Goal: Use online tool/utility: Use online tool/utility

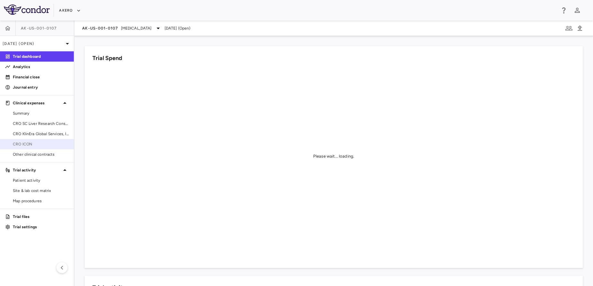
click at [31, 148] on link "CRO ICON" at bounding box center [37, 144] width 74 height 10
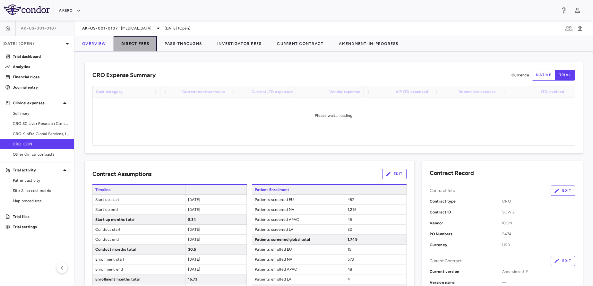
click at [135, 43] on button "Direct Fees" at bounding box center [135, 43] width 43 height 15
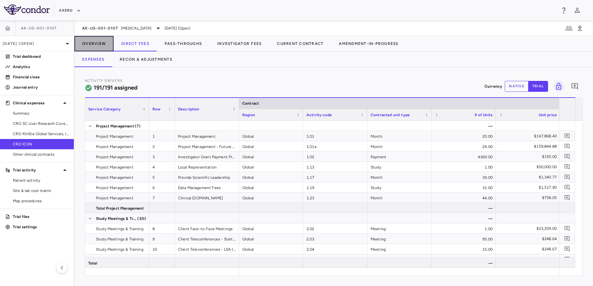
click at [105, 46] on button "Overview" at bounding box center [93, 43] width 39 height 15
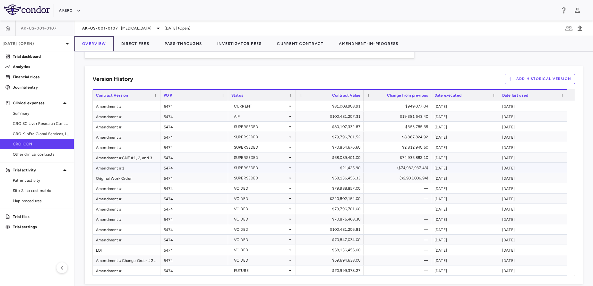
scroll to position [535, 0]
click at [529, 77] on button "Add Historical Version" at bounding box center [540, 79] width 71 height 10
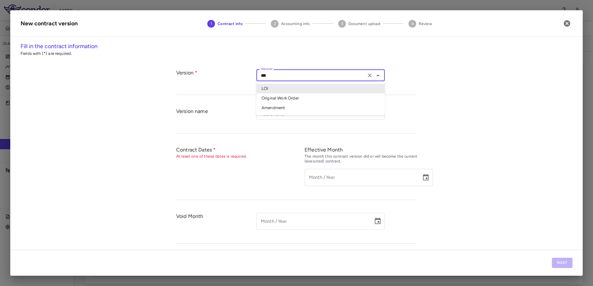
click at [328, 77] on input "***" at bounding box center [311, 75] width 106 height 8
click at [291, 108] on li "Amendment" at bounding box center [321, 108] width 128 height 10
type input "*********"
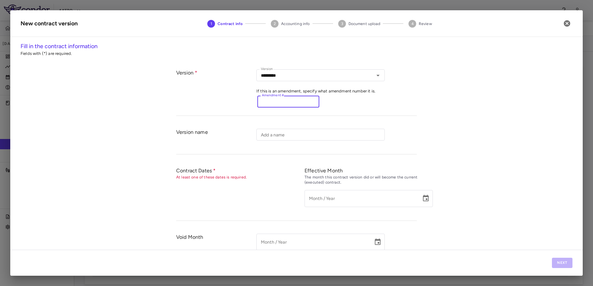
click at [287, 104] on input "Amendment #" at bounding box center [289, 102] width 62 height 12
type input "*********"
type input "**********"
click at [563, 24] on button "button" at bounding box center [567, 23] width 11 height 11
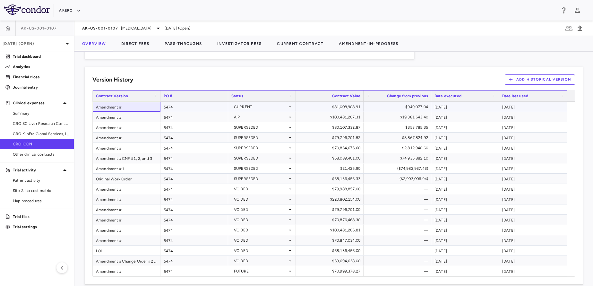
click at [144, 102] on div "Amendment #" at bounding box center [127, 107] width 68 height 10
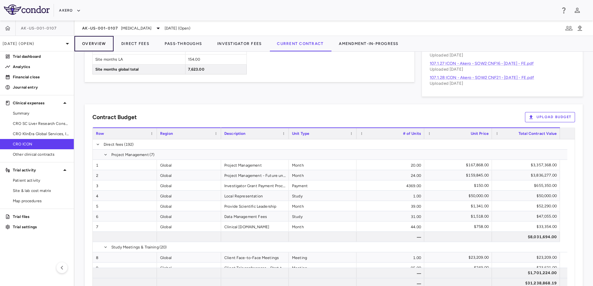
click at [96, 42] on button "Overview" at bounding box center [93, 43] width 39 height 15
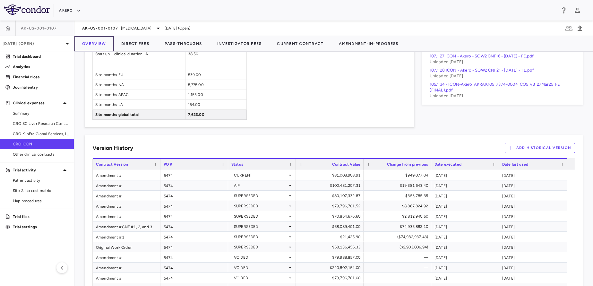
scroll to position [467, 0]
click at [527, 144] on button "Add Historical Version" at bounding box center [540, 147] width 71 height 10
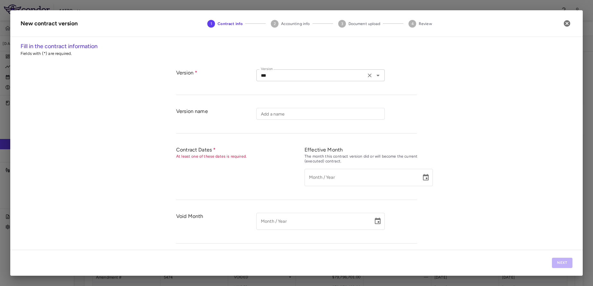
click at [289, 76] on input "***" at bounding box center [311, 75] width 106 height 8
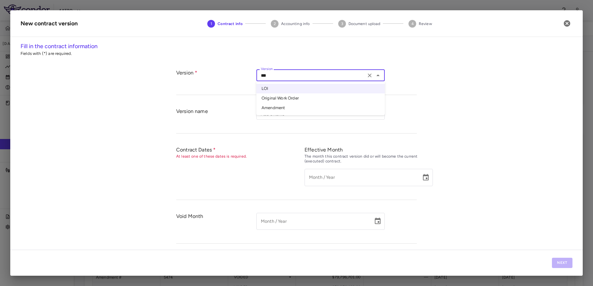
click at [279, 108] on li "Amendment" at bounding box center [321, 108] width 128 height 10
type input "*********"
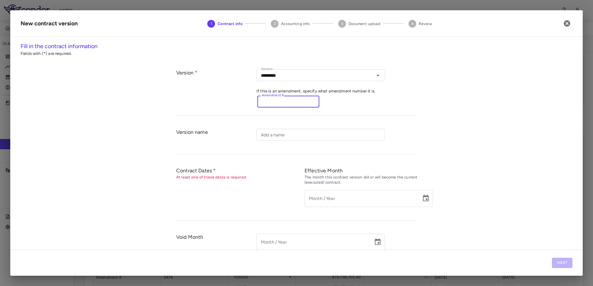
click at [279, 108] on input "Amendment #" at bounding box center [289, 102] width 62 height 12
type input "**********"
type input "*********"
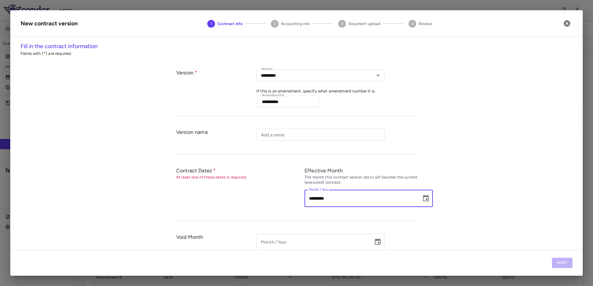
click at [311, 198] on input "*********" at bounding box center [361, 198] width 112 height 17
click at [424, 198] on icon "Choose date" at bounding box center [426, 199] width 8 height 8
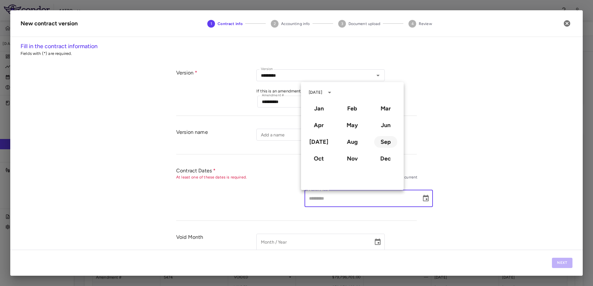
click at [385, 145] on button "Sep" at bounding box center [385, 142] width 23 height 12
type input "**********"
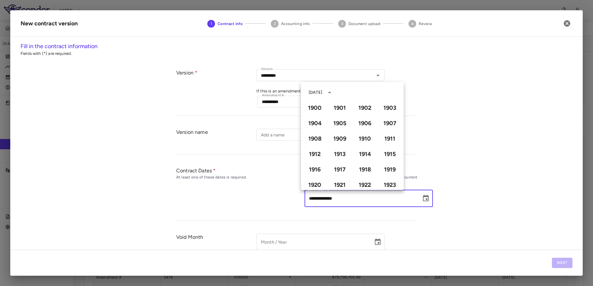
scroll to position [441, 0]
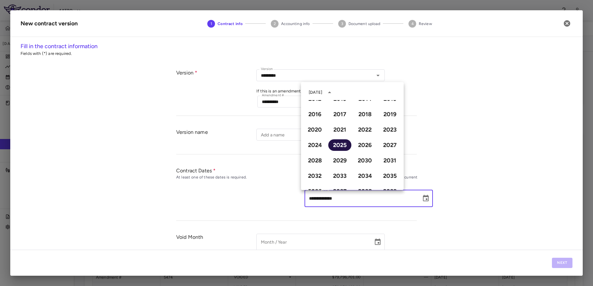
click at [341, 142] on button "2025" at bounding box center [339, 145] width 23 height 12
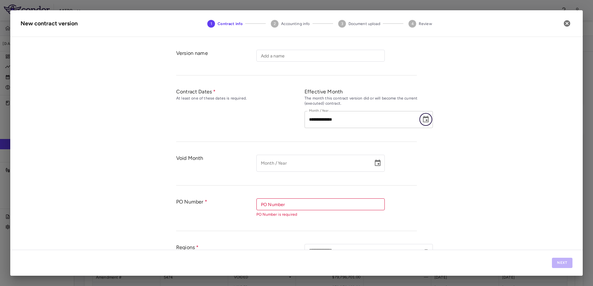
scroll to position [80, 0]
click at [321, 199] on input "PO Number" at bounding box center [320, 203] width 124 height 8
click at [268, 216] on li "5474" at bounding box center [321, 217] width 128 height 10
type input "****"
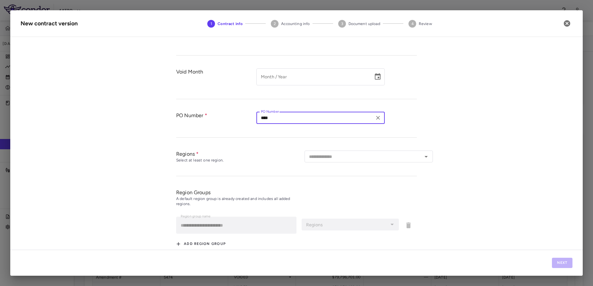
scroll to position [168, 0]
click at [329, 153] on input "text" at bounding box center [364, 154] width 114 height 8
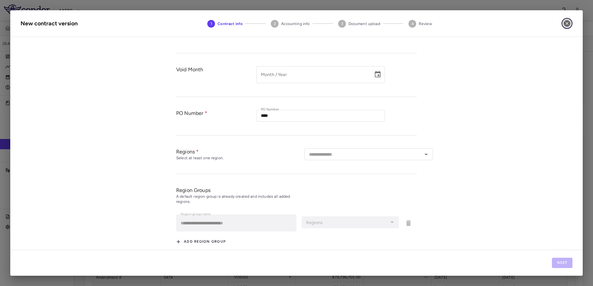
click at [564, 26] on icon "button" at bounding box center [568, 24] width 8 height 8
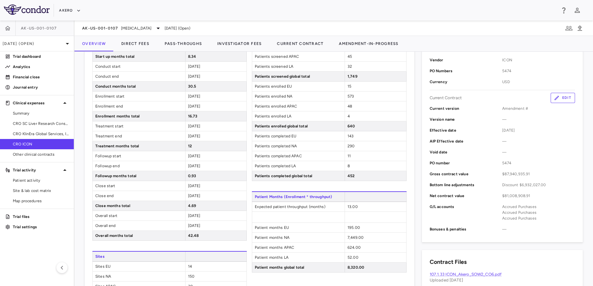
scroll to position [163, 0]
click at [556, 97] on button "Edit" at bounding box center [563, 98] width 24 height 10
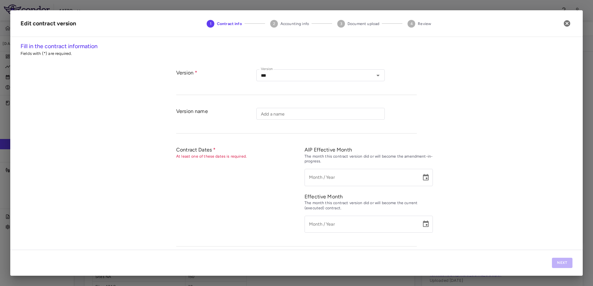
type input "*********"
type input "****"
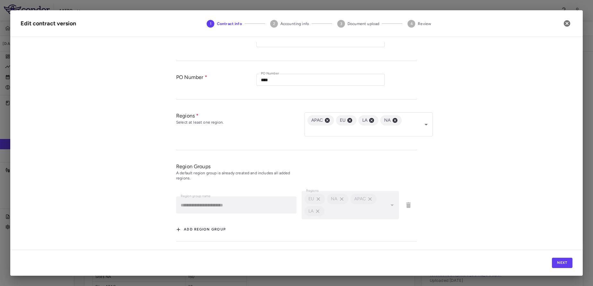
scroll to position [251, 0]
click at [567, 23] on icon "button" at bounding box center [568, 24] width 8 height 8
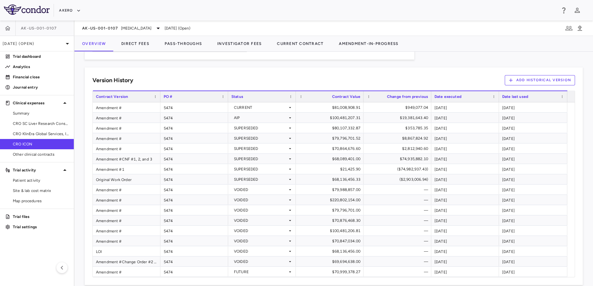
scroll to position [543, 0]
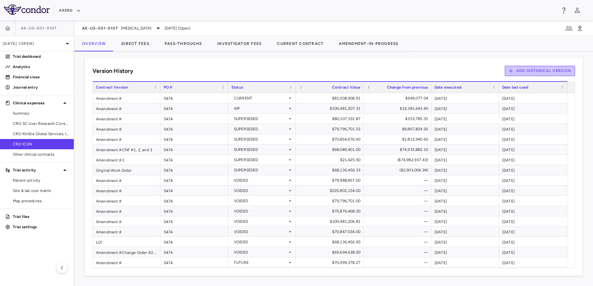
click at [533, 73] on button "Add Historical Version" at bounding box center [540, 71] width 71 height 10
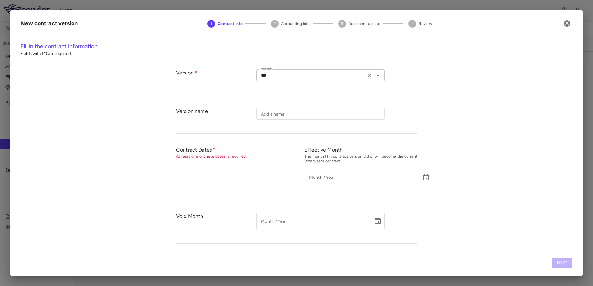
click at [325, 81] on div "*** Version" at bounding box center [321, 75] width 128 height 12
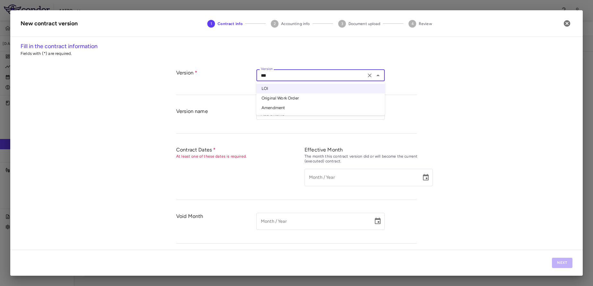
click at [291, 113] on ul "LOI Original Work Order Amendment" at bounding box center [321, 98] width 128 height 34
click at [286, 111] on li "Amendment" at bounding box center [321, 108] width 128 height 10
type input "*********"
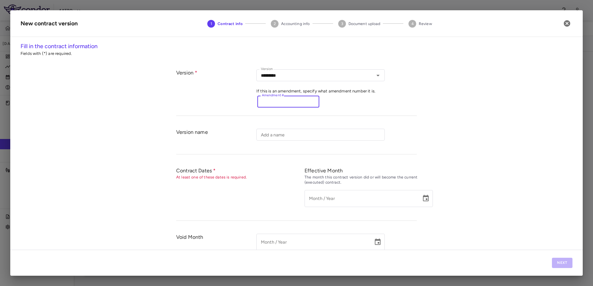
click at [276, 106] on input "Amendment #" at bounding box center [289, 102] width 62 height 12
type input "**********"
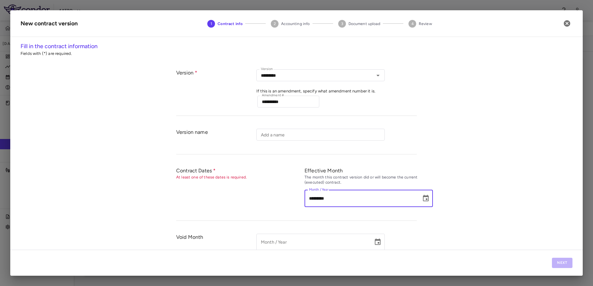
click at [311, 196] on input "*********" at bounding box center [361, 198] width 112 height 17
type input "**********"
click at [256, 214] on div "Contract Dates At least one of these dates is required." at bounding box center [240, 190] width 128 height 47
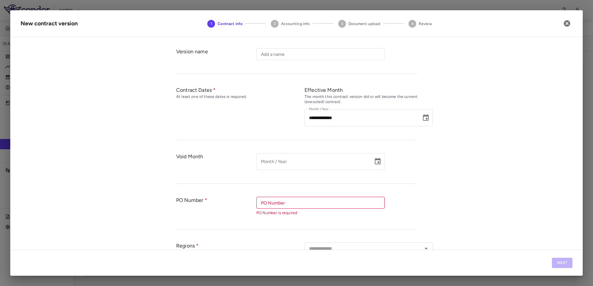
scroll to position [100, 0]
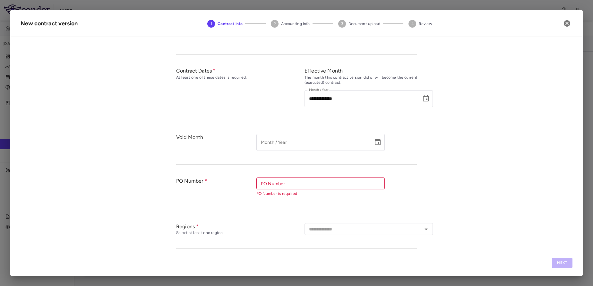
click at [282, 178] on div "PO Number" at bounding box center [321, 184] width 128 height 12
click at [260, 202] on ul "5474" at bounding box center [321, 196] width 128 height 15
click at [273, 199] on li "5474" at bounding box center [321, 197] width 128 height 10
type input "****"
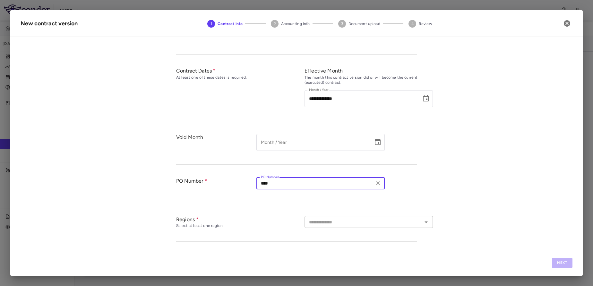
click at [310, 222] on input "text" at bounding box center [364, 222] width 114 height 8
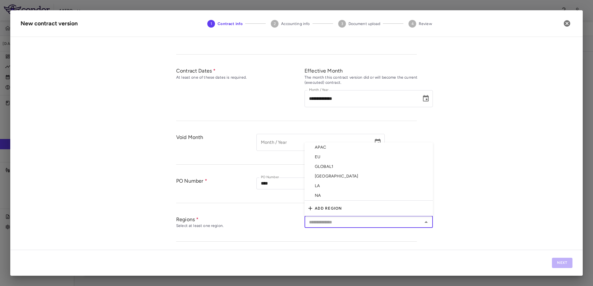
click at [331, 148] on li "APAC" at bounding box center [369, 148] width 128 height 10
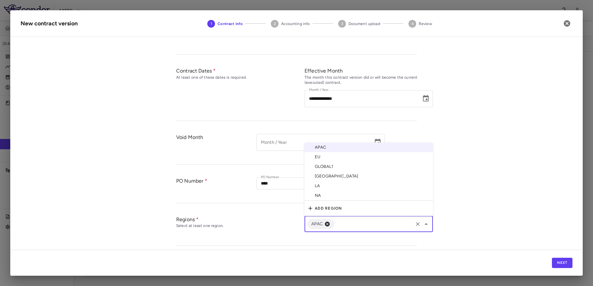
click at [341, 221] on input "text" at bounding box center [373, 224] width 77 height 8
click at [333, 158] on li "EU" at bounding box center [369, 157] width 128 height 10
click at [363, 221] on input "text" at bounding box center [385, 224] width 55 height 8
click at [333, 183] on li "LA" at bounding box center [369, 186] width 128 height 10
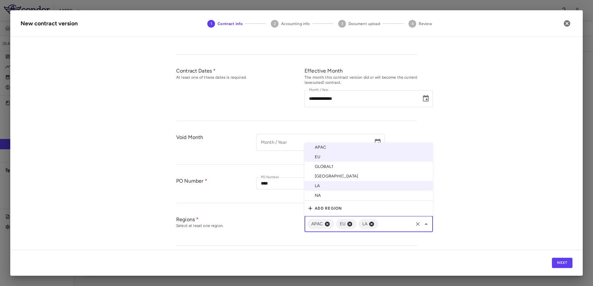
click at [385, 221] on input "text" at bounding box center [396, 224] width 33 height 8
click at [352, 198] on li "NA" at bounding box center [369, 196] width 128 height 10
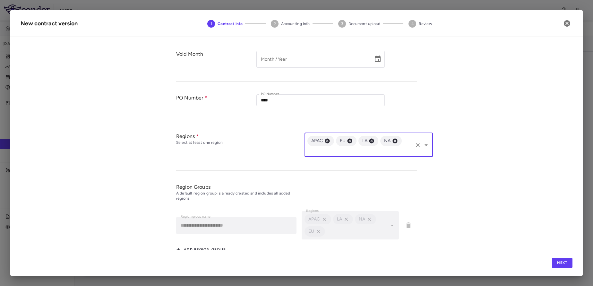
scroll to position [204, 0]
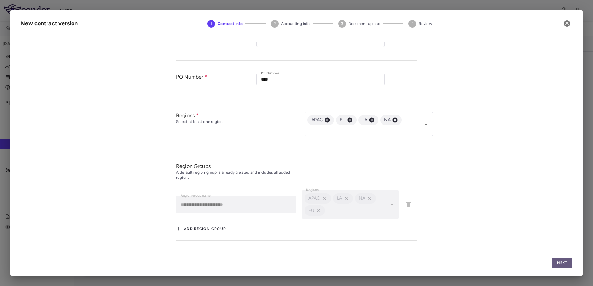
click at [554, 260] on button "Next" at bounding box center [562, 263] width 21 height 10
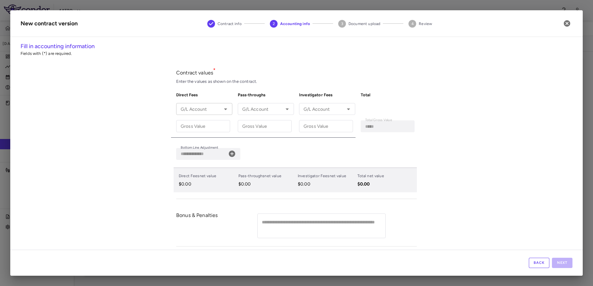
click at [217, 113] on div "G/L Account" at bounding box center [204, 109] width 56 height 12
click at [207, 120] on li "Accrued Purchases - Accrued Purchases Clearing Account" at bounding box center [204, 129] width 56 height 22
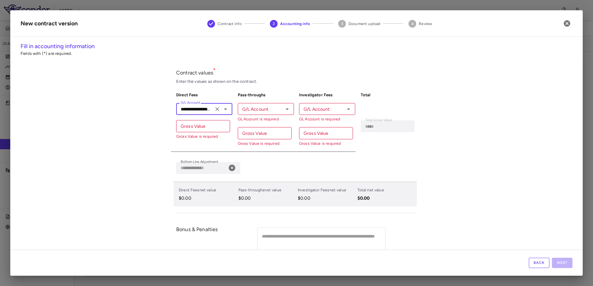
type input "**********"
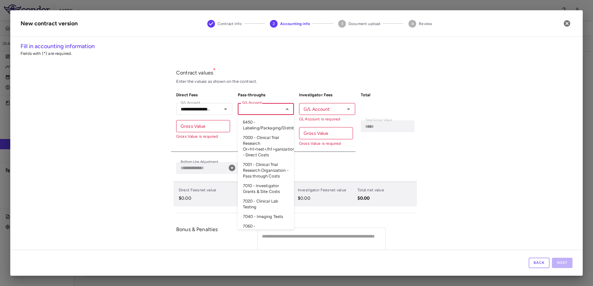
click at [263, 111] on input "G/L Account" at bounding box center [261, 109] width 42 height 8
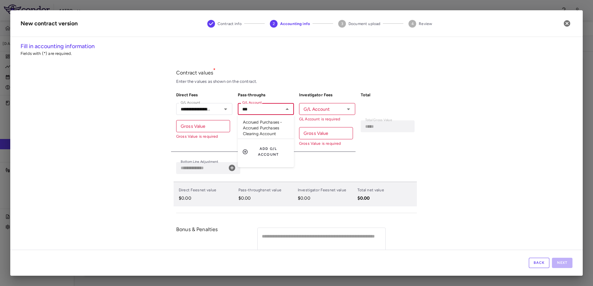
click at [259, 127] on li "Accrued Purchases - Accrued Purchases Clearing Account" at bounding box center [266, 129] width 56 height 22
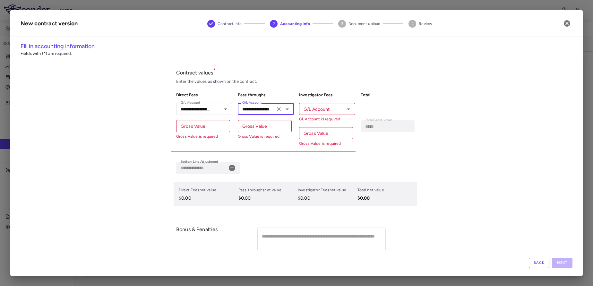
type input "**********"
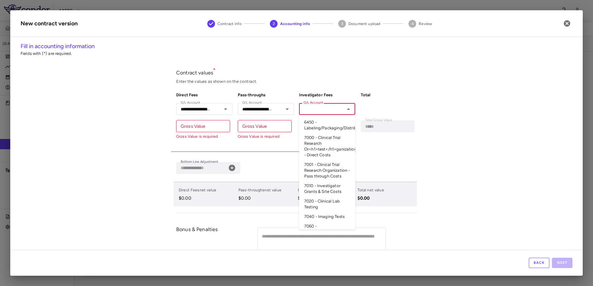
click at [311, 105] on div "G/L Account G/L Account GL Account is required" at bounding box center [327, 112] width 56 height 19
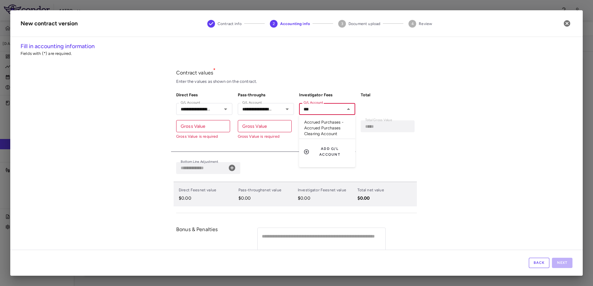
click at [317, 129] on li "Accrued Purchases - Accrued Purchases Clearing Account" at bounding box center [327, 129] width 56 height 22
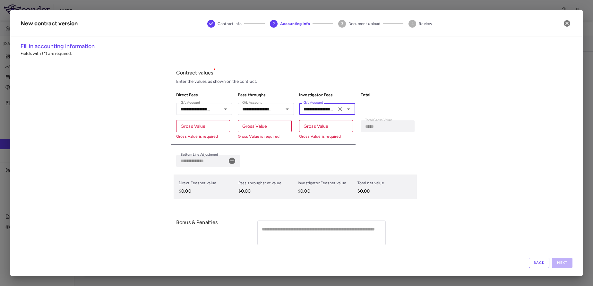
type input "**********"
click at [213, 130] on input "Gross Value" at bounding box center [203, 126] width 54 height 12
type input "*"
type input "*****"
type input "**"
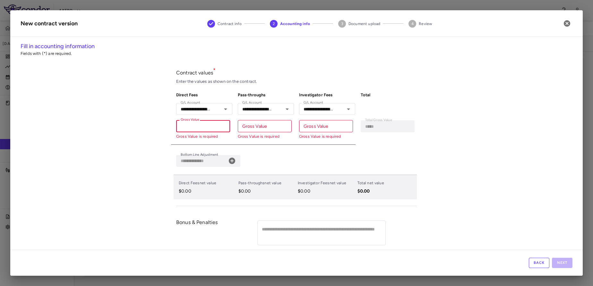
type input "******"
type input "*"
type input "*****"
type input "****"
type input "*"
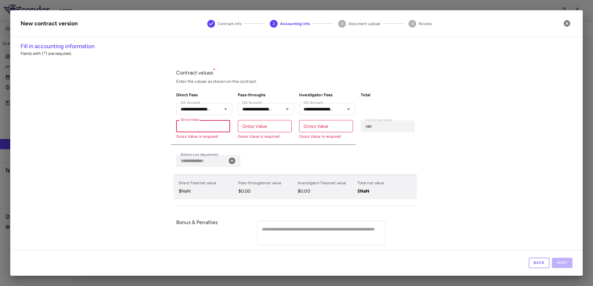
type input "*****"
type input "**"
type input "******"
type input "***"
type input "*******"
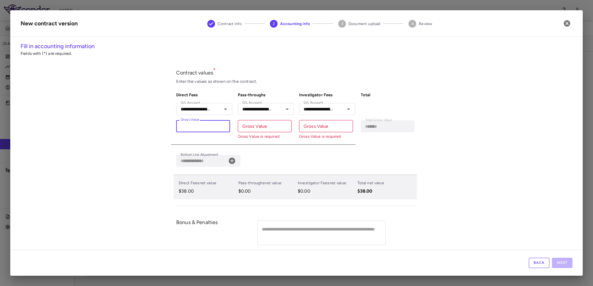
type input "****"
type input "*********"
type input "*****"
type input "**********"
type input "******"
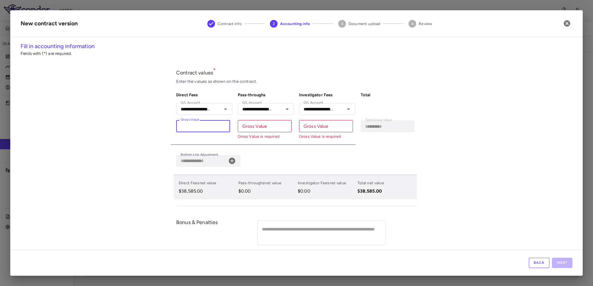
type input "**********"
type input "*******"
type input "**********"
type input "********"
type input "**********"
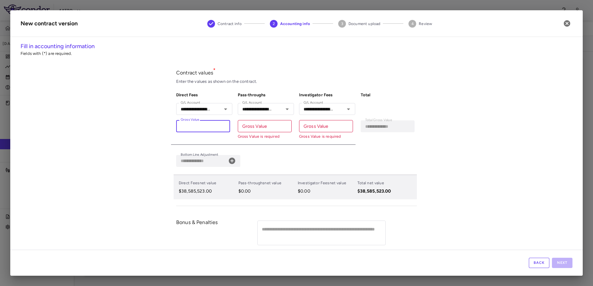
type input "**********"
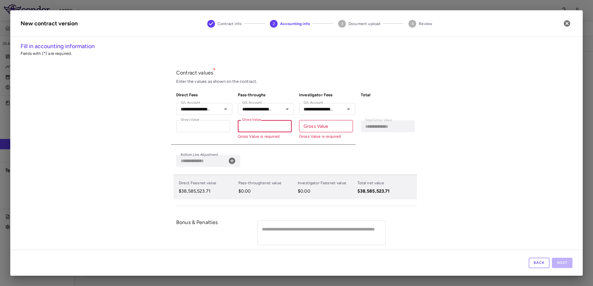
click at [245, 127] on input "Gross Value" at bounding box center [265, 126] width 54 height 12
type input "*"
type input "**********"
type input "**"
type input "**********"
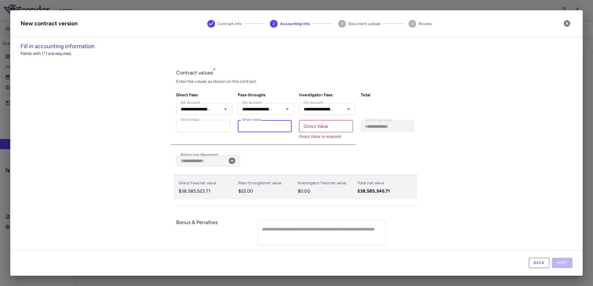
type input "***"
type input "**********"
type input "****"
type input "**********"
type input "*****"
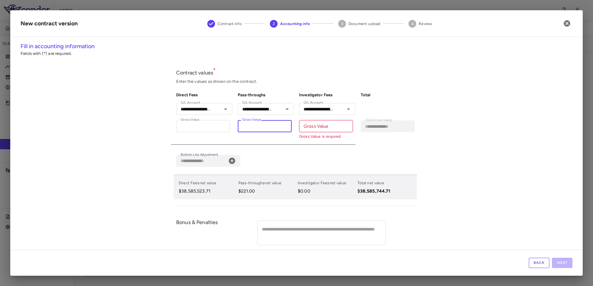
type input "**********"
type input "******"
type input "**********"
type input "*******"
type input "**********"
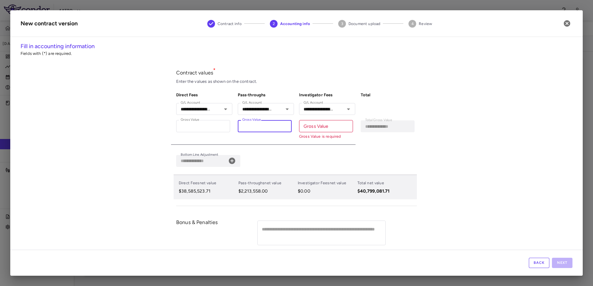
type input "********"
type input "**********"
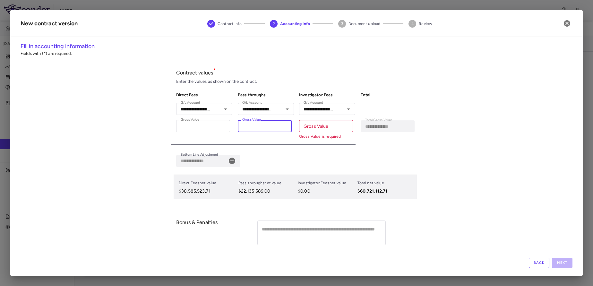
type input "**********"
click at [317, 129] on input "Gross Value" at bounding box center [326, 126] width 54 height 12
type input "*"
type input "**********"
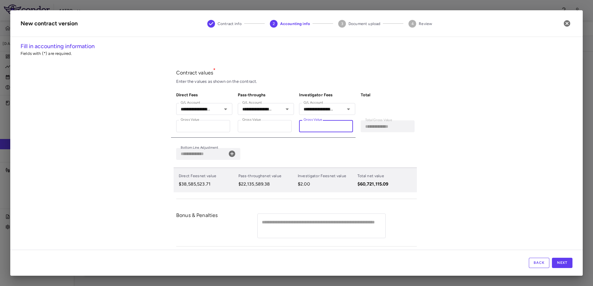
type input "**"
type input "**********"
type input "***"
type input "**********"
type input "****"
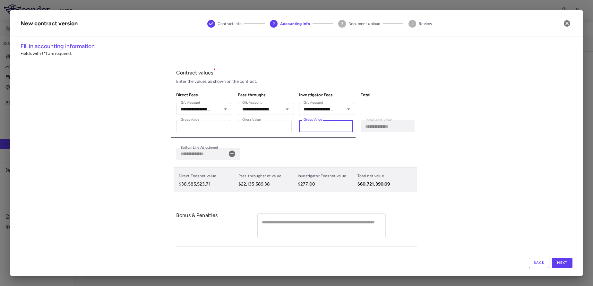
type input "**********"
type input "*****"
type input "**********"
type input "******"
type input "**********"
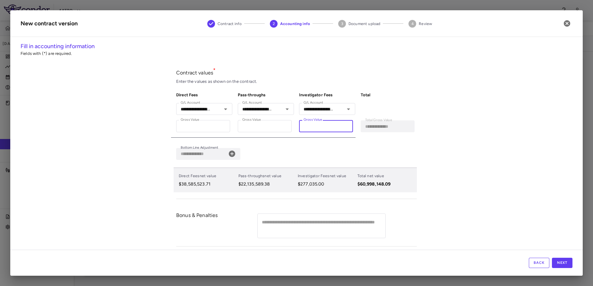
type input "*******"
type input "**********"
type input "********"
type input "**********"
type input "********"
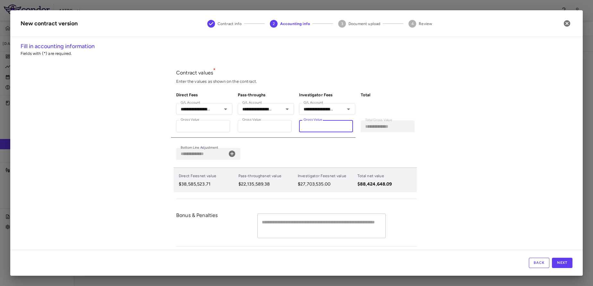
scroll to position [11, 0]
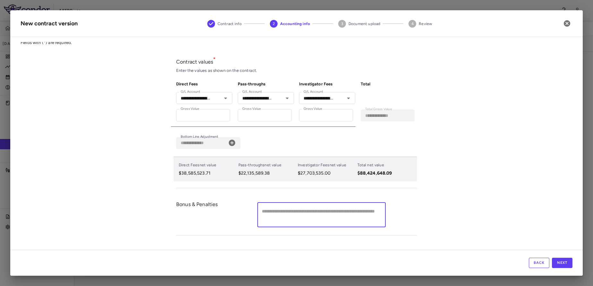
click at [308, 215] on textarea at bounding box center [321, 215] width 119 height 14
click at [232, 144] on icon at bounding box center [232, 143] width 8 height 8
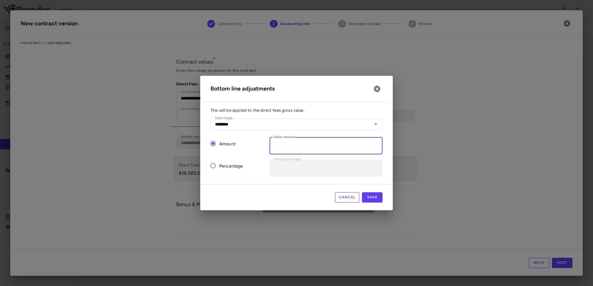
click at [290, 149] on input "*" at bounding box center [326, 145] width 113 height 17
click at [374, 197] on button "Save" at bounding box center [372, 197] width 21 height 10
type input "*"
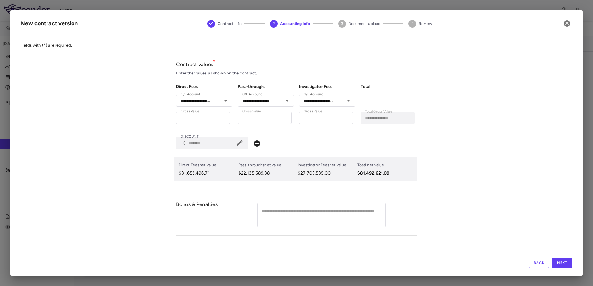
scroll to position [8, 0]
click at [562, 259] on button "Next" at bounding box center [562, 263] width 21 height 10
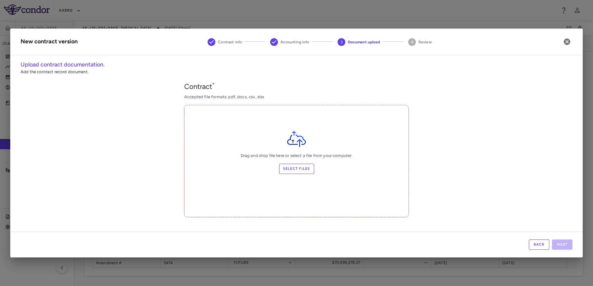
drag, startPoint x: 290, startPoint y: 174, endPoint x: 289, endPoint y: 170, distance: 4.1
click at [289, 170] on div "Drag and drop file here or select a file from your computer. Select files" at bounding box center [296, 161] width 225 height 112
click at [289, 170] on label "Select files" at bounding box center [296, 169] width 35 height 10
click at [0, 0] on input "Select files" at bounding box center [0, 0] width 0 height 0
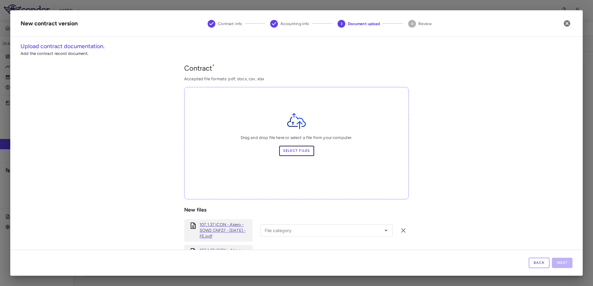
scroll to position [92, 0]
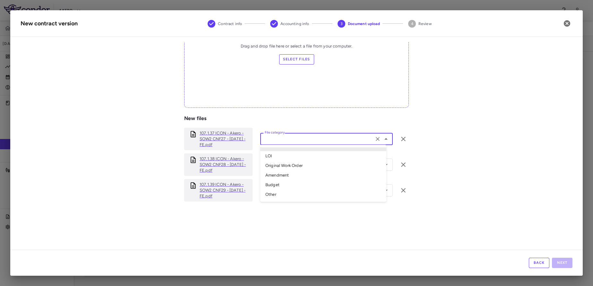
click at [325, 137] on input "File category" at bounding box center [317, 139] width 110 height 8
click at [284, 177] on li "Amendment" at bounding box center [323, 175] width 126 height 10
type input "*********"
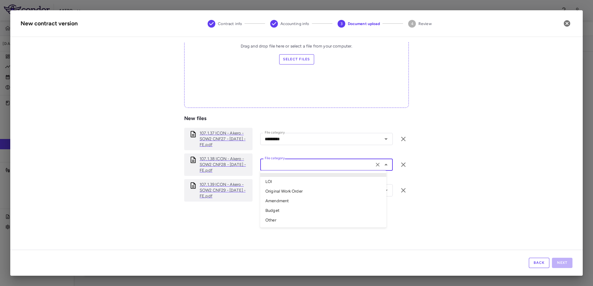
click at [282, 163] on input "File category" at bounding box center [317, 165] width 110 height 8
click at [278, 199] on li "Amendment" at bounding box center [323, 201] width 126 height 10
type input "*********"
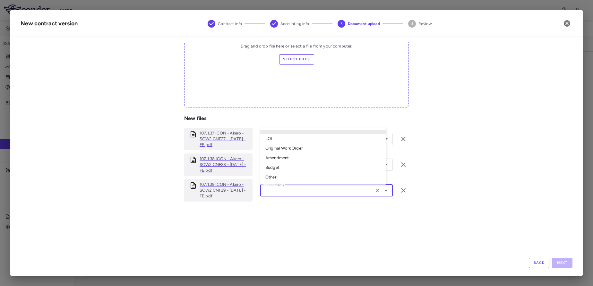
click at [288, 192] on input "File category" at bounding box center [317, 190] width 110 height 8
click at [278, 157] on li "Amendment" at bounding box center [323, 158] width 126 height 10
type input "*********"
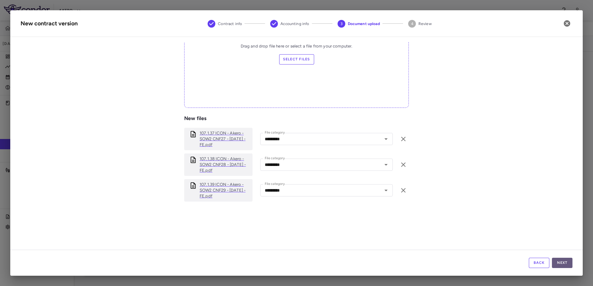
click at [566, 265] on button "Next" at bounding box center [562, 263] width 21 height 10
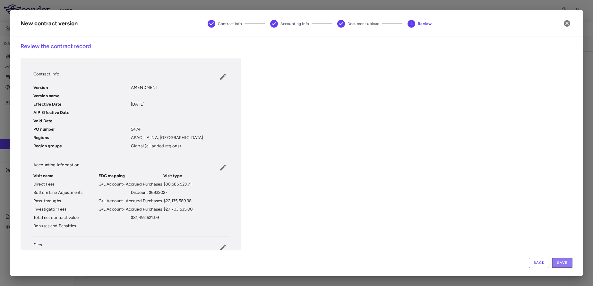
click at [566, 265] on button "Save" at bounding box center [562, 263] width 21 height 10
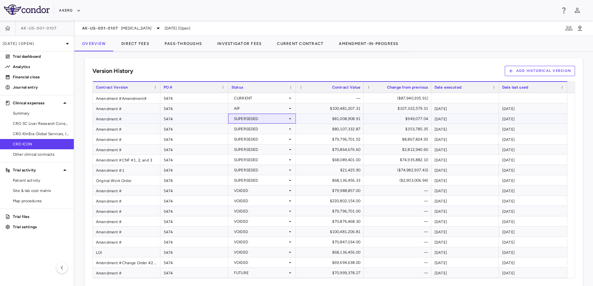
click at [258, 116] on div "SUPERSEDED" at bounding box center [261, 119] width 54 height 10
click at [249, 145] on li "Voided" at bounding box center [262, 150] width 67 height 10
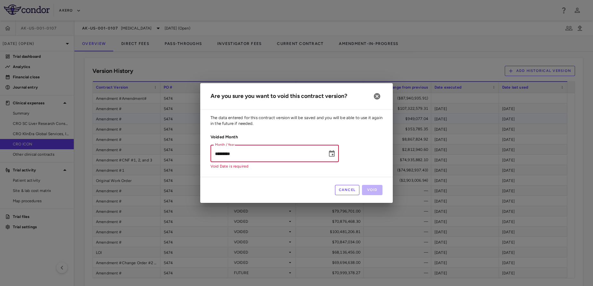
type input "*********"
click at [222, 153] on input "*********" at bounding box center [267, 153] width 112 height 17
click at [344, 187] on button "Cancel" at bounding box center [347, 190] width 25 height 10
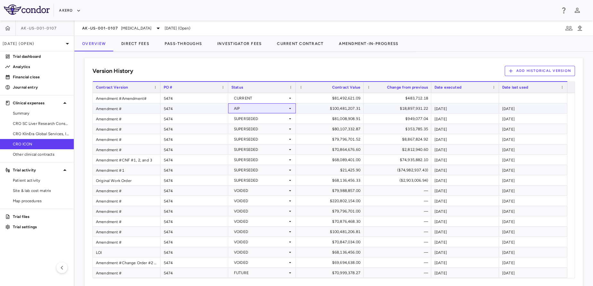
click at [268, 107] on div "AIP" at bounding box center [261, 108] width 54 height 10
click at [367, 63] on div at bounding box center [296, 143] width 593 height 286
click at [262, 106] on div "AIP" at bounding box center [261, 108] width 54 height 10
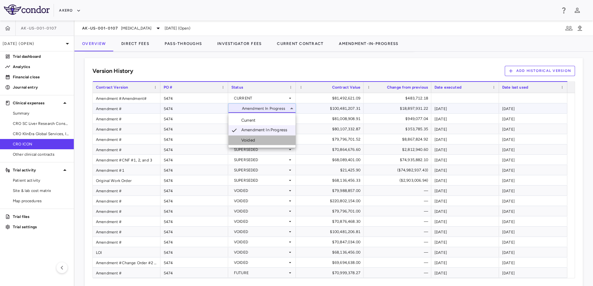
click at [253, 141] on div "Voided" at bounding box center [249, 140] width 16 height 6
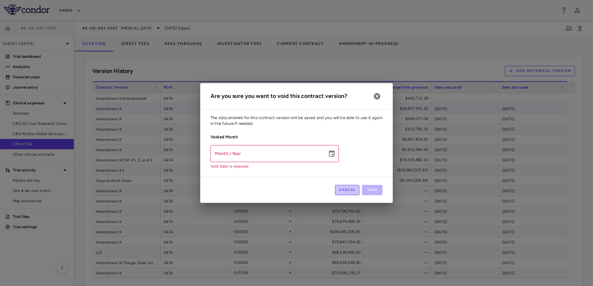
click at [349, 186] on button "Cancel" at bounding box center [347, 190] width 25 height 10
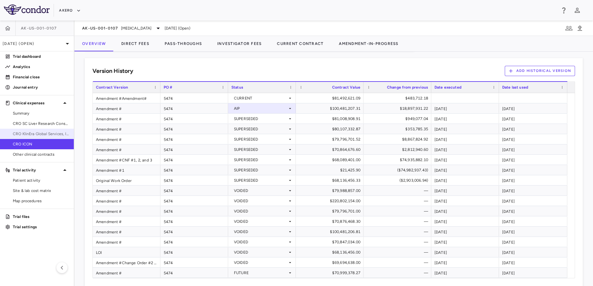
click at [27, 137] on link "CRO KlinEra Global Services, Inc." at bounding box center [37, 134] width 74 height 10
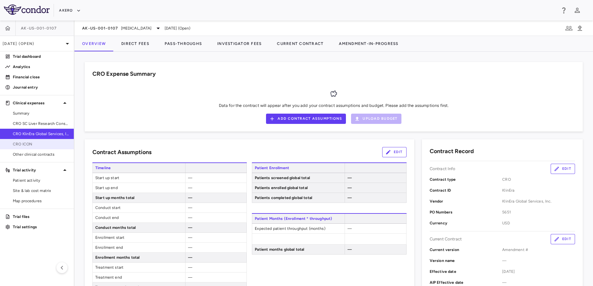
click at [23, 146] on span "CRO ICON" at bounding box center [41, 144] width 56 height 6
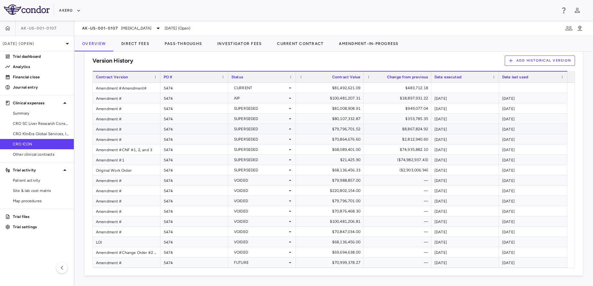
scroll to position [493, 0]
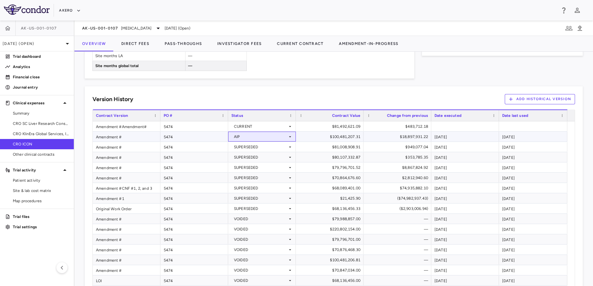
click at [289, 134] on div "AIP" at bounding box center [262, 136] width 61 height 9
click at [263, 170] on li "Voided" at bounding box center [262, 169] width 67 height 10
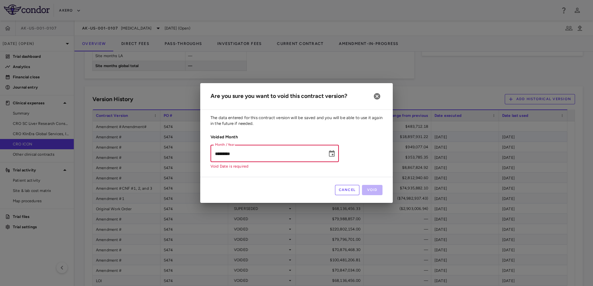
click at [221, 156] on input "*********" at bounding box center [267, 153] width 112 height 17
click at [221, 156] on input "**********" at bounding box center [267, 153] width 112 height 17
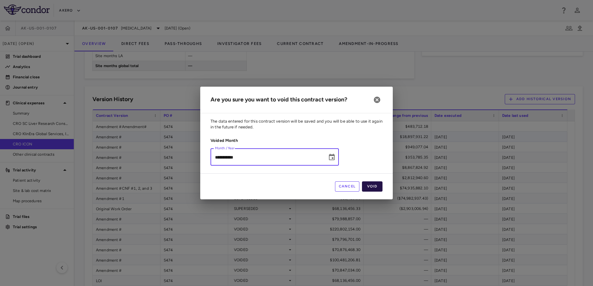
type input "**********"
click at [381, 184] on button "Void" at bounding box center [372, 186] width 21 height 10
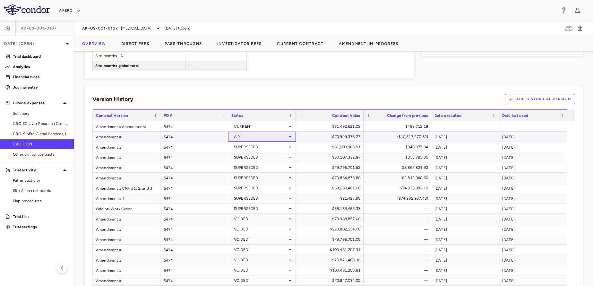
click at [254, 135] on div "AIP" at bounding box center [261, 137] width 54 height 10
click at [248, 169] on div "Voided" at bounding box center [249, 169] width 16 height 6
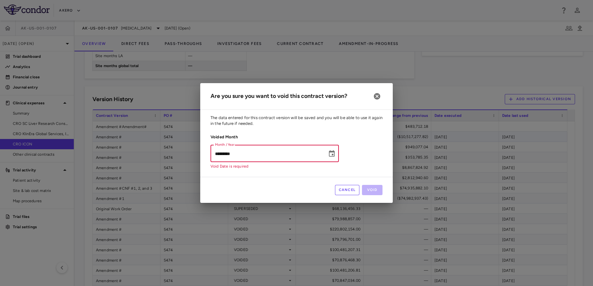
click at [220, 156] on input "*********" at bounding box center [267, 153] width 112 height 17
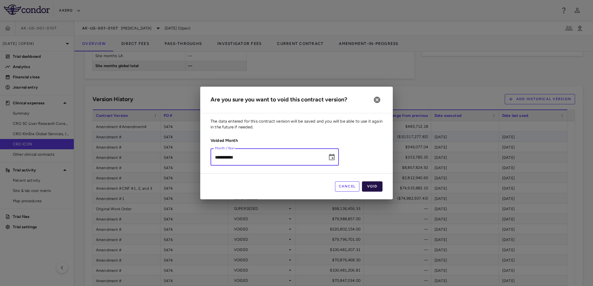
type input "**********"
click at [376, 184] on button "Void" at bounding box center [372, 186] width 21 height 10
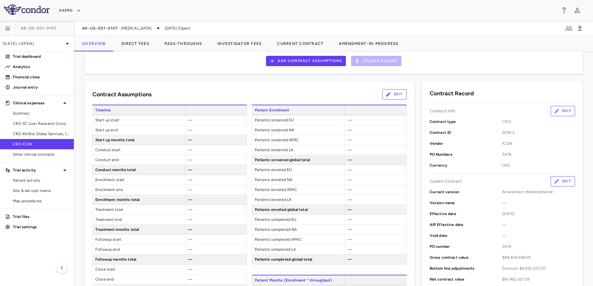
scroll to position [36, 0]
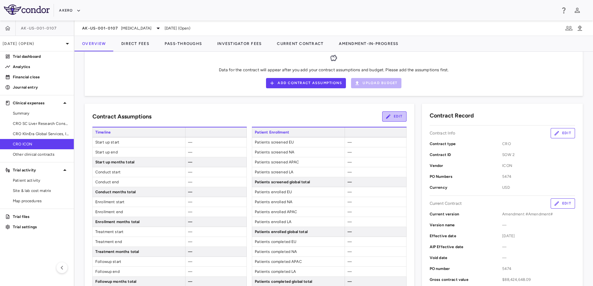
click at [394, 116] on button "Edit" at bounding box center [394, 116] width 24 height 10
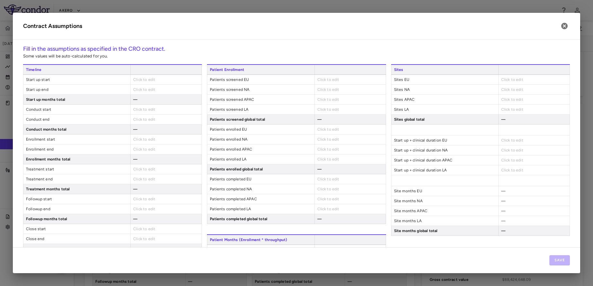
click at [145, 79] on span "Click to edit" at bounding box center [144, 79] width 22 height 4
type input "**********"
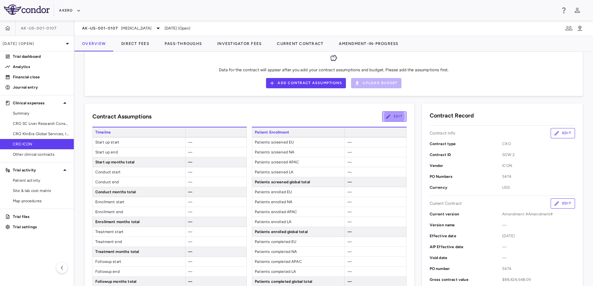
click at [397, 113] on button "Edit" at bounding box center [394, 116] width 24 height 10
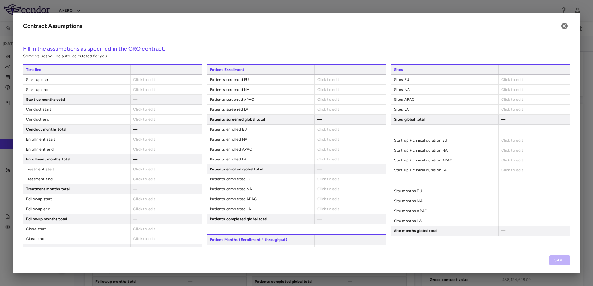
click at [148, 77] on span "Click to edit" at bounding box center [144, 79] width 22 height 4
click at [139, 80] on span "Click to edit" at bounding box center [144, 79] width 22 height 4
type input "**********"
click at [143, 90] on span "Click to edit" at bounding box center [144, 89] width 22 height 4
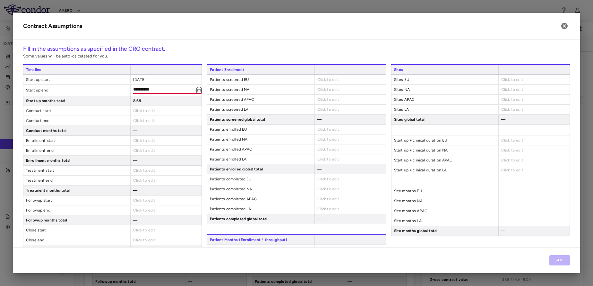
type input "**********"
click at [145, 108] on div "Click to edit" at bounding box center [165, 110] width 71 height 10
click at [145, 108] on span "Click to edit" at bounding box center [144, 109] width 22 height 4
type input "**********"
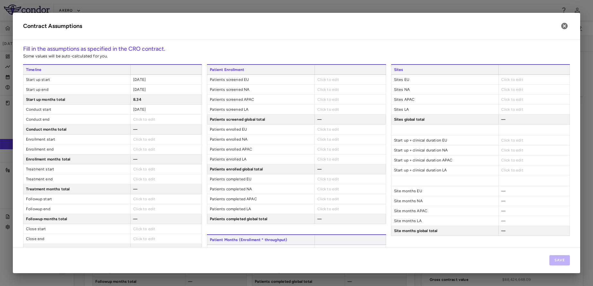
click at [147, 121] on span "Click to edit" at bounding box center [144, 119] width 22 height 4
type input "**********"
click at [136, 158] on div "—" at bounding box center [165, 159] width 71 height 10
click at [140, 140] on span "Click to edit" at bounding box center [144, 139] width 22 height 4
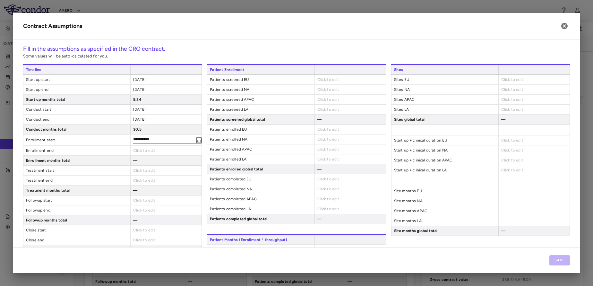
type input "**********"
click at [142, 154] on div "Enrollment end Click to edit" at bounding box center [112, 149] width 179 height 10
click at [138, 150] on span "Click to edit" at bounding box center [144, 149] width 22 height 4
type input "**********"
click at [147, 180] on span "Click to edit" at bounding box center [144, 179] width 22 height 4
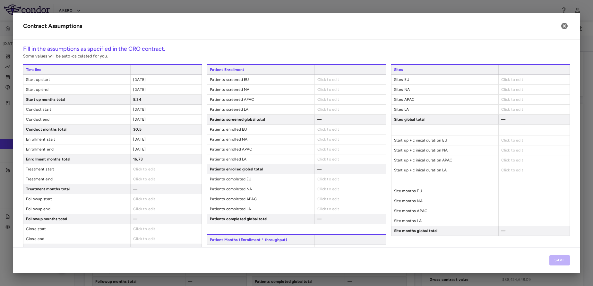
click at [135, 168] on span "Click to edit" at bounding box center [144, 169] width 22 height 4
type input "**********"
click at [134, 179] on span "Click to edit" at bounding box center [144, 179] width 22 height 4
type input "**********"
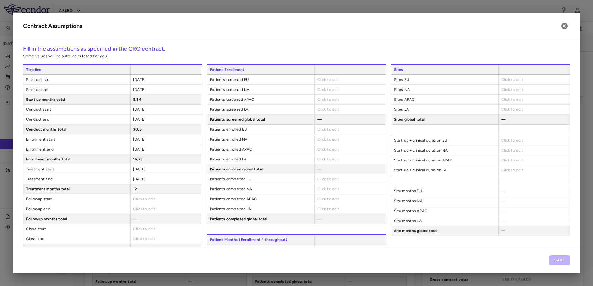
click at [141, 197] on div "Click to edit" at bounding box center [165, 199] width 71 height 10
click at [138, 200] on span "Click to edit" at bounding box center [144, 199] width 22 height 4
type input "**********"
click at [139, 210] on span "Click to edit" at bounding box center [144, 209] width 22 height 4
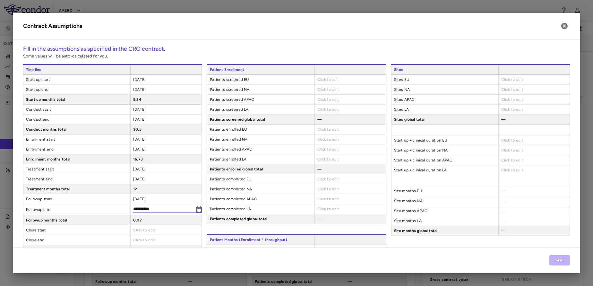
type input "**********"
click at [157, 233] on div "Click to edit" at bounding box center [165, 229] width 71 height 10
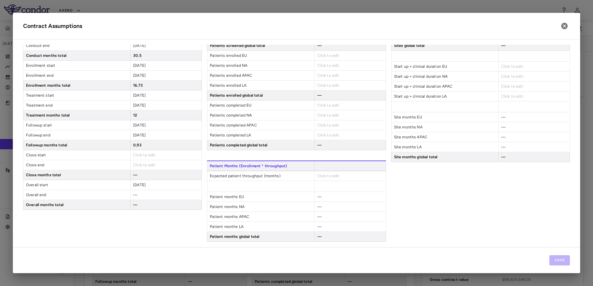
scroll to position [76, 0]
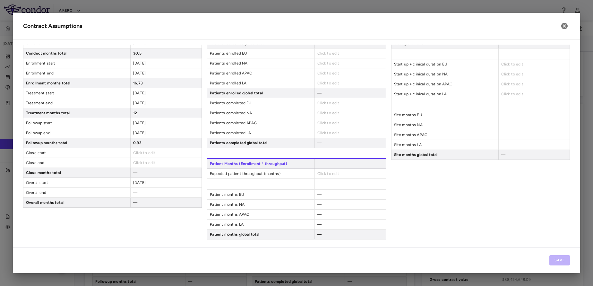
click at [139, 153] on span "Click to edit" at bounding box center [144, 153] width 22 height 4
type input "**********"
click at [145, 165] on span "Click to edit" at bounding box center [144, 164] width 22 height 4
click at [145, 165] on span "Click to edit" at bounding box center [144, 163] width 22 height 4
type input "**********"
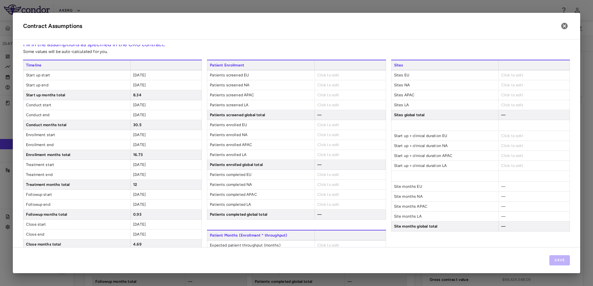
scroll to position [0, 0]
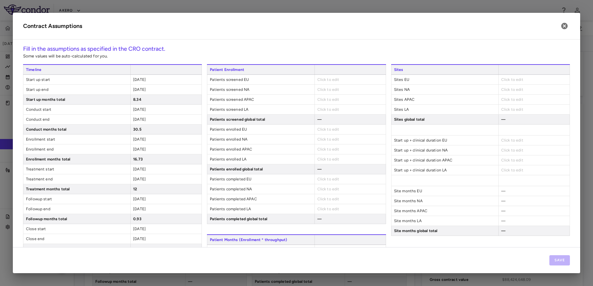
click at [326, 81] on span "Click to edit" at bounding box center [329, 79] width 22 height 4
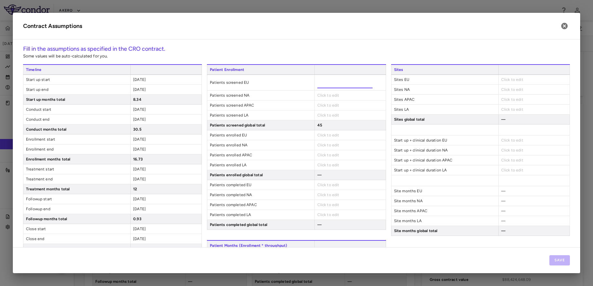
type input "***"
click at [326, 94] on div "Click to edit" at bounding box center [350, 96] width 71 height 10
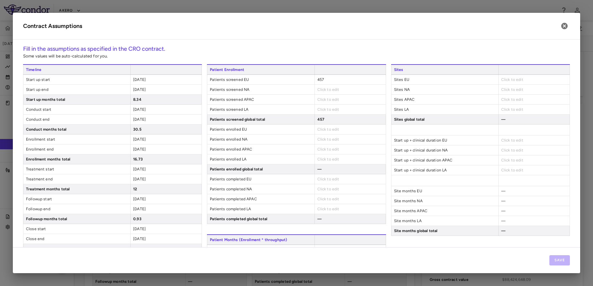
click at [322, 90] on span "Click to edit" at bounding box center [329, 89] width 22 height 4
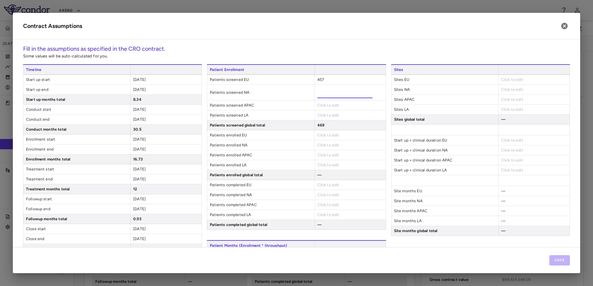
type input "****"
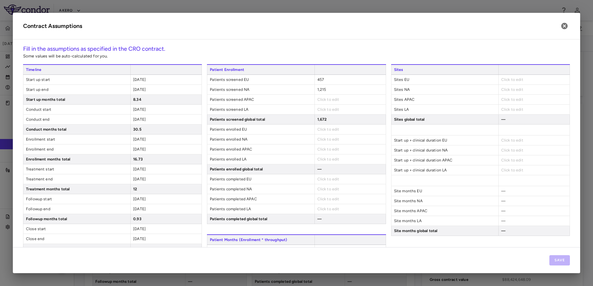
click at [326, 100] on div "Patient Enrollment Patients screened EU 457 Patients screened NA 1,215 Patients…" at bounding box center [296, 144] width 179 height 160
click at [326, 100] on span "Click to edit" at bounding box center [329, 99] width 22 height 4
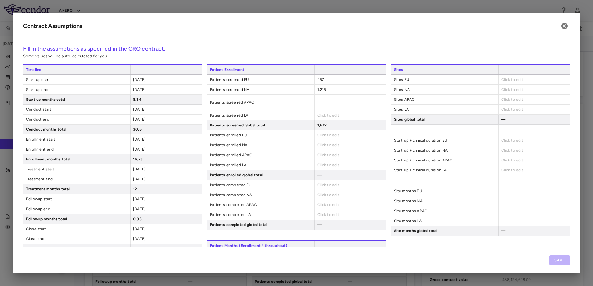
type input "**"
click at [330, 110] on div "Patient Enrollment Patients screened EU 457 Patients screened NA 1,215 Patients…" at bounding box center [296, 147] width 179 height 166
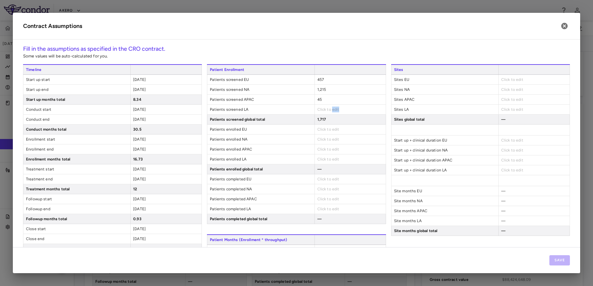
click at [330, 110] on span "Click to edit" at bounding box center [329, 109] width 22 height 4
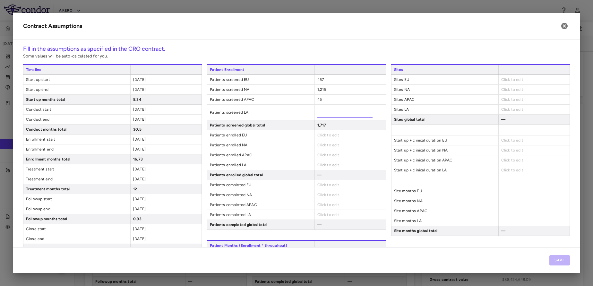
type input "**"
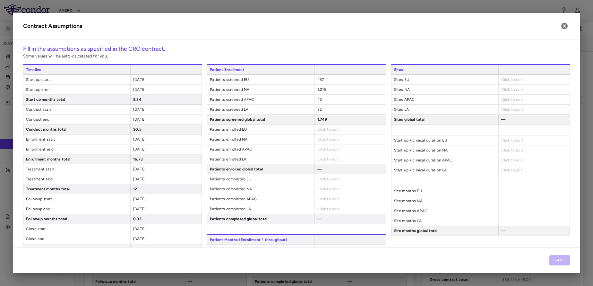
click at [327, 144] on div "Patient Enrollment Patients screened EU 457 Patients screened NA 1,215 Patients…" at bounding box center [296, 144] width 179 height 160
click at [326, 130] on span "Click to edit" at bounding box center [329, 129] width 22 height 4
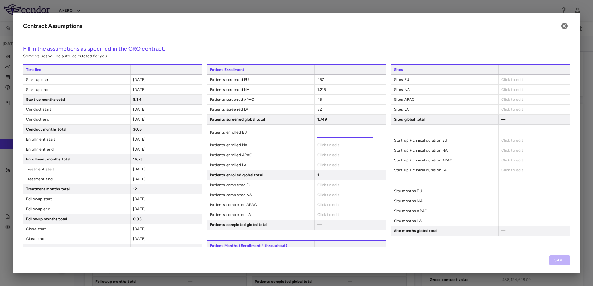
type input "**"
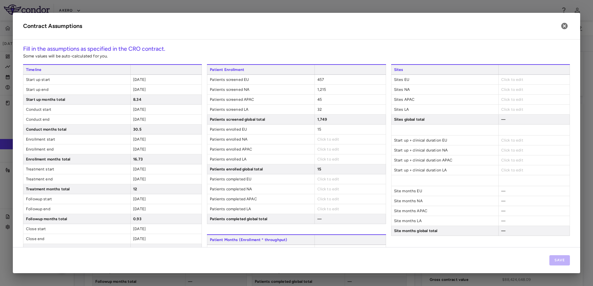
click at [332, 150] on div "Click to edit" at bounding box center [350, 149] width 71 height 10
click at [326, 137] on span "Click to edit" at bounding box center [329, 139] width 22 height 4
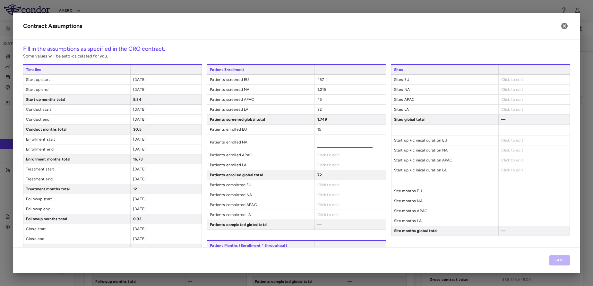
type input "***"
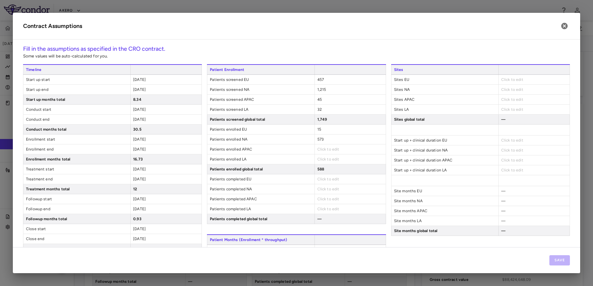
click at [328, 162] on div "Click to edit" at bounding box center [350, 159] width 71 height 10
click at [322, 150] on span "Click to edit" at bounding box center [329, 149] width 22 height 4
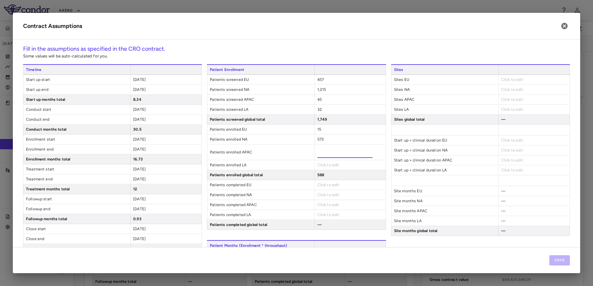
type input "**"
click at [326, 168] on div "Patient Enrollment Patients screened EU 457 Patients screened NA 1,215 Patients…" at bounding box center [296, 147] width 179 height 166
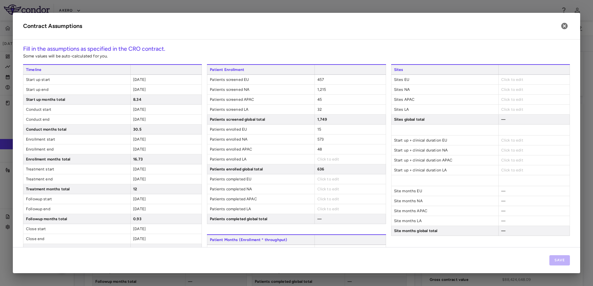
click at [323, 157] on span "Click to edit" at bounding box center [329, 159] width 22 height 4
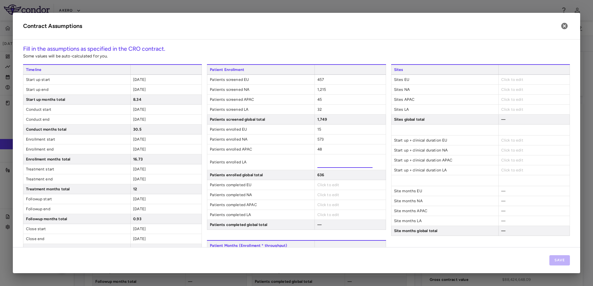
type input "*"
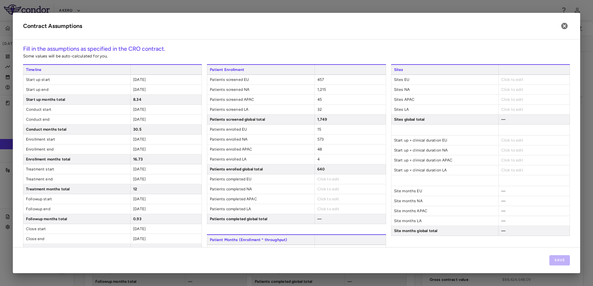
click at [316, 205] on div "Patient Enrollment Patients screened EU 457 Patients screened NA 1,215 Patients…" at bounding box center [296, 144] width 179 height 160
click at [325, 179] on span "Click to edit" at bounding box center [329, 179] width 22 height 4
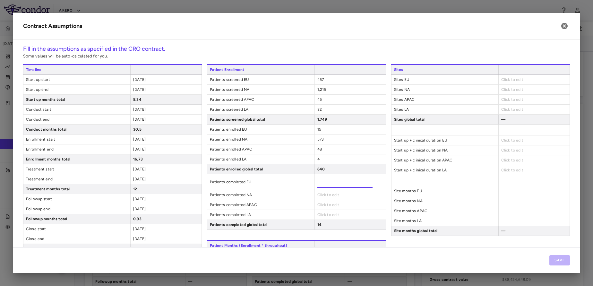
type input "***"
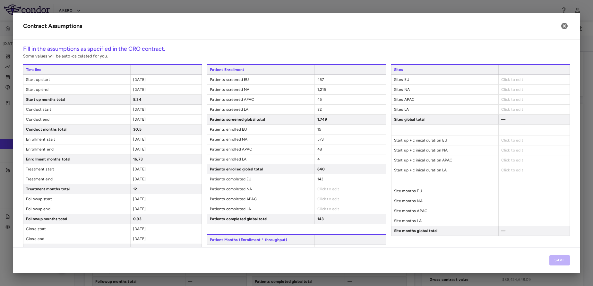
click at [327, 195] on div "Patient Enrollment Patients screened EU 457 Patients screened NA 1,215 Patients…" at bounding box center [296, 144] width 179 height 160
click at [323, 188] on span "Click to edit" at bounding box center [329, 189] width 22 height 4
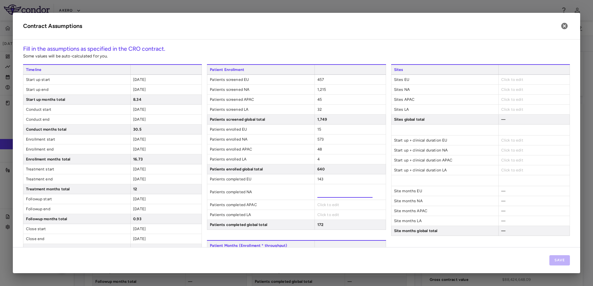
type input "***"
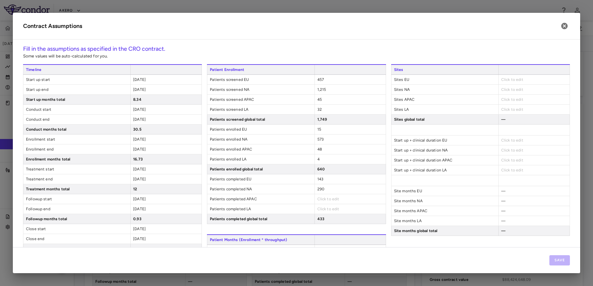
click at [327, 207] on div "Patient Enrollment Patients screened EU 457 Patients screened NA 1,215 Patients…" at bounding box center [296, 144] width 179 height 160
click at [322, 200] on span "Click to edit" at bounding box center [329, 199] width 22 height 4
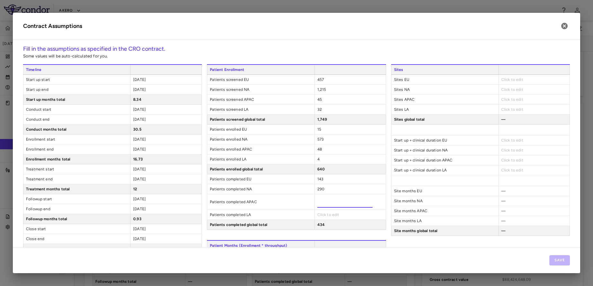
type input "**"
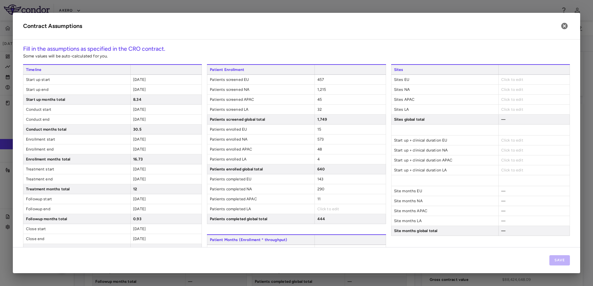
click at [329, 214] on div "Click to edit" at bounding box center [350, 209] width 71 height 10
click at [321, 208] on span "Click to edit" at bounding box center [329, 209] width 22 height 4
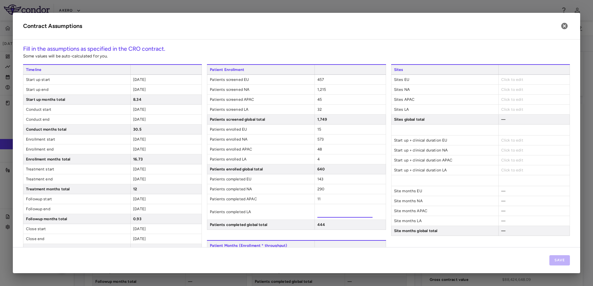
type input "*"
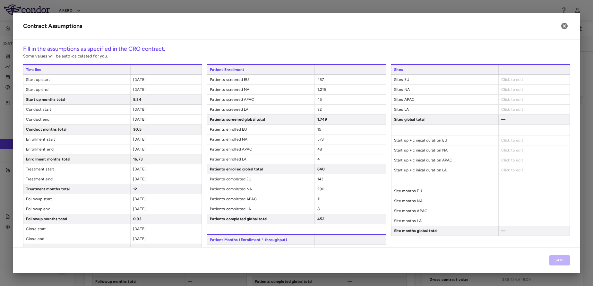
click at [265, 203] on span "Patients completed APAC" at bounding box center [260, 199] width 107 height 10
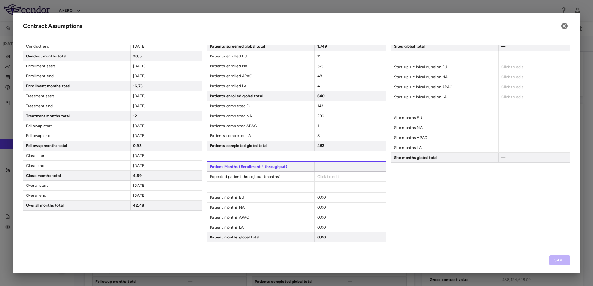
scroll to position [76, 0]
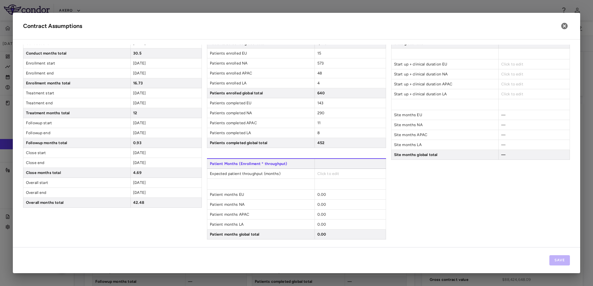
click at [329, 174] on span "Click to edit" at bounding box center [329, 173] width 22 height 4
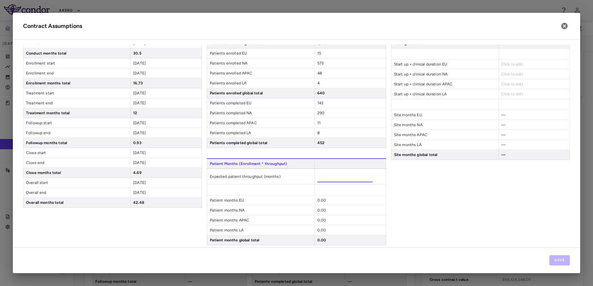
type input "**"
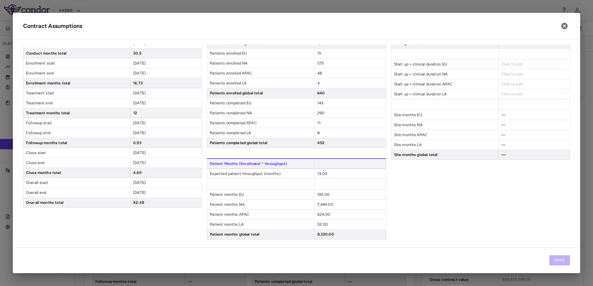
click at [392, 209] on div "Sites Sites EU Click to edit Sites NA Click to edit Sites APAC Click to edit Si…" at bounding box center [480, 113] width 179 height 251
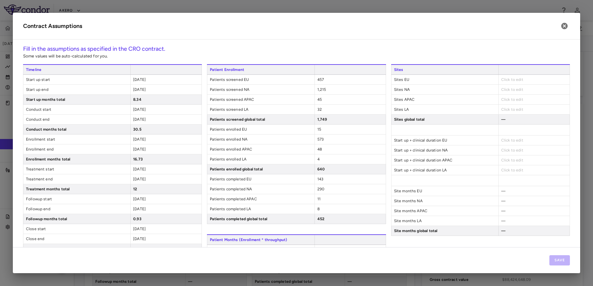
click at [513, 78] on span "Click to edit" at bounding box center [513, 79] width 22 height 4
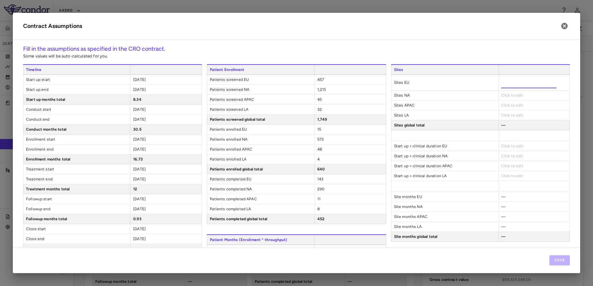
type input "**"
click at [513, 96] on div "Sites Sites EU ** Sites NA Click to edit Sites APAC Click to edit Sites LA Clic…" at bounding box center [480, 189] width 179 height 251
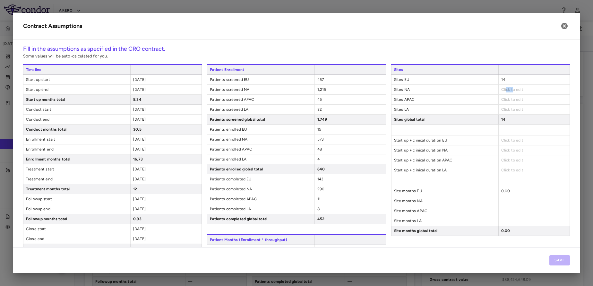
drag, startPoint x: 500, startPoint y: 87, endPoint x: 507, endPoint y: 89, distance: 7.7
click at [507, 89] on div "Click to edit" at bounding box center [534, 90] width 71 height 10
click at [507, 89] on span "Click to edit" at bounding box center [513, 89] width 22 height 4
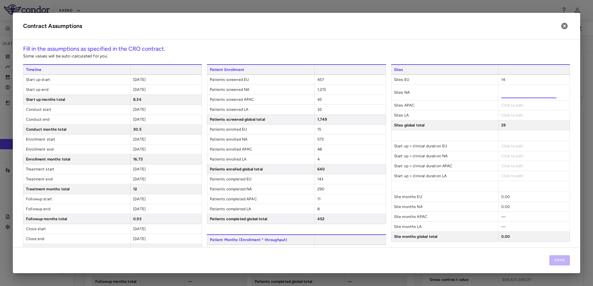
type input "***"
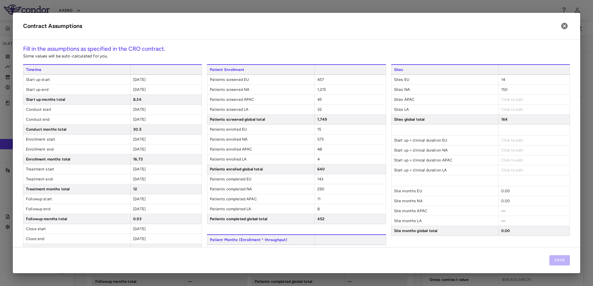
click at [514, 121] on div "164" at bounding box center [534, 120] width 71 height 10
click at [506, 99] on span "Click to edit" at bounding box center [513, 99] width 22 height 4
drag, startPoint x: 515, startPoint y: 97, endPoint x: 507, endPoint y: 99, distance: 7.9
click at [507, 99] on div "Click to edit" at bounding box center [534, 100] width 71 height 10
click at [507, 99] on span "Click to edit" at bounding box center [513, 99] width 22 height 4
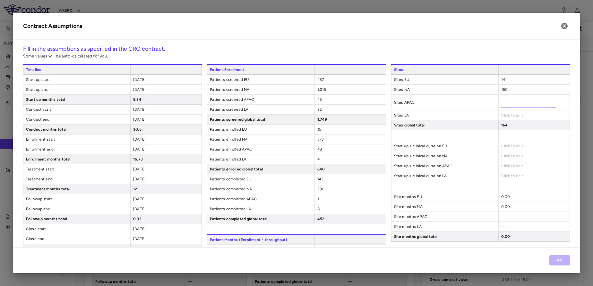
type input "**"
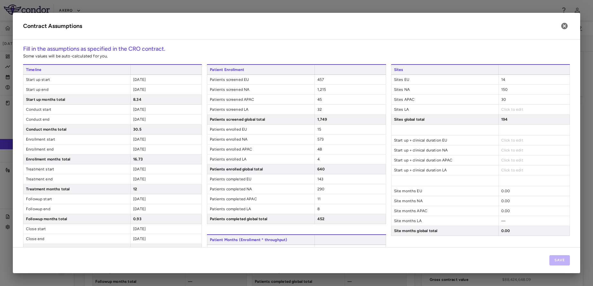
click at [511, 118] on div "Sites Sites EU 14 Sites NA 150 Sites APAC 30 Sites LA Click to edit Sites globa…" at bounding box center [480, 189] width 179 height 251
click at [506, 109] on span "Click to edit" at bounding box center [513, 109] width 22 height 4
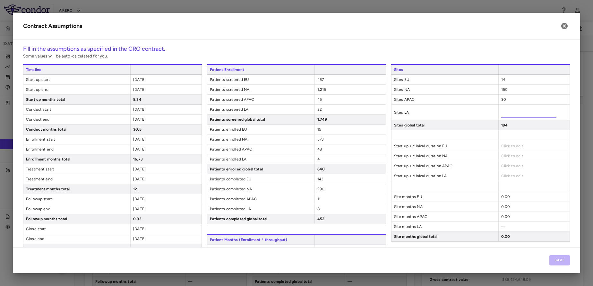
type input "*"
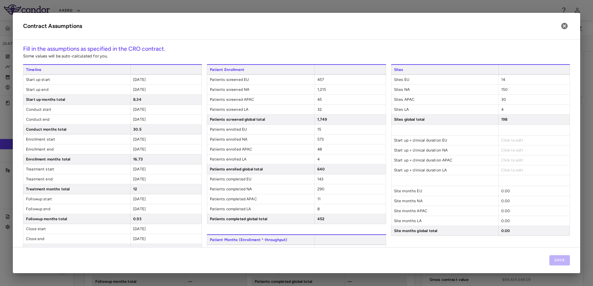
click at [524, 173] on div "Click to edit" at bounding box center [534, 170] width 71 height 10
click at [510, 140] on span "Click to edit" at bounding box center [513, 140] width 22 height 4
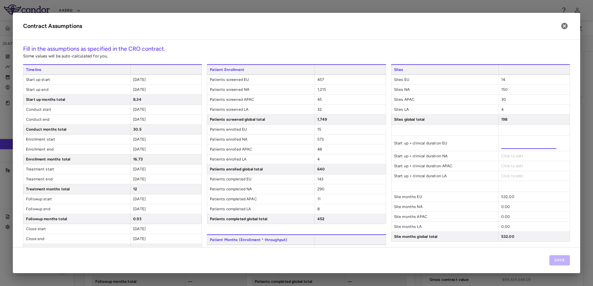
type input "****"
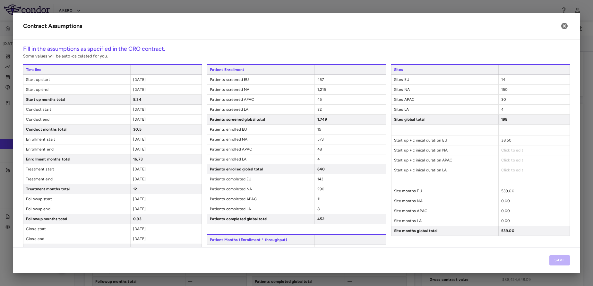
click at [506, 157] on div "Sites Sites EU 14 Sites NA 150 Sites APAC 30 Sites LA 4 Sites global total 198 …" at bounding box center [480, 189] width 179 height 251
click at [506, 150] on span "Click to edit" at bounding box center [513, 150] width 22 height 4
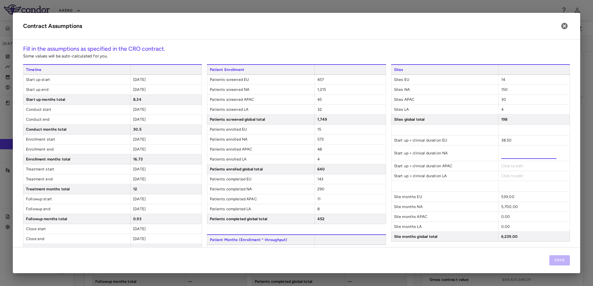
type input "****"
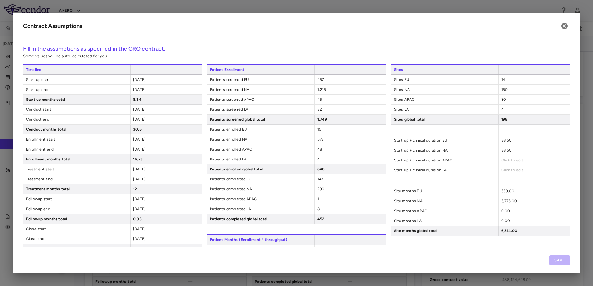
click at [508, 165] on div "Click to edit" at bounding box center [534, 160] width 71 height 10
click at [505, 159] on span "Click to edit" at bounding box center [513, 160] width 22 height 4
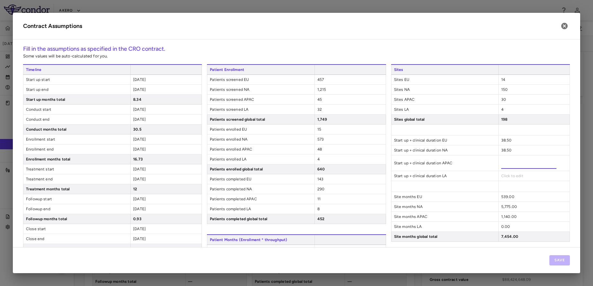
type input "****"
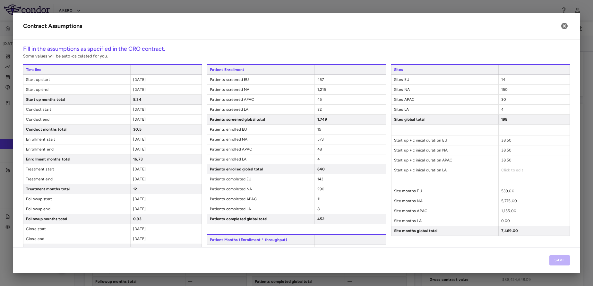
click at [508, 177] on div "Sites Sites EU 14 Sites NA 150 Sites APAC 30 Sites LA 4 Sites global total 198 …" at bounding box center [480, 189] width 179 height 251
click at [504, 170] on span "Click to edit" at bounding box center [513, 170] width 22 height 4
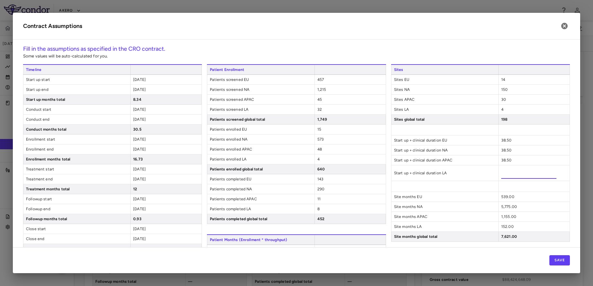
type input "****"
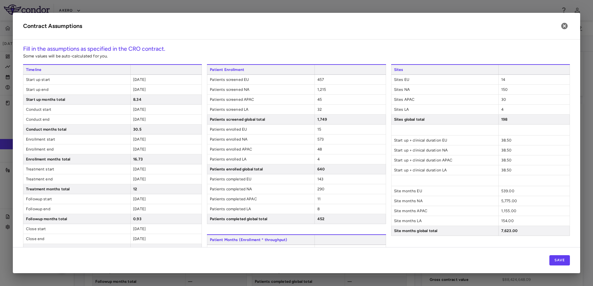
click at [527, 200] on div "Sites Sites EU 14 Sites NA 150 Sites APAC 30 Sites LA 4 Sites global total 198 …" at bounding box center [480, 189] width 179 height 251
click at [556, 260] on button "Save" at bounding box center [560, 260] width 21 height 10
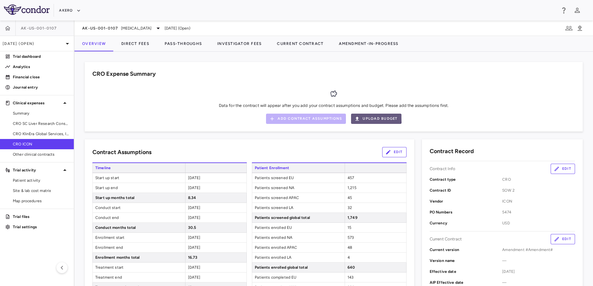
click at [361, 117] on button "Upload Budget" at bounding box center [376, 119] width 50 height 10
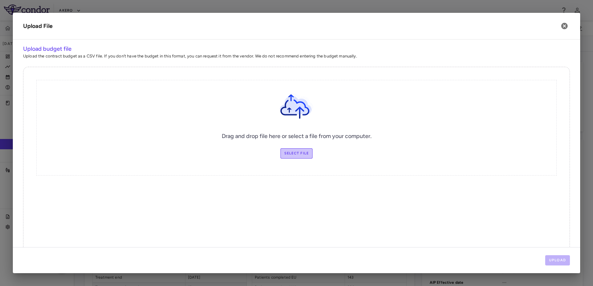
click at [287, 155] on label "Select file" at bounding box center [297, 153] width 32 height 10
click at [0, 0] on input "Select file" at bounding box center [0, 0] width 0 height 0
click at [296, 151] on label "Select file" at bounding box center [297, 153] width 32 height 10
click at [0, 0] on input "Select file" at bounding box center [0, 0] width 0 height 0
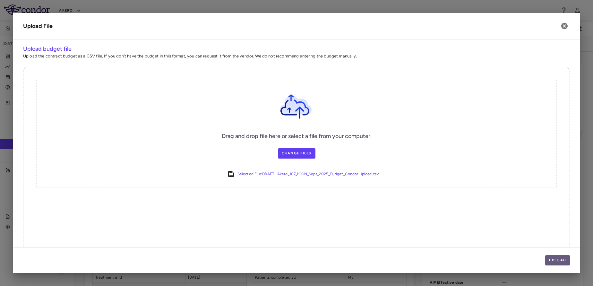
click at [551, 256] on button "Upload" at bounding box center [558, 260] width 25 height 10
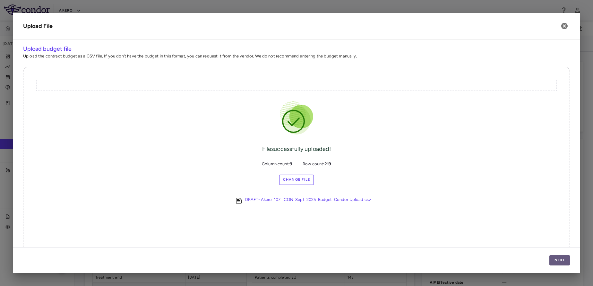
click at [562, 258] on button "Next" at bounding box center [560, 260] width 21 height 10
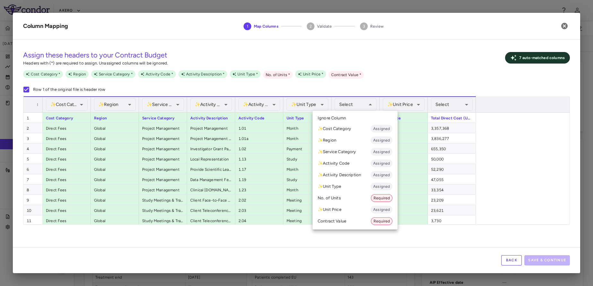
click at [319, 238] on div at bounding box center [296, 143] width 593 height 286
click at [335, 198] on li "No. of Units Required" at bounding box center [355, 198] width 85 height 12
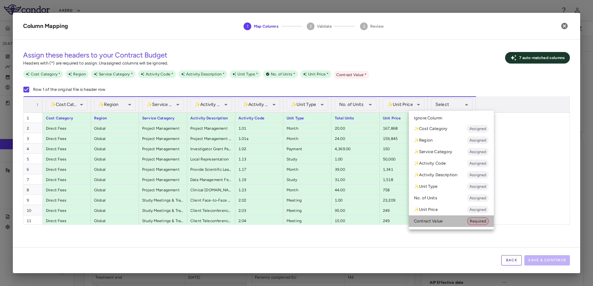
click at [428, 221] on li "Contract Value Required" at bounding box center [451, 221] width 85 height 12
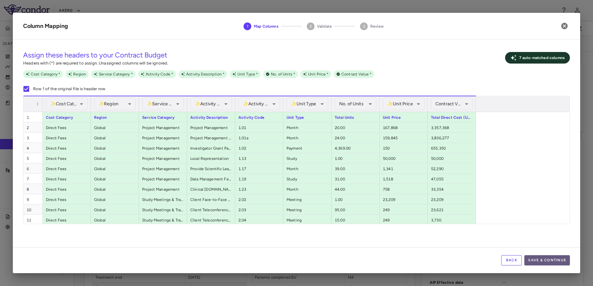
click at [540, 263] on button "Save & Continue" at bounding box center [548, 260] width 46 height 10
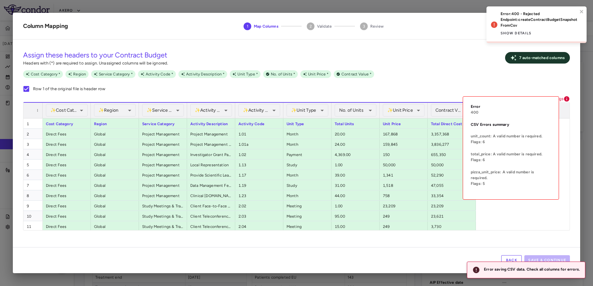
click at [566, 101] on icon at bounding box center [566, 98] width 5 height 5
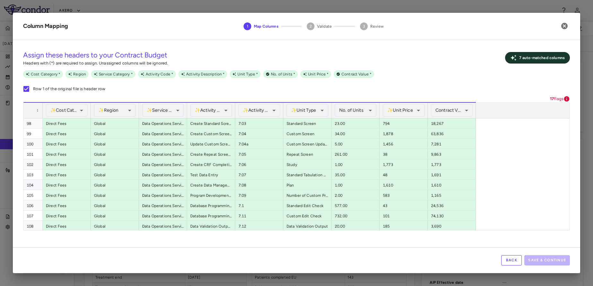
scroll to position [1066, 0]
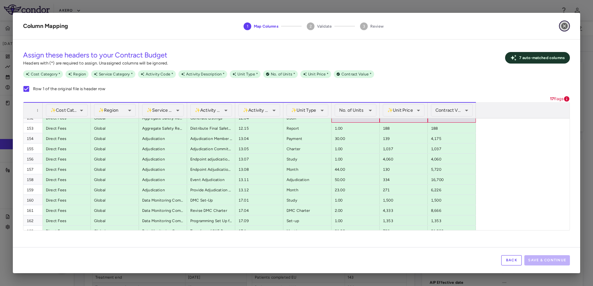
click at [564, 26] on icon "button" at bounding box center [565, 26] width 6 height 6
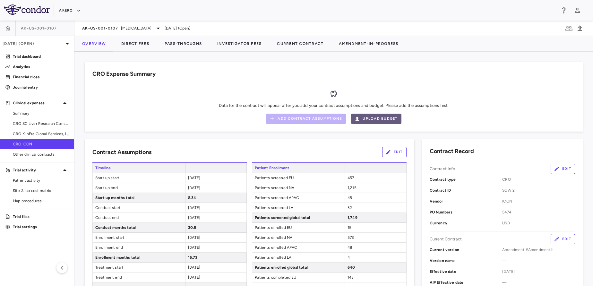
click at [373, 114] on button "Upload Budget" at bounding box center [376, 119] width 50 height 10
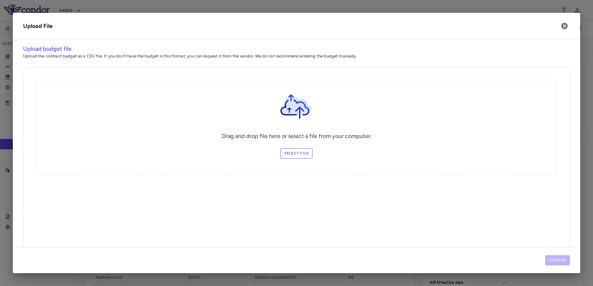
click at [302, 154] on label "Select file" at bounding box center [297, 153] width 32 height 10
click at [0, 0] on input "Select file" at bounding box center [0, 0] width 0 height 0
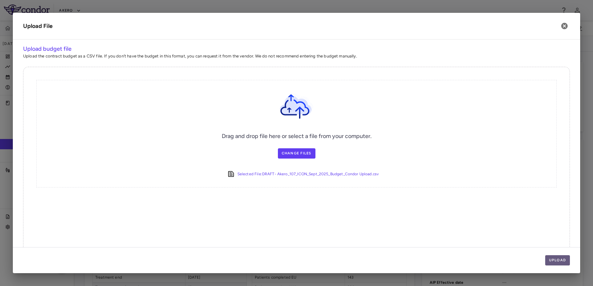
click at [564, 264] on button "Upload" at bounding box center [558, 260] width 25 height 10
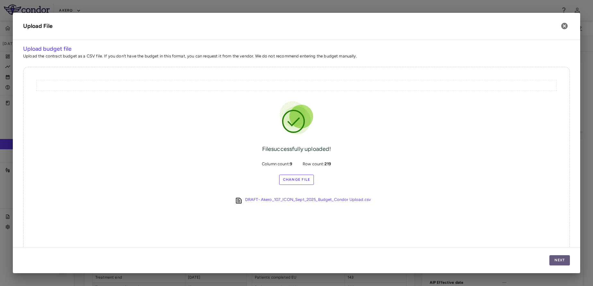
click at [564, 264] on button "Next" at bounding box center [560, 260] width 21 height 10
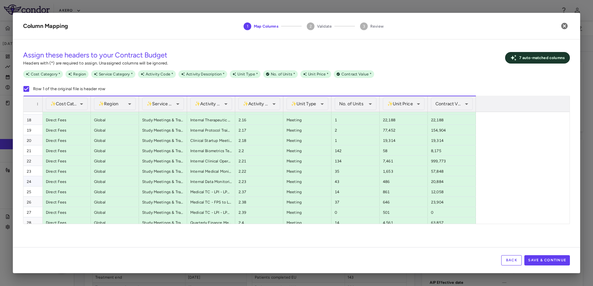
scroll to position [172, 0]
click at [543, 263] on button "Save & Continue" at bounding box center [548, 260] width 46 height 10
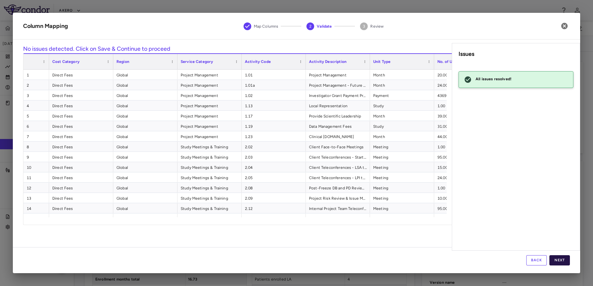
click at [569, 260] on button "Next" at bounding box center [560, 260] width 21 height 10
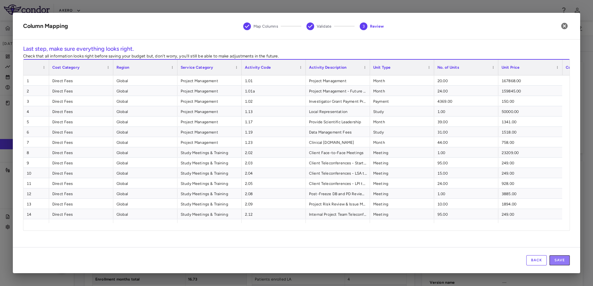
click at [569, 260] on button "Save" at bounding box center [560, 260] width 21 height 10
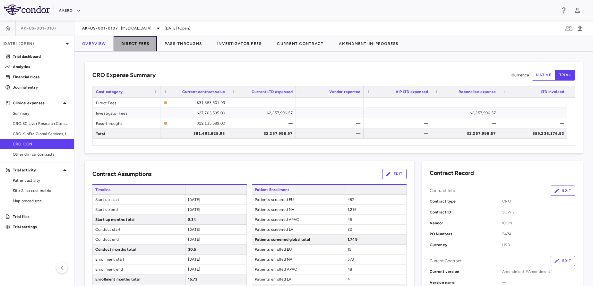
click at [145, 48] on button "Direct Fees" at bounding box center [135, 43] width 43 height 15
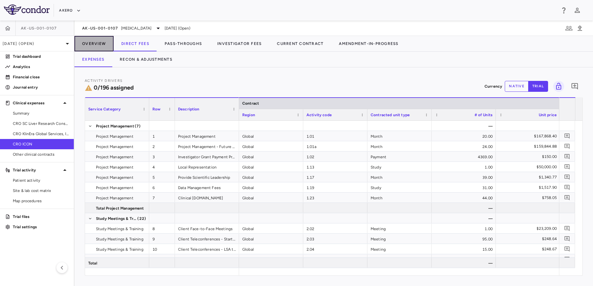
click at [106, 46] on button "Overview" at bounding box center [93, 43] width 39 height 15
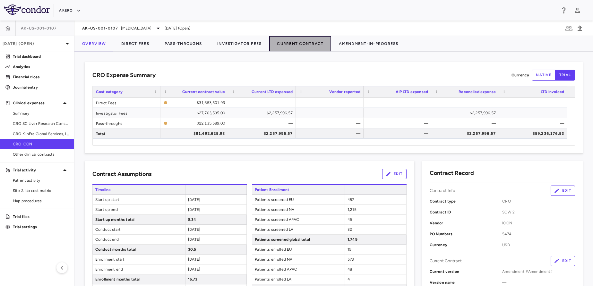
click at [301, 48] on button "Current Contract" at bounding box center [300, 43] width 62 height 15
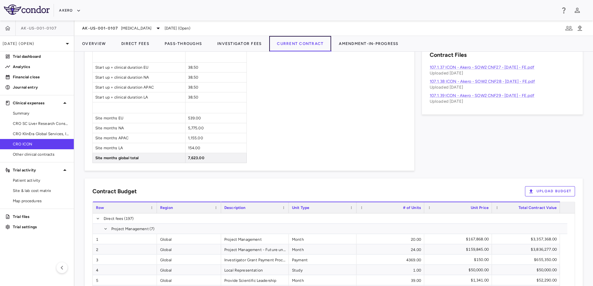
scroll to position [367, 0]
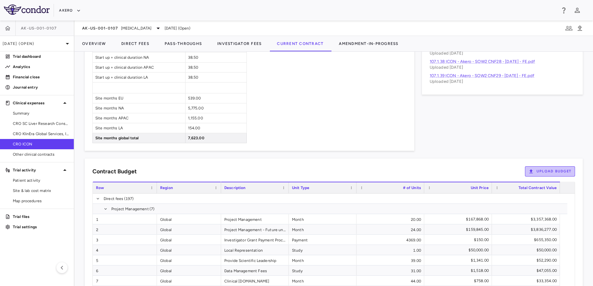
click at [547, 173] on button "Upload Budget" at bounding box center [550, 171] width 50 height 10
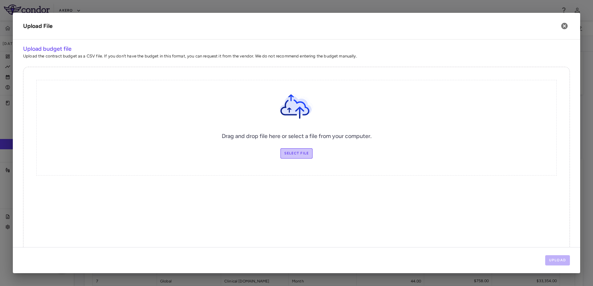
click at [291, 152] on label "Select file" at bounding box center [297, 153] width 32 height 10
click at [0, 0] on input "Select file" at bounding box center [0, 0] width 0 height 0
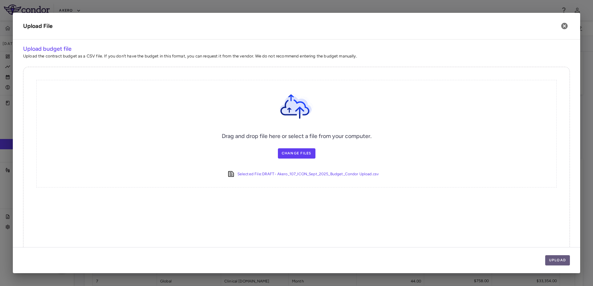
click at [554, 264] on button "Upload" at bounding box center [558, 260] width 25 height 10
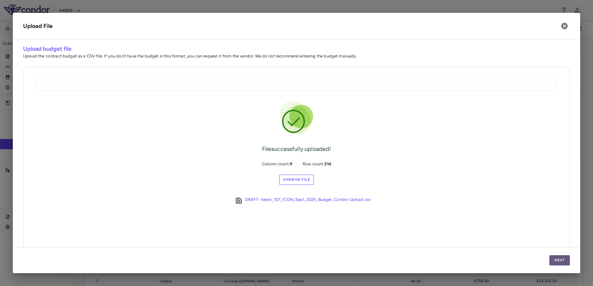
click at [554, 264] on button "Next" at bounding box center [560, 260] width 21 height 10
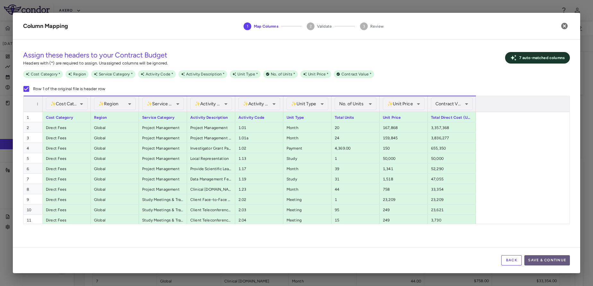
click at [538, 261] on button "Save & Continue" at bounding box center [548, 260] width 46 height 10
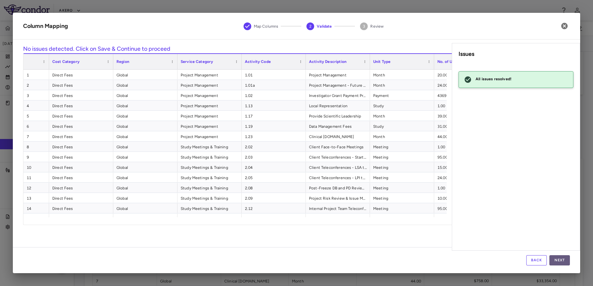
click at [563, 262] on button "Next" at bounding box center [560, 260] width 21 height 10
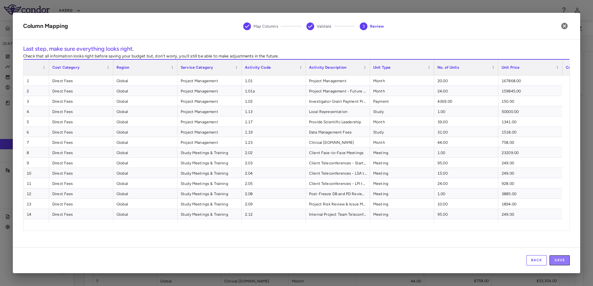
click at [563, 262] on button "Save" at bounding box center [560, 260] width 21 height 10
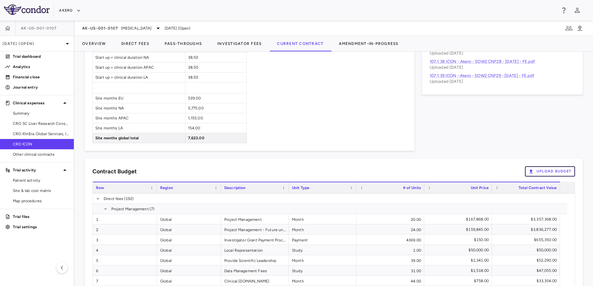
scroll to position [0, 0]
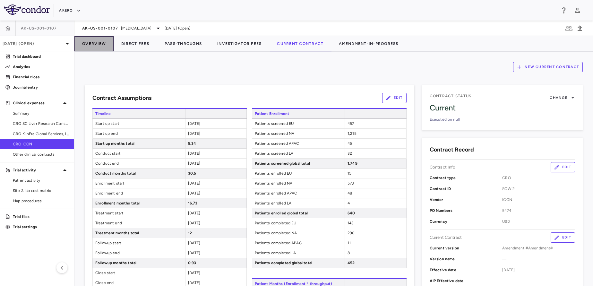
click at [101, 44] on button "Overview" at bounding box center [93, 43] width 39 height 15
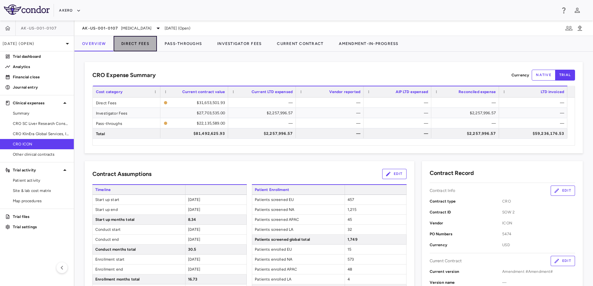
click at [146, 48] on button "Direct Fees" at bounding box center [135, 43] width 43 height 15
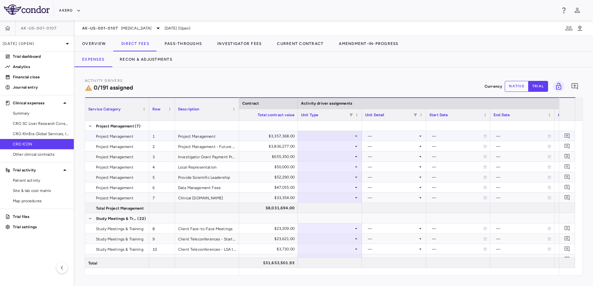
click at [276, 132] on div "$3,357,368.00" at bounding box center [267, 136] width 55 height 10
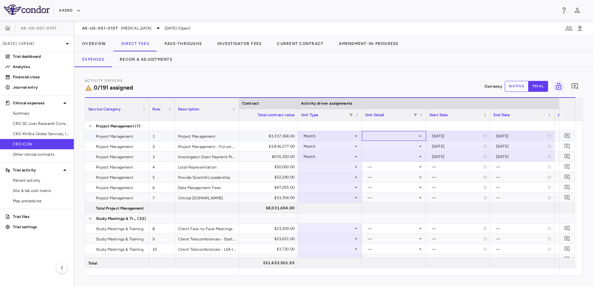
click at [389, 136] on div at bounding box center [394, 135] width 58 height 9
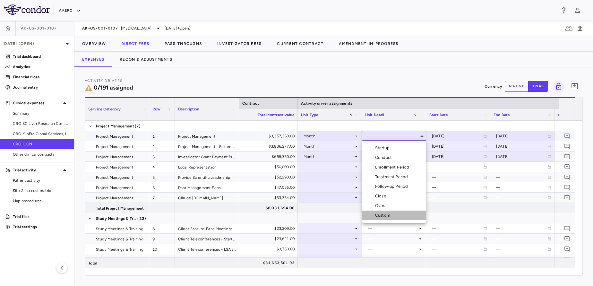
click at [382, 213] on div "Custom" at bounding box center [384, 216] width 18 height 6
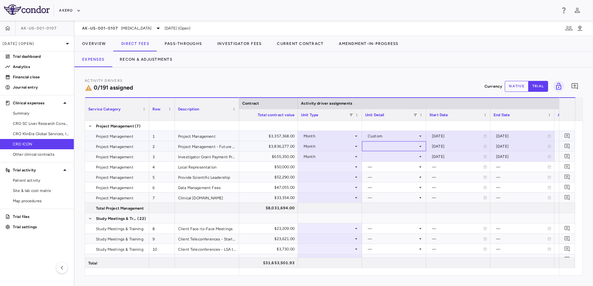
click at [389, 142] on div at bounding box center [394, 146] width 58 height 9
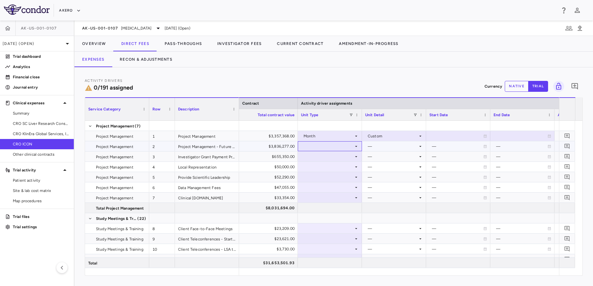
click at [324, 147] on div at bounding box center [330, 146] width 58 height 9
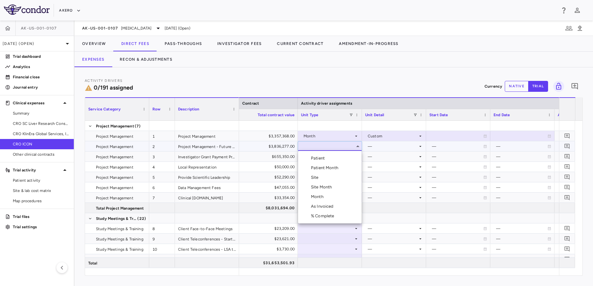
click at [320, 196] on div "Month" at bounding box center [318, 197] width 15 height 6
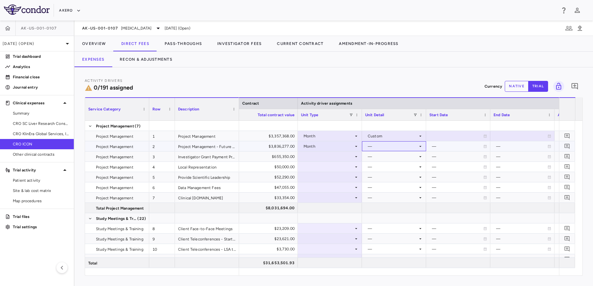
click at [396, 141] on div "—" at bounding box center [394, 146] width 64 height 10
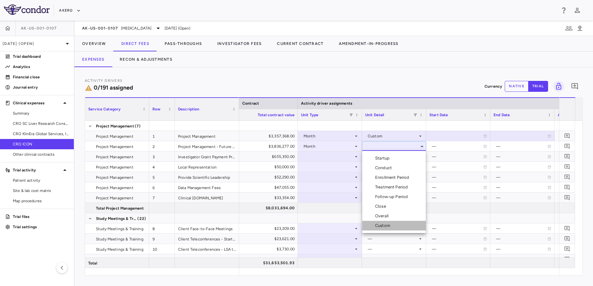
click at [386, 223] on div "Custom" at bounding box center [384, 226] width 18 height 6
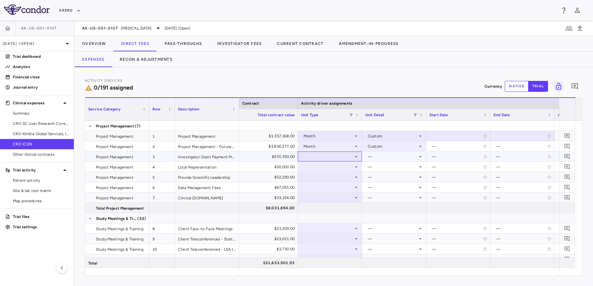
click at [325, 155] on div at bounding box center [330, 156] width 58 height 9
click at [327, 159] on div at bounding box center [330, 156] width 58 height 9
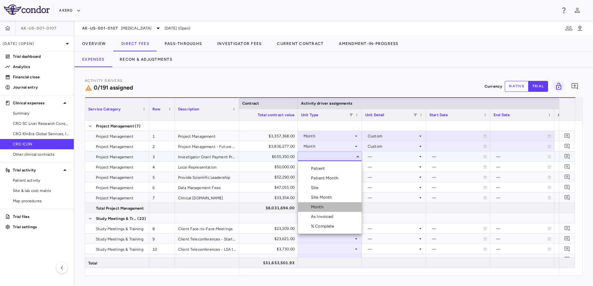
click at [322, 206] on div "Month" at bounding box center [318, 207] width 15 height 6
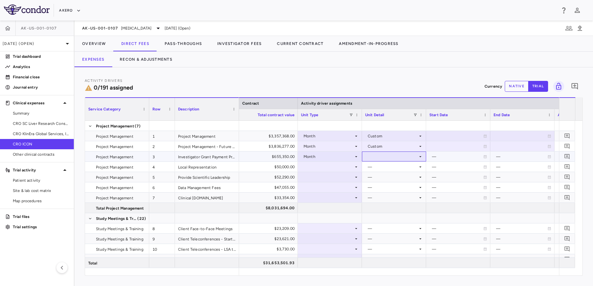
click at [397, 160] on div at bounding box center [394, 156] width 58 height 9
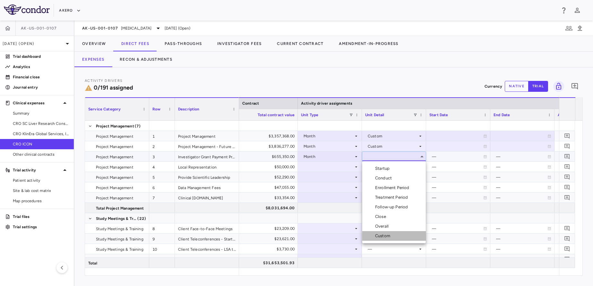
click at [387, 237] on div "Custom" at bounding box center [384, 236] width 18 height 6
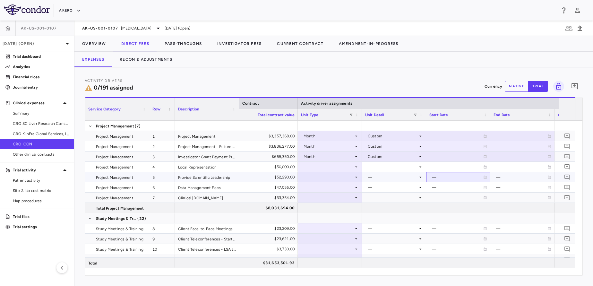
click at [451, 173] on div "—" at bounding box center [457, 177] width 51 height 10
click at [325, 164] on div at bounding box center [330, 166] width 58 height 9
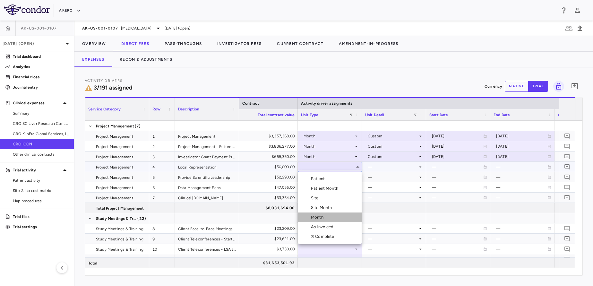
click at [304, 216] on div at bounding box center [305, 217] width 8 height 6
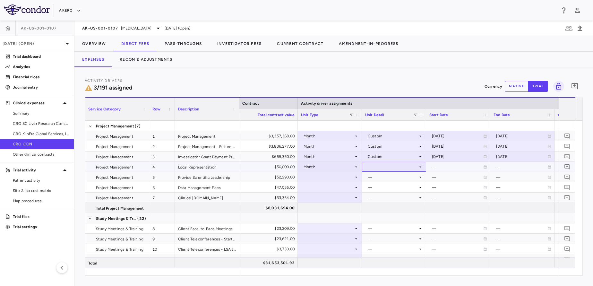
click at [380, 168] on div at bounding box center [394, 166] width 58 height 9
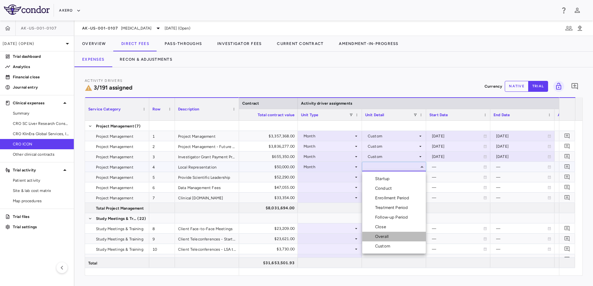
click at [384, 238] on div "Overall" at bounding box center [383, 237] width 16 height 6
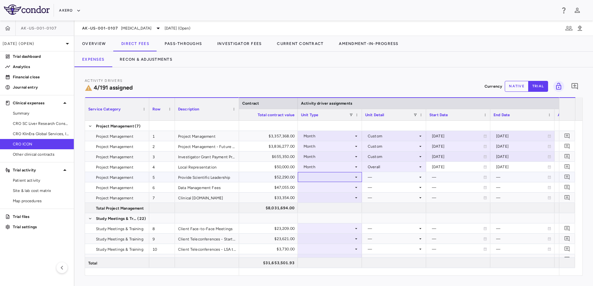
click at [327, 176] on div at bounding box center [330, 176] width 58 height 9
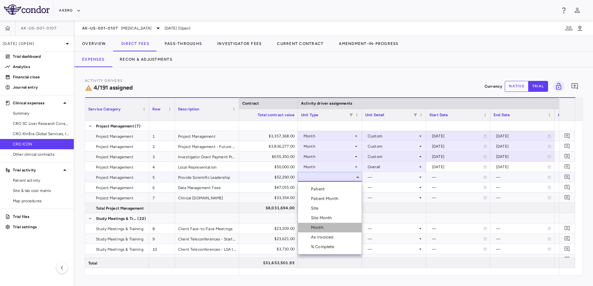
click at [323, 229] on div "Month" at bounding box center [318, 228] width 15 height 6
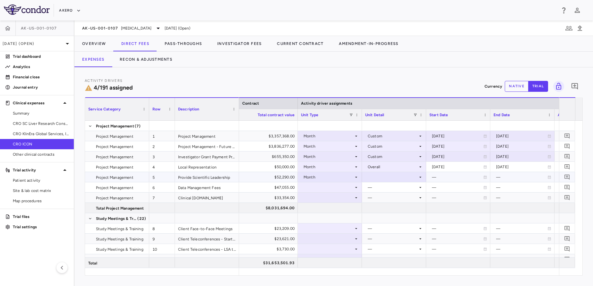
click at [394, 174] on div at bounding box center [394, 176] width 58 height 9
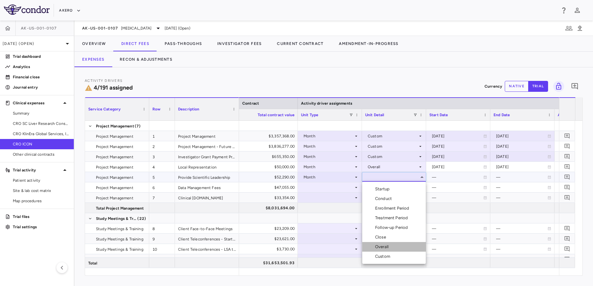
click at [382, 246] on div "Overall" at bounding box center [383, 247] width 16 height 6
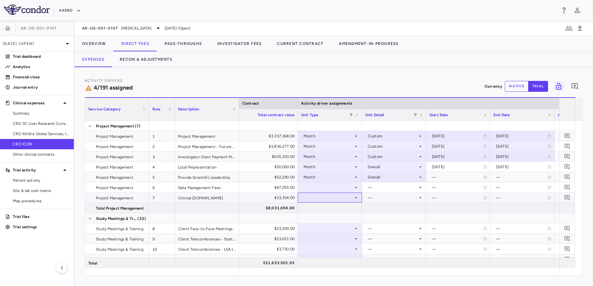
click at [322, 194] on div at bounding box center [330, 197] width 58 height 9
click at [314, 187] on div at bounding box center [330, 187] width 58 height 9
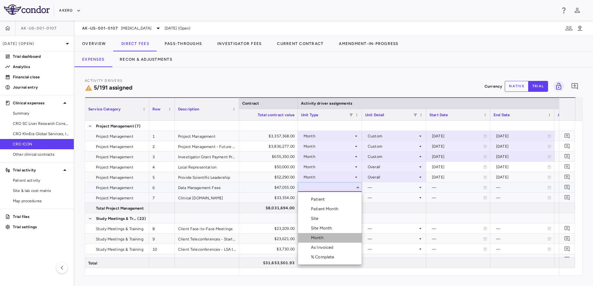
click at [316, 235] on div "Month" at bounding box center [318, 238] width 15 height 6
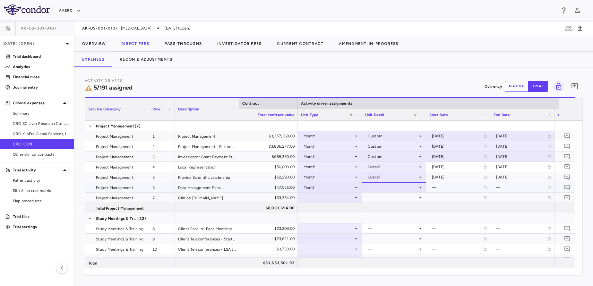
click at [392, 185] on div at bounding box center [394, 187] width 58 height 9
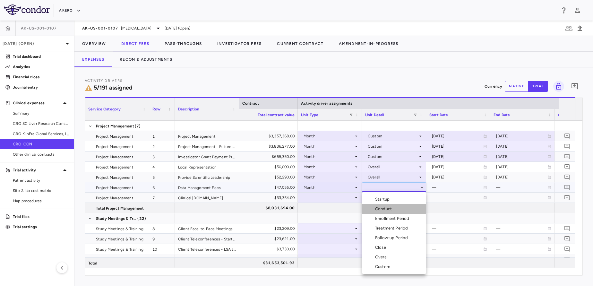
click at [387, 210] on div "Conduct" at bounding box center [384, 209] width 19 height 6
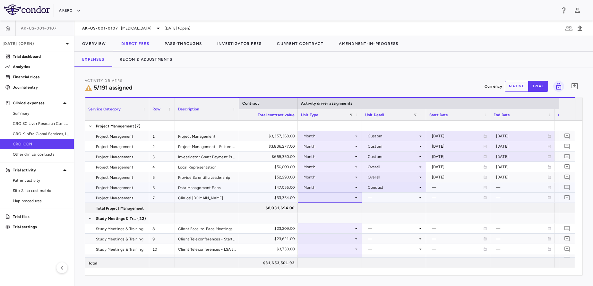
click at [328, 197] on div at bounding box center [330, 197] width 58 height 9
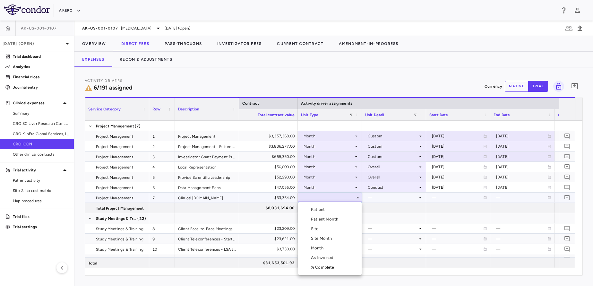
click at [313, 251] on li "Month" at bounding box center [330, 248] width 64 height 10
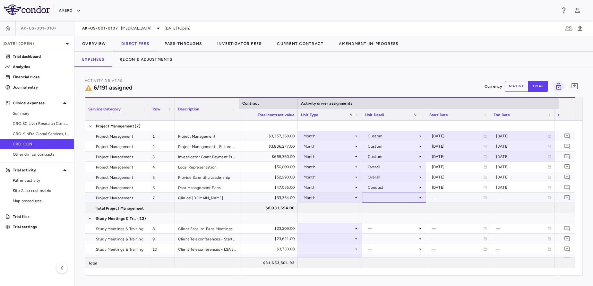
click at [381, 202] on div at bounding box center [394, 197] width 58 height 9
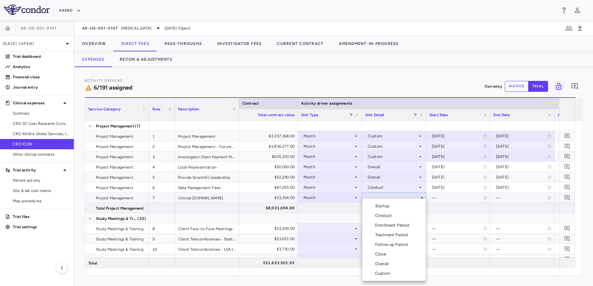
click at [380, 263] on div "Overall" at bounding box center [383, 264] width 16 height 6
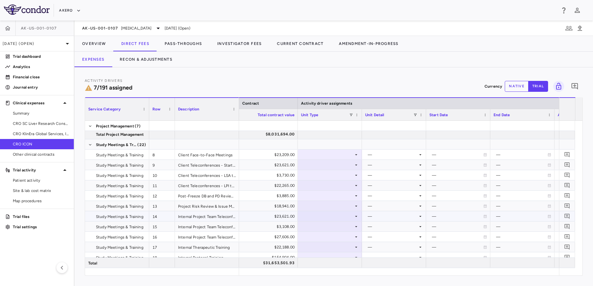
scroll to position [74, 0]
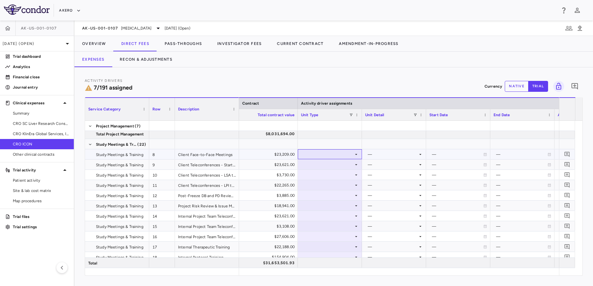
click at [329, 155] on div at bounding box center [330, 154] width 58 height 9
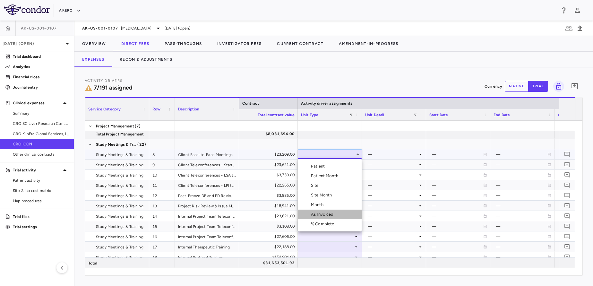
click at [321, 215] on div "As Invoiced" at bounding box center [323, 215] width 25 height 6
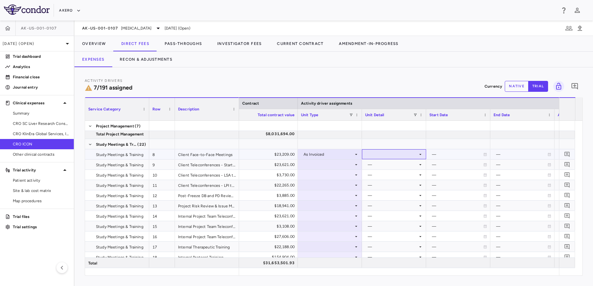
click at [386, 155] on div at bounding box center [394, 154] width 58 height 9
click at [383, 167] on div "As occurred" at bounding box center [388, 166] width 26 height 6
click at [343, 161] on div at bounding box center [330, 164] width 58 height 9
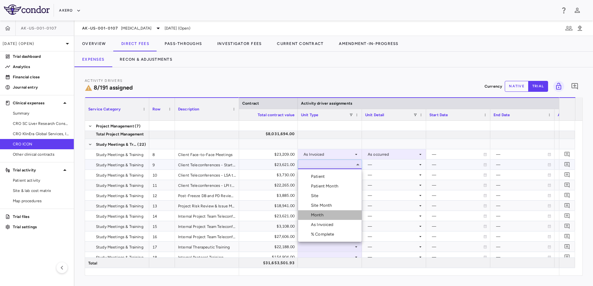
click at [316, 218] on li "Month" at bounding box center [330, 215] width 64 height 10
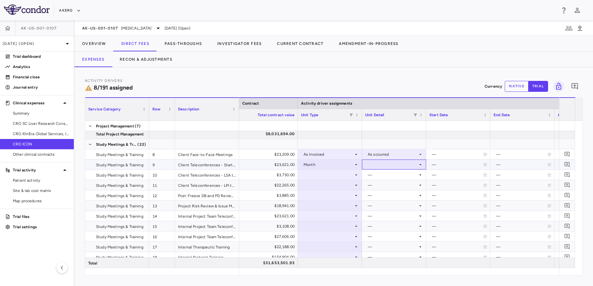
click at [384, 164] on div at bounding box center [394, 164] width 58 height 9
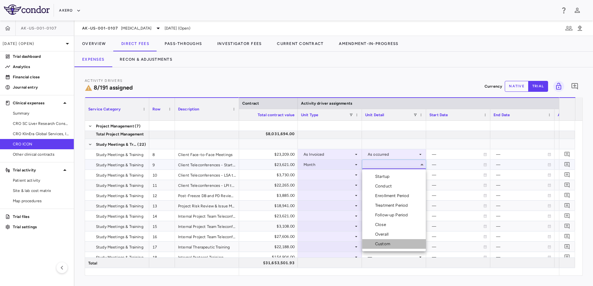
click at [383, 244] on div "Custom" at bounding box center [384, 244] width 18 height 6
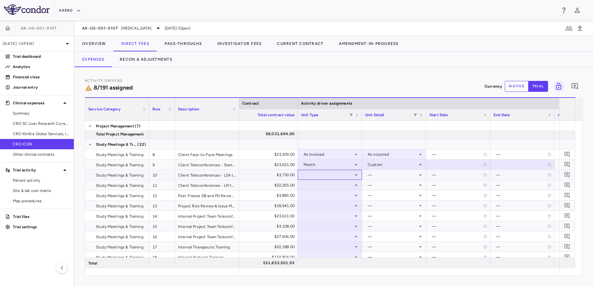
click at [334, 177] on div at bounding box center [330, 174] width 58 height 9
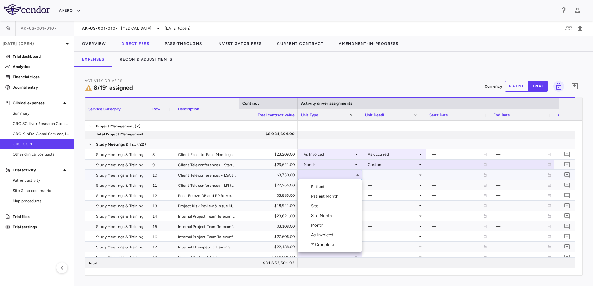
click at [313, 222] on li "Month" at bounding box center [330, 226] width 64 height 10
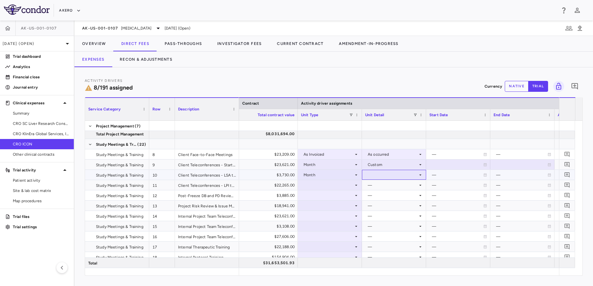
click at [383, 171] on div at bounding box center [394, 174] width 58 height 9
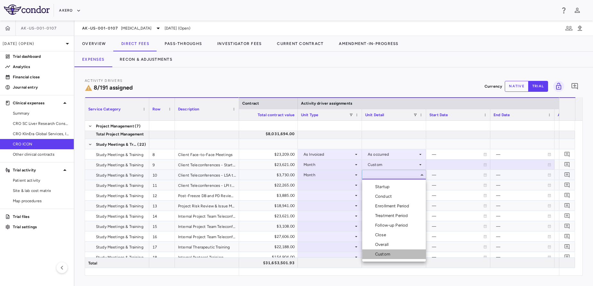
click at [376, 256] on div "Custom" at bounding box center [384, 254] width 18 height 6
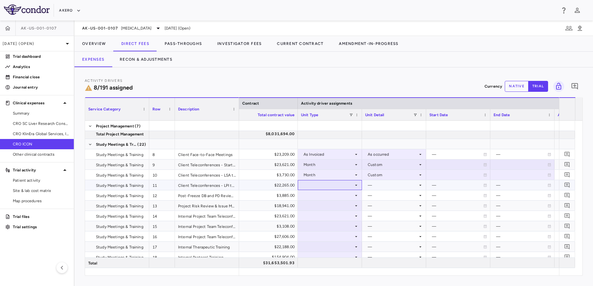
click at [329, 189] on div at bounding box center [330, 184] width 58 height 9
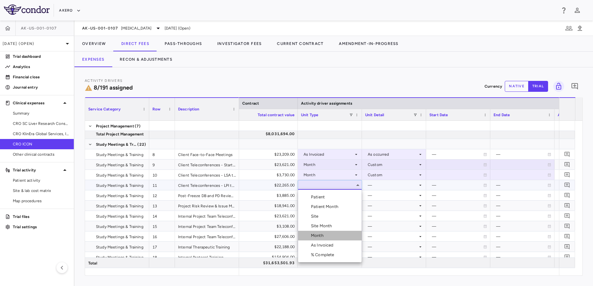
click at [313, 238] on div "Month" at bounding box center [318, 236] width 15 height 6
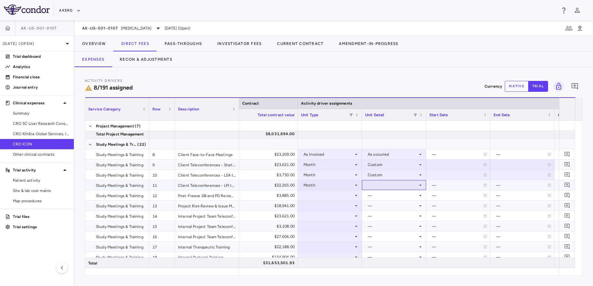
click at [389, 185] on div at bounding box center [394, 184] width 58 height 9
click at [375, 265] on div "Custom" at bounding box center [378, 265] width 31 height 6
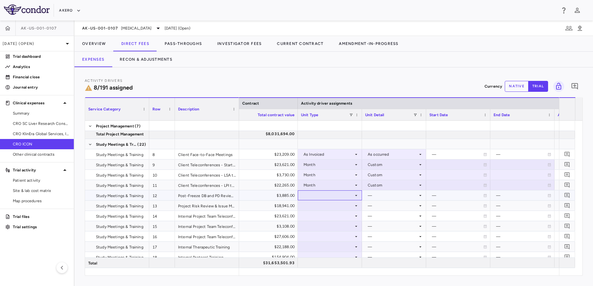
click at [311, 193] on div at bounding box center [330, 195] width 58 height 9
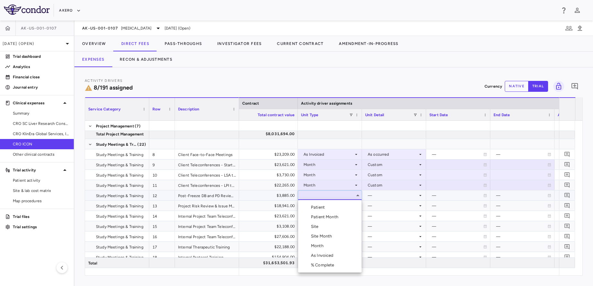
click at [306, 257] on div at bounding box center [305, 256] width 8 height 6
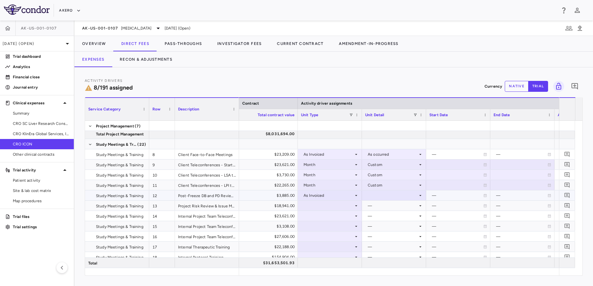
click at [389, 193] on div at bounding box center [394, 195] width 58 height 9
click at [387, 208] on div "As occurred" at bounding box center [388, 208] width 26 height 6
click at [444, 213] on div "—" at bounding box center [457, 216] width 51 height 10
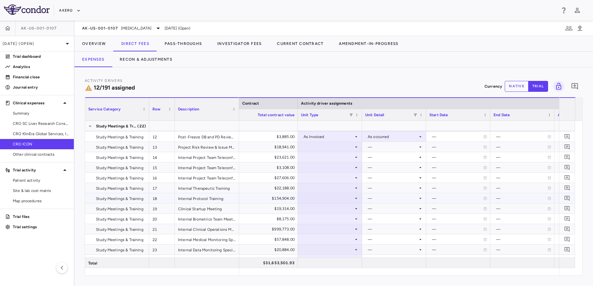
scroll to position [136, 0]
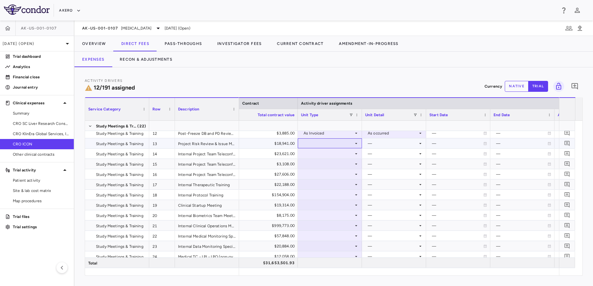
click at [325, 148] on div at bounding box center [330, 143] width 58 height 9
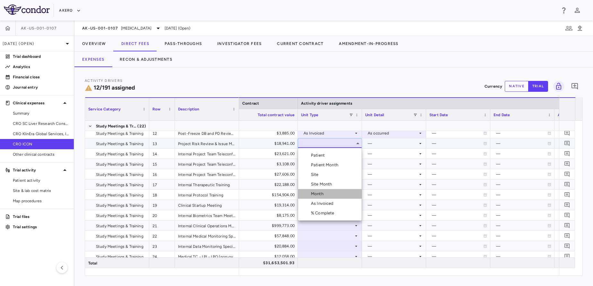
click at [324, 192] on div "Month" at bounding box center [318, 194] width 15 height 6
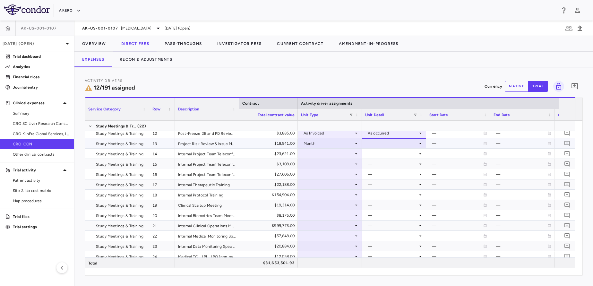
click at [383, 146] on div at bounding box center [394, 143] width 58 height 9
click at [390, 221] on div "Custom" at bounding box center [384, 223] width 18 height 6
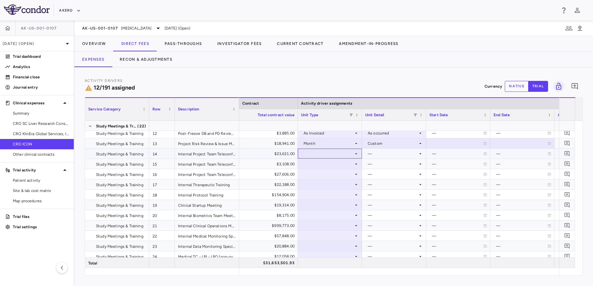
click at [324, 155] on div at bounding box center [330, 153] width 58 height 9
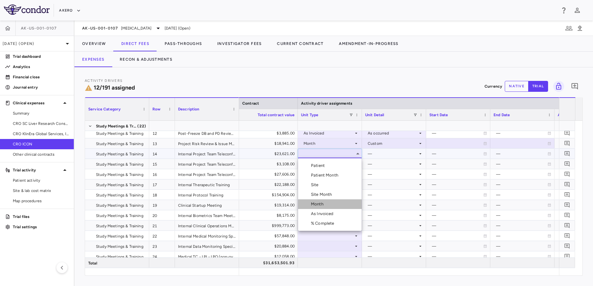
click at [326, 204] on li "Month" at bounding box center [330, 204] width 64 height 10
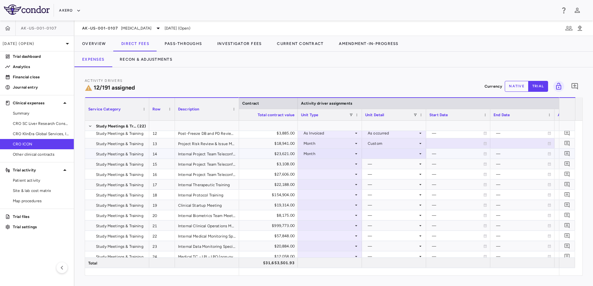
click at [409, 153] on div at bounding box center [394, 153] width 58 height 9
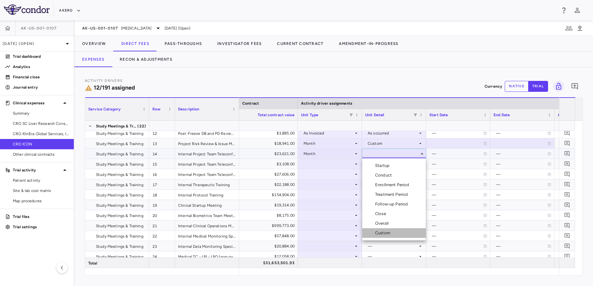
click at [389, 230] on li "Custom" at bounding box center [395, 233] width 64 height 10
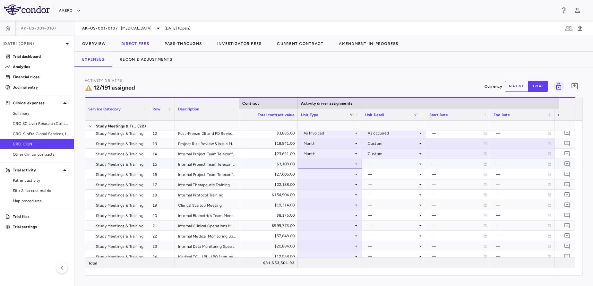
click at [326, 164] on div at bounding box center [330, 163] width 58 height 9
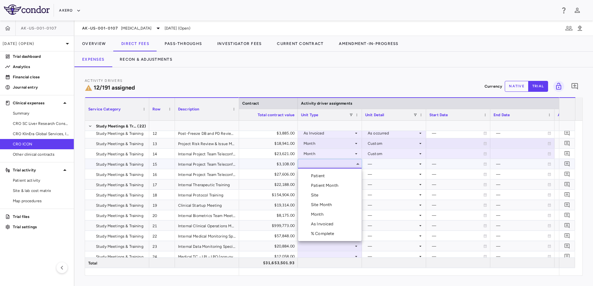
click at [327, 214] on li "Month" at bounding box center [330, 215] width 64 height 10
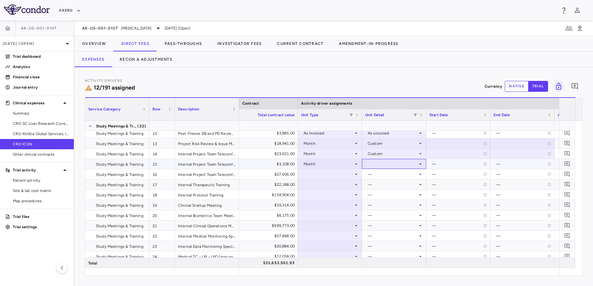
click at [401, 162] on div at bounding box center [394, 163] width 58 height 9
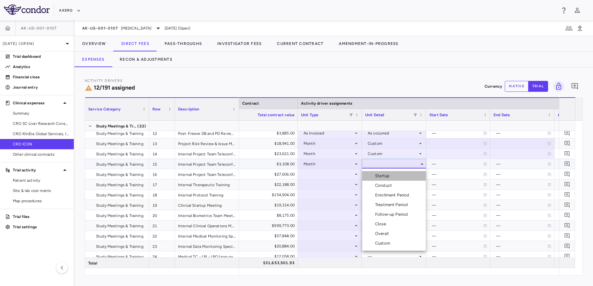
click at [382, 178] on div "Startup" at bounding box center [383, 176] width 17 height 6
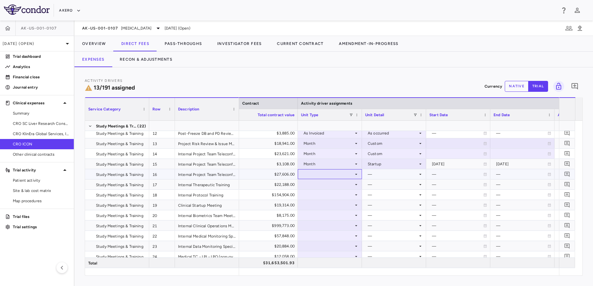
click at [323, 175] on div at bounding box center [330, 174] width 58 height 9
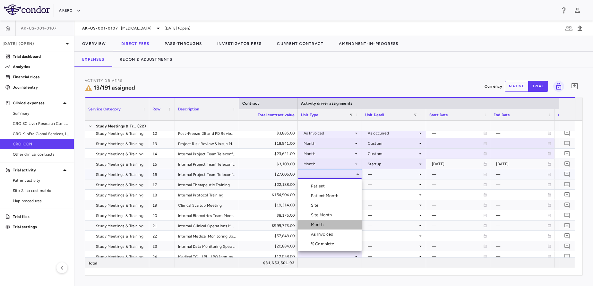
click at [319, 228] on li "Month" at bounding box center [330, 225] width 64 height 10
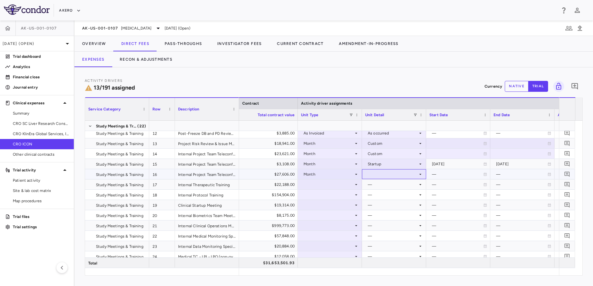
click at [406, 176] on div at bounding box center [394, 174] width 58 height 9
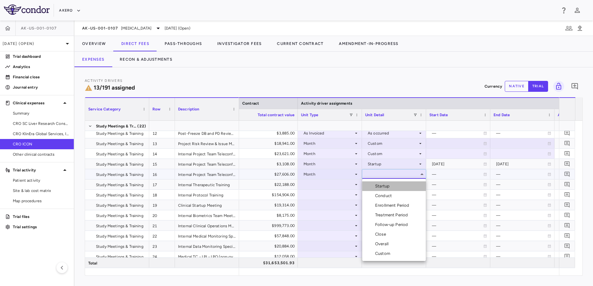
click at [395, 186] on li "Startup" at bounding box center [395, 186] width 64 height 10
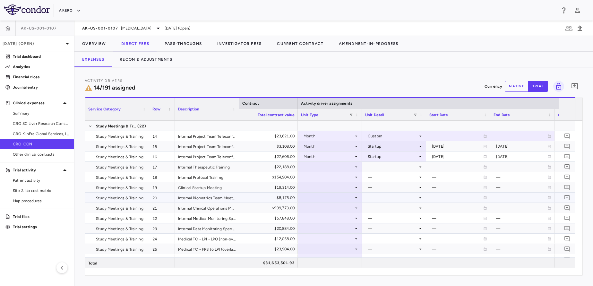
scroll to position [167, 0]
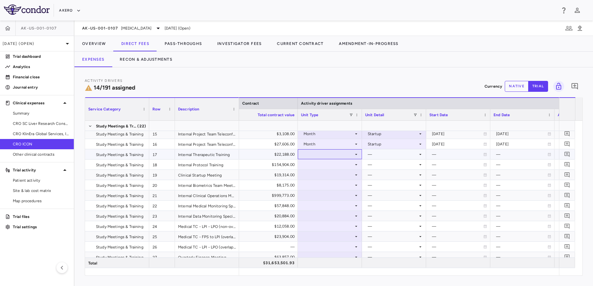
click at [328, 156] on div at bounding box center [330, 154] width 58 height 9
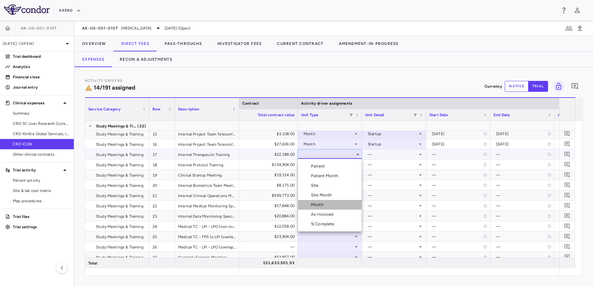
click at [320, 207] on div "Month" at bounding box center [318, 205] width 15 height 6
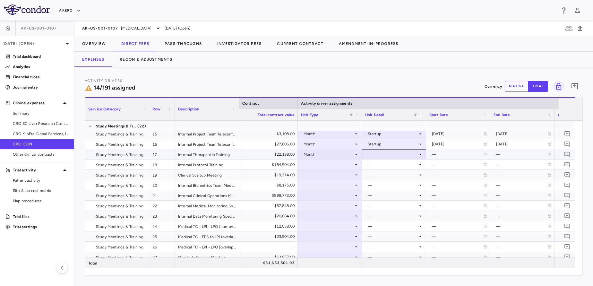
click at [403, 154] on div at bounding box center [394, 154] width 58 height 9
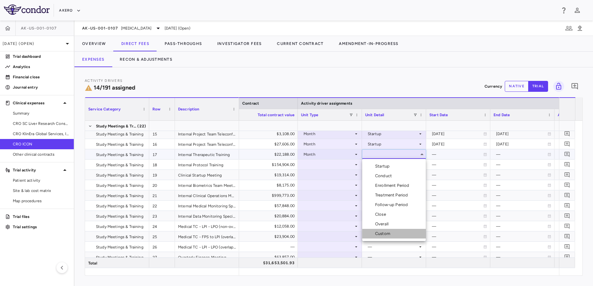
click at [390, 236] on div "Custom" at bounding box center [384, 234] width 18 height 6
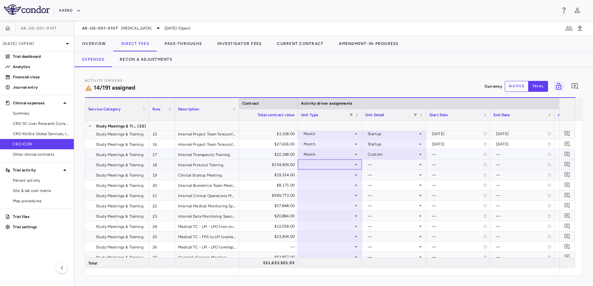
click at [328, 162] on div at bounding box center [330, 164] width 58 height 9
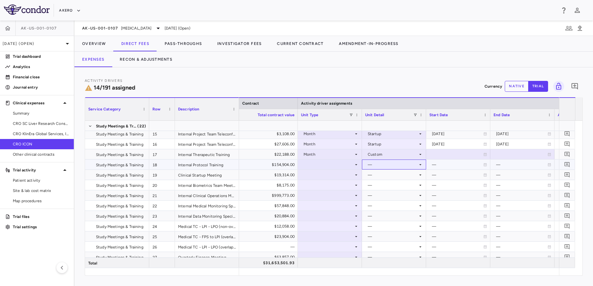
click at [386, 164] on div "—" at bounding box center [393, 165] width 50 height 10
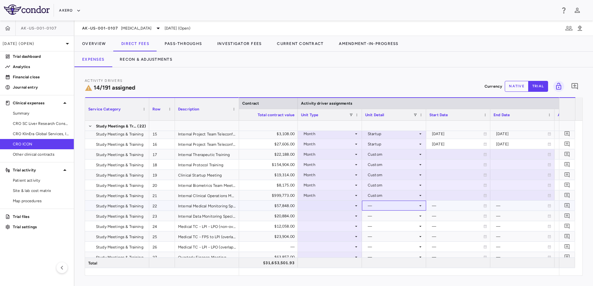
click at [382, 203] on div "—" at bounding box center [393, 206] width 50 height 10
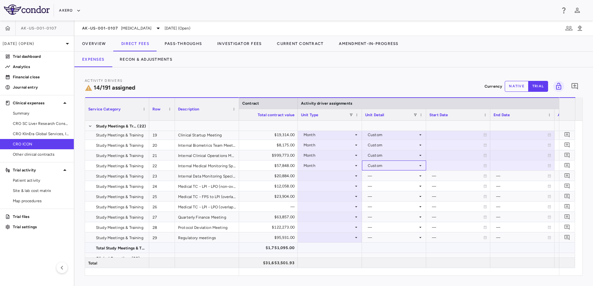
scroll to position [215, 0]
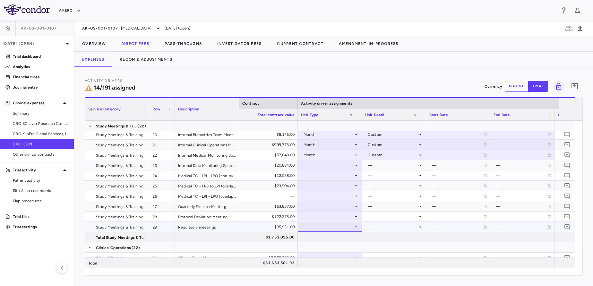
click at [305, 228] on div at bounding box center [330, 226] width 58 height 9
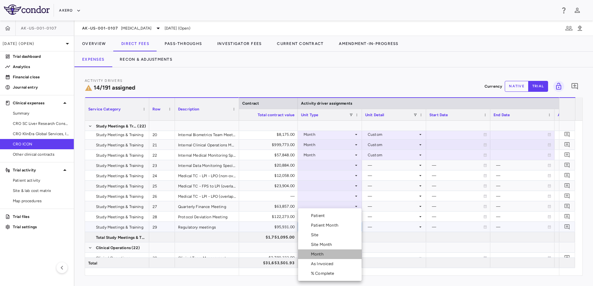
click at [311, 256] on div "Month" at bounding box center [318, 254] width 15 height 6
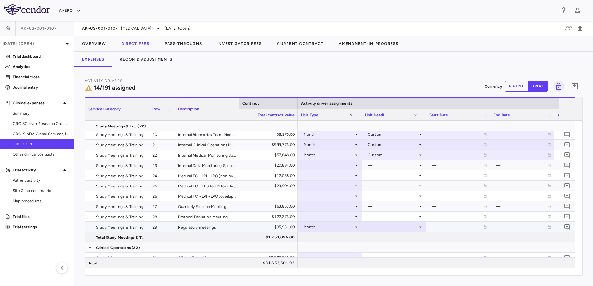
click at [380, 224] on div at bounding box center [394, 226] width 58 height 9
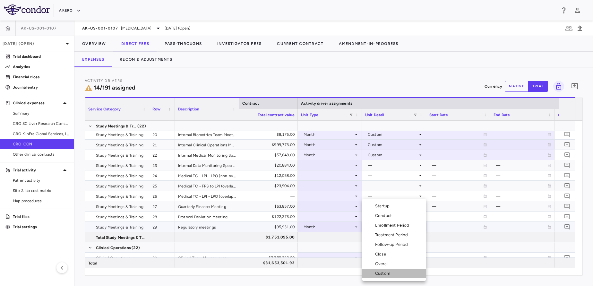
click at [384, 274] on div "Custom" at bounding box center [384, 274] width 18 height 6
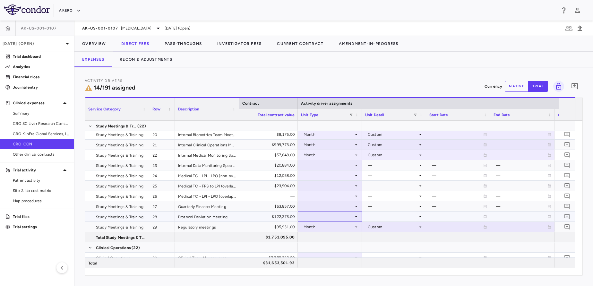
click at [334, 217] on div at bounding box center [330, 216] width 58 height 9
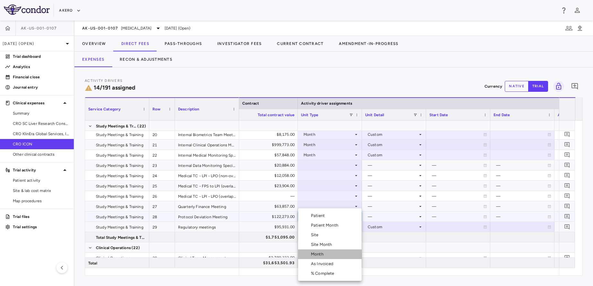
click at [323, 250] on li "Month" at bounding box center [330, 254] width 64 height 10
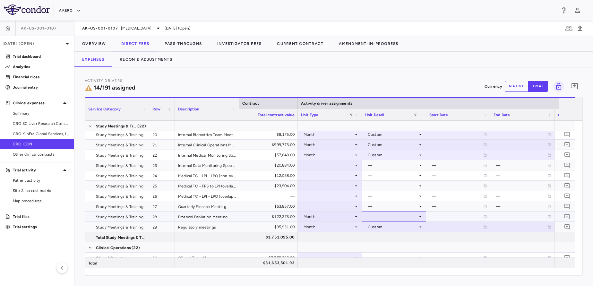
click at [390, 214] on div at bounding box center [394, 216] width 58 height 9
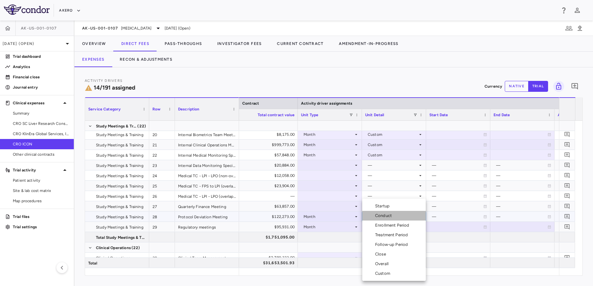
click at [386, 217] on div "Conduct" at bounding box center [384, 216] width 19 height 6
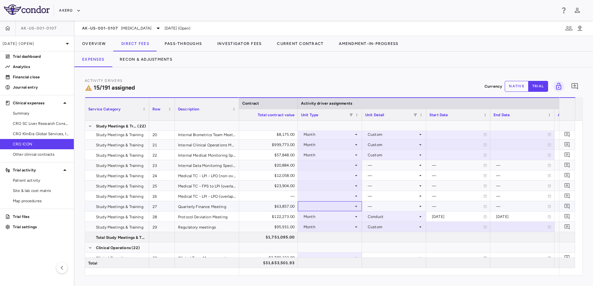
click at [335, 211] on div at bounding box center [330, 206] width 64 height 10
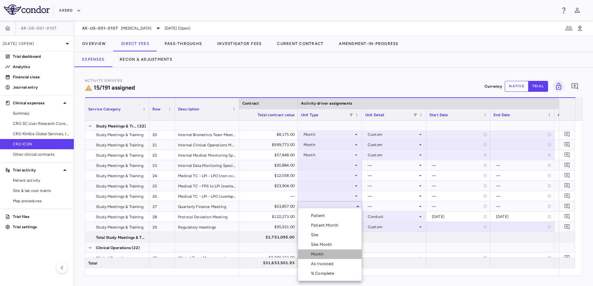
click at [320, 255] on div "Month" at bounding box center [318, 254] width 15 height 6
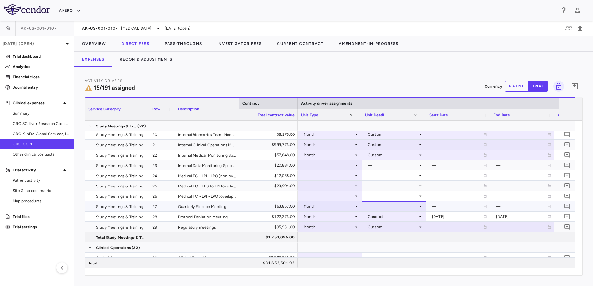
click at [392, 204] on div at bounding box center [394, 206] width 58 height 9
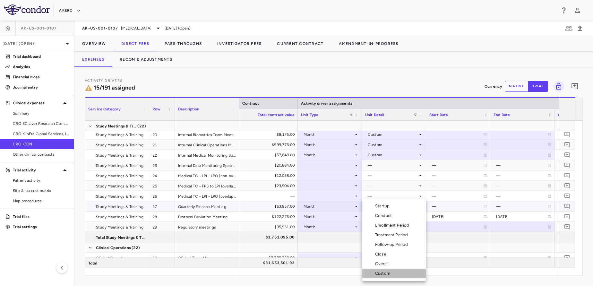
click at [386, 271] on div "Custom" at bounding box center [384, 274] width 18 height 6
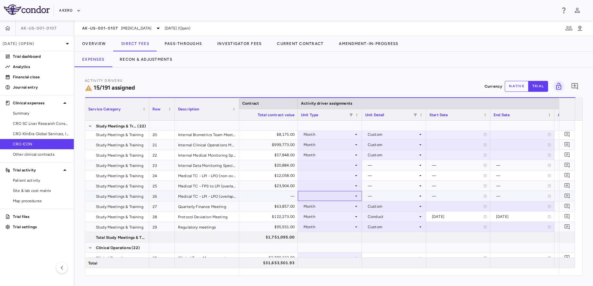
click at [313, 197] on div at bounding box center [330, 195] width 58 height 9
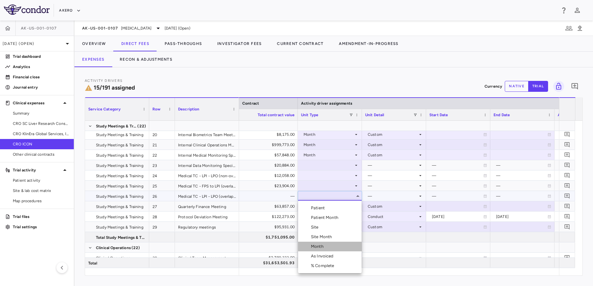
click at [325, 247] on div "Month" at bounding box center [318, 247] width 15 height 6
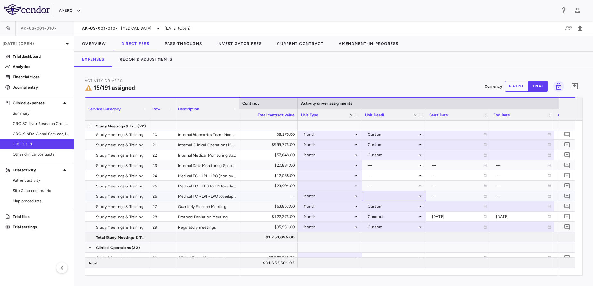
click at [397, 199] on div at bounding box center [394, 195] width 58 height 9
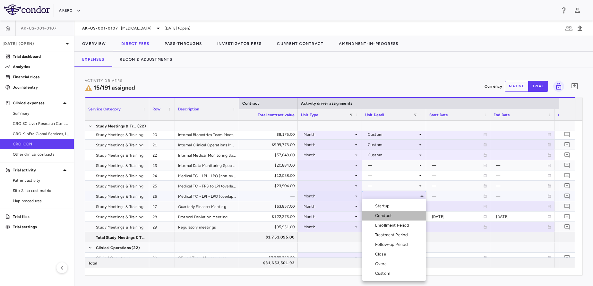
click at [396, 217] on li "Conduct" at bounding box center [395, 216] width 64 height 10
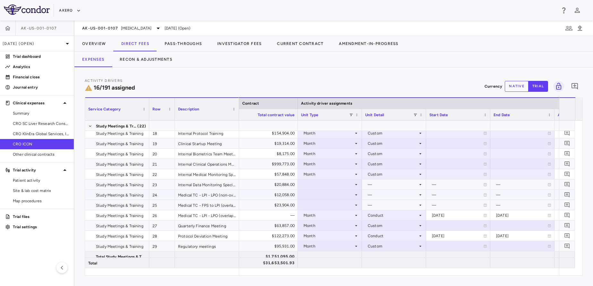
scroll to position [198, 0]
click at [312, 184] on div at bounding box center [330, 183] width 58 height 9
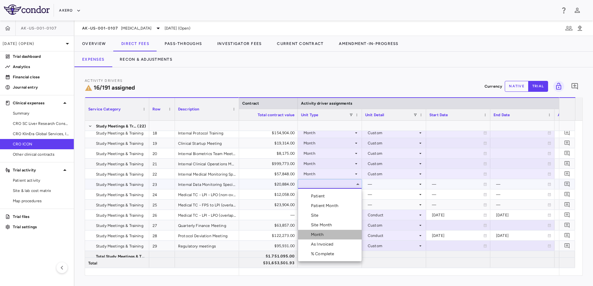
click at [316, 239] on li "Month" at bounding box center [330, 235] width 64 height 10
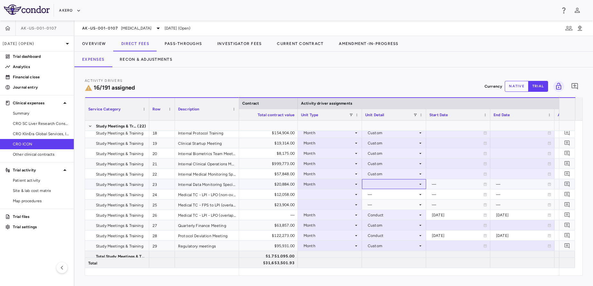
click at [390, 189] on div at bounding box center [394, 184] width 64 height 10
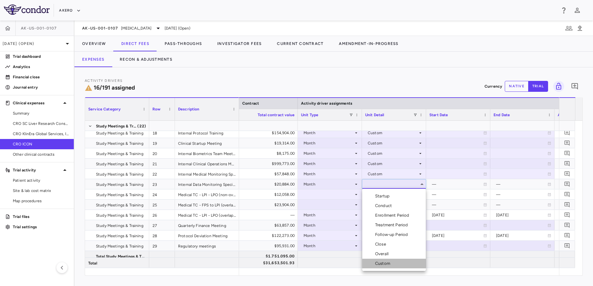
click at [389, 263] on div "Custom" at bounding box center [384, 264] width 18 height 6
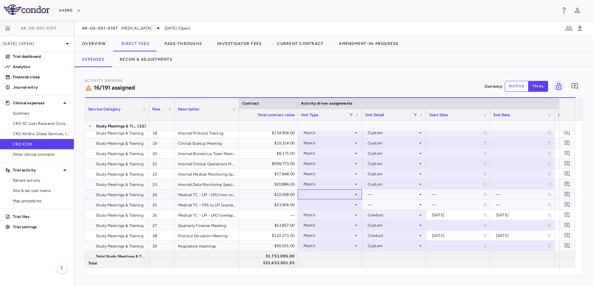
click at [317, 192] on div at bounding box center [330, 194] width 58 height 9
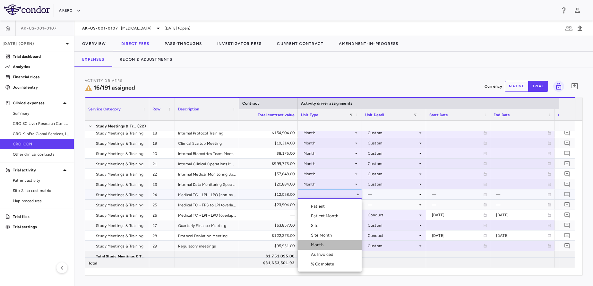
click at [323, 242] on li "Month" at bounding box center [330, 245] width 64 height 10
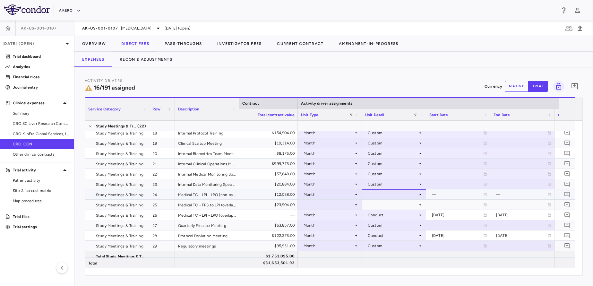
click at [392, 196] on div at bounding box center [394, 194] width 58 height 9
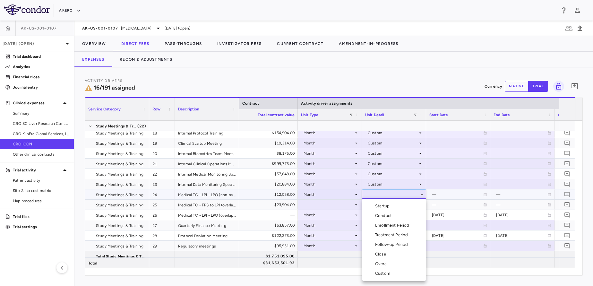
click at [377, 270] on li "Custom" at bounding box center [395, 274] width 64 height 10
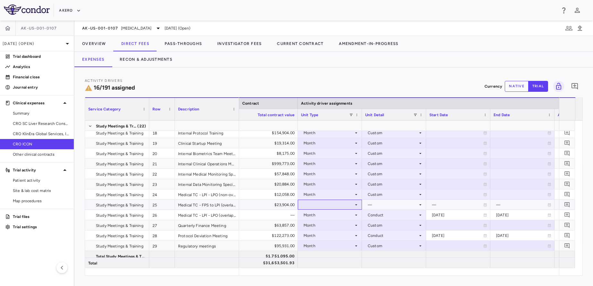
click at [333, 207] on div at bounding box center [330, 204] width 58 height 9
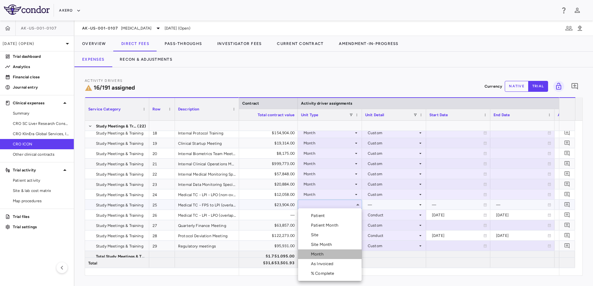
click at [317, 255] on div "Month" at bounding box center [318, 254] width 15 height 6
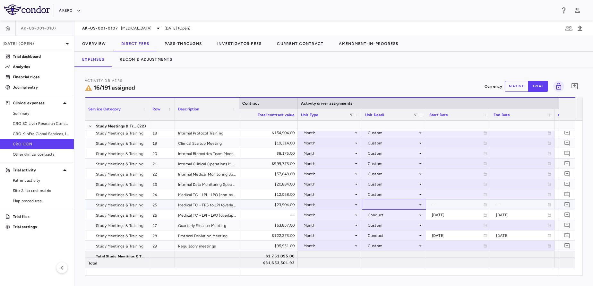
click at [399, 201] on div at bounding box center [394, 204] width 58 height 9
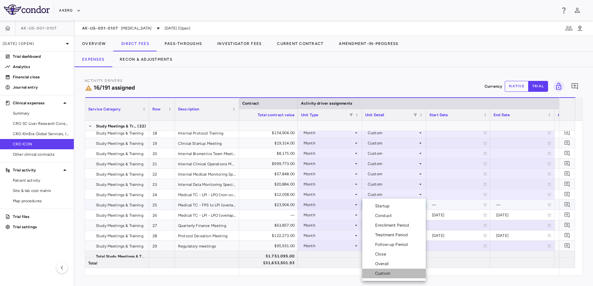
click at [381, 274] on div "Custom" at bounding box center [384, 274] width 18 height 6
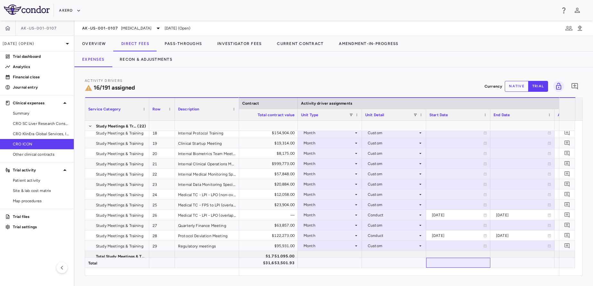
click at [442, 261] on div at bounding box center [459, 262] width 58 height 9
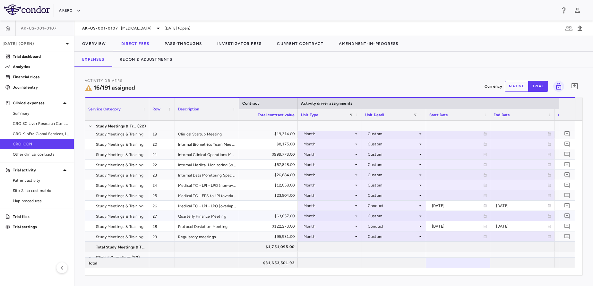
scroll to position [210, 0]
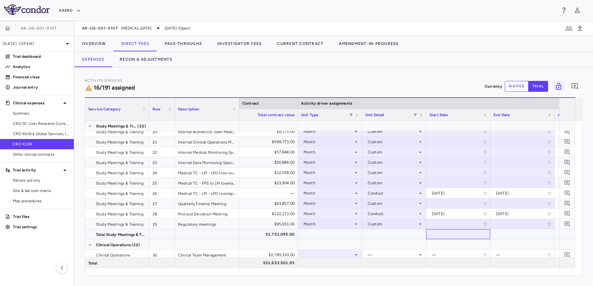
click at [444, 231] on div at bounding box center [459, 234] width 58 height 9
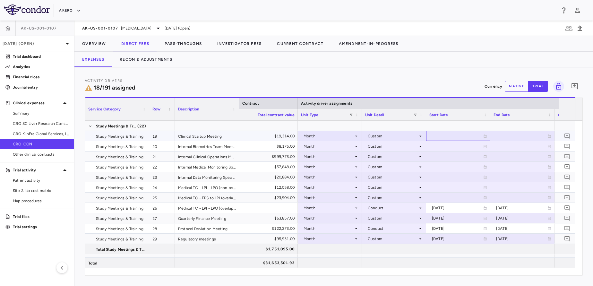
click at [442, 138] on div at bounding box center [459, 135] width 58 height 9
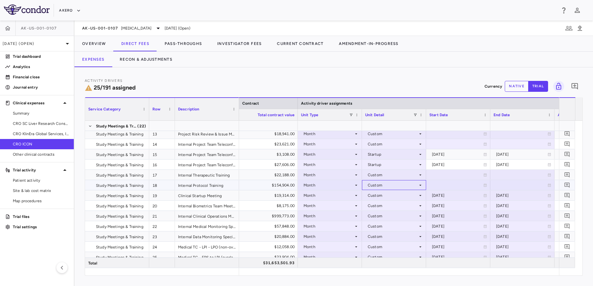
click at [384, 187] on div "Custom" at bounding box center [393, 185] width 50 height 10
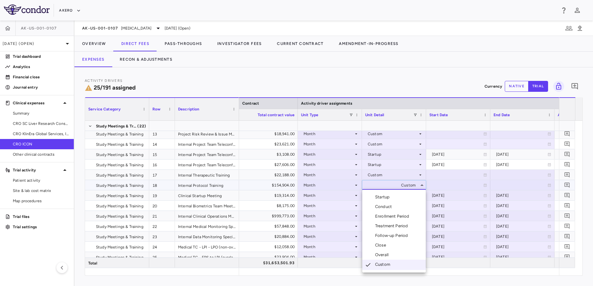
click at [385, 201] on li "Startup" at bounding box center [395, 197] width 64 height 10
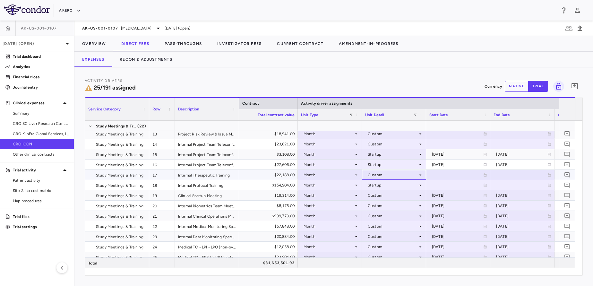
click at [391, 176] on div "Custom" at bounding box center [393, 175] width 50 height 10
click at [385, 173] on div "Custom" at bounding box center [393, 175] width 50 height 10
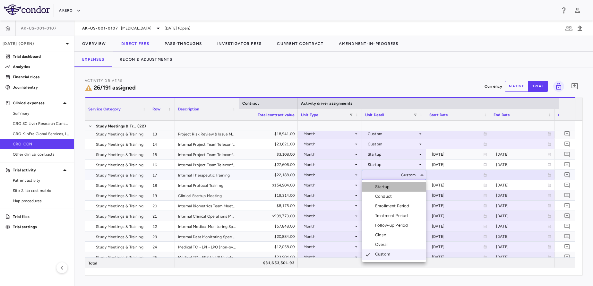
click at [386, 190] on li "Startup" at bounding box center [395, 187] width 64 height 10
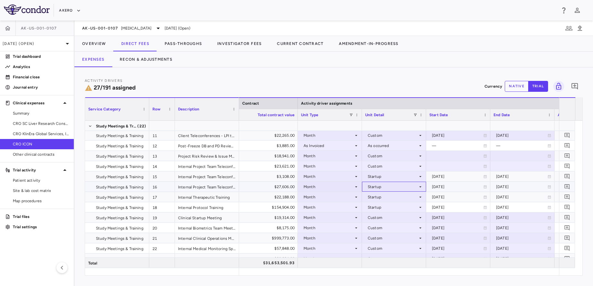
click at [385, 188] on div "Startup" at bounding box center [393, 187] width 50 height 10
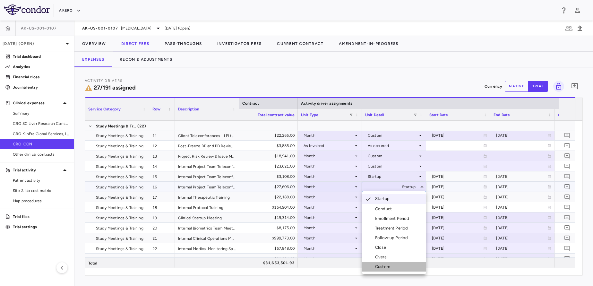
click at [385, 267] on div "Custom" at bounding box center [384, 267] width 18 height 6
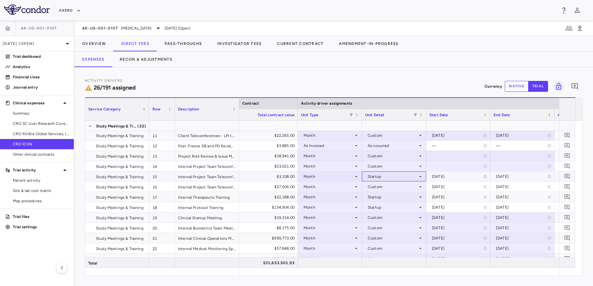
click at [397, 176] on div "Startup" at bounding box center [393, 176] width 50 height 10
click at [393, 176] on div "Startup" at bounding box center [393, 176] width 50 height 10
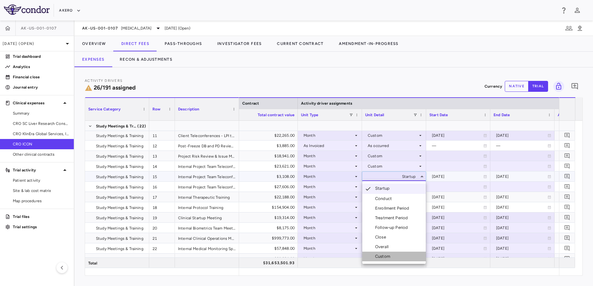
click at [381, 258] on div "Custom" at bounding box center [384, 257] width 18 height 6
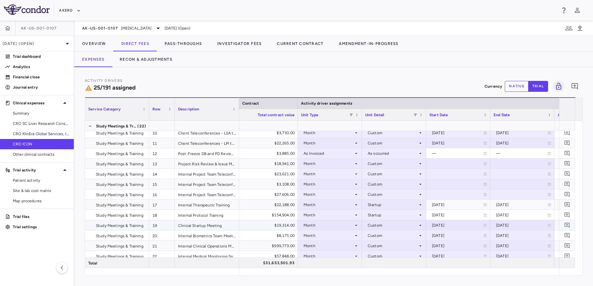
scroll to position [117, 0]
click at [330, 172] on div "Month" at bounding box center [329, 173] width 50 height 10
click at [463, 174] on div at bounding box center [459, 173] width 58 height 9
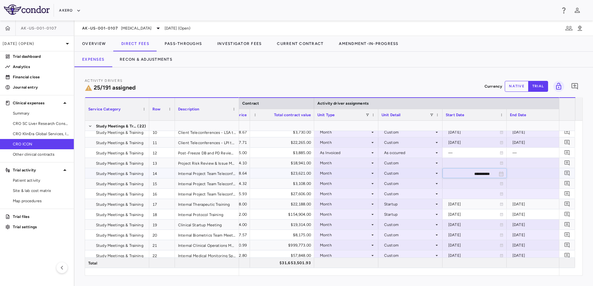
scroll to position [0, 307]
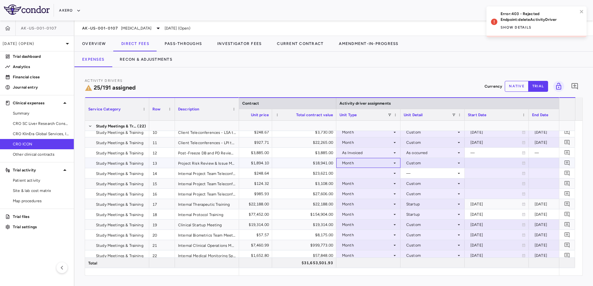
click at [365, 163] on div "Month" at bounding box center [367, 163] width 50 height 10
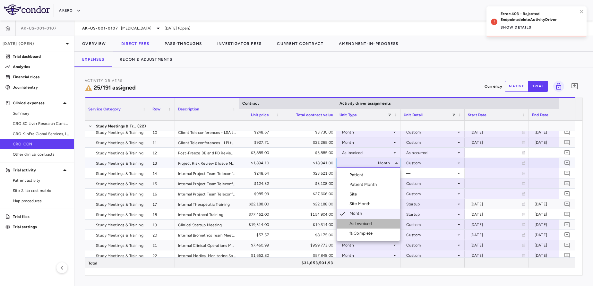
click at [356, 223] on div "As Invoiced" at bounding box center [362, 224] width 25 height 6
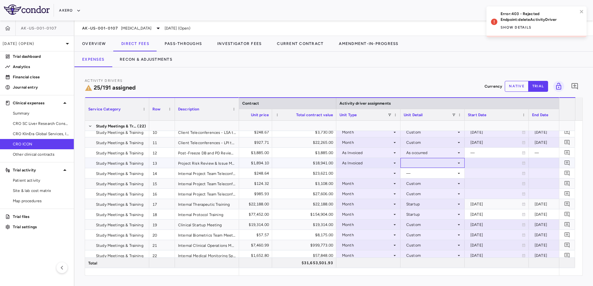
click at [432, 162] on div at bounding box center [433, 162] width 58 height 9
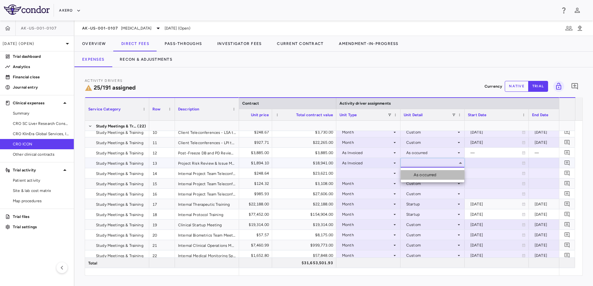
click at [429, 174] on div "As occurred" at bounding box center [427, 175] width 26 height 6
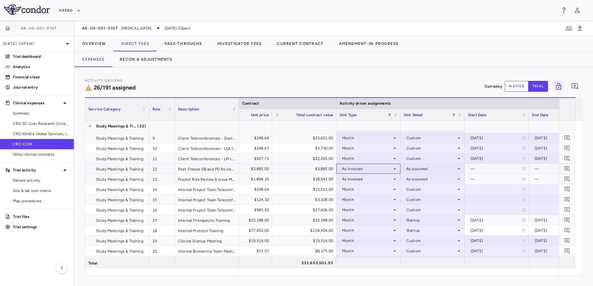
click at [376, 166] on div "As Invoiced" at bounding box center [367, 169] width 50 height 10
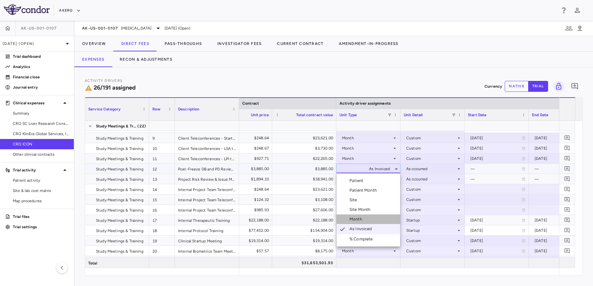
click at [362, 215] on li "Month" at bounding box center [369, 219] width 64 height 10
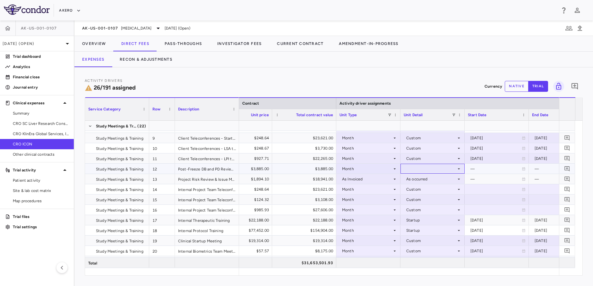
click at [427, 166] on div at bounding box center [433, 168] width 58 height 9
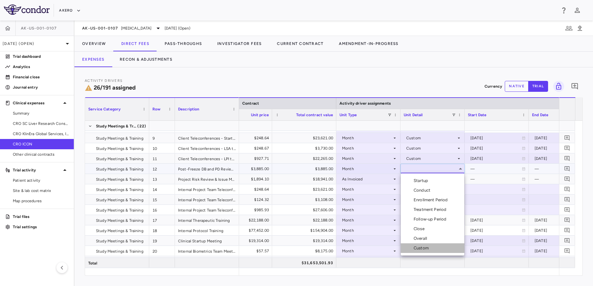
click at [424, 252] on li "Custom" at bounding box center [433, 248] width 64 height 10
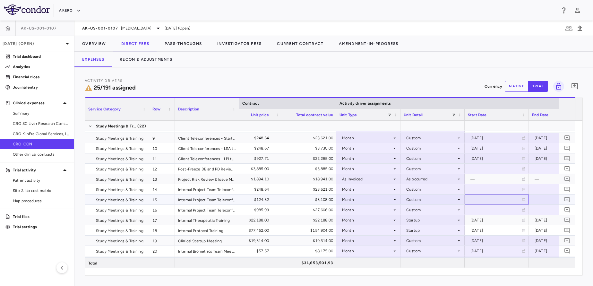
click at [476, 199] on div at bounding box center [497, 199] width 58 height 9
click at [483, 188] on div at bounding box center [497, 189] width 58 height 9
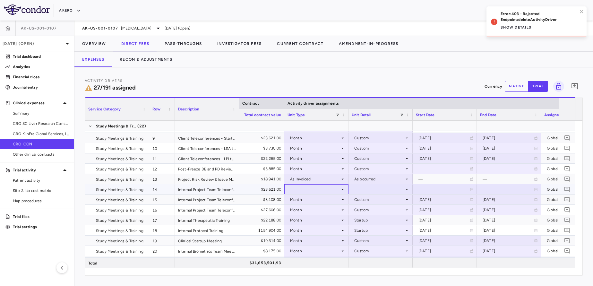
scroll to position [0, 351]
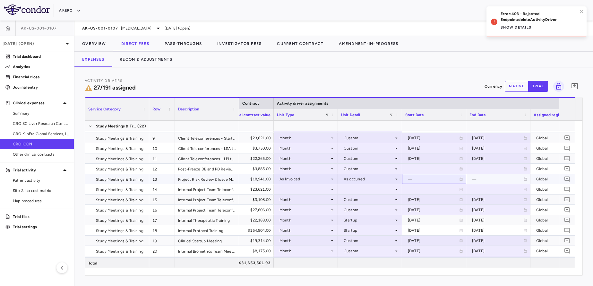
click at [435, 179] on div "—" at bounding box center [433, 179] width 51 height 10
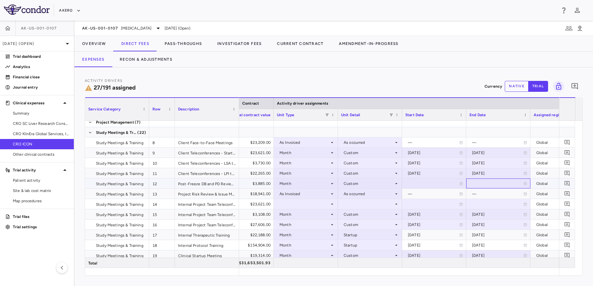
click at [504, 188] on div at bounding box center [499, 184] width 64 height 10
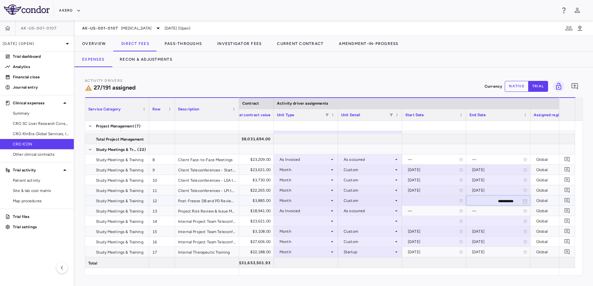
scroll to position [67, 0]
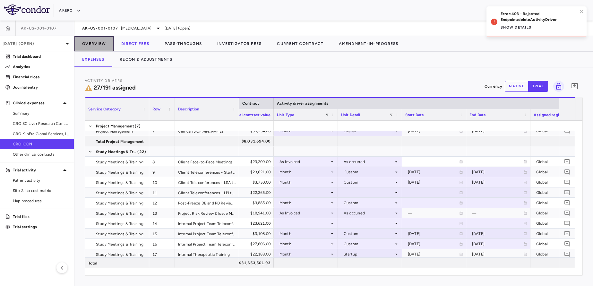
click at [98, 41] on button "Overview" at bounding box center [93, 43] width 39 height 15
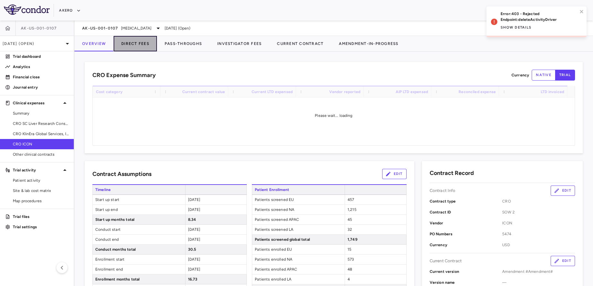
click at [120, 41] on button "Direct Fees" at bounding box center [135, 43] width 43 height 15
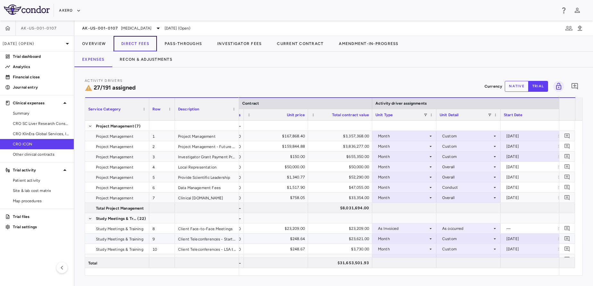
scroll to position [0, 257]
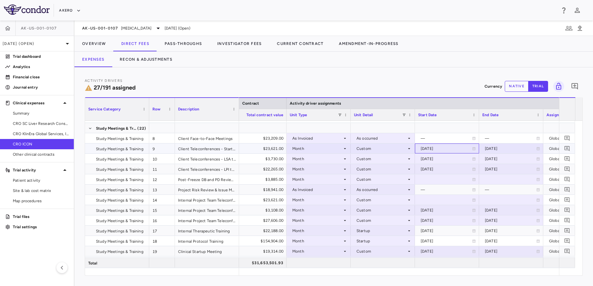
click at [430, 147] on div "[DATE]" at bounding box center [446, 149] width 51 height 10
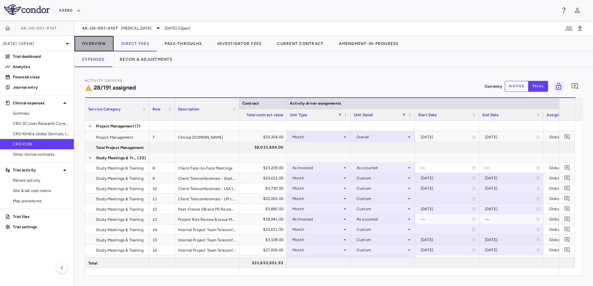
click at [103, 49] on button "Overview" at bounding box center [93, 43] width 39 height 15
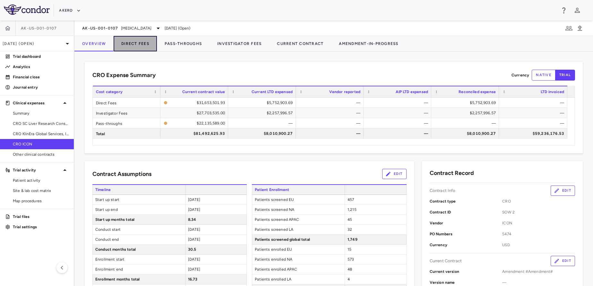
click at [135, 49] on button "Direct Fees" at bounding box center [135, 43] width 43 height 15
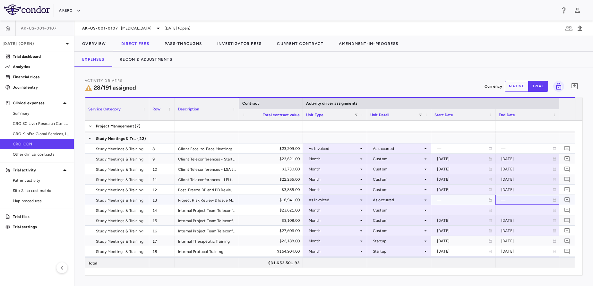
click at [547, 205] on div "—" at bounding box center [528, 200] width 64 height 10
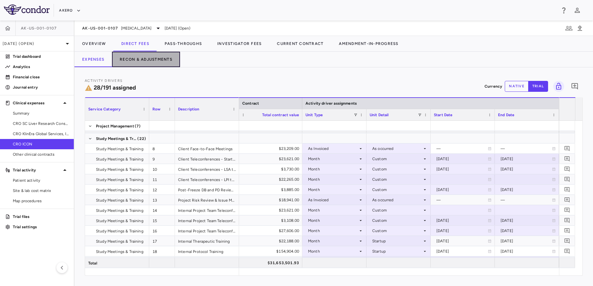
click at [139, 58] on button "Recon & Adjustments" at bounding box center [146, 59] width 68 height 15
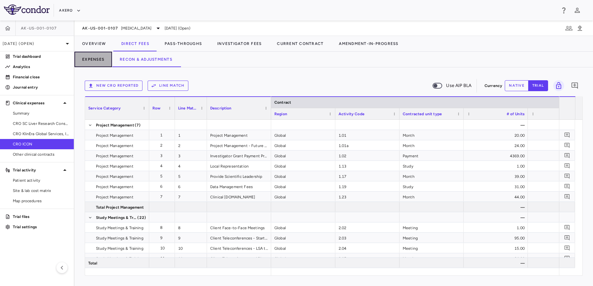
click at [100, 56] on button "Expenses" at bounding box center [93, 59] width 38 height 15
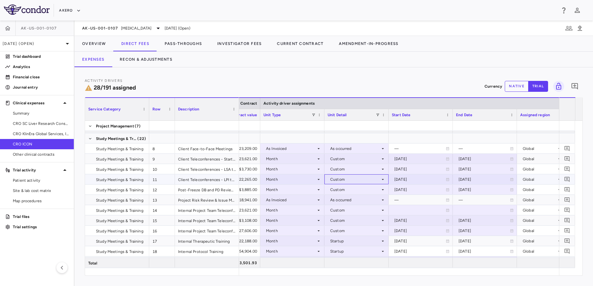
click at [348, 180] on div "Custom" at bounding box center [355, 179] width 50 height 10
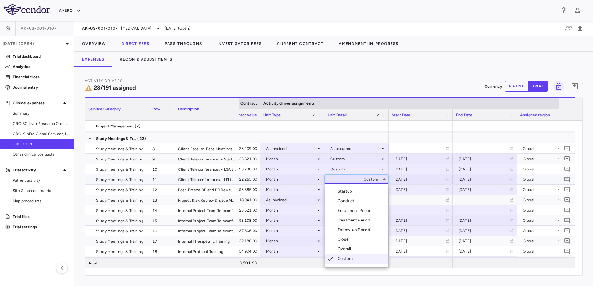
click at [348, 180] on div at bounding box center [296, 143] width 593 height 286
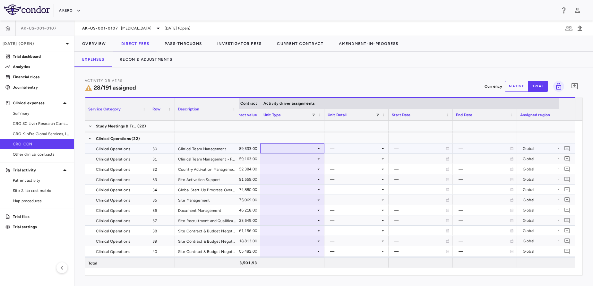
click at [292, 145] on div at bounding box center [293, 148] width 58 height 9
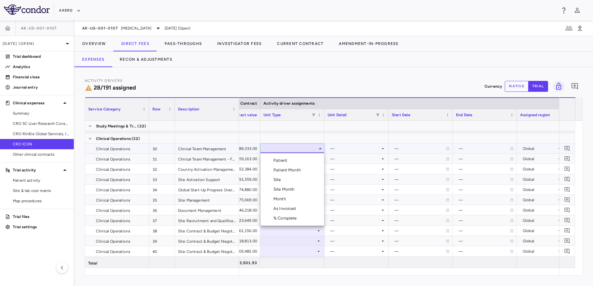
click at [290, 198] on li "Month" at bounding box center [293, 199] width 64 height 10
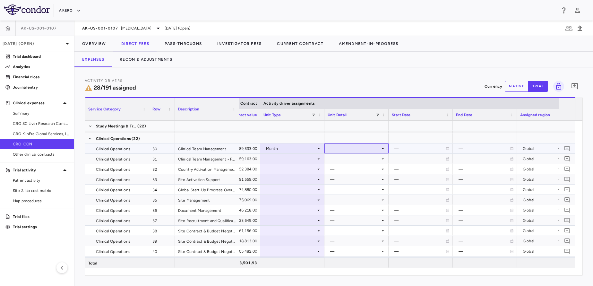
click at [370, 144] on div at bounding box center [357, 148] width 58 height 9
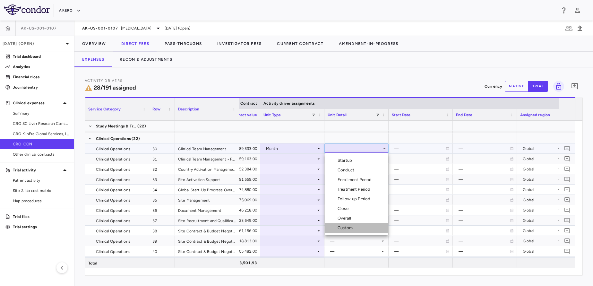
click at [350, 229] on div "Custom" at bounding box center [347, 228] width 18 height 6
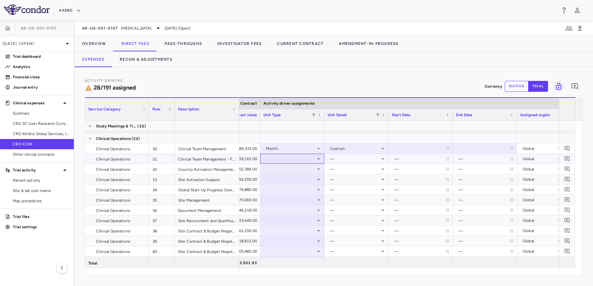
click at [284, 159] on div at bounding box center [293, 158] width 58 height 9
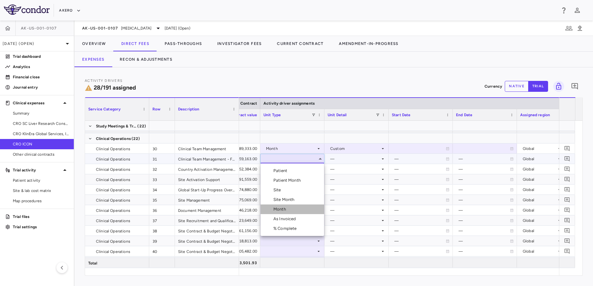
click at [284, 207] on div "Month" at bounding box center [281, 209] width 15 height 6
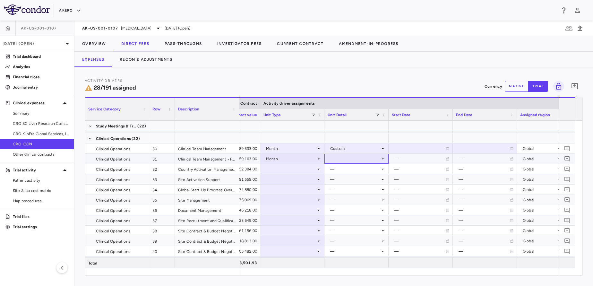
click at [357, 157] on div at bounding box center [357, 158] width 58 height 9
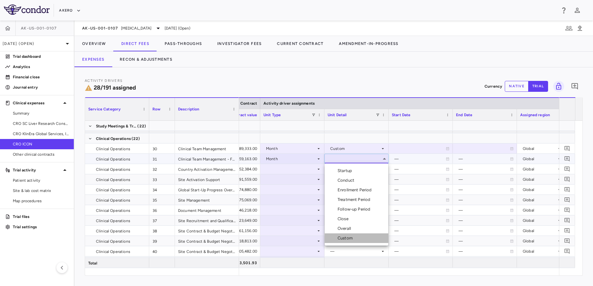
click at [352, 237] on div "Custom" at bounding box center [347, 238] width 18 height 6
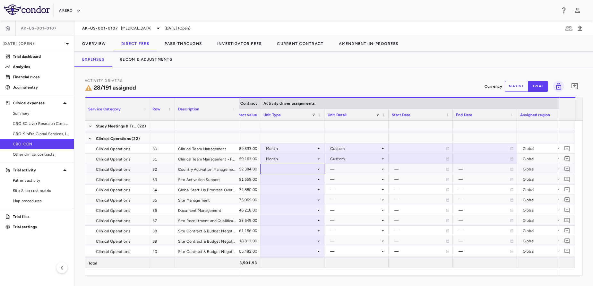
click at [286, 170] on div at bounding box center [293, 168] width 58 height 9
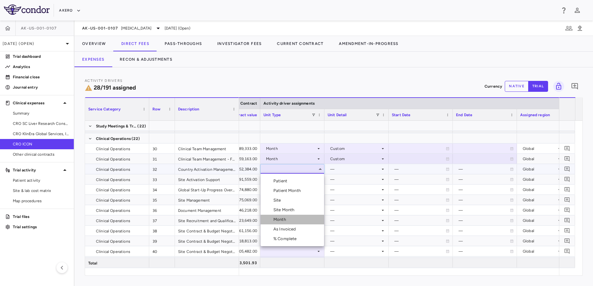
click at [288, 220] on div "Month" at bounding box center [281, 220] width 15 height 6
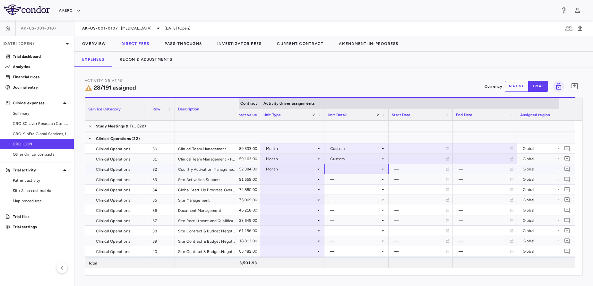
click at [362, 169] on div at bounding box center [357, 168] width 58 height 9
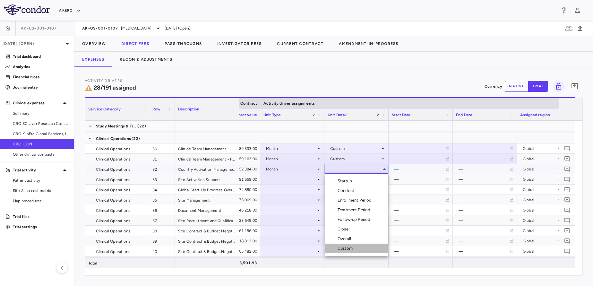
click at [357, 251] on li "Custom" at bounding box center [357, 249] width 64 height 10
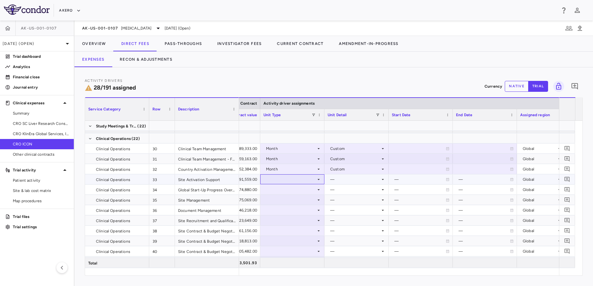
click at [293, 178] on div at bounding box center [293, 179] width 58 height 9
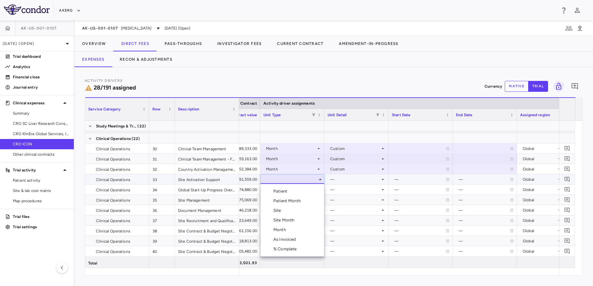
click at [283, 229] on div "Month" at bounding box center [281, 230] width 15 height 6
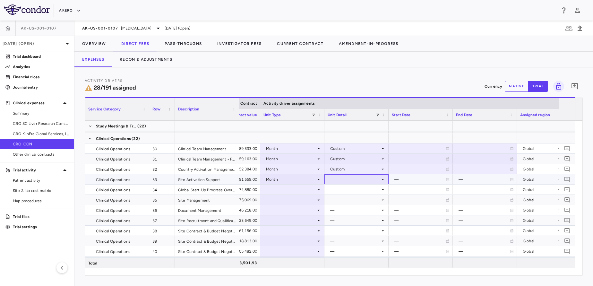
click at [356, 177] on div at bounding box center [357, 179] width 58 height 9
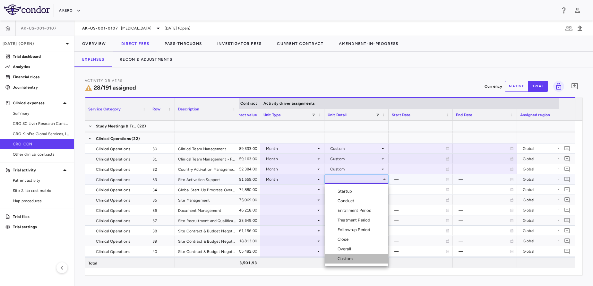
click at [349, 260] on div "Custom" at bounding box center [347, 259] width 18 height 6
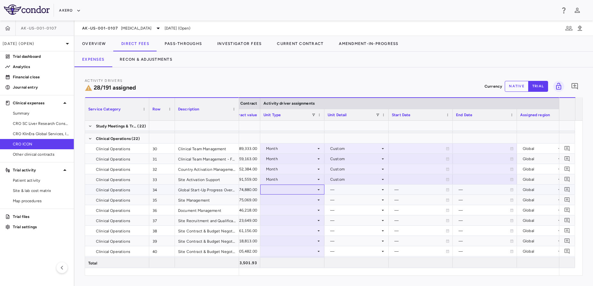
click at [290, 193] on div at bounding box center [293, 189] width 58 height 9
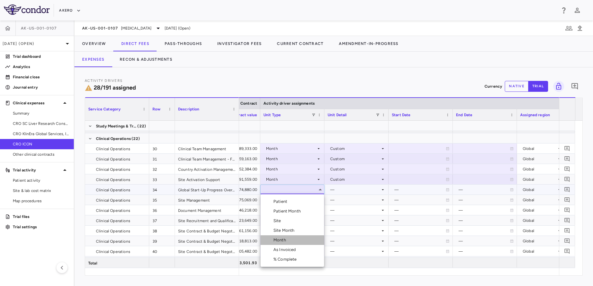
click at [281, 241] on div "Month" at bounding box center [281, 240] width 15 height 6
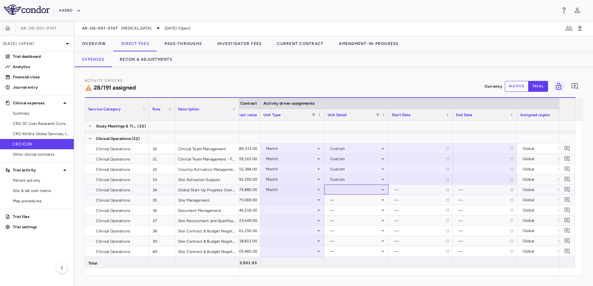
click at [355, 188] on div at bounding box center [357, 189] width 58 height 9
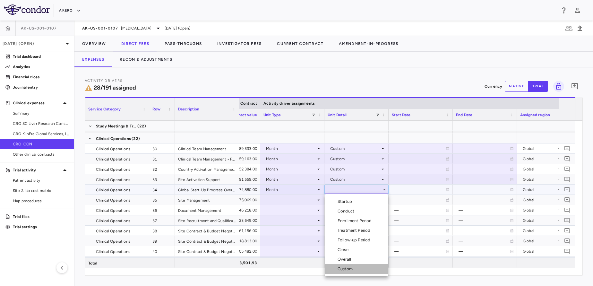
click at [345, 266] on li "Custom" at bounding box center [357, 269] width 64 height 10
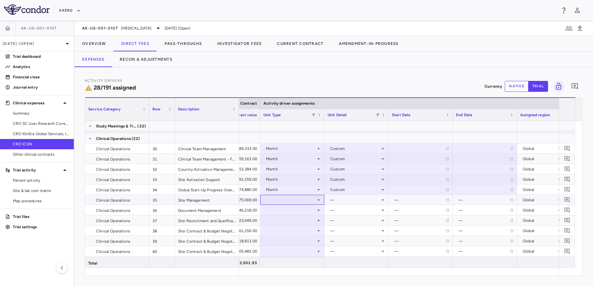
click at [282, 202] on div at bounding box center [293, 199] width 58 height 9
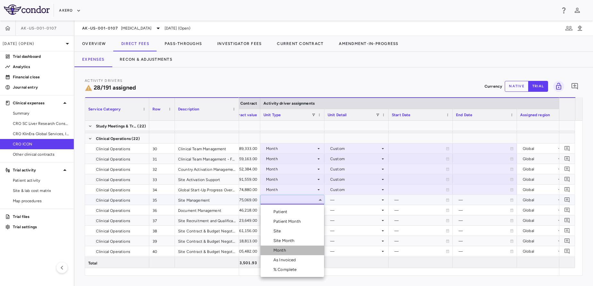
click at [267, 251] on div at bounding box center [267, 251] width 8 height 6
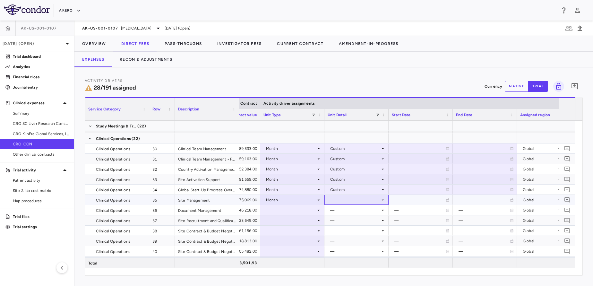
click at [360, 200] on div at bounding box center [357, 199] width 58 height 9
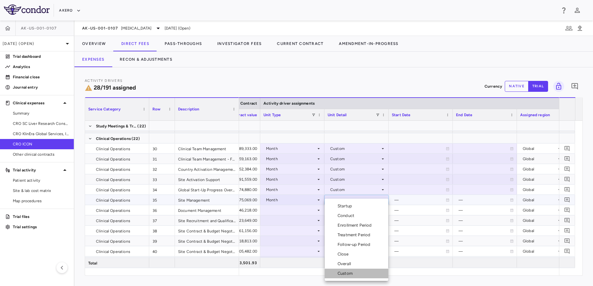
click at [336, 275] on div "Custom" at bounding box center [340, 274] width 31 height 6
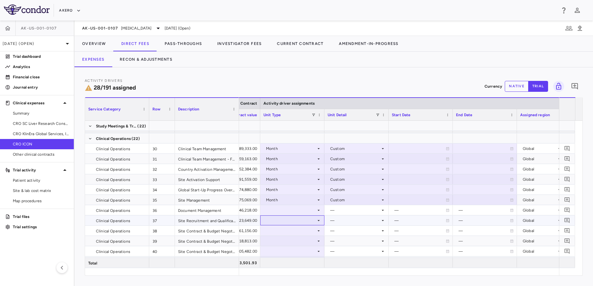
click at [301, 217] on div at bounding box center [293, 220] width 58 height 9
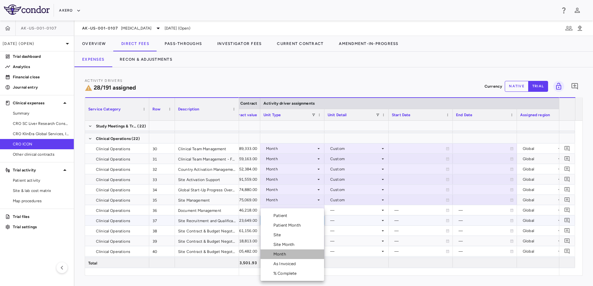
click at [280, 255] on div "Month" at bounding box center [281, 254] width 15 height 6
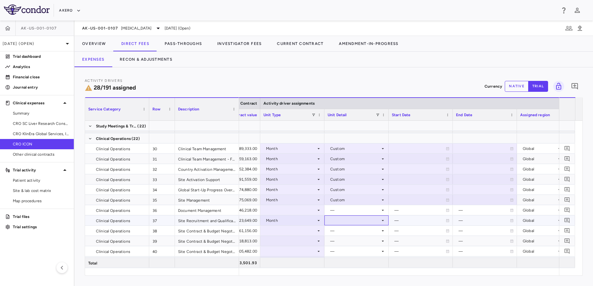
click at [350, 223] on div at bounding box center [357, 220] width 58 height 9
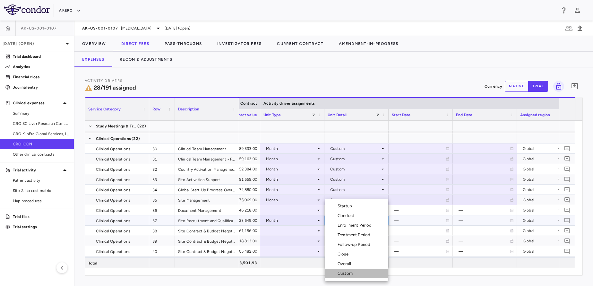
click at [336, 272] on div "Custom" at bounding box center [340, 274] width 31 height 6
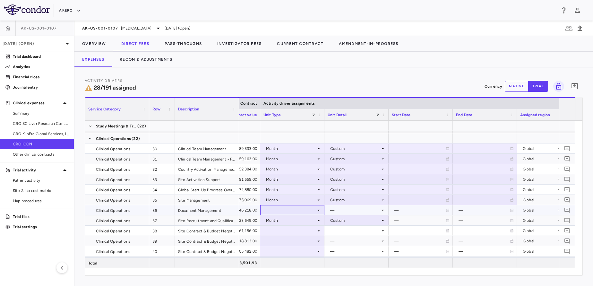
click at [289, 206] on div at bounding box center [293, 209] width 58 height 9
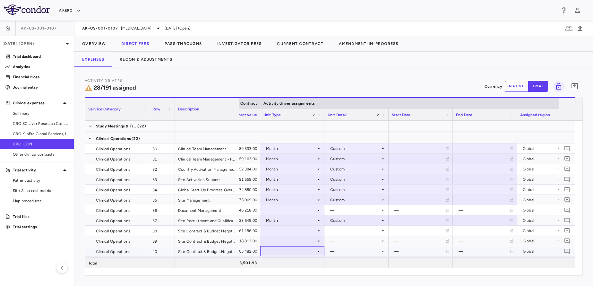
click at [287, 256] on div at bounding box center [292, 251] width 64 height 10
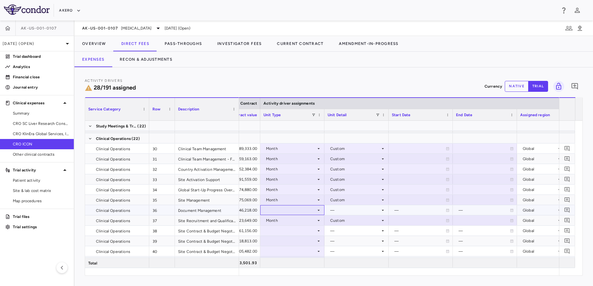
click at [293, 215] on div at bounding box center [292, 210] width 64 height 10
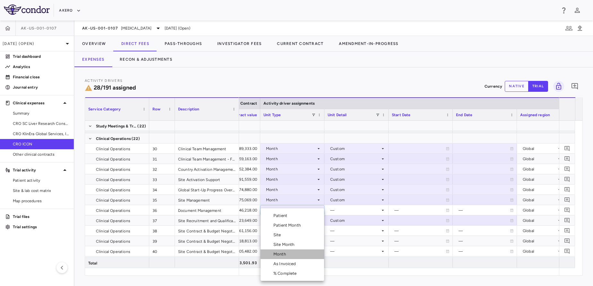
click at [289, 258] on li "Month" at bounding box center [293, 254] width 64 height 10
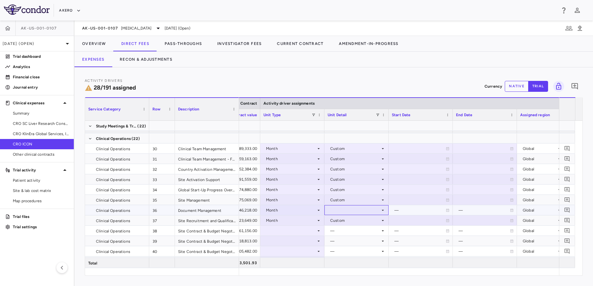
click at [373, 209] on div at bounding box center [357, 209] width 58 height 9
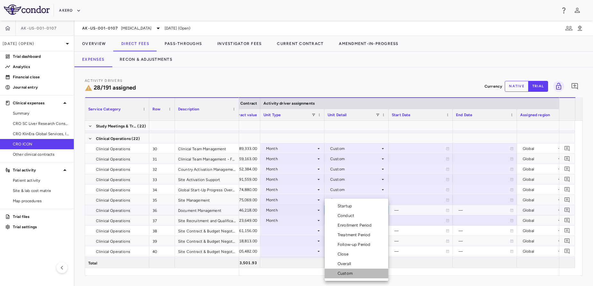
click at [347, 274] on div "Custom" at bounding box center [347, 274] width 18 height 6
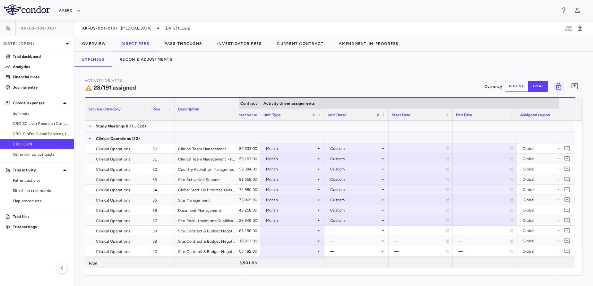
click at [402, 137] on div at bounding box center [421, 138] width 58 height 9
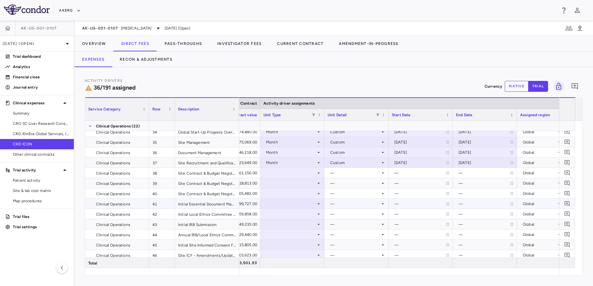
scroll to position [396, 0]
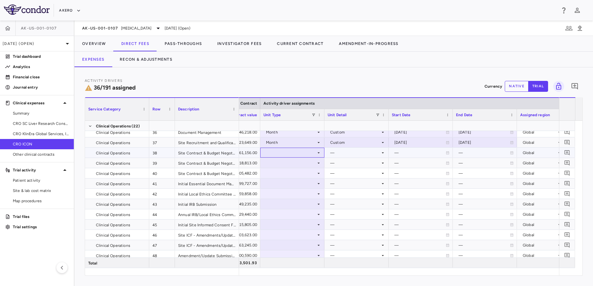
click at [300, 153] on div at bounding box center [293, 152] width 58 height 9
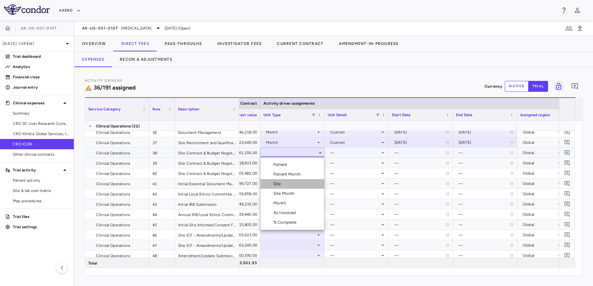
click at [275, 186] on div "Site" at bounding box center [279, 184] width 10 height 6
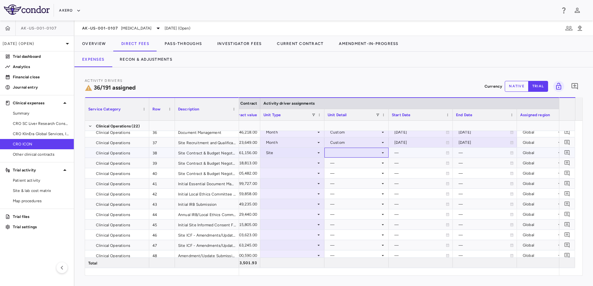
click at [354, 150] on div at bounding box center [357, 152] width 58 height 9
click at [351, 174] on div "Initiated" at bounding box center [347, 174] width 19 height 6
click at [276, 165] on div at bounding box center [293, 162] width 58 height 9
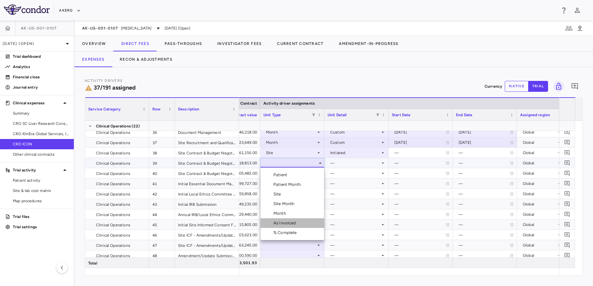
click at [284, 219] on li "As Invoiced" at bounding box center [293, 223] width 64 height 10
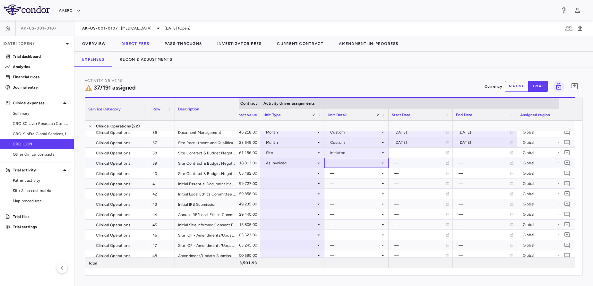
click at [356, 163] on div at bounding box center [357, 162] width 58 height 9
click at [353, 176] on div "As occurred" at bounding box center [351, 175] width 26 height 6
click at [291, 171] on div at bounding box center [293, 173] width 58 height 9
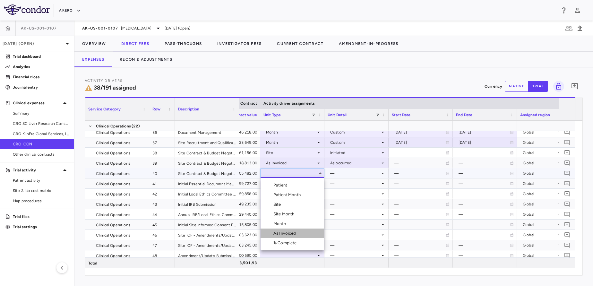
click at [286, 237] on li "As Invoiced" at bounding box center [293, 234] width 64 height 10
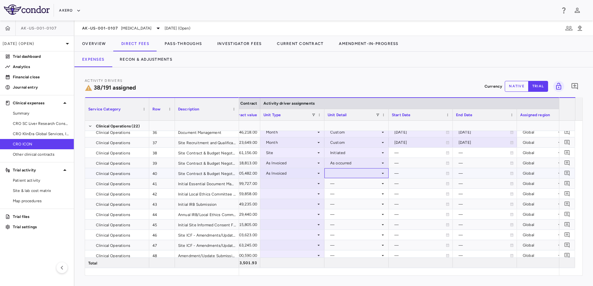
click at [361, 173] on div at bounding box center [357, 173] width 58 height 9
click at [354, 186] on div "As occurred" at bounding box center [351, 185] width 26 height 6
click at [278, 183] on div at bounding box center [293, 183] width 58 height 9
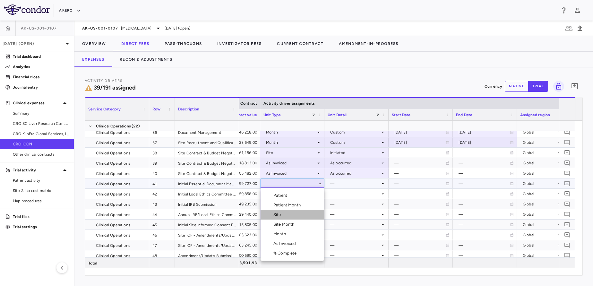
click at [286, 213] on li "Site" at bounding box center [293, 215] width 64 height 10
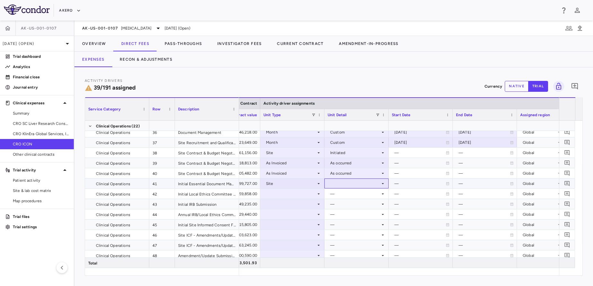
click at [354, 185] on div at bounding box center [357, 183] width 58 height 9
click at [352, 202] on li "Initiated" at bounding box center [357, 205] width 64 height 10
click at [279, 192] on div at bounding box center [293, 193] width 58 height 9
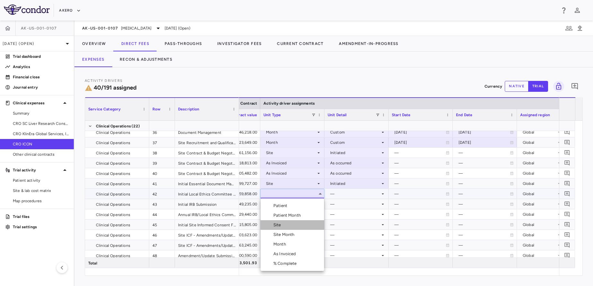
click at [277, 223] on div "Site" at bounding box center [279, 225] width 10 height 6
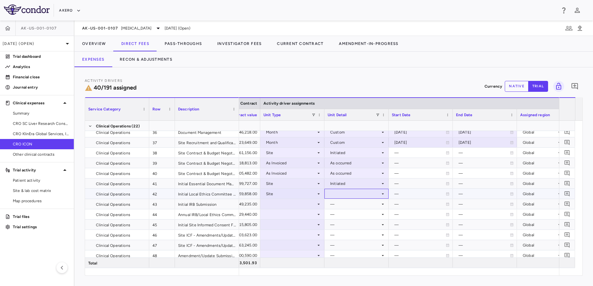
click at [370, 190] on div at bounding box center [357, 193] width 58 height 9
click at [348, 215] on div "Initiated" at bounding box center [347, 216] width 19 height 6
click at [290, 205] on div at bounding box center [293, 203] width 58 height 9
click at [283, 235] on div at bounding box center [293, 234] width 58 height 9
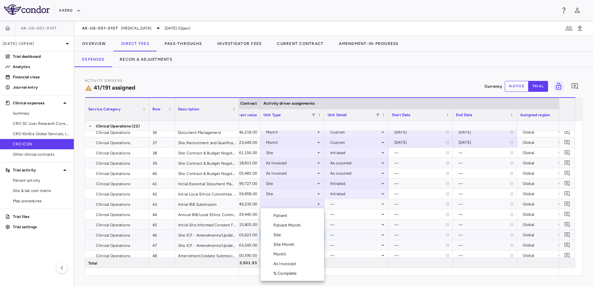
click at [290, 199] on div at bounding box center [296, 143] width 593 height 286
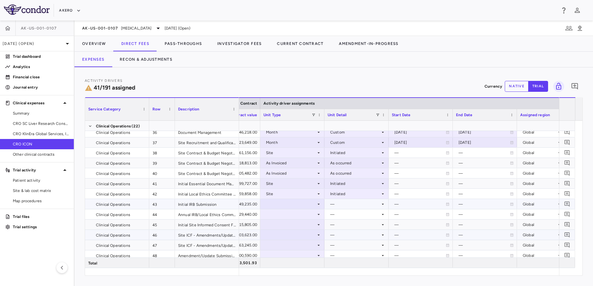
click at [290, 199] on div at bounding box center [292, 204] width 64 height 10
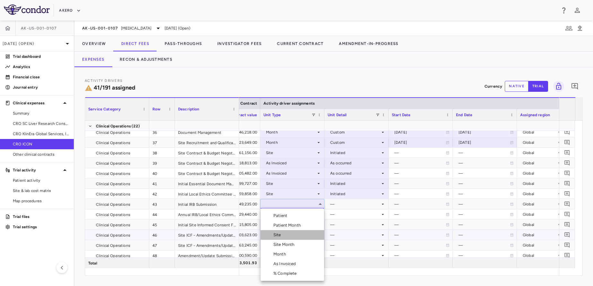
click at [276, 235] on div "Site" at bounding box center [279, 235] width 10 height 6
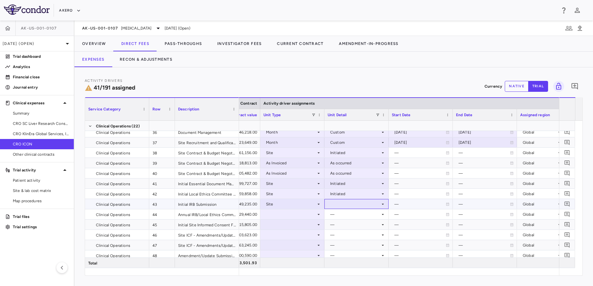
click at [350, 205] on div at bounding box center [357, 203] width 58 height 9
click at [350, 225] on div "Initiated" at bounding box center [347, 226] width 19 height 6
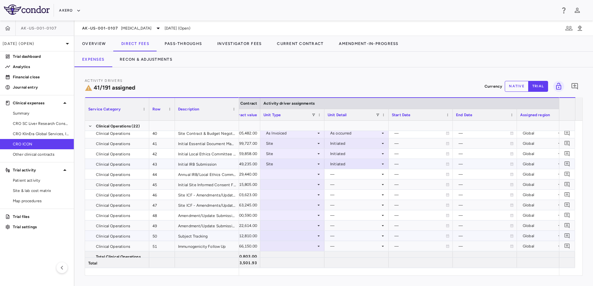
scroll to position [448, 0]
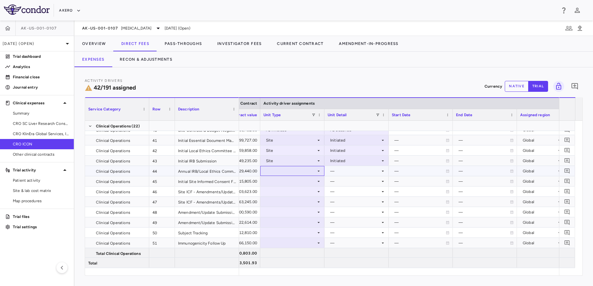
click at [286, 169] on div at bounding box center [293, 170] width 58 height 9
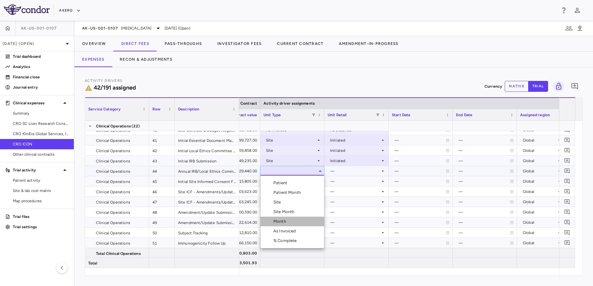
click at [282, 222] on div "Month" at bounding box center [281, 222] width 15 height 6
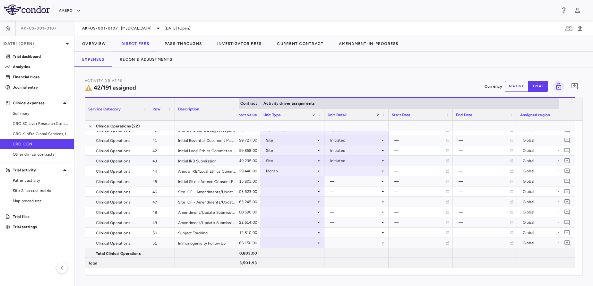
click at [343, 169] on div at bounding box center [357, 170] width 58 height 9
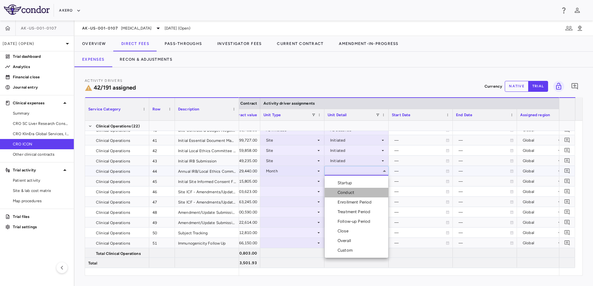
click at [336, 196] on li "Conduct" at bounding box center [357, 193] width 64 height 10
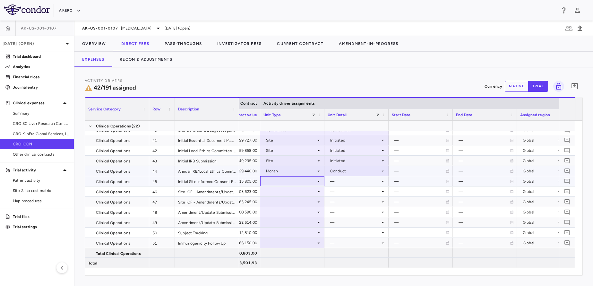
click at [281, 178] on div at bounding box center [293, 181] width 58 height 9
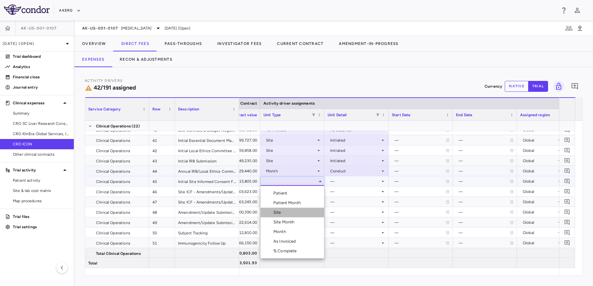
click at [279, 210] on div "Site" at bounding box center [279, 213] width 10 height 6
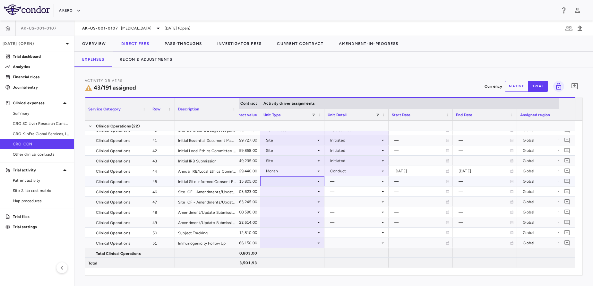
click at [284, 184] on div at bounding box center [293, 181] width 58 height 9
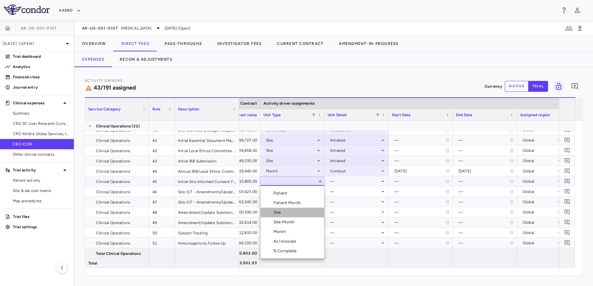
click at [279, 211] on div "Site" at bounding box center [279, 213] width 10 height 6
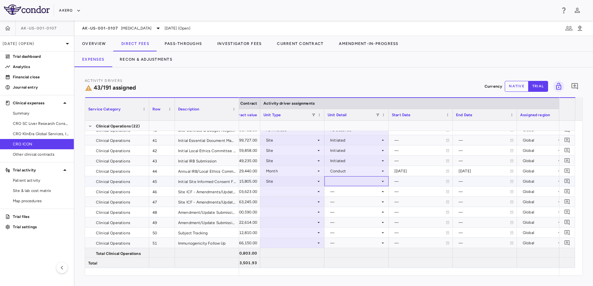
click at [367, 182] on div at bounding box center [357, 181] width 58 height 9
click at [353, 202] on div "Initiated" at bounding box center [347, 203] width 19 height 6
click at [291, 194] on div at bounding box center [293, 191] width 58 height 9
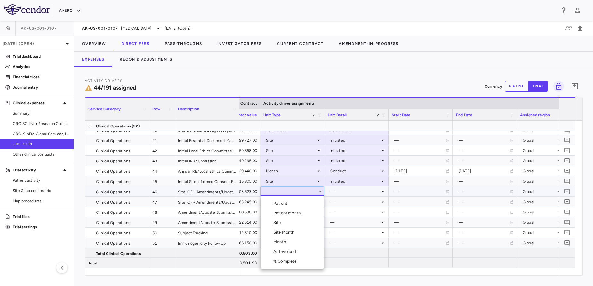
click at [275, 249] on div "As Invoiced" at bounding box center [286, 252] width 25 height 6
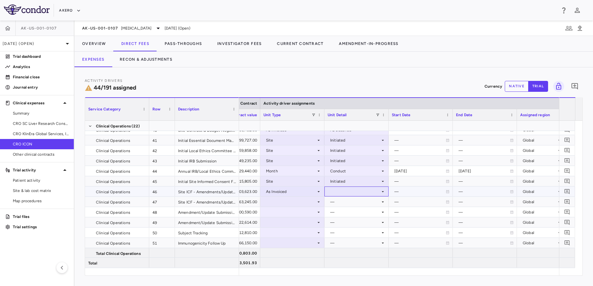
click at [360, 195] on div at bounding box center [357, 191] width 58 height 9
click at [357, 203] on div "As occurred" at bounding box center [351, 204] width 26 height 6
click at [288, 202] on div at bounding box center [293, 201] width 58 height 9
click at [284, 198] on div at bounding box center [293, 201] width 58 height 9
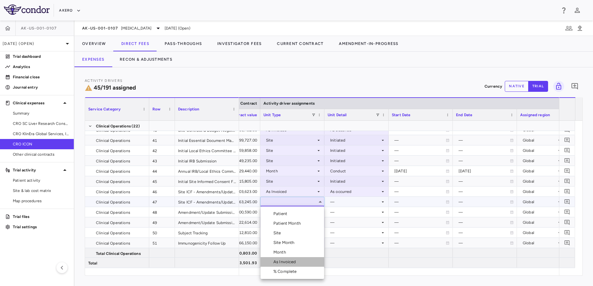
click at [275, 261] on div "As Invoiced" at bounding box center [286, 262] width 25 height 6
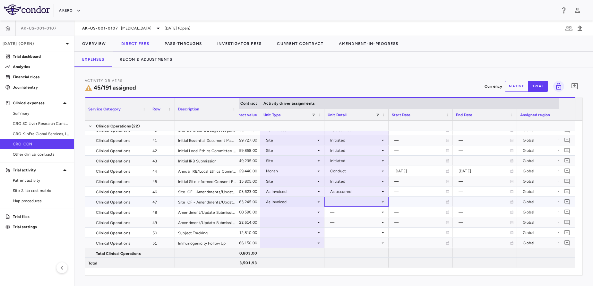
click at [347, 205] on div at bounding box center [357, 201] width 58 height 9
click at [348, 212] on div "As occurred" at bounding box center [351, 214] width 26 height 6
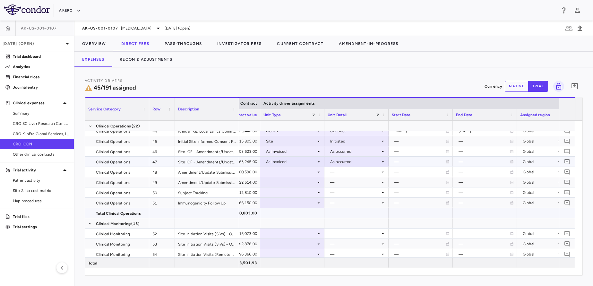
scroll to position [488, 0]
click at [297, 170] on div at bounding box center [293, 171] width 58 height 9
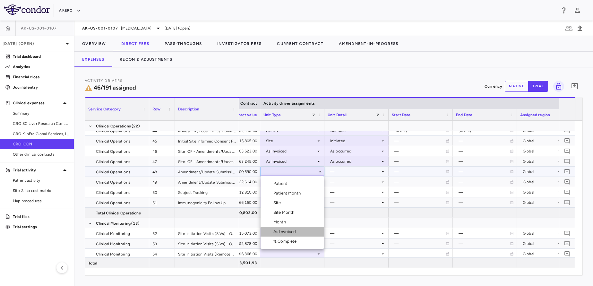
click at [269, 232] on div at bounding box center [267, 232] width 8 height 6
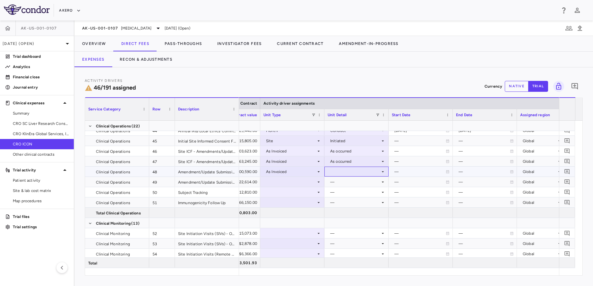
click at [348, 171] on div at bounding box center [357, 171] width 58 height 9
click at [346, 183] on div "As occurred" at bounding box center [351, 184] width 26 height 6
click at [295, 184] on div at bounding box center [293, 181] width 58 height 9
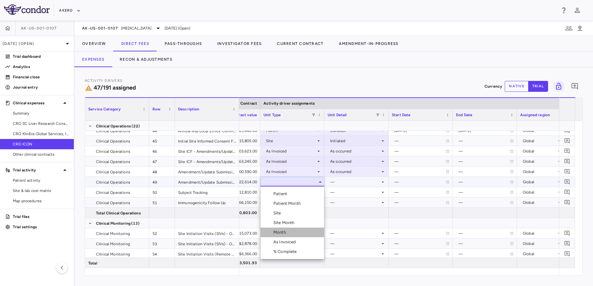
click at [268, 235] on div at bounding box center [267, 233] width 8 height 6
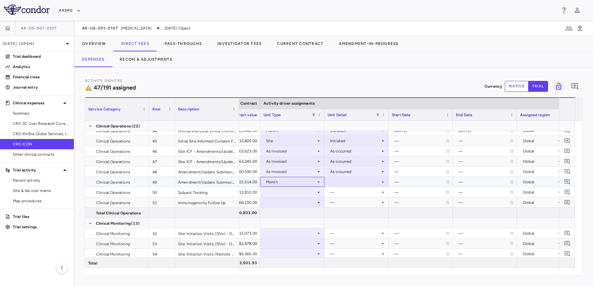
click at [303, 183] on div "Month" at bounding box center [291, 182] width 50 height 10
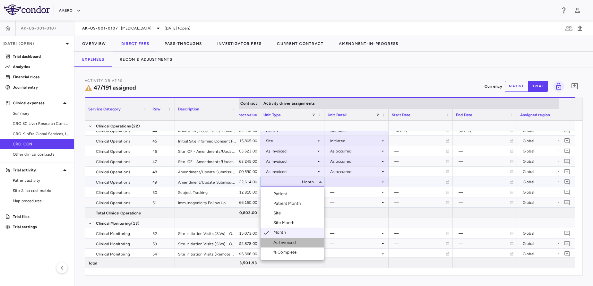
click at [278, 242] on div "As Invoiced" at bounding box center [286, 243] width 25 height 6
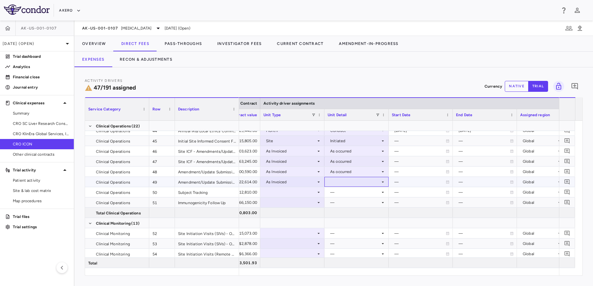
click at [361, 182] on div at bounding box center [357, 181] width 58 height 9
click at [351, 197] on div "As occurred" at bounding box center [351, 194] width 26 height 6
click at [288, 190] on div at bounding box center [293, 192] width 58 height 9
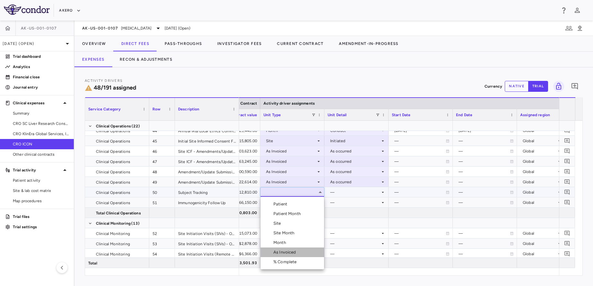
click at [276, 250] on div "As Invoiced" at bounding box center [286, 252] width 25 height 6
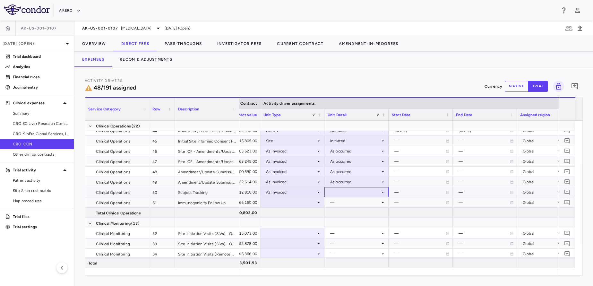
click at [345, 192] on div at bounding box center [357, 192] width 58 height 9
click at [341, 209] on ul "Select As occurred" at bounding box center [357, 204] width 64 height 15
click at [363, 202] on div "As occurred" at bounding box center [351, 204] width 26 height 6
click at [287, 206] on div at bounding box center [293, 202] width 58 height 9
drag, startPoint x: 284, startPoint y: 262, endPoint x: 311, endPoint y: 194, distance: 73.2
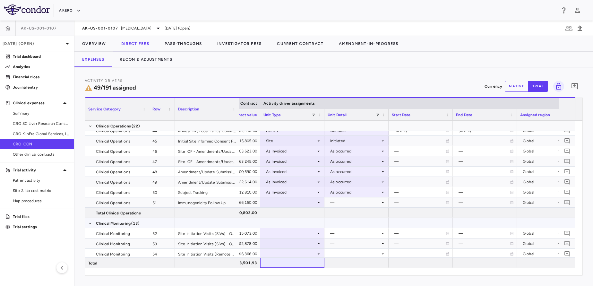
click at [311, 194] on div "Service Category Row Description Contract Activity driver assignments 33" at bounding box center [334, 186] width 498 height 178
click at [309, 198] on div at bounding box center [293, 202] width 58 height 9
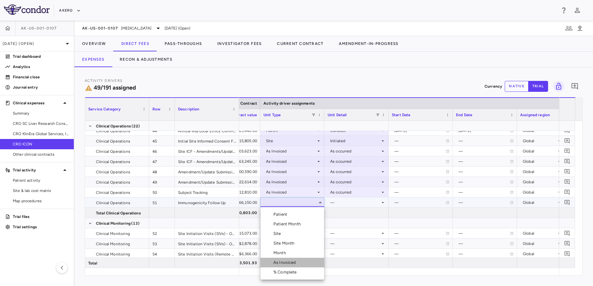
click at [280, 264] on div "As Invoiced" at bounding box center [286, 263] width 25 height 6
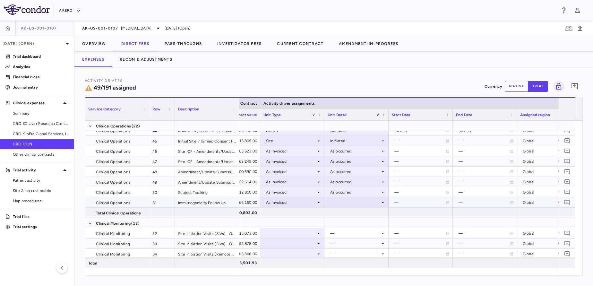
click at [344, 206] on div at bounding box center [357, 202] width 58 height 9
click at [349, 211] on li "As occurred" at bounding box center [357, 215] width 64 height 10
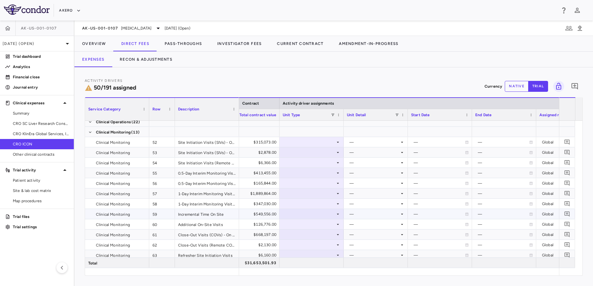
scroll to position [0, 344]
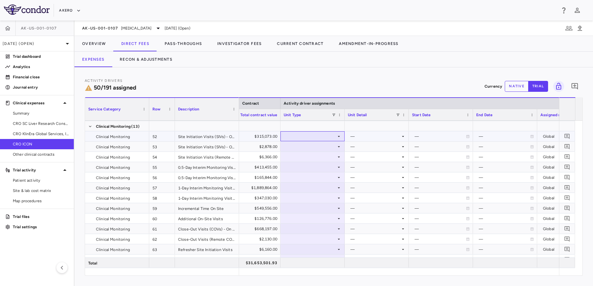
click at [316, 135] on div at bounding box center [313, 136] width 58 height 9
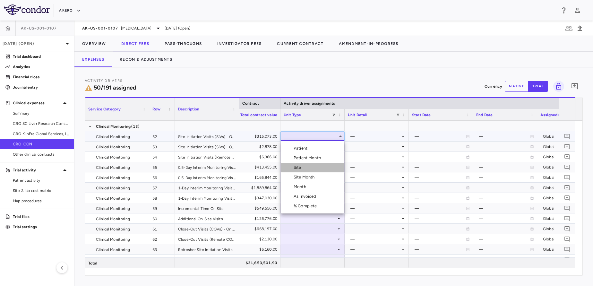
click at [297, 167] on div "Site" at bounding box center [299, 168] width 10 height 6
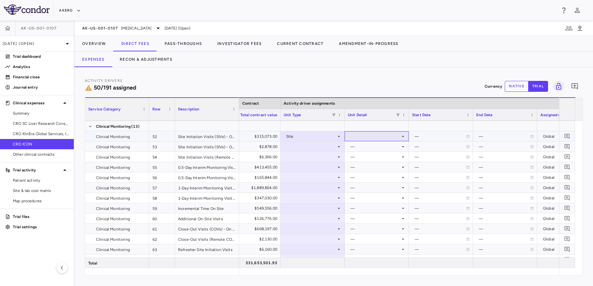
click at [371, 138] on div at bounding box center [377, 136] width 58 height 9
click at [373, 157] on div "Initiated" at bounding box center [367, 158] width 19 height 6
click at [313, 145] on div at bounding box center [313, 146] width 58 height 9
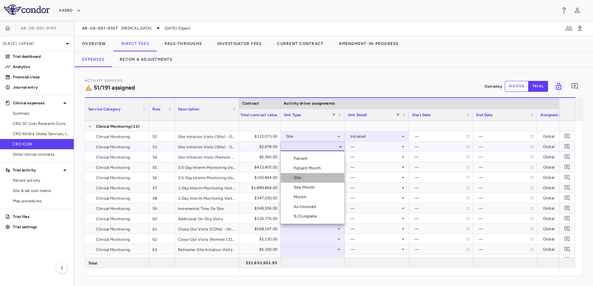
click at [304, 180] on div "Site" at bounding box center [299, 178] width 10 height 6
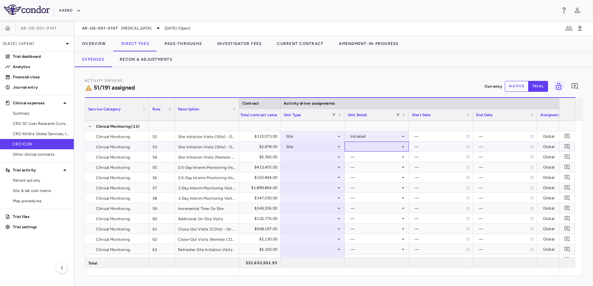
click at [381, 149] on div at bounding box center [377, 146] width 58 height 9
click at [369, 167] on div "Initiated" at bounding box center [367, 168] width 19 height 6
click at [322, 160] on div at bounding box center [313, 156] width 58 height 9
click at [307, 156] on div at bounding box center [313, 156] width 58 height 9
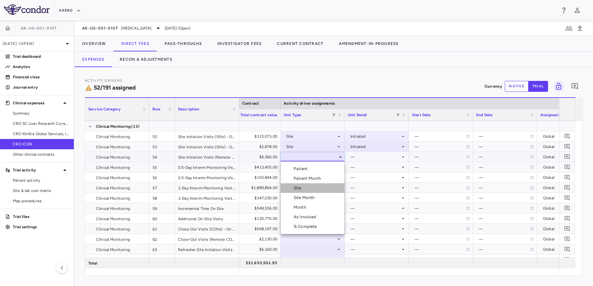
click at [294, 188] on div "Site" at bounding box center [299, 188] width 10 height 6
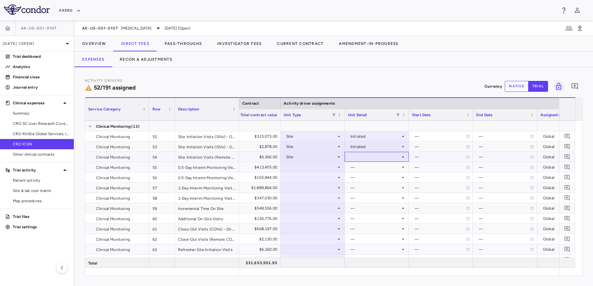
click at [376, 160] on div at bounding box center [377, 156] width 58 height 9
click at [370, 178] on div "Initiated" at bounding box center [367, 179] width 19 height 6
click at [323, 164] on div at bounding box center [313, 166] width 58 height 9
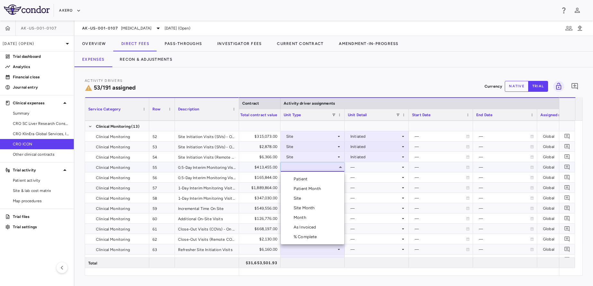
click at [320, 190] on div "Patient Month" at bounding box center [309, 189] width 30 height 6
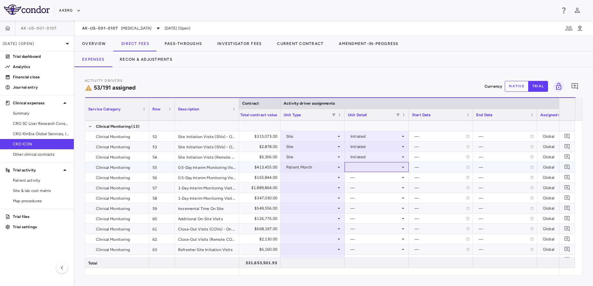
click at [380, 170] on div at bounding box center [377, 166] width 58 height 9
click at [378, 181] on div "As occurred" at bounding box center [371, 179] width 26 height 6
click at [320, 176] on div at bounding box center [313, 177] width 58 height 9
click at [320, 183] on div at bounding box center [313, 188] width 64 height 10
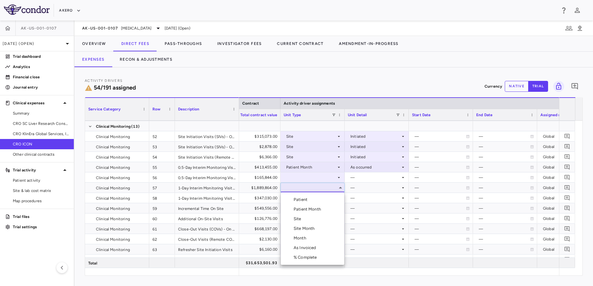
click at [314, 179] on div at bounding box center [296, 143] width 593 height 286
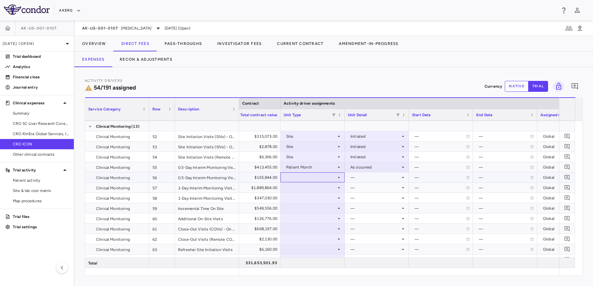
click at [314, 179] on div at bounding box center [313, 177] width 58 height 9
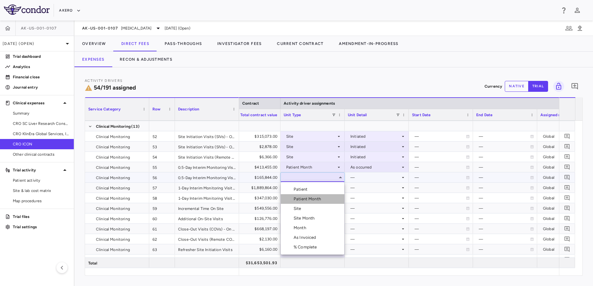
click at [304, 199] on div "Patient Month" at bounding box center [309, 199] width 30 height 6
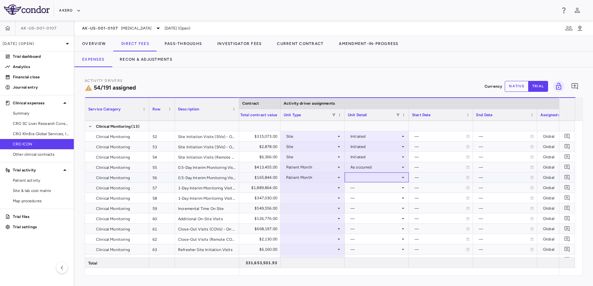
click at [379, 175] on div at bounding box center [377, 177] width 58 height 9
click at [373, 190] on div "As occurred" at bounding box center [371, 190] width 26 height 6
click at [312, 187] on div at bounding box center [313, 187] width 58 height 9
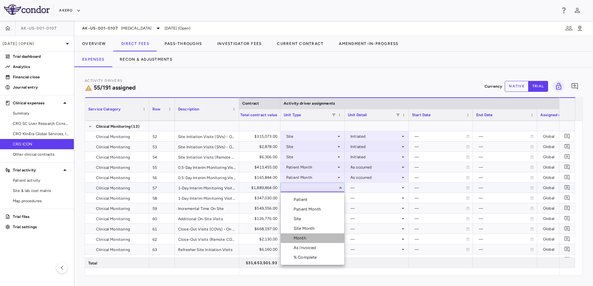
click at [295, 242] on li "Month" at bounding box center [313, 238] width 64 height 10
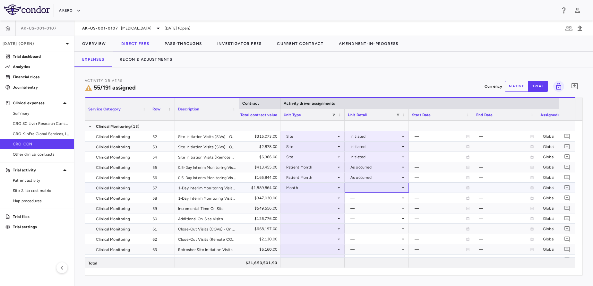
click at [394, 191] on div at bounding box center [377, 187] width 58 height 9
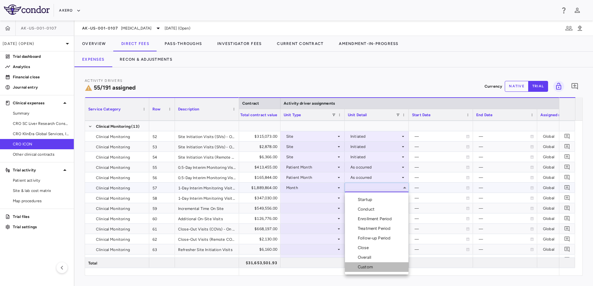
click at [370, 267] on div "Custom" at bounding box center [367, 267] width 18 height 6
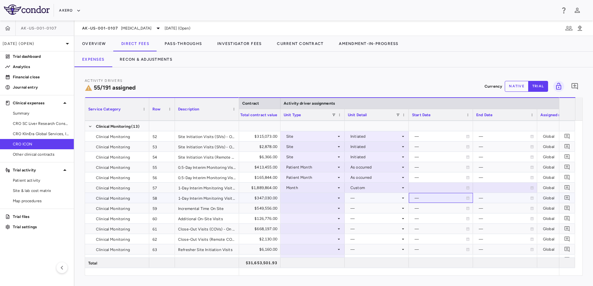
click at [427, 199] on div "—" at bounding box center [440, 198] width 51 height 10
click at [318, 202] on div at bounding box center [313, 197] width 58 height 9
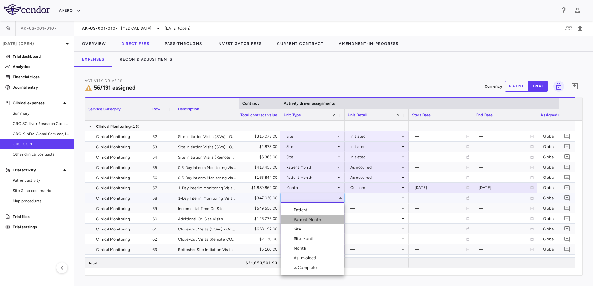
click at [306, 223] on li "Patient Month" at bounding box center [313, 220] width 64 height 10
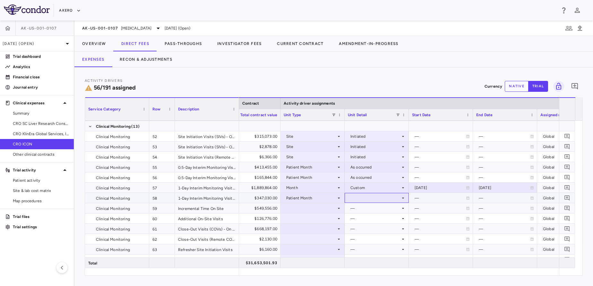
click at [370, 194] on div at bounding box center [377, 197] width 58 height 9
click at [358, 211] on div "As occurred" at bounding box center [371, 210] width 26 height 6
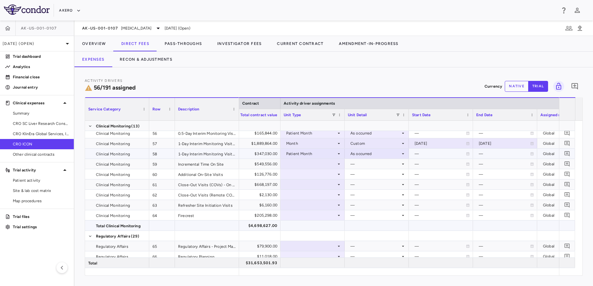
scroll to position [630, 0]
click at [302, 166] on div at bounding box center [313, 163] width 58 height 9
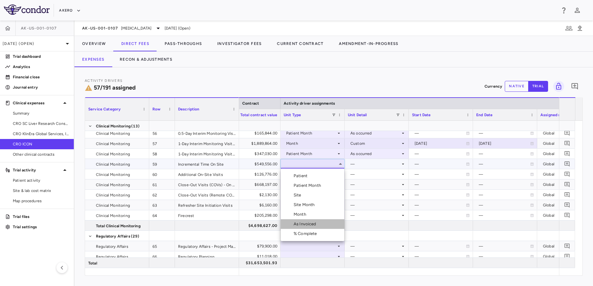
click at [294, 223] on div "As Invoiced" at bounding box center [306, 224] width 25 height 6
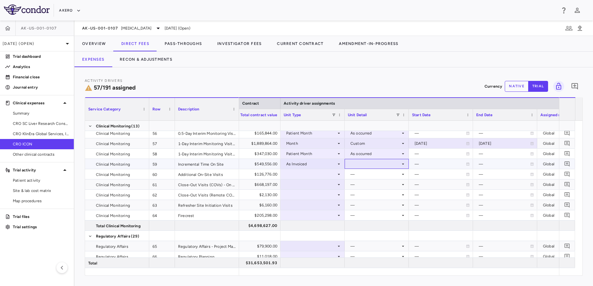
click at [386, 167] on div at bounding box center [377, 163] width 58 height 9
click at [380, 174] on div "As occurred" at bounding box center [371, 176] width 26 height 6
click at [315, 173] on div at bounding box center [313, 174] width 58 height 9
click at [305, 177] on div at bounding box center [313, 174] width 58 height 9
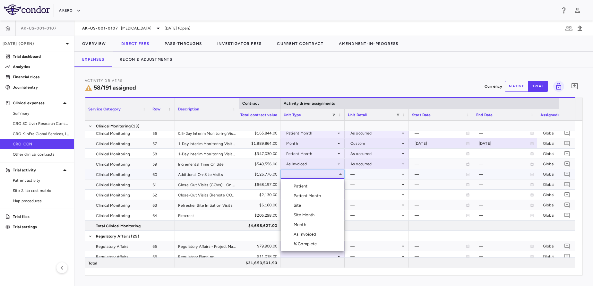
click at [298, 235] on div "As Invoiced" at bounding box center [306, 235] width 25 height 6
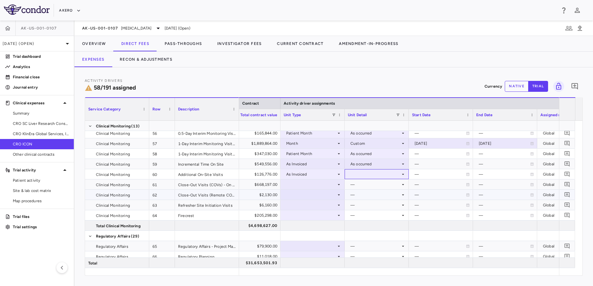
drag, startPoint x: 368, startPoint y: 173, endPoint x: 364, endPoint y: 179, distance: 6.3
click at [364, 179] on div at bounding box center [377, 174] width 64 height 10
click at [364, 179] on ul "Select As occurred" at bounding box center [377, 186] width 64 height 15
click at [367, 190] on li "As occurred" at bounding box center [377, 186] width 64 height 10
click at [316, 183] on div at bounding box center [313, 184] width 58 height 9
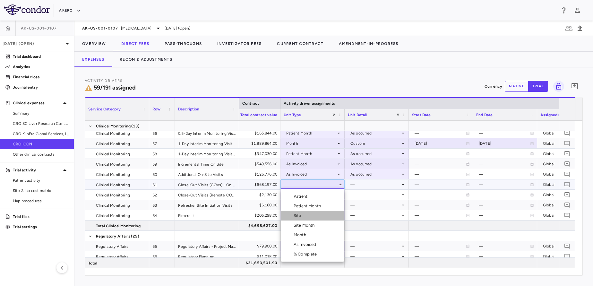
click at [302, 218] on div "Site" at bounding box center [299, 216] width 10 height 6
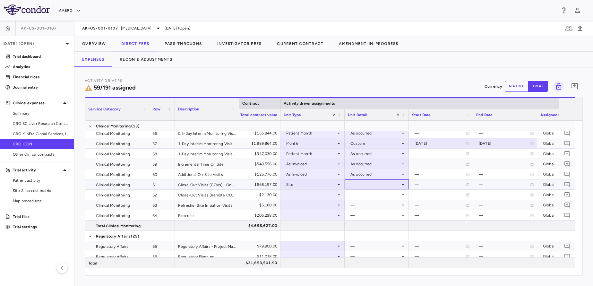
click at [377, 188] on div at bounding box center [377, 184] width 58 height 9
click at [374, 214] on li "Close" at bounding box center [377, 216] width 64 height 10
click at [318, 193] on div at bounding box center [313, 194] width 58 height 9
click at [319, 196] on div at bounding box center [313, 194] width 58 height 9
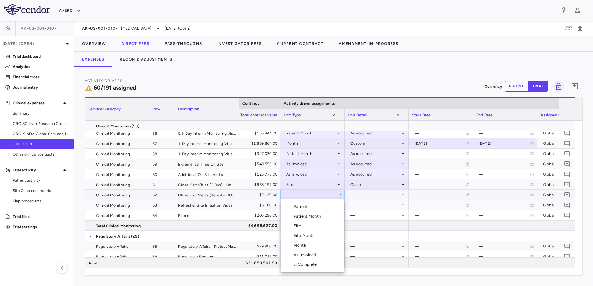
click at [296, 225] on div "Site" at bounding box center [299, 226] width 10 height 6
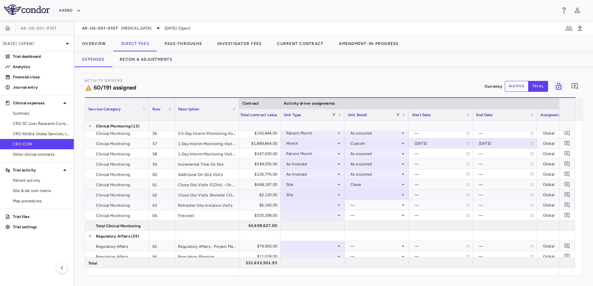
click at [382, 193] on div at bounding box center [377, 194] width 58 height 9
click at [365, 222] on li "Close" at bounding box center [377, 226] width 64 height 10
click at [316, 204] on div at bounding box center [313, 204] width 58 height 9
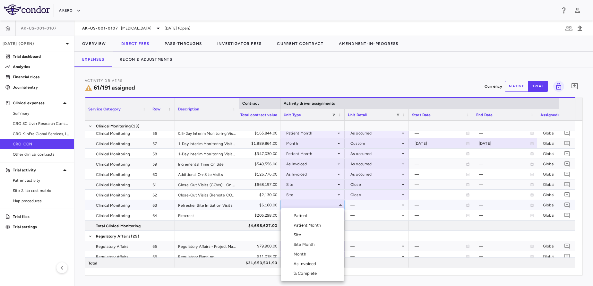
click at [296, 260] on li "As Invoiced" at bounding box center [313, 264] width 64 height 10
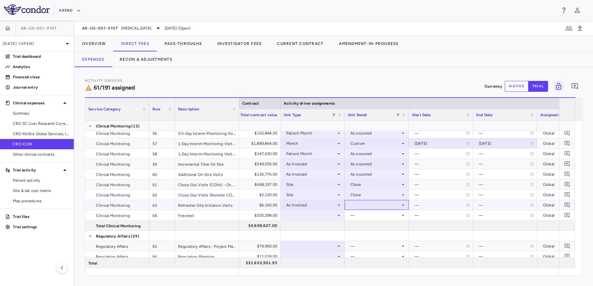
click at [376, 206] on div at bounding box center [377, 204] width 58 height 9
click at [375, 216] on div "As occurred" at bounding box center [371, 217] width 26 height 6
click at [312, 219] on div at bounding box center [313, 215] width 58 height 9
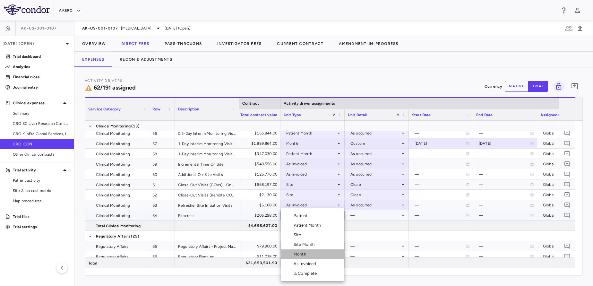
click at [304, 256] on div "Month" at bounding box center [301, 254] width 15 height 6
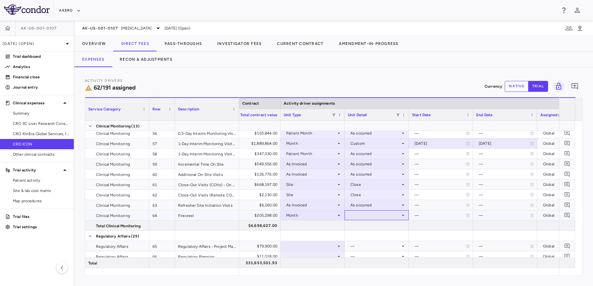
click at [382, 213] on div at bounding box center [377, 215] width 58 height 9
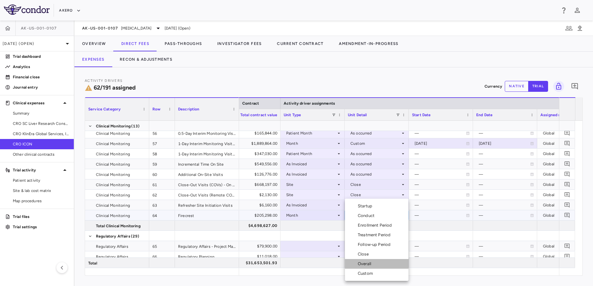
click at [369, 263] on div "Overall" at bounding box center [366, 264] width 16 height 6
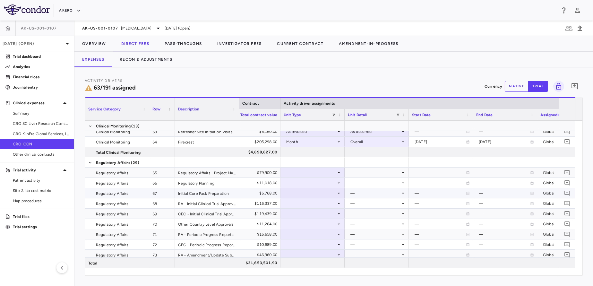
scroll to position [704, 0]
click at [318, 176] on div at bounding box center [313, 171] width 58 height 9
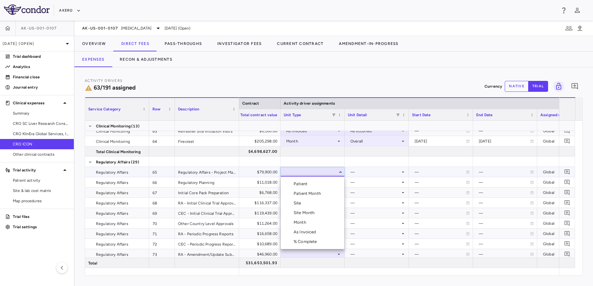
click at [304, 224] on div "Month" at bounding box center [301, 223] width 15 height 6
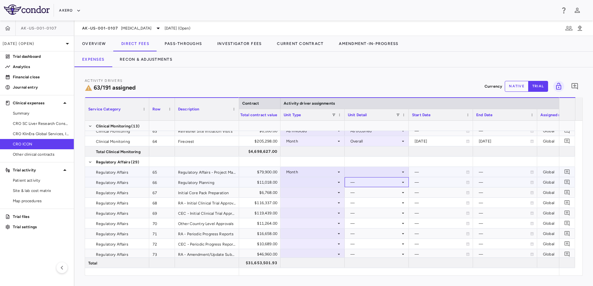
click at [373, 177] on div "—" at bounding box center [377, 182] width 64 height 10
click at [362, 167] on div at bounding box center [377, 171] width 58 height 9
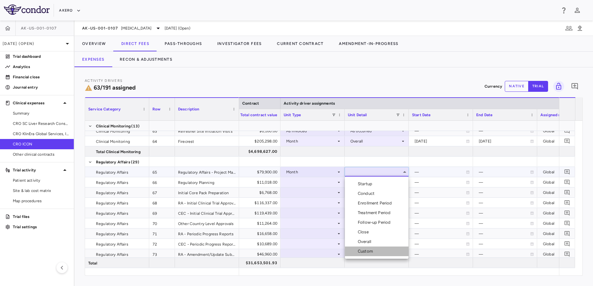
click at [365, 250] on div "Custom" at bounding box center [367, 252] width 18 height 6
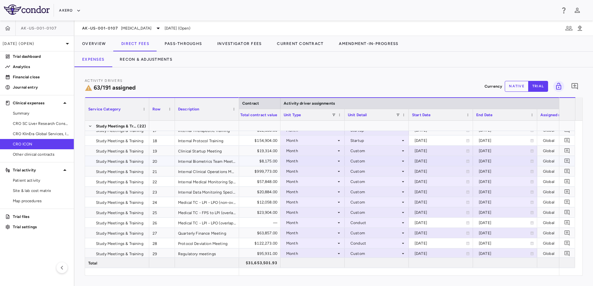
scroll to position [142, 0]
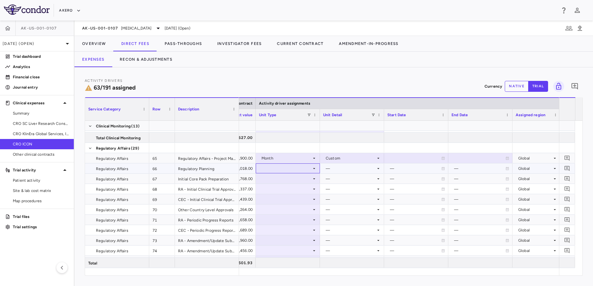
click at [302, 166] on div at bounding box center [288, 168] width 58 height 9
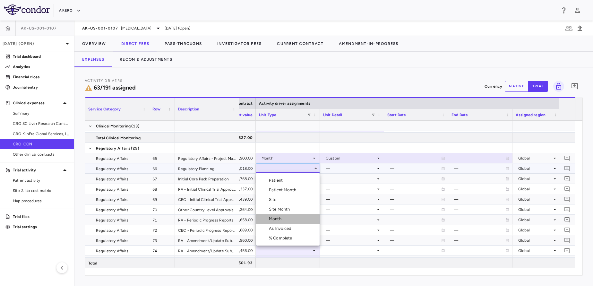
click at [277, 222] on div "Month" at bounding box center [276, 219] width 15 height 6
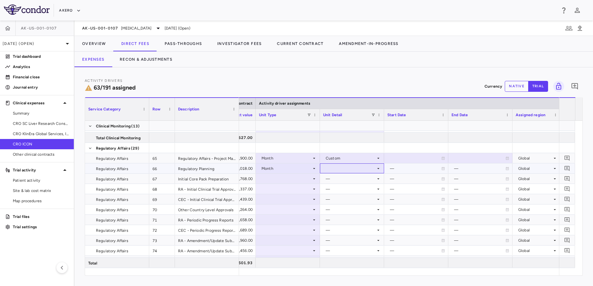
click at [356, 169] on div at bounding box center [352, 168] width 58 height 9
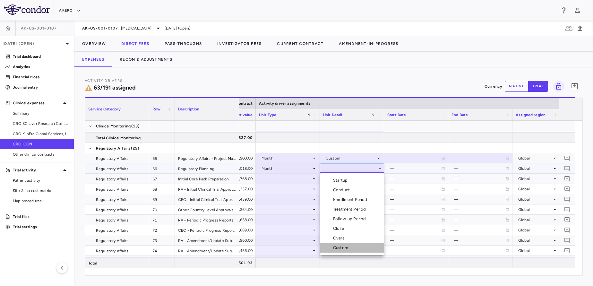
click at [344, 249] on div "Custom" at bounding box center [342, 248] width 18 height 6
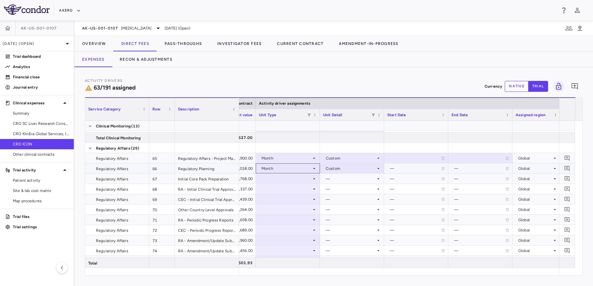
click at [282, 172] on div "Month" at bounding box center [287, 168] width 50 height 10
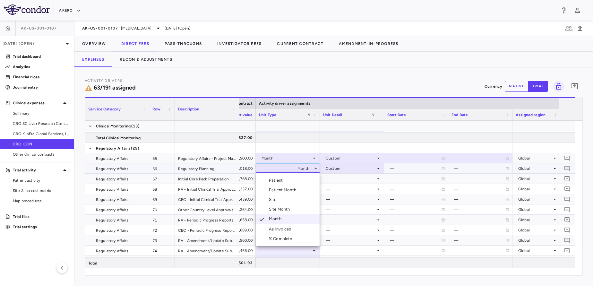
click at [355, 189] on div at bounding box center [296, 143] width 593 height 286
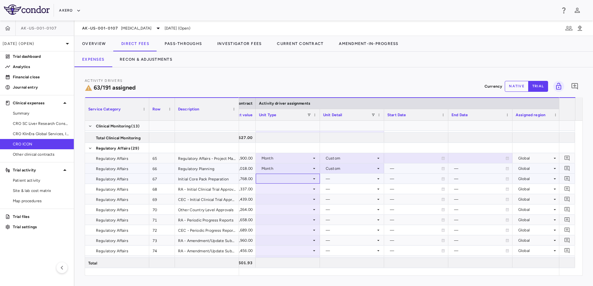
click at [298, 179] on div at bounding box center [288, 178] width 58 height 9
click at [288, 230] on div at bounding box center [288, 229] width 58 height 9
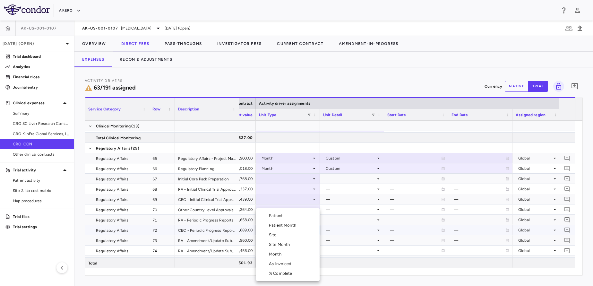
click at [287, 177] on div at bounding box center [296, 143] width 593 height 286
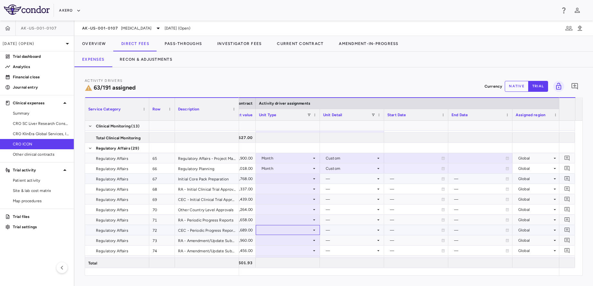
click at [287, 177] on div at bounding box center [288, 178] width 58 height 9
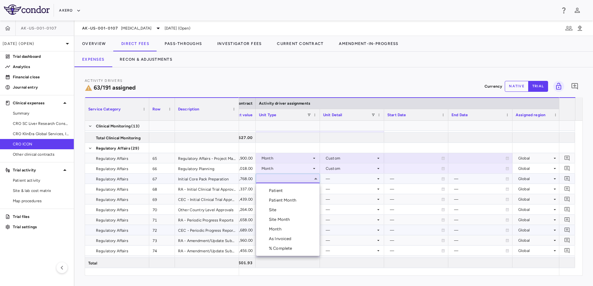
click at [284, 228] on li "Month" at bounding box center [288, 229] width 64 height 10
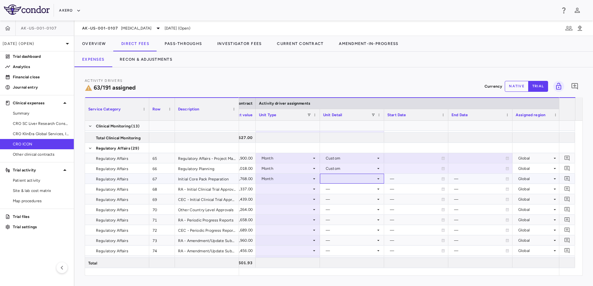
click at [339, 178] on div at bounding box center [352, 178] width 58 height 9
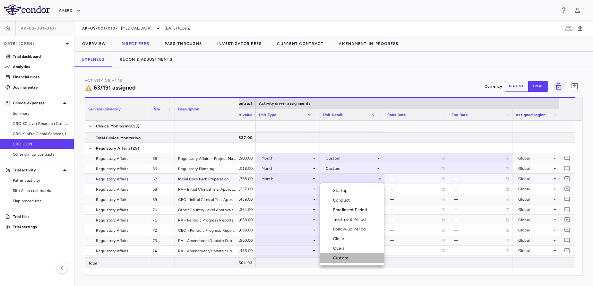
click at [336, 259] on div "Custom" at bounding box center [342, 258] width 18 height 6
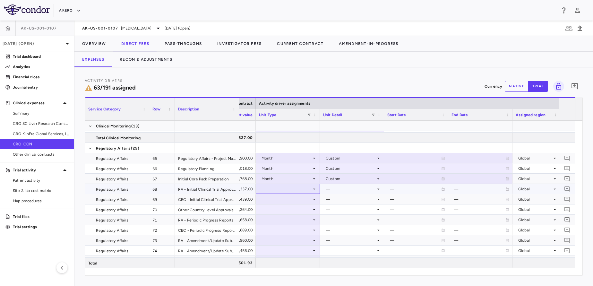
click at [286, 190] on div at bounding box center [288, 188] width 58 height 9
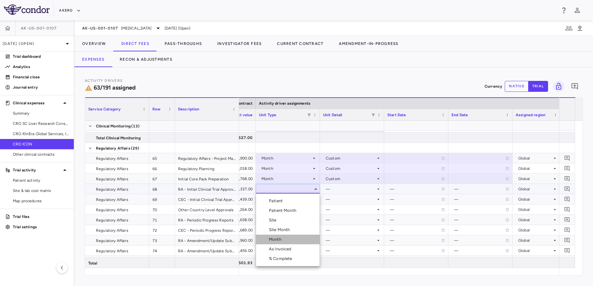
click at [277, 238] on div "Month" at bounding box center [276, 240] width 15 height 6
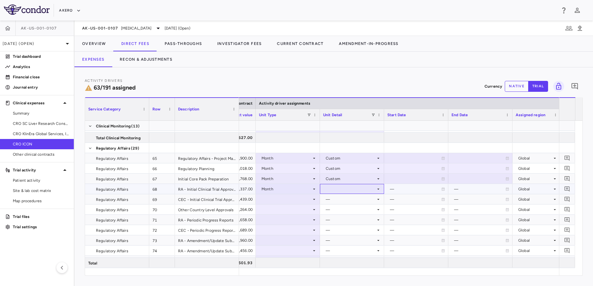
click at [350, 187] on div at bounding box center [352, 188] width 58 height 9
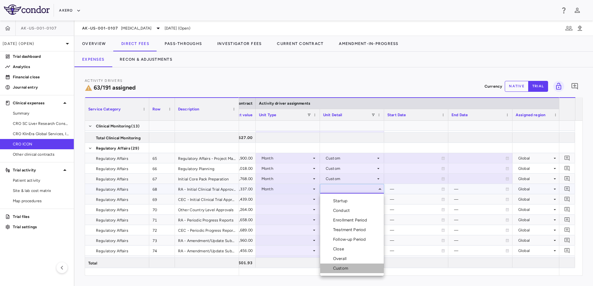
click at [344, 268] on div "Custom" at bounding box center [342, 269] width 18 height 6
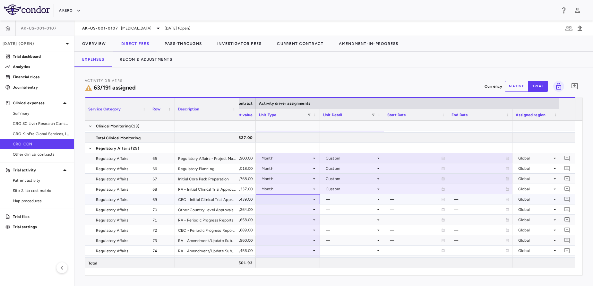
click at [293, 200] on div at bounding box center [288, 199] width 58 height 9
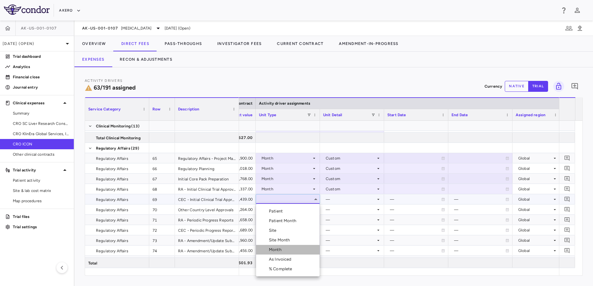
click at [282, 249] on div "Month" at bounding box center [276, 250] width 15 height 6
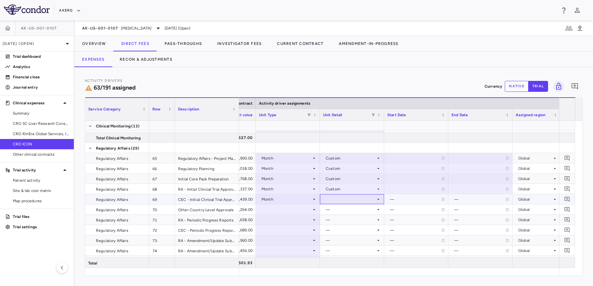
click at [338, 200] on div at bounding box center [352, 199] width 58 height 9
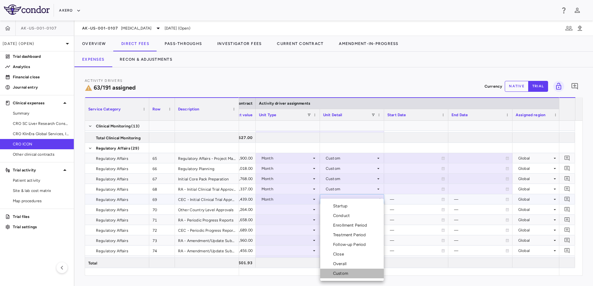
click at [336, 275] on div "Custom" at bounding box center [342, 274] width 18 height 6
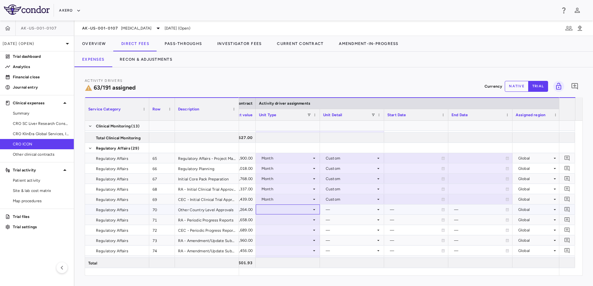
click at [290, 213] on div at bounding box center [288, 209] width 58 height 9
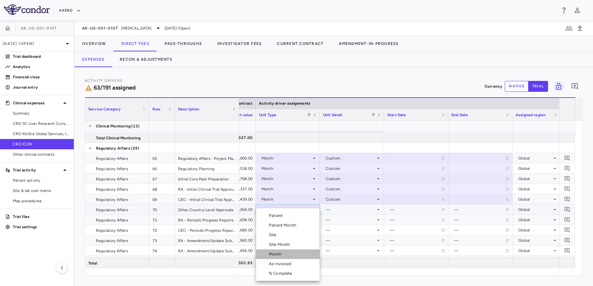
click at [280, 257] on div "Month" at bounding box center [276, 254] width 15 height 6
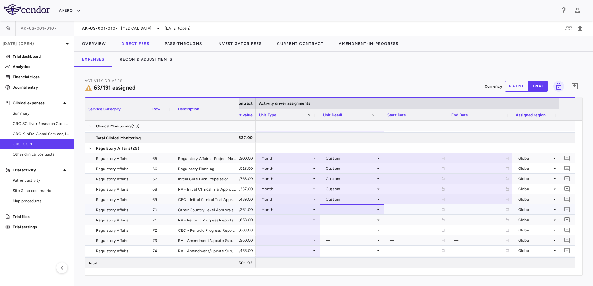
click at [360, 209] on div at bounding box center [352, 209] width 58 height 9
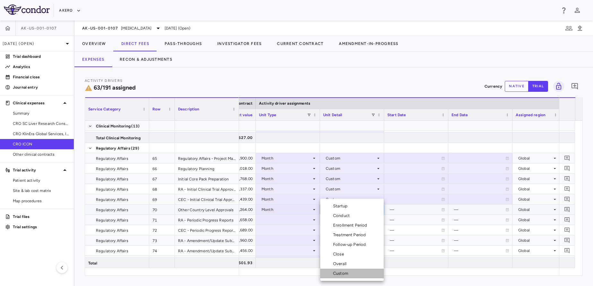
click at [340, 274] on div "Custom" at bounding box center [342, 274] width 18 height 6
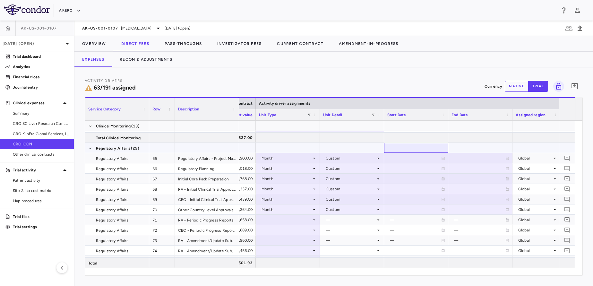
click at [399, 147] on div at bounding box center [417, 147] width 58 height 9
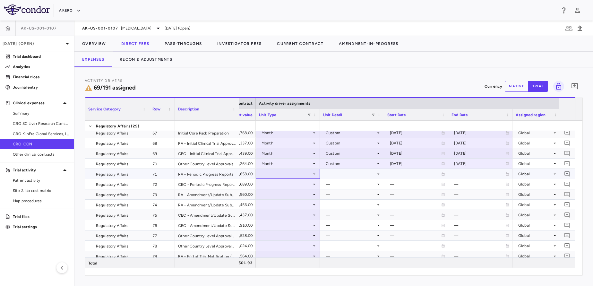
click at [282, 173] on div at bounding box center [288, 173] width 58 height 9
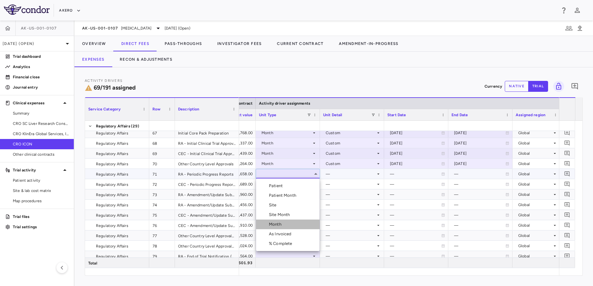
click at [282, 222] on div "Month" at bounding box center [276, 225] width 15 height 6
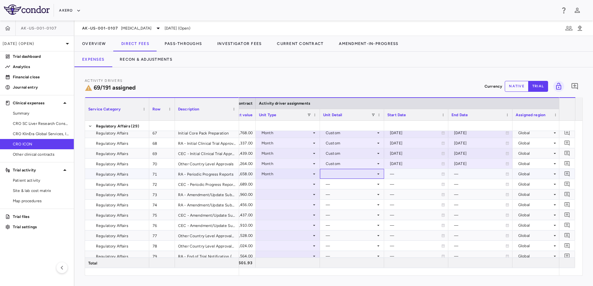
click at [351, 170] on div at bounding box center [352, 173] width 58 height 9
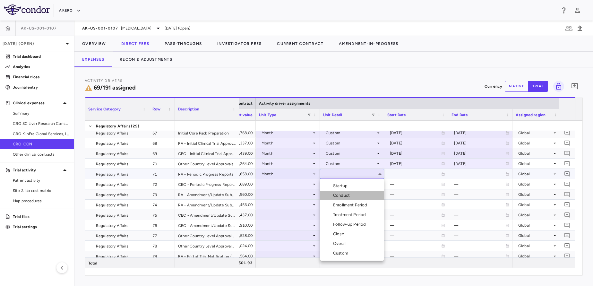
click at [344, 193] on div "Conduct" at bounding box center [342, 196] width 19 height 6
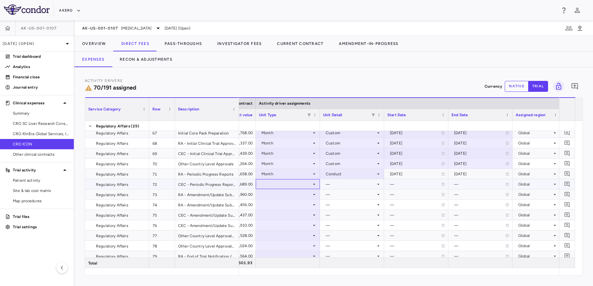
click at [276, 184] on div at bounding box center [288, 183] width 58 height 9
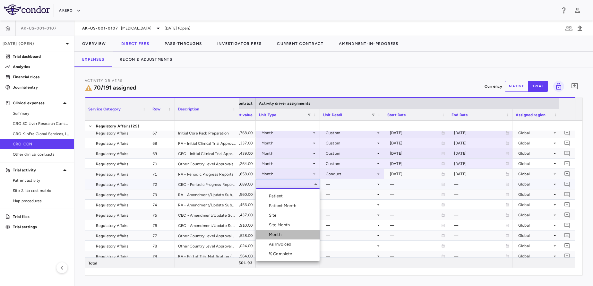
click at [275, 233] on div "Month" at bounding box center [276, 235] width 15 height 6
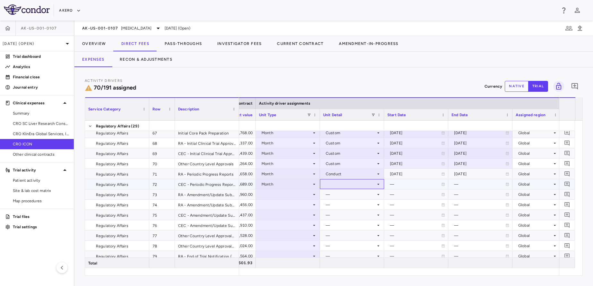
click at [346, 186] on div at bounding box center [352, 183] width 58 height 9
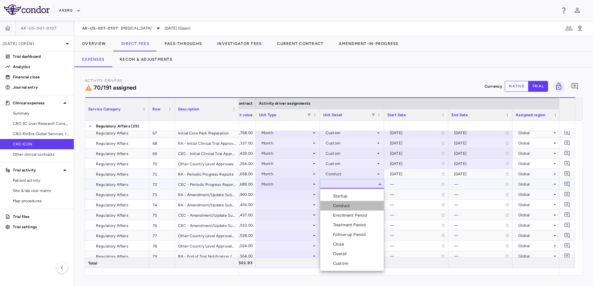
click at [346, 204] on div "Conduct" at bounding box center [342, 206] width 19 height 6
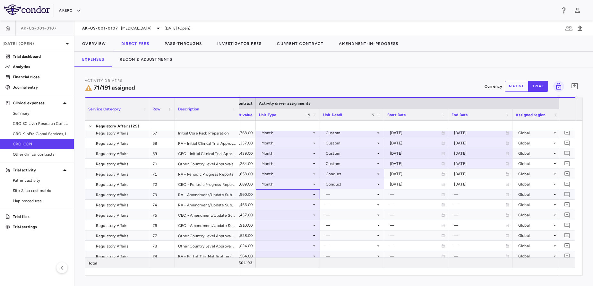
click at [300, 190] on div at bounding box center [288, 194] width 58 height 9
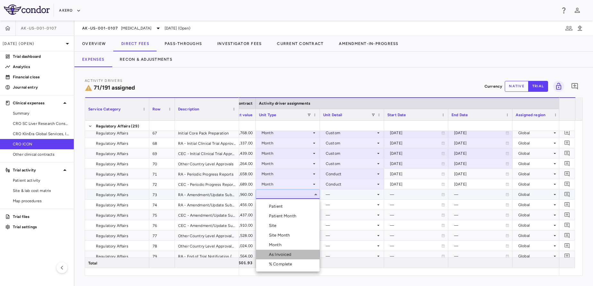
click at [281, 252] on div "As Invoiced" at bounding box center [281, 255] width 25 height 6
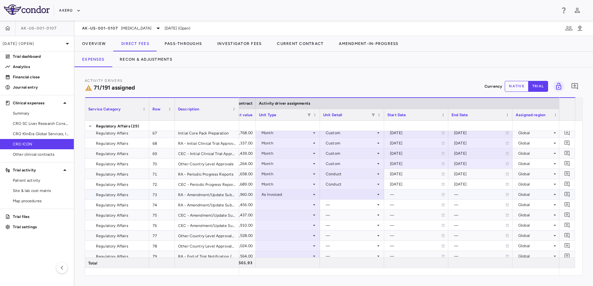
click at [350, 193] on div at bounding box center [352, 194] width 58 height 9
click at [346, 210] on li "As occurred" at bounding box center [352, 207] width 64 height 10
click at [288, 205] on div at bounding box center [288, 204] width 58 height 9
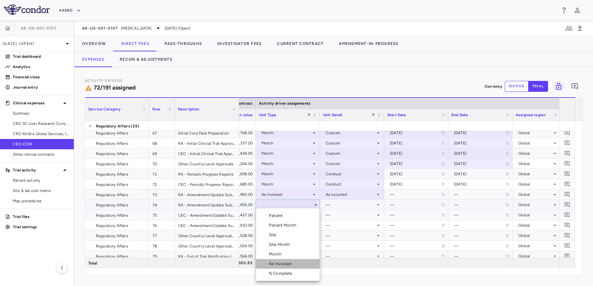
click at [273, 264] on div "As Invoiced" at bounding box center [281, 264] width 25 height 6
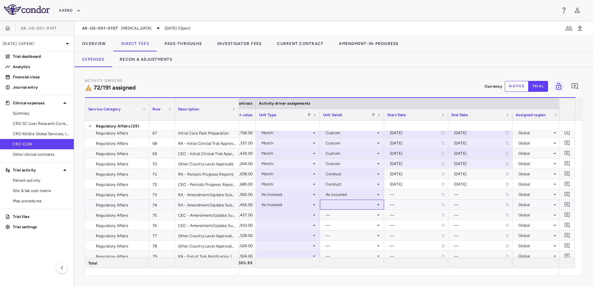
click at [341, 203] on div at bounding box center [352, 204] width 58 height 9
click at [341, 220] on li "As occurred" at bounding box center [352, 217] width 64 height 10
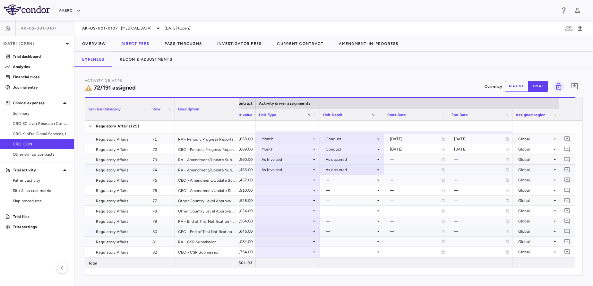
scroll to position [799, 0]
click at [276, 181] on div at bounding box center [288, 179] width 58 height 9
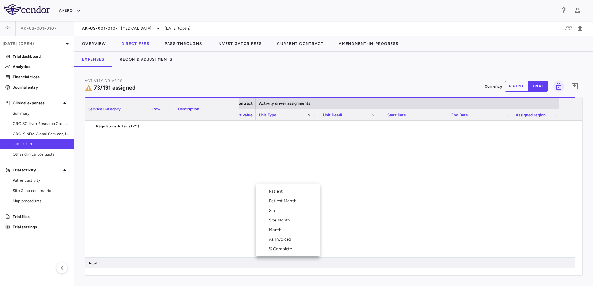
scroll to position [0, 369]
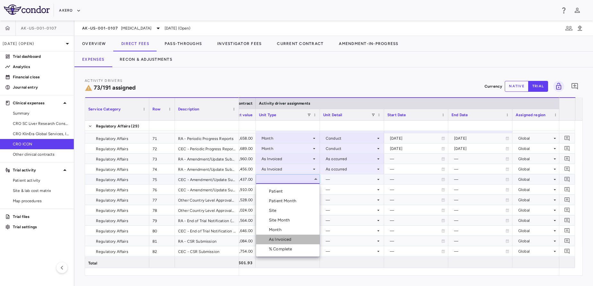
click at [272, 241] on div "As Invoiced" at bounding box center [281, 240] width 25 height 6
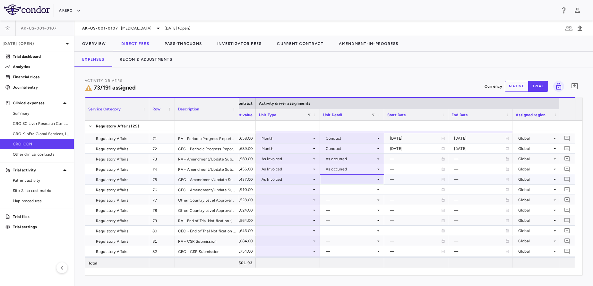
click at [361, 177] on div at bounding box center [352, 179] width 58 height 9
click at [352, 192] on div "As occurred" at bounding box center [346, 191] width 26 height 6
click at [296, 188] on div at bounding box center [288, 189] width 58 height 9
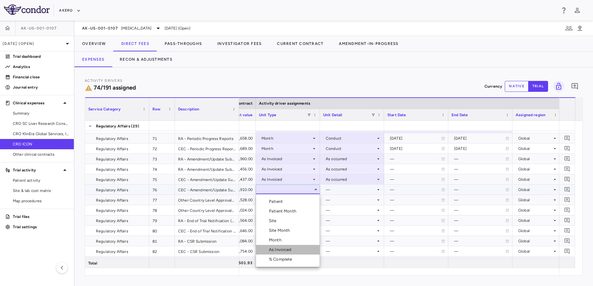
click at [282, 254] on li "As Invoiced" at bounding box center [288, 250] width 64 height 10
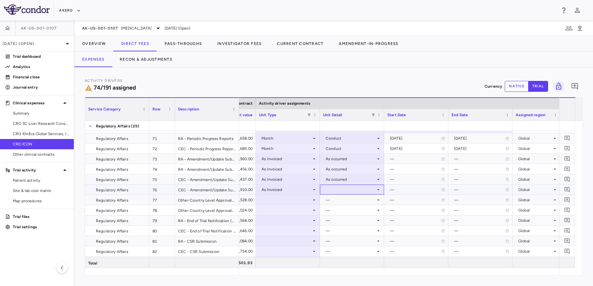
click at [347, 193] on div at bounding box center [352, 189] width 58 height 9
click at [348, 197] on li "As occurred" at bounding box center [352, 202] width 64 height 10
click at [288, 197] on div at bounding box center [288, 199] width 58 height 9
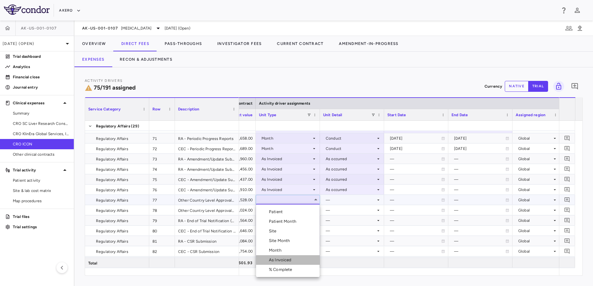
click at [273, 262] on div "As Invoiced" at bounding box center [281, 260] width 25 height 6
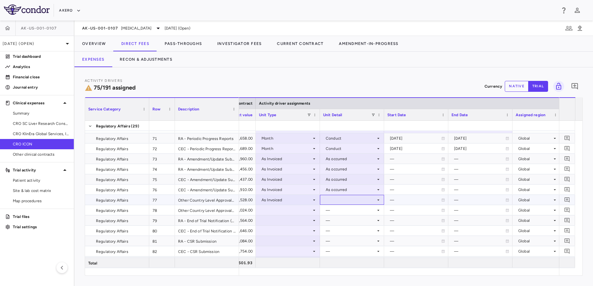
click at [348, 196] on div at bounding box center [352, 199] width 58 height 9
click at [347, 207] on li "As occurred" at bounding box center [352, 212] width 64 height 10
click at [280, 210] on div at bounding box center [288, 209] width 58 height 9
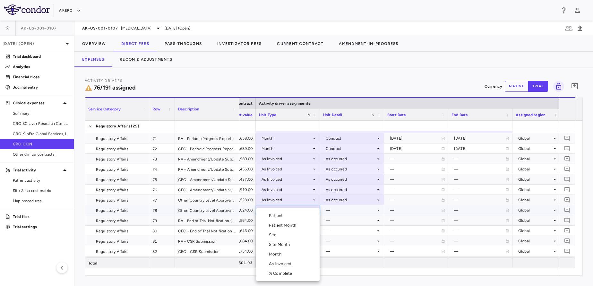
click at [275, 264] on div "As Invoiced" at bounding box center [281, 264] width 25 height 6
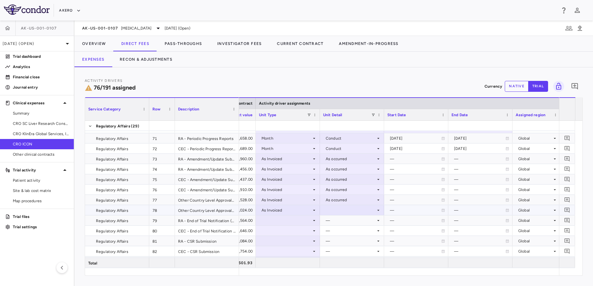
click at [347, 212] on div at bounding box center [352, 209] width 58 height 9
click at [350, 222] on div "As occurred" at bounding box center [346, 222] width 26 height 6
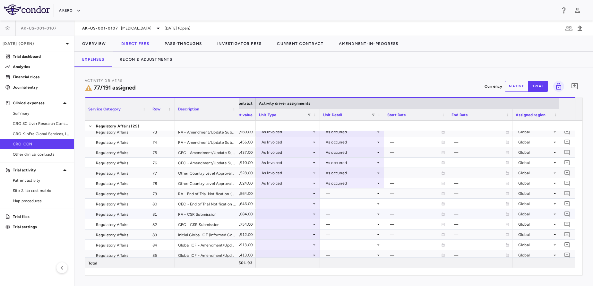
scroll to position [826, 0]
click at [296, 192] on div at bounding box center [288, 193] width 58 height 9
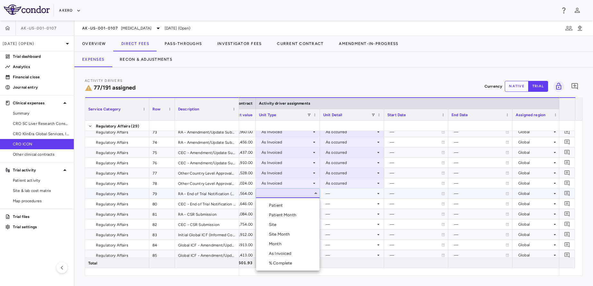
click at [284, 242] on li "Month" at bounding box center [288, 244] width 64 height 10
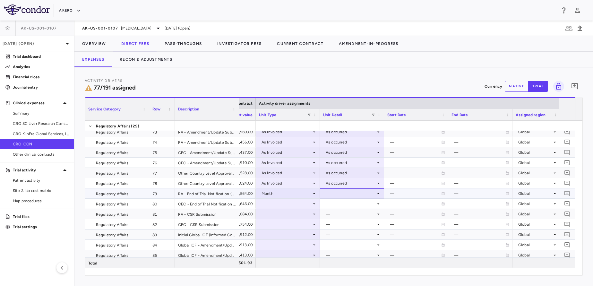
click at [353, 193] on div at bounding box center [352, 193] width 58 height 9
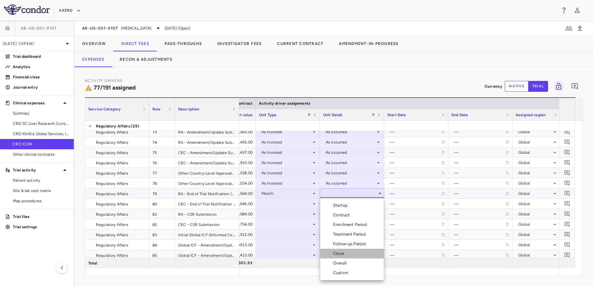
click at [345, 254] on div "Close" at bounding box center [339, 254] width 13 height 6
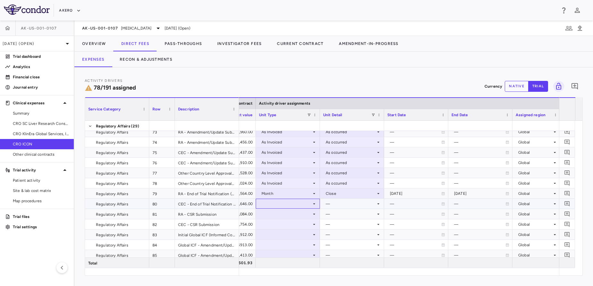
click at [286, 204] on div at bounding box center [288, 203] width 58 height 9
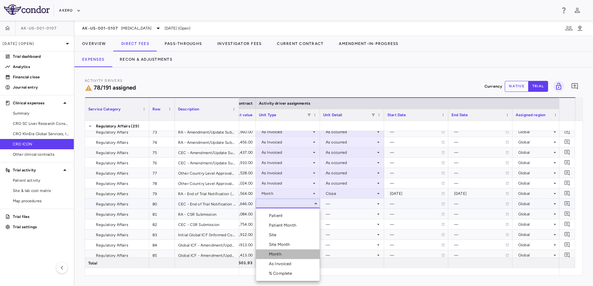
click at [280, 253] on div "Month" at bounding box center [276, 254] width 15 height 6
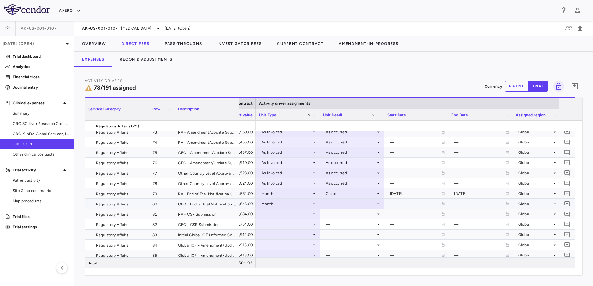
click at [354, 206] on div at bounding box center [352, 203] width 58 height 9
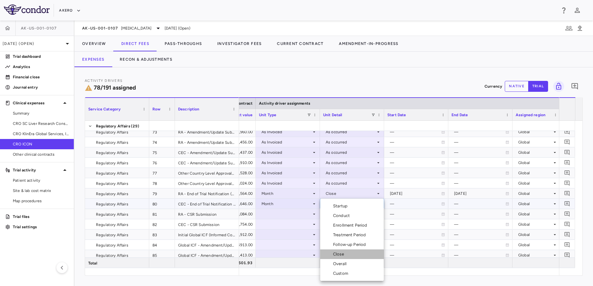
click at [345, 256] on div "Close" at bounding box center [339, 254] width 13 height 6
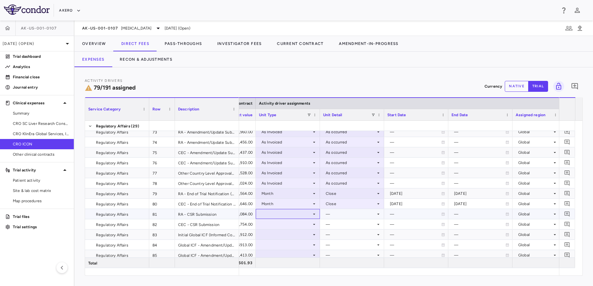
click at [296, 215] on div at bounding box center [288, 213] width 58 height 9
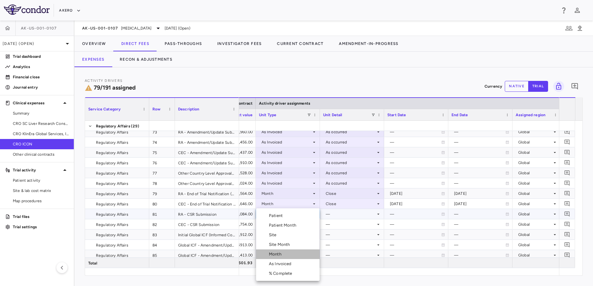
click at [275, 254] on div "Month" at bounding box center [276, 254] width 15 height 6
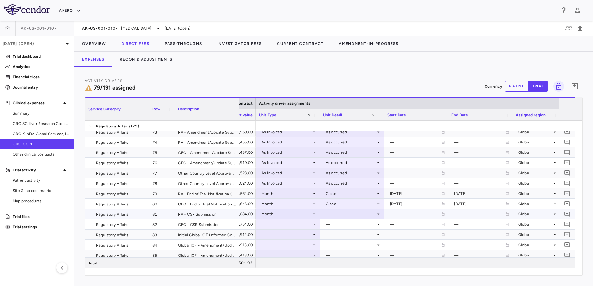
click at [340, 217] on div at bounding box center [352, 213] width 58 height 9
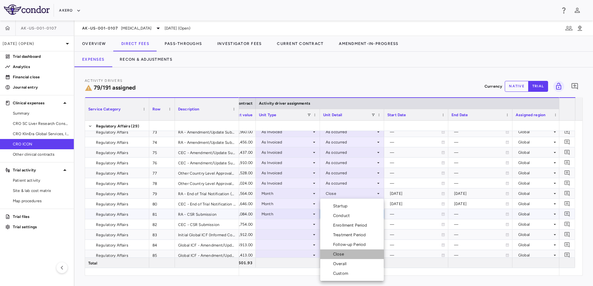
click at [344, 257] on li "Close" at bounding box center [352, 254] width 64 height 10
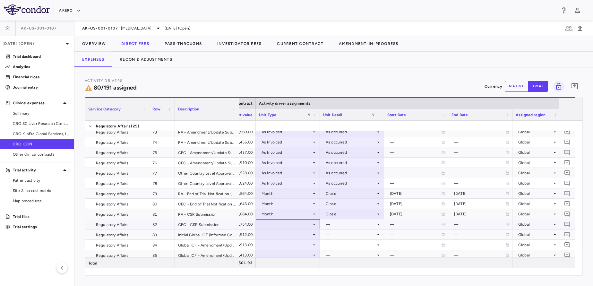
click at [276, 225] on div at bounding box center [288, 224] width 58 height 9
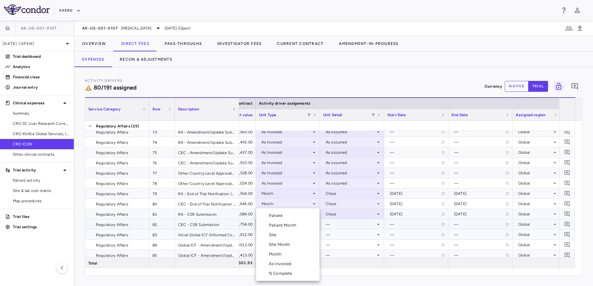
click at [277, 252] on div "Month" at bounding box center [276, 254] width 15 height 6
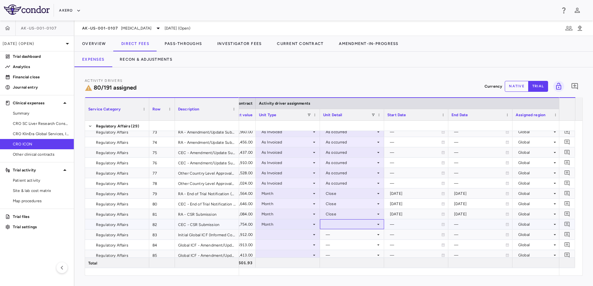
click at [341, 221] on div at bounding box center [352, 224] width 58 height 9
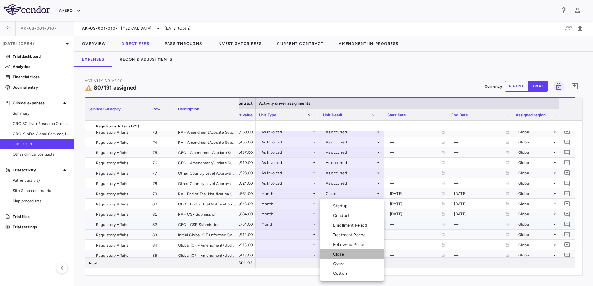
click at [346, 250] on li "Close" at bounding box center [352, 254] width 64 height 10
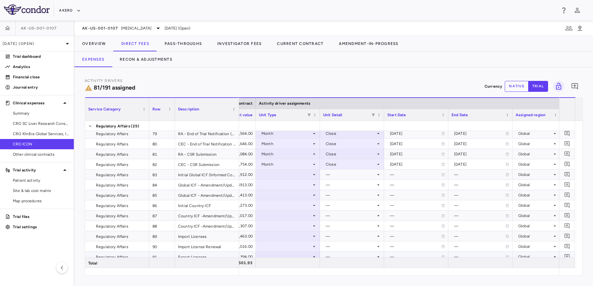
scroll to position [0, 0]
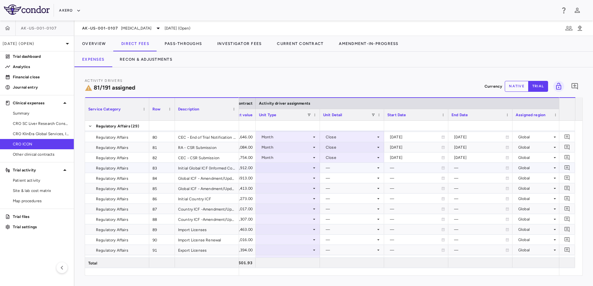
click at [301, 167] on div at bounding box center [288, 167] width 58 height 9
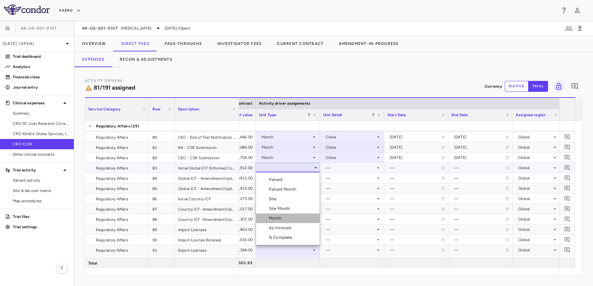
click at [285, 217] on li "Month" at bounding box center [288, 219] width 64 height 10
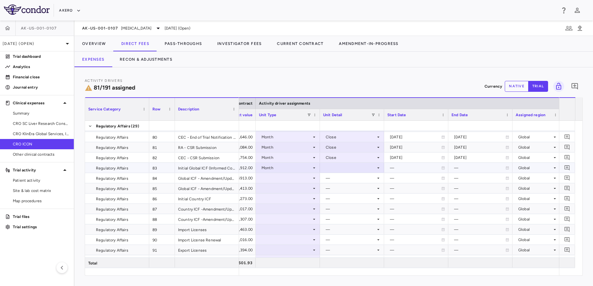
click at [348, 167] on div at bounding box center [352, 167] width 58 height 9
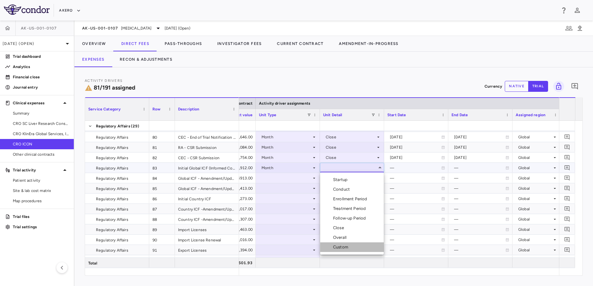
click at [348, 243] on li "Custom" at bounding box center [352, 247] width 64 height 10
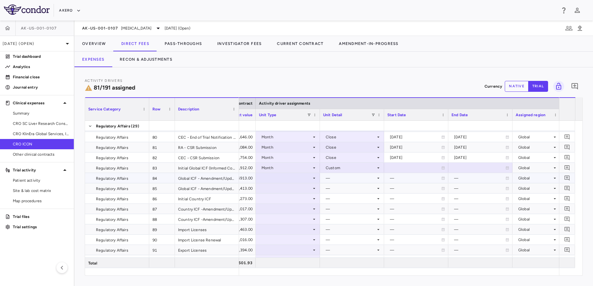
click at [404, 179] on div "—" at bounding box center [415, 178] width 51 height 10
click at [301, 179] on div at bounding box center [288, 177] width 58 height 9
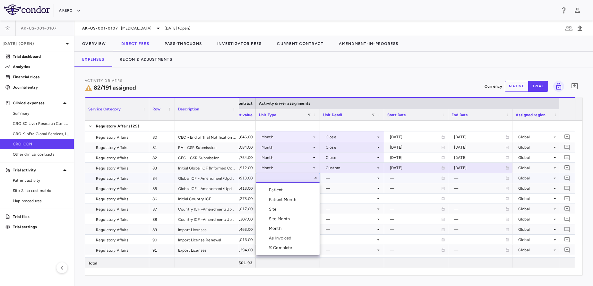
click at [279, 236] on div "As Invoiced" at bounding box center [281, 238] width 25 height 6
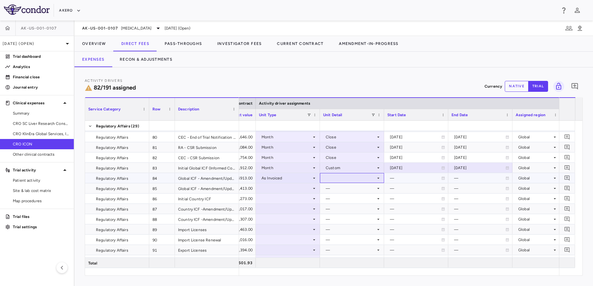
click at [341, 180] on div at bounding box center [352, 177] width 58 height 9
click at [340, 187] on li "As occurred" at bounding box center [352, 190] width 64 height 10
click at [292, 189] on div at bounding box center [288, 188] width 58 height 9
click at [278, 246] on div at bounding box center [288, 249] width 58 height 9
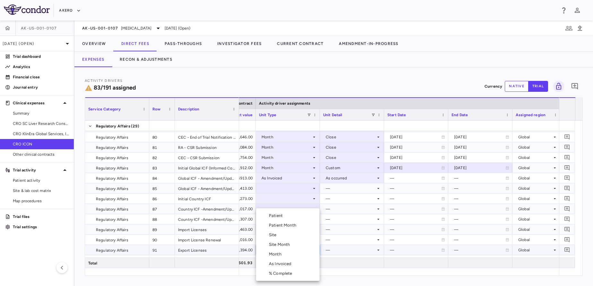
click at [291, 190] on div at bounding box center [296, 143] width 593 height 286
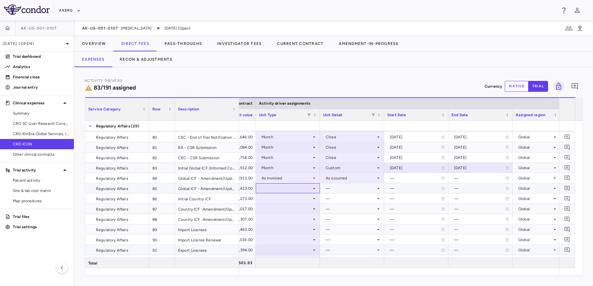
click at [291, 190] on div at bounding box center [288, 188] width 58 height 9
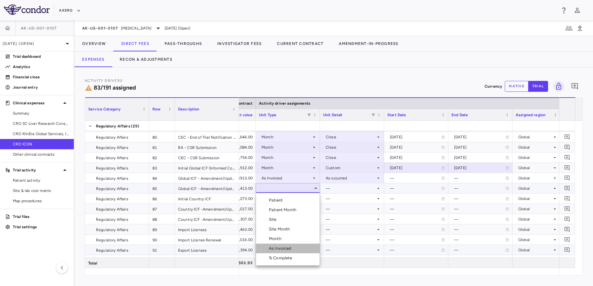
click at [282, 248] on div "As Invoiced" at bounding box center [281, 249] width 25 height 6
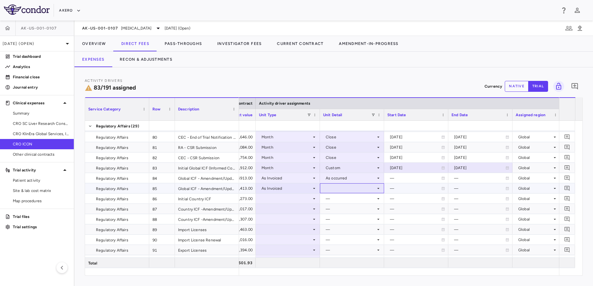
click at [353, 187] on div at bounding box center [352, 188] width 58 height 9
click at [351, 199] on div "As occurred" at bounding box center [346, 200] width 26 height 6
click at [283, 198] on div at bounding box center [288, 198] width 58 height 9
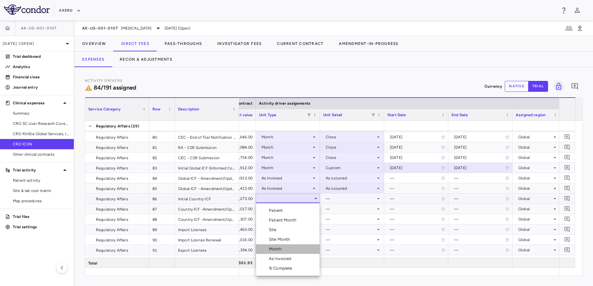
click at [285, 249] on li "Month" at bounding box center [288, 249] width 64 height 10
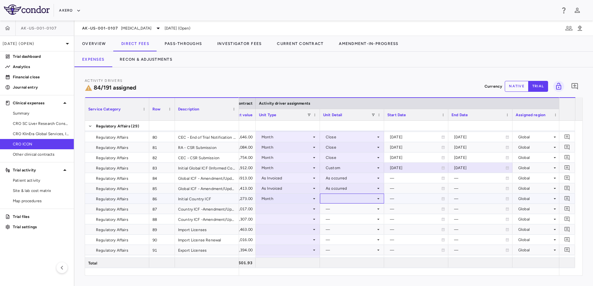
click at [358, 200] on div at bounding box center [352, 198] width 58 height 9
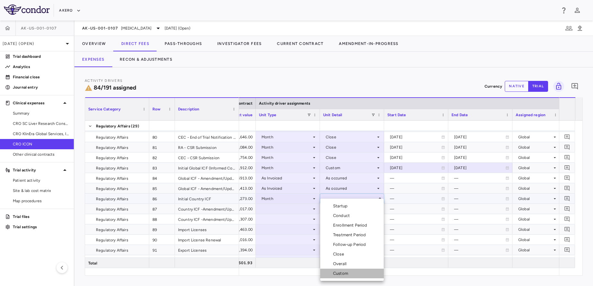
click at [347, 274] on div "Custom" at bounding box center [342, 274] width 18 height 6
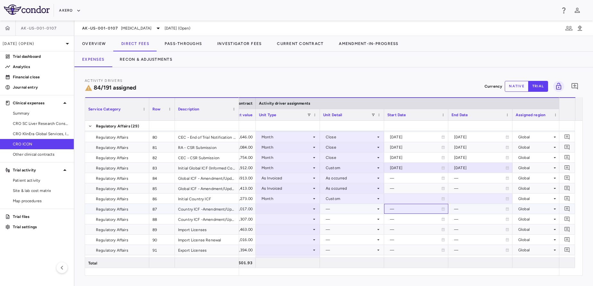
click at [407, 208] on div "—" at bounding box center [415, 209] width 51 height 10
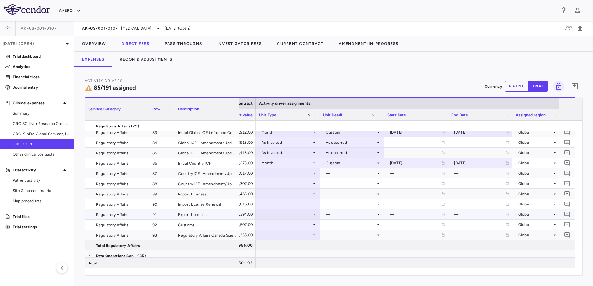
scroll to position [933, 0]
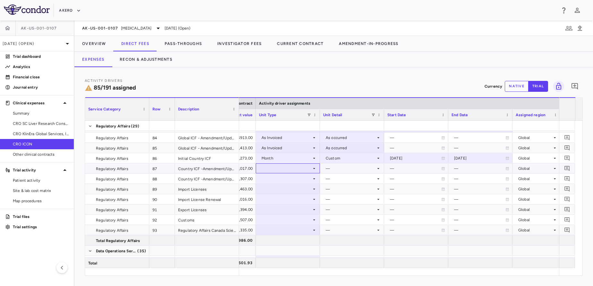
click at [298, 166] on div at bounding box center [288, 168] width 58 height 9
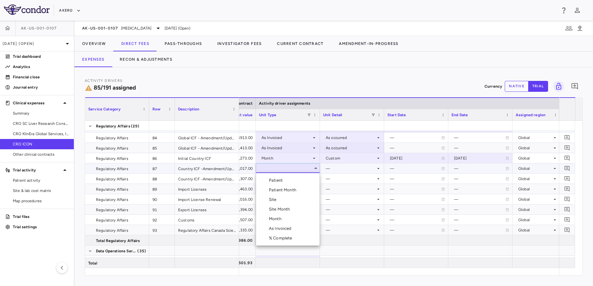
click at [283, 226] on div "As Invoiced" at bounding box center [281, 229] width 25 height 6
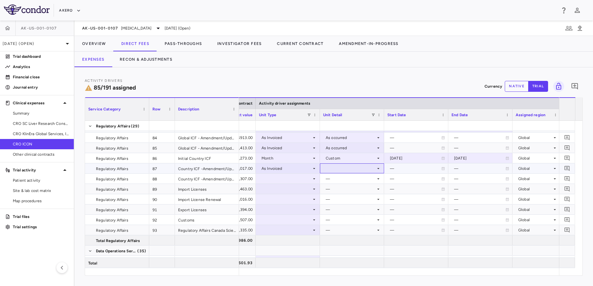
click at [355, 171] on div at bounding box center [352, 168] width 58 height 9
click at [354, 181] on div "As occurred" at bounding box center [346, 181] width 26 height 6
click at [306, 179] on div at bounding box center [288, 178] width 58 height 9
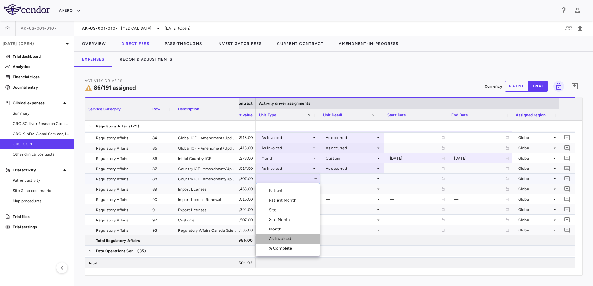
click at [279, 239] on div "As Invoiced" at bounding box center [281, 239] width 25 height 6
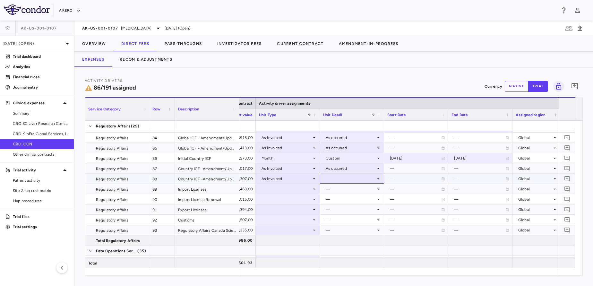
click at [354, 176] on div at bounding box center [352, 178] width 58 height 9
click at [350, 188] on div "As occurred" at bounding box center [346, 191] width 26 height 6
click at [293, 193] on div at bounding box center [288, 188] width 58 height 9
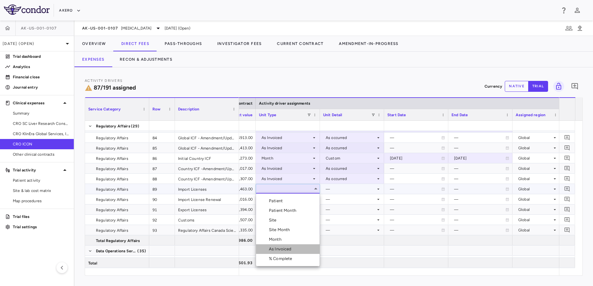
click at [276, 248] on div "As Invoiced" at bounding box center [281, 249] width 25 height 6
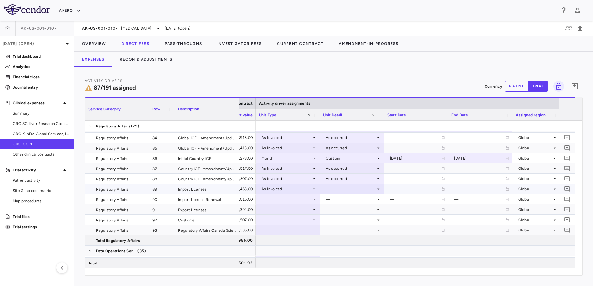
click at [361, 187] on div at bounding box center [352, 188] width 58 height 9
click at [351, 200] on div "As occurred" at bounding box center [346, 201] width 26 height 6
click at [290, 198] on div at bounding box center [288, 199] width 58 height 9
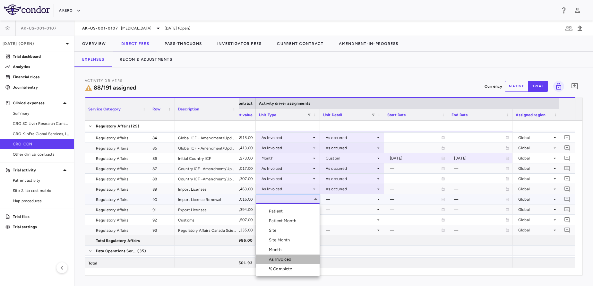
click at [284, 263] on li "As Invoiced" at bounding box center [288, 260] width 64 height 10
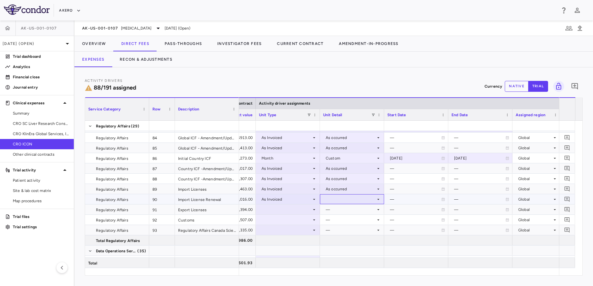
click at [350, 199] on div at bounding box center [352, 199] width 58 height 9
click at [348, 208] on li "As occurred" at bounding box center [352, 211] width 64 height 10
click at [298, 207] on div at bounding box center [288, 209] width 58 height 9
click at [284, 259] on div at bounding box center [288, 262] width 58 height 9
click at [295, 214] on div at bounding box center [288, 210] width 64 height 10
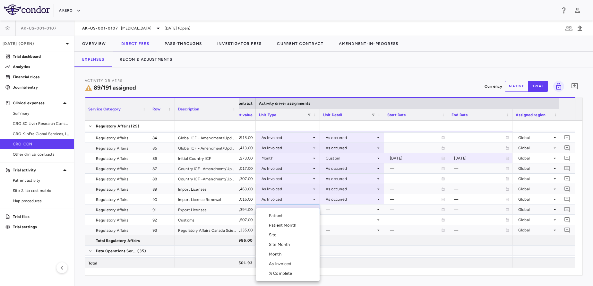
click at [273, 263] on div "As Invoiced" at bounding box center [281, 264] width 25 height 6
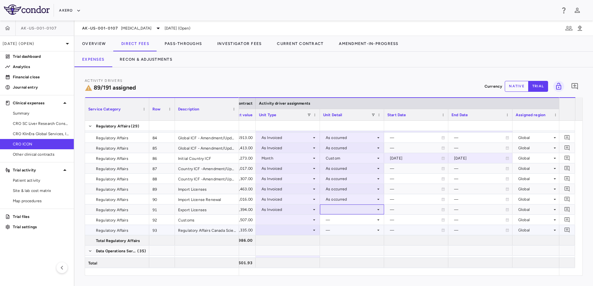
drag, startPoint x: 349, startPoint y: 208, endPoint x: 345, endPoint y: 214, distance: 6.5
click at [345, 214] on div at bounding box center [352, 209] width 58 height 9
click at [345, 214] on div at bounding box center [296, 143] width 593 height 286
click at [345, 207] on div at bounding box center [352, 209] width 58 height 9
click at [346, 223] on div "As occurred" at bounding box center [346, 222] width 26 height 6
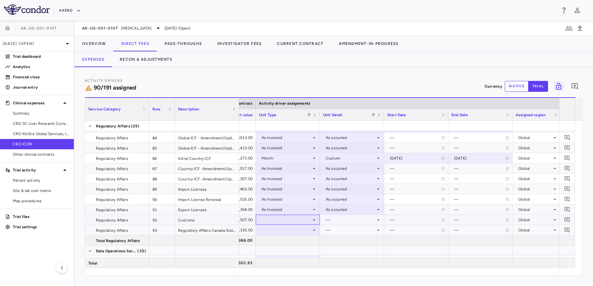
click at [279, 219] on div at bounding box center [288, 219] width 58 height 9
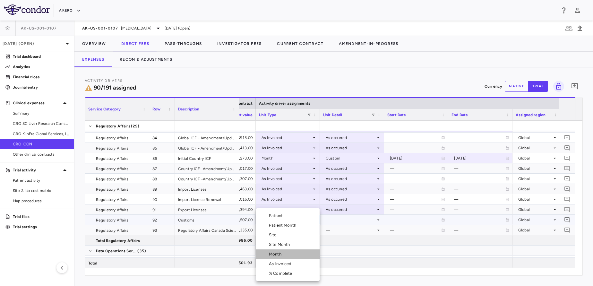
click at [284, 257] on li "Month" at bounding box center [288, 254] width 64 height 10
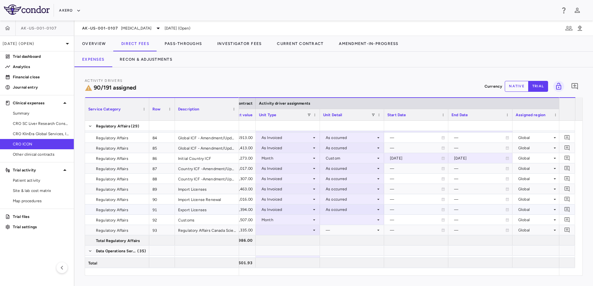
click at [347, 214] on div "As occurred" at bounding box center [351, 210] width 50 height 10
click at [349, 224] on div at bounding box center [352, 219] width 58 height 9
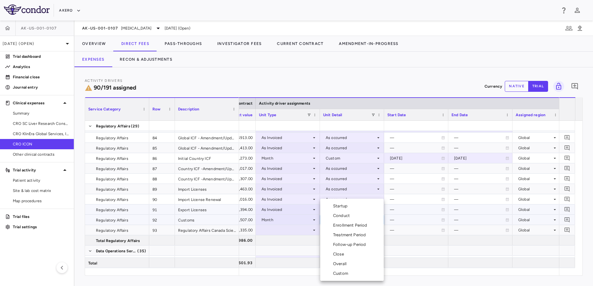
click at [347, 270] on li "Custom" at bounding box center [352, 274] width 64 height 10
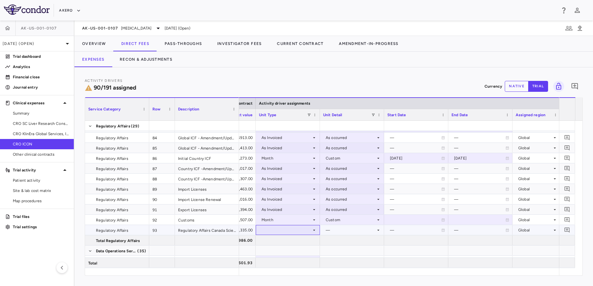
click at [280, 229] on div at bounding box center [288, 229] width 58 height 9
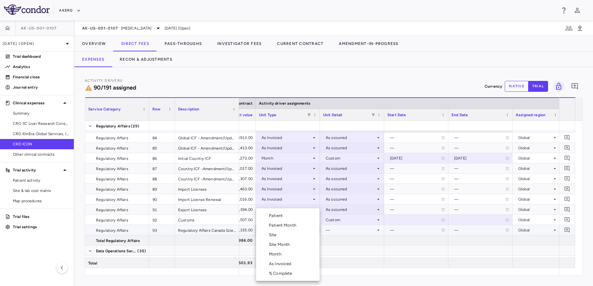
click at [286, 254] on li "Month" at bounding box center [288, 254] width 64 height 10
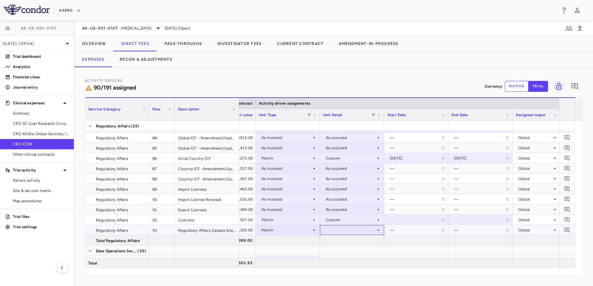
click at [345, 227] on div at bounding box center [352, 229] width 58 height 9
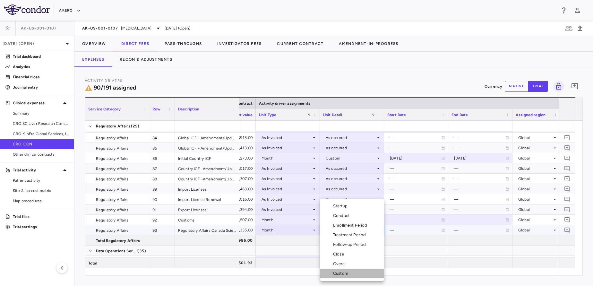
click at [343, 271] on div "Custom" at bounding box center [342, 274] width 18 height 6
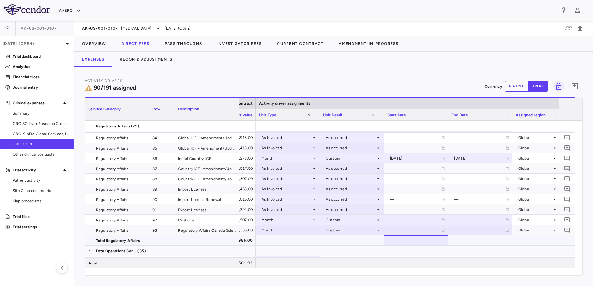
click at [415, 241] on div at bounding box center [417, 240] width 58 height 9
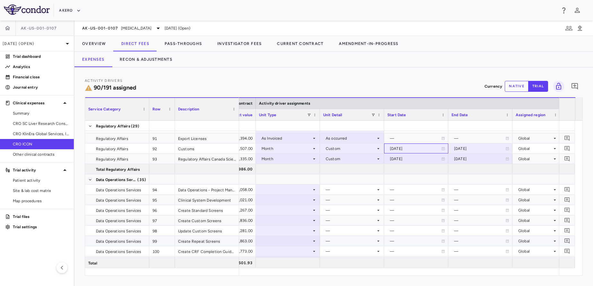
scroll to position [1017, 0]
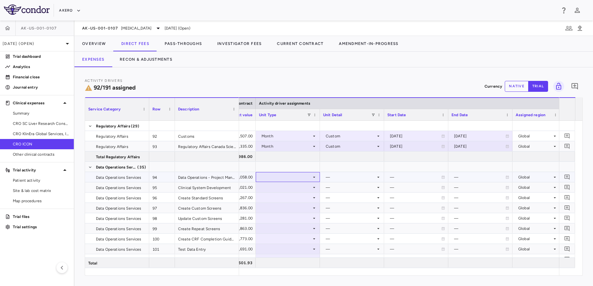
click at [284, 177] on div at bounding box center [288, 176] width 58 height 9
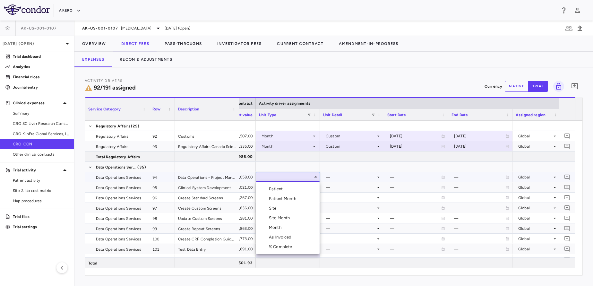
click at [277, 226] on div "Month" at bounding box center [276, 228] width 15 height 6
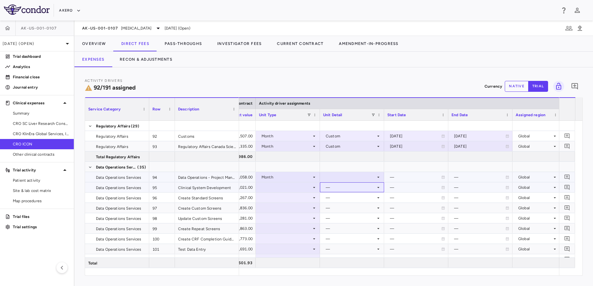
click at [346, 182] on div "—" at bounding box center [352, 187] width 64 height 10
click at [343, 178] on div at bounding box center [352, 176] width 58 height 9
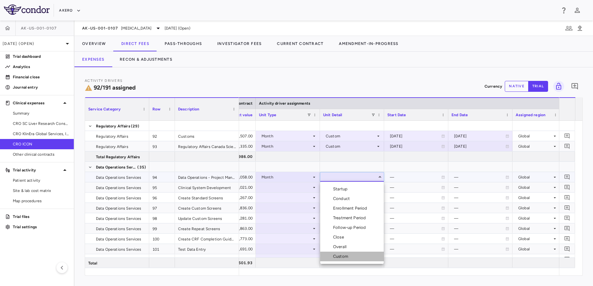
click at [348, 258] on div "Custom" at bounding box center [342, 257] width 18 height 6
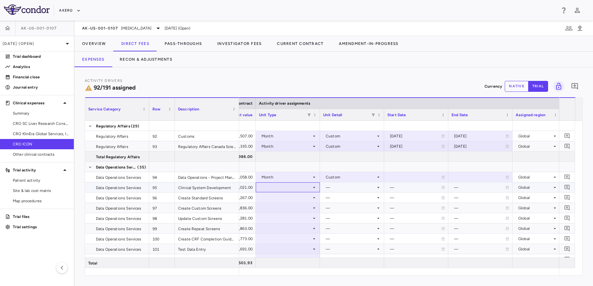
click at [288, 187] on div at bounding box center [288, 187] width 58 height 9
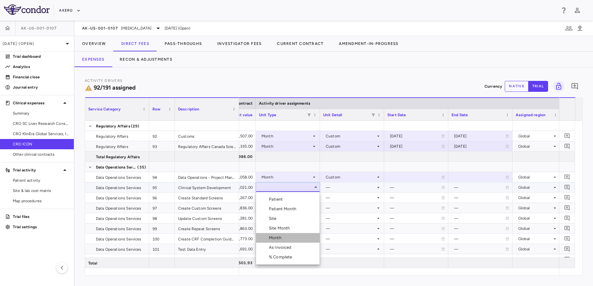
click at [273, 240] on div "Month" at bounding box center [276, 238] width 15 height 6
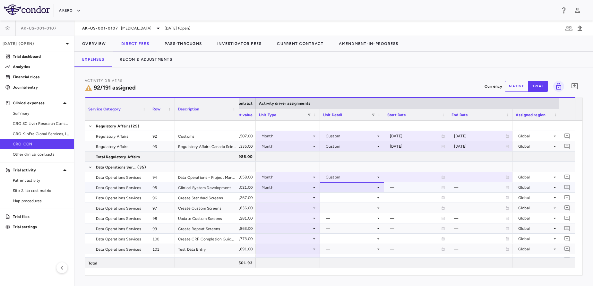
click at [358, 189] on div at bounding box center [352, 187] width 58 height 9
click at [341, 266] on div "Custom" at bounding box center [342, 267] width 18 height 6
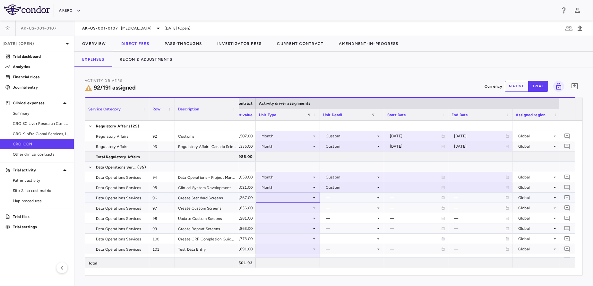
click at [285, 198] on div at bounding box center [288, 197] width 58 height 9
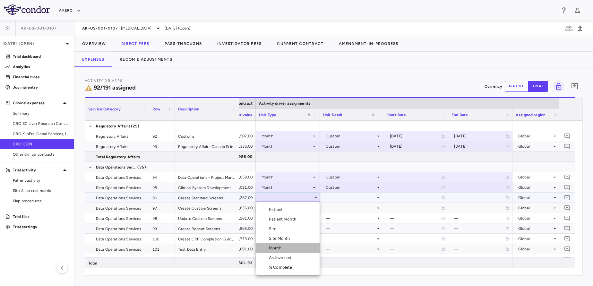
click at [279, 246] on div "Month" at bounding box center [276, 248] width 15 height 6
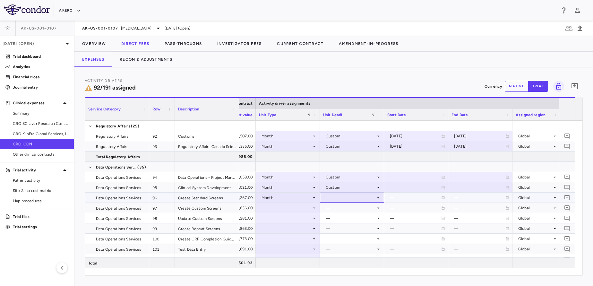
click at [356, 201] on div at bounding box center [352, 197] width 58 height 9
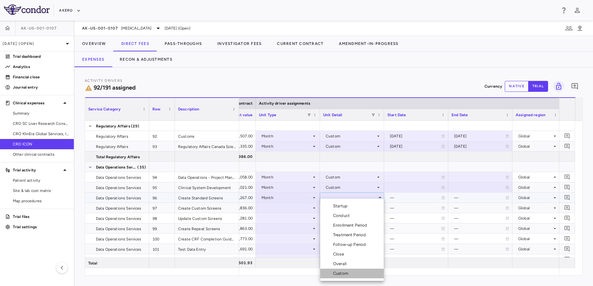
click at [351, 276] on li "Custom" at bounding box center [352, 274] width 64 height 10
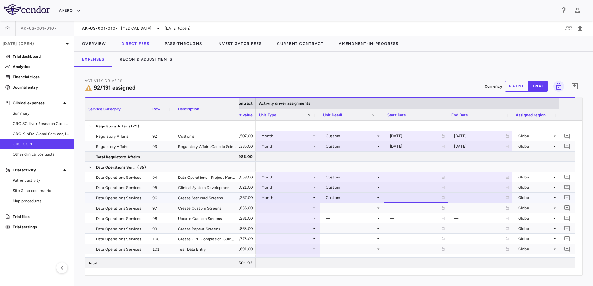
click at [405, 202] on div at bounding box center [416, 198] width 64 height 10
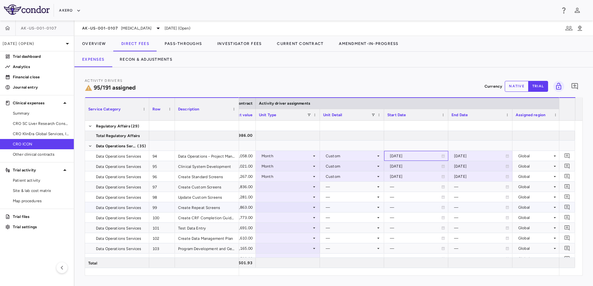
scroll to position [1039, 0]
click at [288, 185] on div at bounding box center [288, 185] width 58 height 9
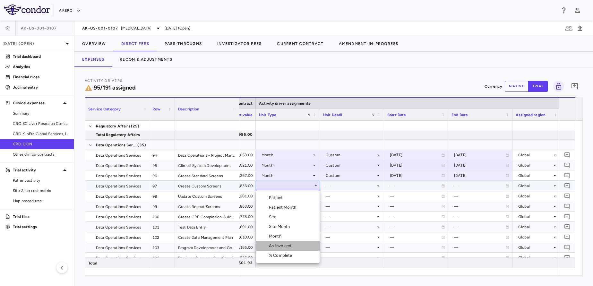
click at [284, 244] on div "As Invoiced" at bounding box center [281, 246] width 25 height 6
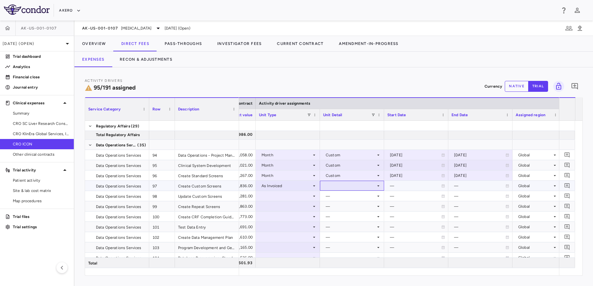
click at [348, 188] on div at bounding box center [352, 185] width 58 height 9
click at [346, 198] on div "As occurred" at bounding box center [346, 198] width 26 height 6
click at [293, 197] on div at bounding box center [288, 195] width 58 height 9
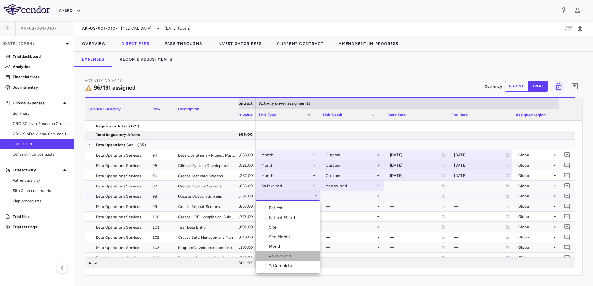
click at [282, 253] on div "As Invoiced" at bounding box center [281, 256] width 25 height 6
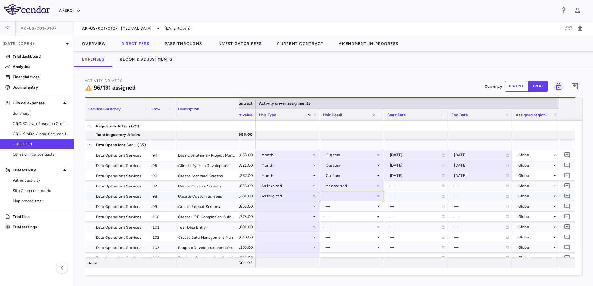
click at [353, 195] on div at bounding box center [352, 195] width 58 height 9
click at [347, 209] on div "As occurred" at bounding box center [346, 208] width 26 height 6
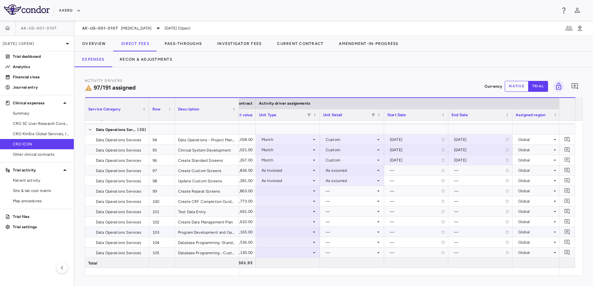
scroll to position [1055, 0]
click at [293, 188] on div at bounding box center [288, 190] width 58 height 9
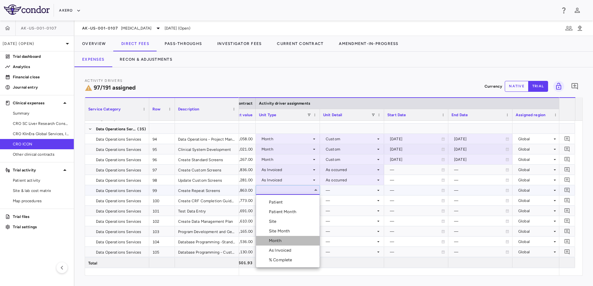
click at [288, 239] on li "Month" at bounding box center [288, 241] width 64 height 10
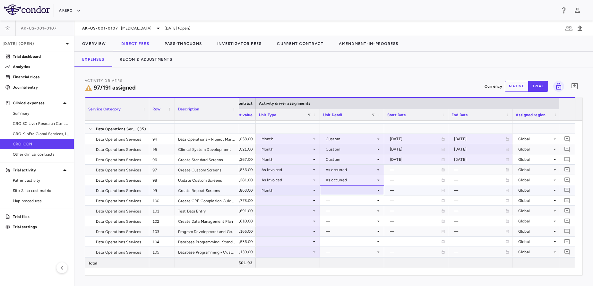
click at [354, 186] on div at bounding box center [352, 190] width 58 height 9
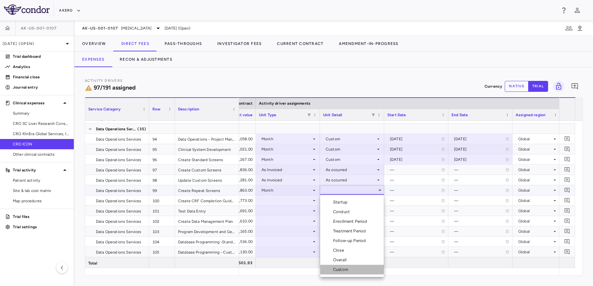
click at [349, 274] on li "Custom" at bounding box center [352, 270] width 64 height 10
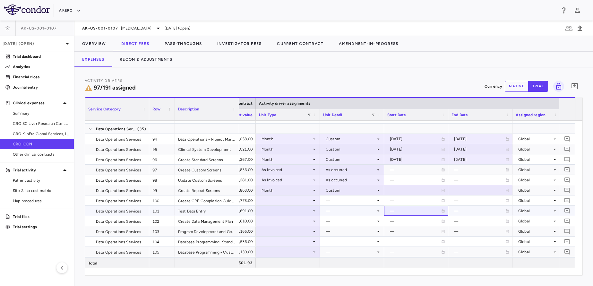
click at [418, 207] on div "—" at bounding box center [415, 211] width 51 height 10
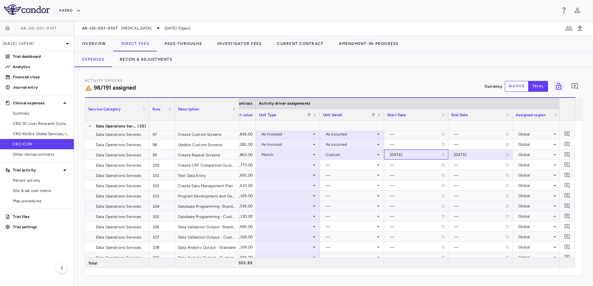
scroll to position [1091, 0]
click at [279, 167] on div at bounding box center [288, 164] width 58 height 9
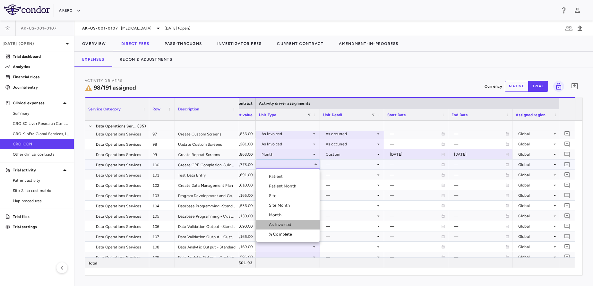
click at [282, 222] on div "As Invoiced" at bounding box center [281, 225] width 25 height 6
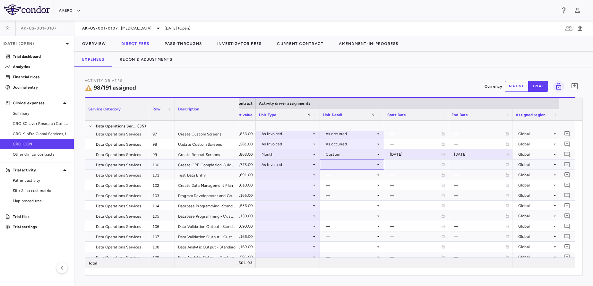
click at [357, 162] on div at bounding box center [352, 164] width 58 height 9
click at [355, 174] on div "As occurred" at bounding box center [346, 177] width 26 height 6
click at [277, 175] on div at bounding box center [288, 174] width 58 height 9
click at [282, 173] on div at bounding box center [288, 174] width 58 height 9
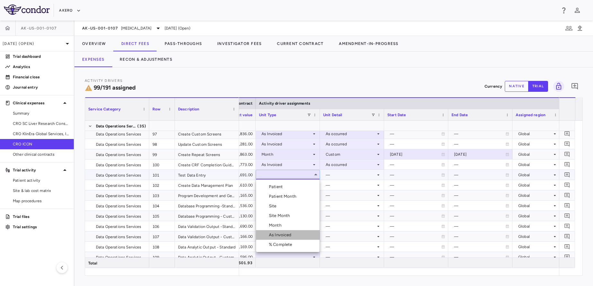
click at [281, 233] on div "As Invoiced" at bounding box center [281, 235] width 25 height 6
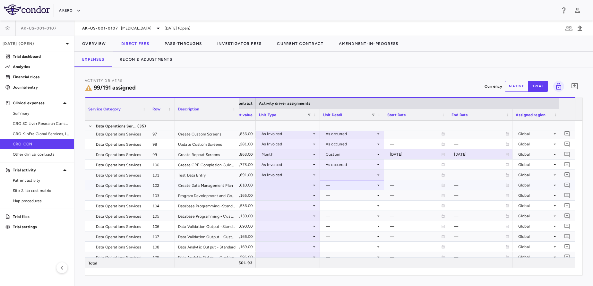
click at [351, 180] on div "—" at bounding box center [352, 185] width 64 height 10
click at [344, 175] on div at bounding box center [352, 174] width 58 height 9
click at [347, 185] on div "As occurred" at bounding box center [346, 187] width 26 height 6
click at [296, 183] on div at bounding box center [288, 184] width 58 height 9
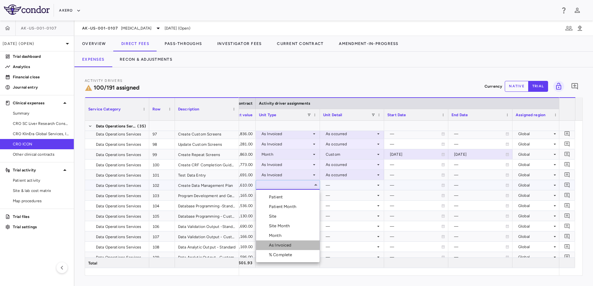
click at [277, 244] on div "As Invoiced" at bounding box center [281, 245] width 25 height 6
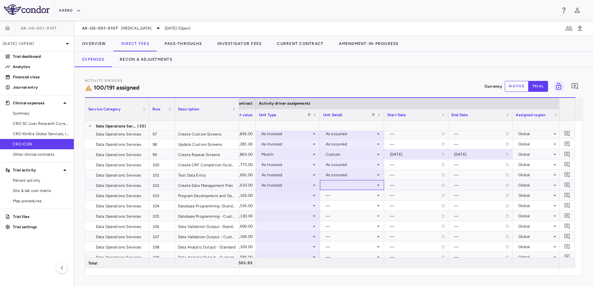
click at [346, 188] on div at bounding box center [352, 184] width 58 height 9
click at [346, 194] on div "As occurred" at bounding box center [346, 197] width 26 height 6
click at [289, 192] on div at bounding box center [288, 195] width 58 height 9
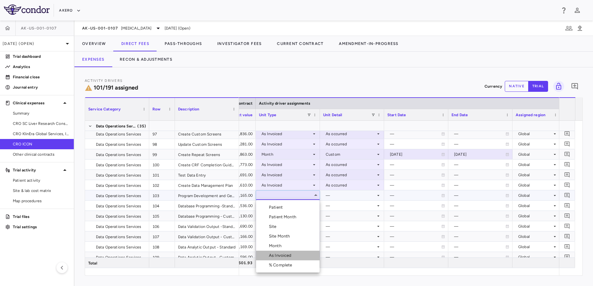
click at [281, 254] on div "As Invoiced" at bounding box center [281, 256] width 25 height 6
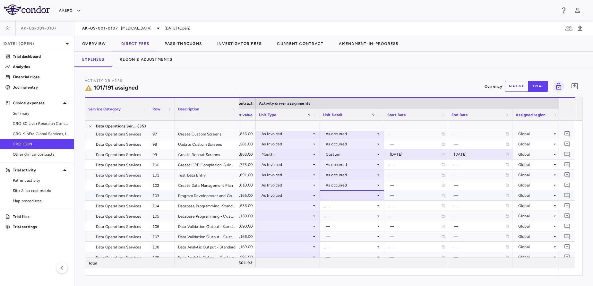
click at [343, 193] on div at bounding box center [352, 195] width 58 height 9
click at [342, 207] on div "As occurred" at bounding box center [346, 208] width 26 height 6
click at [291, 204] on div at bounding box center [288, 205] width 58 height 9
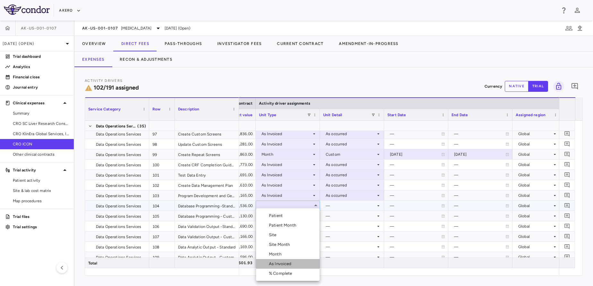
click at [275, 261] on div "As Invoiced" at bounding box center [281, 264] width 25 height 6
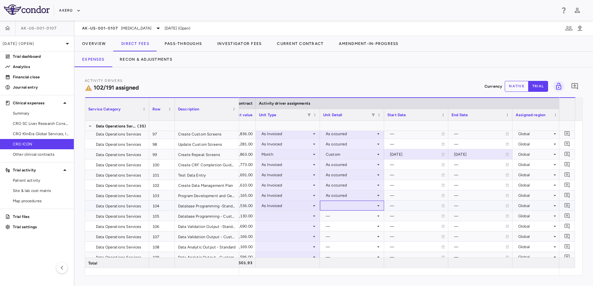
click at [333, 206] on div at bounding box center [352, 205] width 58 height 9
click at [336, 216] on div "As occurred" at bounding box center [346, 218] width 26 height 6
click at [286, 214] on div at bounding box center [288, 215] width 58 height 9
click at [286, 218] on div at bounding box center [288, 215] width 58 height 9
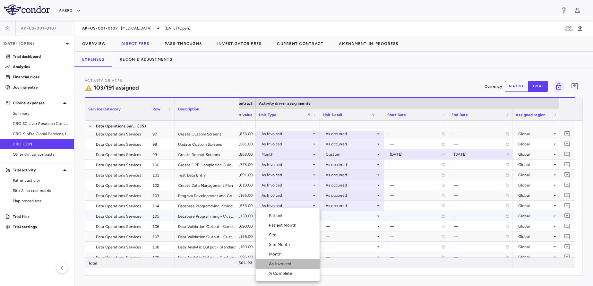
click at [274, 264] on div "As Invoiced" at bounding box center [281, 264] width 25 height 6
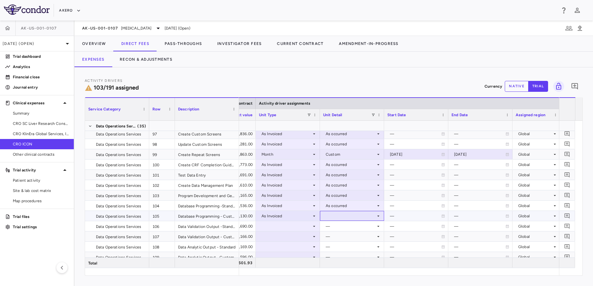
click at [349, 218] on div at bounding box center [352, 215] width 58 height 9
click at [348, 228] on div "As occurred" at bounding box center [346, 228] width 26 height 6
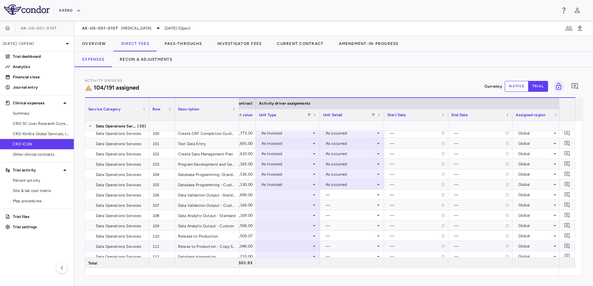
scroll to position [1123, 0]
click at [292, 194] on div at bounding box center [288, 194] width 58 height 9
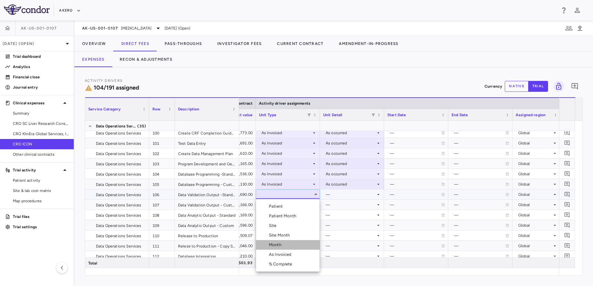
click at [283, 241] on li "Month" at bounding box center [288, 245] width 64 height 10
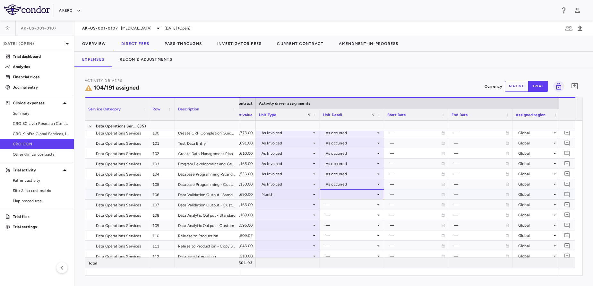
click at [349, 196] on div at bounding box center [352, 194] width 58 height 9
click at [349, 208] on div "Startup" at bounding box center [341, 206] width 17 height 6
click at [298, 201] on div at bounding box center [288, 204] width 58 height 9
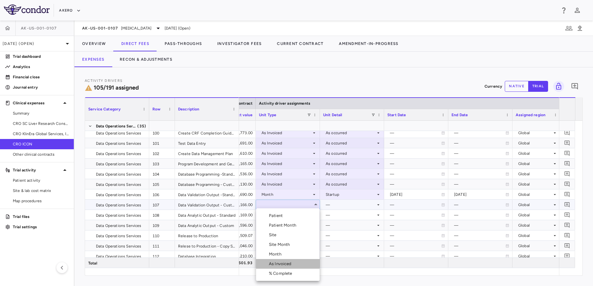
click at [276, 263] on div "As Invoiced" at bounding box center [281, 264] width 25 height 6
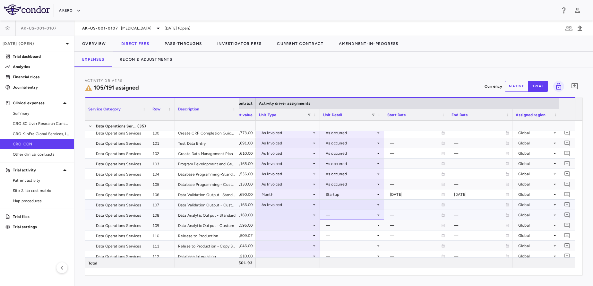
click at [353, 211] on div "—" at bounding box center [351, 215] width 50 height 10
click at [344, 204] on div at bounding box center [352, 204] width 58 height 9
click at [339, 218] on div "As occurred" at bounding box center [346, 217] width 26 height 6
click at [288, 214] on div at bounding box center [288, 214] width 58 height 9
click at [284, 217] on div at bounding box center [288, 214] width 58 height 9
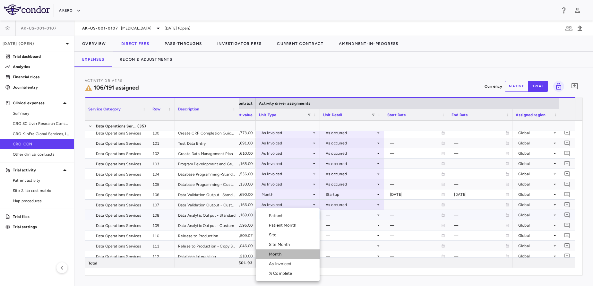
click at [290, 250] on li "Month" at bounding box center [288, 254] width 64 height 10
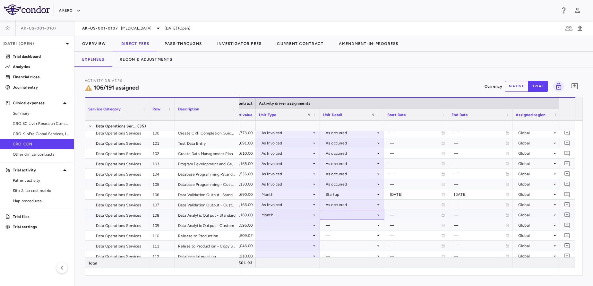
click at [344, 219] on div at bounding box center [352, 214] width 58 height 9
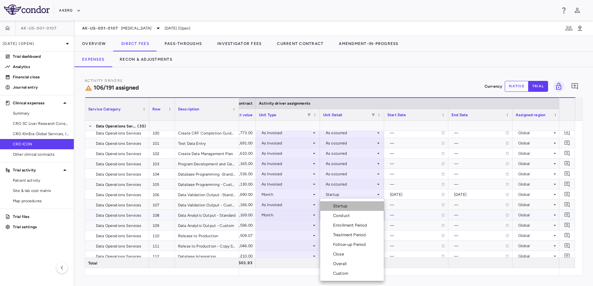
click at [350, 205] on div "Startup" at bounding box center [341, 206] width 17 height 6
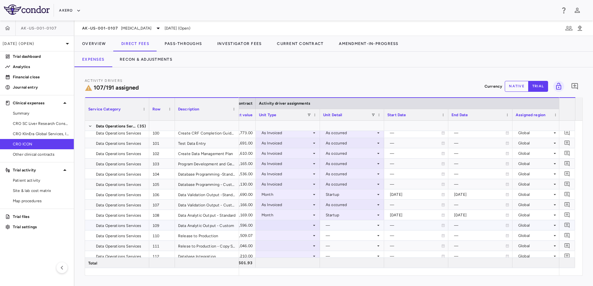
click at [281, 227] on div at bounding box center [288, 225] width 58 height 9
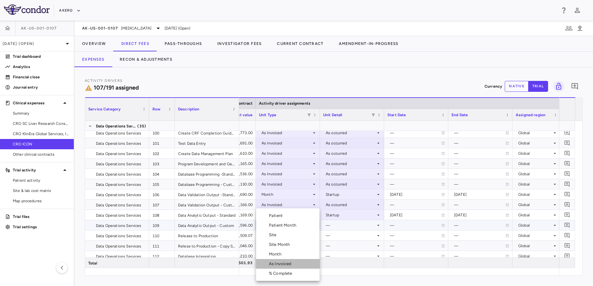
click at [274, 267] on div "As Invoiced" at bounding box center [281, 264] width 25 height 6
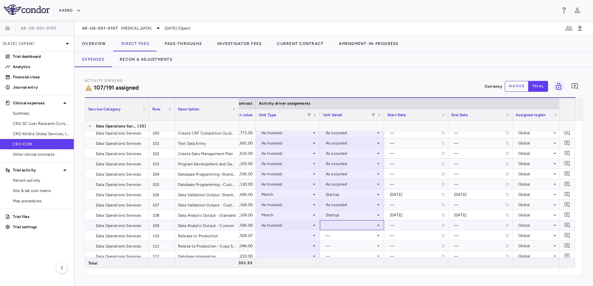
click at [348, 229] on div at bounding box center [352, 225] width 58 height 9
click at [349, 234] on li "As occurred" at bounding box center [352, 237] width 64 height 10
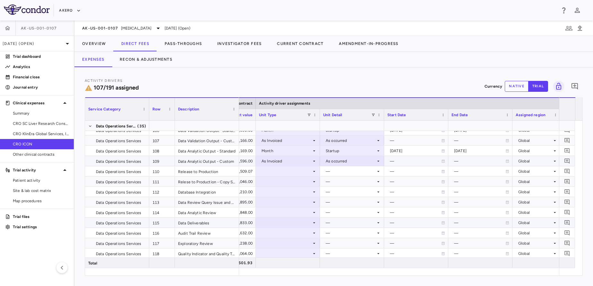
scroll to position [1187, 0]
click at [275, 172] on div at bounding box center [288, 170] width 58 height 9
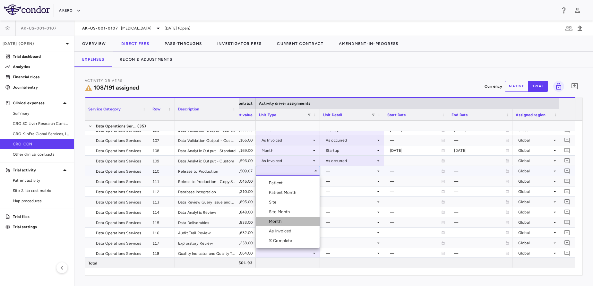
click at [280, 223] on div "Month" at bounding box center [276, 222] width 15 height 6
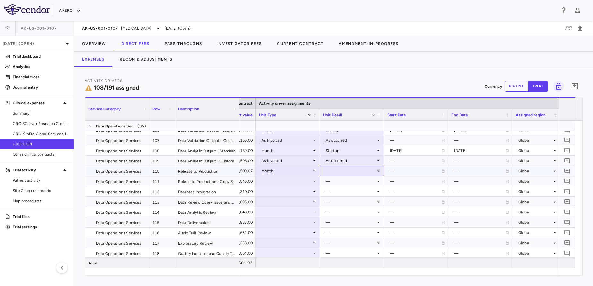
click at [363, 170] on div at bounding box center [352, 170] width 58 height 9
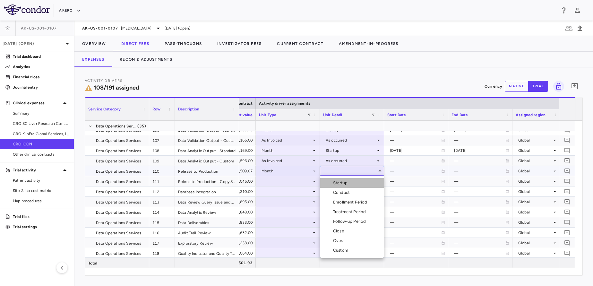
click at [354, 179] on li "Startup" at bounding box center [352, 183] width 64 height 10
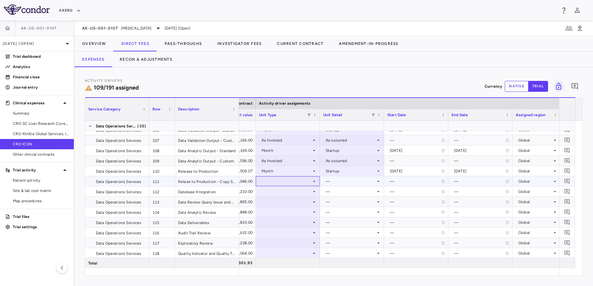
click at [293, 177] on div at bounding box center [288, 181] width 58 height 9
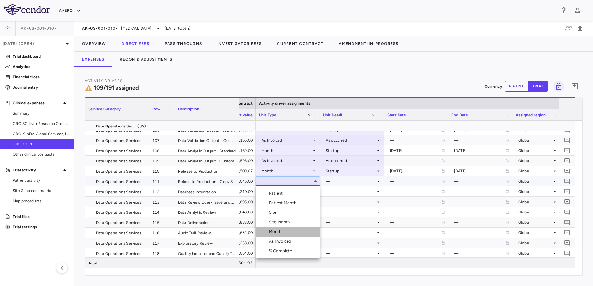
click at [279, 230] on div "Month" at bounding box center [276, 232] width 15 height 6
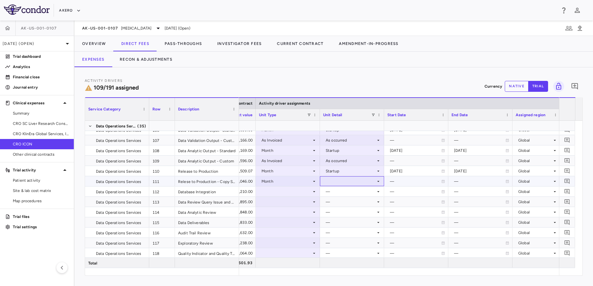
click at [340, 186] on div at bounding box center [352, 181] width 58 height 9
click at [344, 188] on li "Startup" at bounding box center [352, 193] width 64 height 10
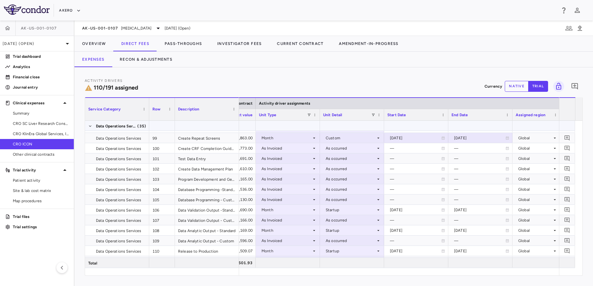
scroll to position [1107, 0]
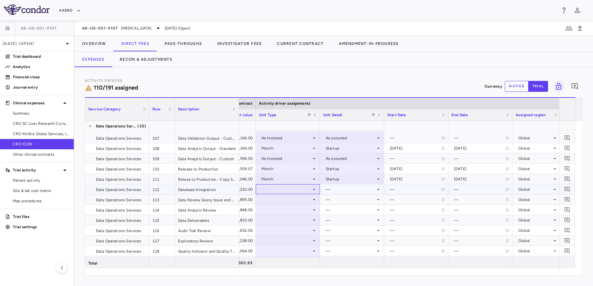
click at [287, 192] on div at bounding box center [288, 189] width 58 height 9
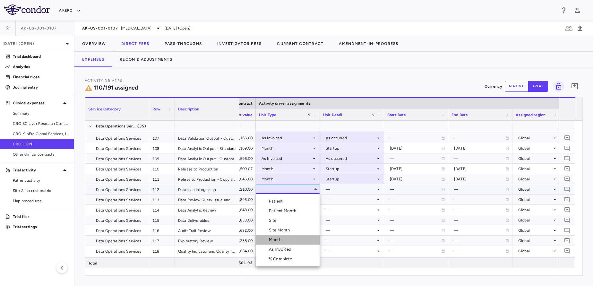
click at [280, 237] on div "Month" at bounding box center [276, 240] width 15 height 6
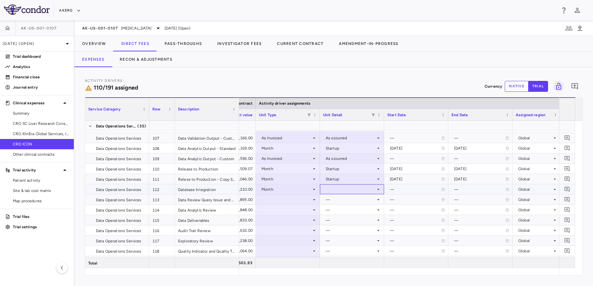
click at [345, 188] on div at bounding box center [352, 189] width 58 height 9
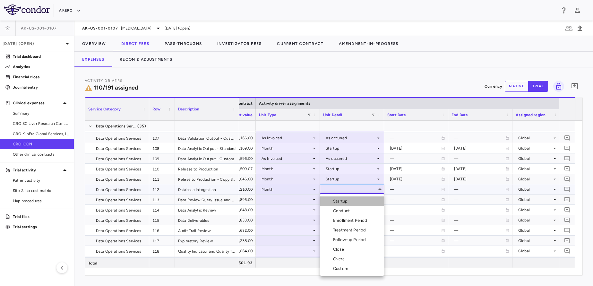
click at [343, 204] on div "Startup" at bounding box center [341, 201] width 17 height 6
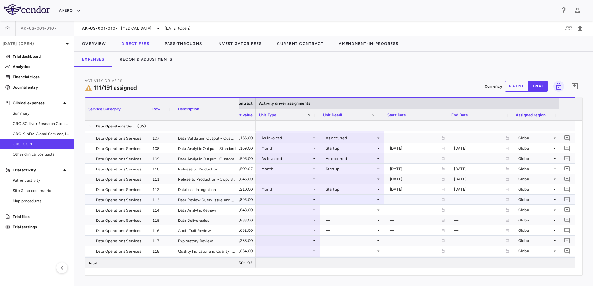
click at [381, 197] on div "—" at bounding box center [352, 200] width 64 height 10
click at [293, 202] on div at bounding box center [288, 199] width 58 height 9
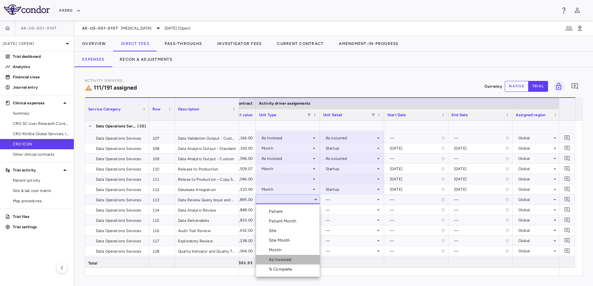
click at [274, 261] on div "As Invoiced" at bounding box center [281, 260] width 25 height 6
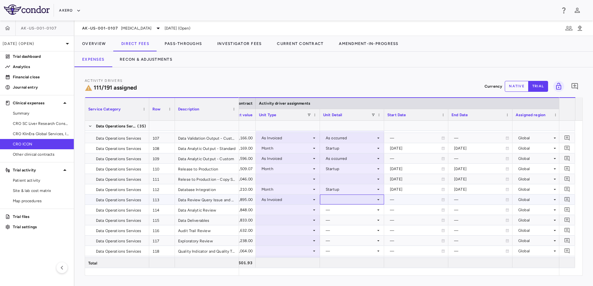
click at [364, 200] on div at bounding box center [352, 199] width 58 height 9
click at [359, 208] on li "As occurred" at bounding box center [352, 212] width 64 height 10
click at [306, 182] on div "Month" at bounding box center [287, 179] width 50 height 10
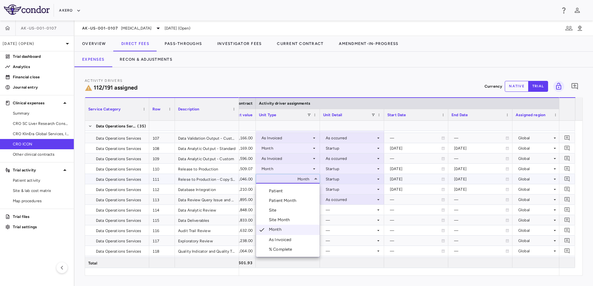
click at [370, 175] on div at bounding box center [296, 143] width 593 height 286
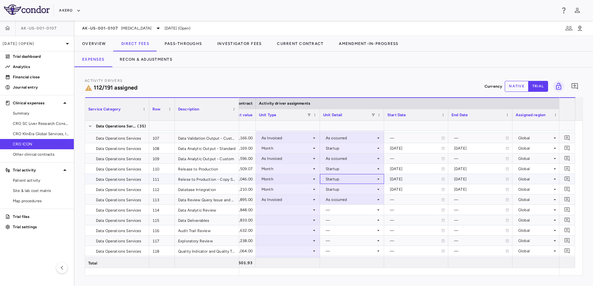
click at [370, 175] on div "Startup" at bounding box center [351, 179] width 50 height 10
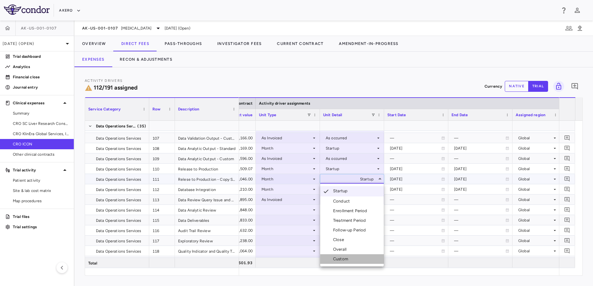
click at [358, 257] on li "Custom" at bounding box center [352, 259] width 64 height 10
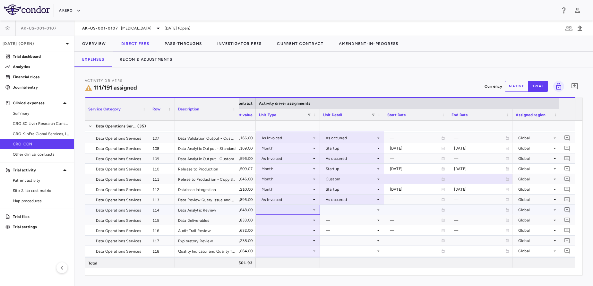
click at [290, 208] on div at bounding box center [288, 209] width 58 height 9
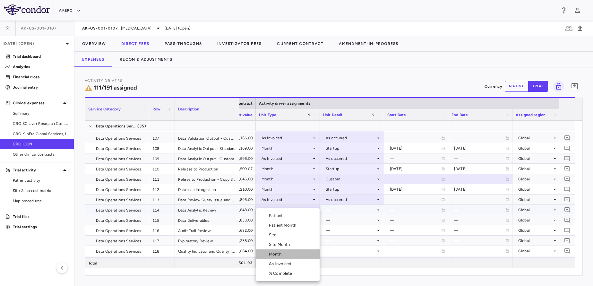
click at [275, 254] on div "Month" at bounding box center [276, 254] width 15 height 6
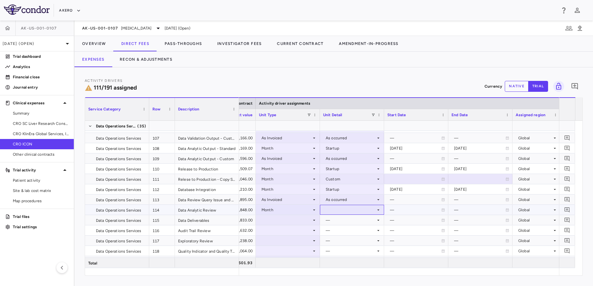
click at [339, 207] on div at bounding box center [352, 209] width 58 height 9
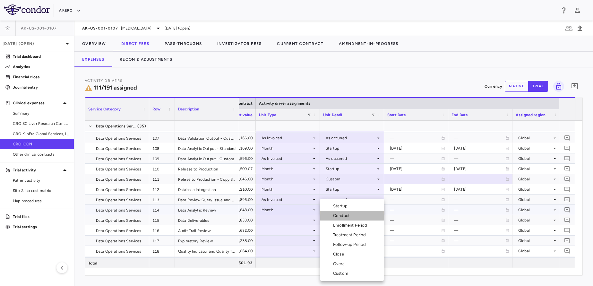
click at [344, 217] on div "Conduct" at bounding box center [342, 216] width 19 height 6
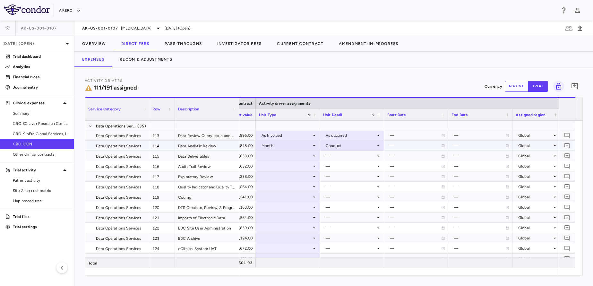
scroll to position [1259, 0]
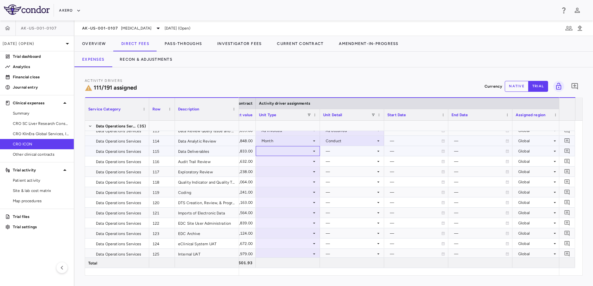
click at [288, 154] on div at bounding box center [288, 150] width 58 height 9
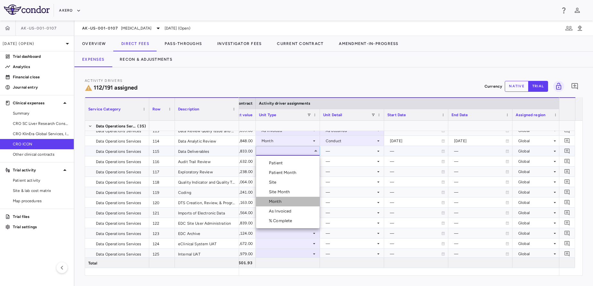
click at [287, 201] on li "Month" at bounding box center [288, 202] width 64 height 10
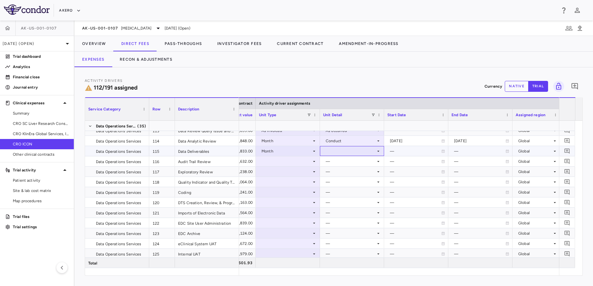
click at [348, 153] on div at bounding box center [352, 150] width 58 height 9
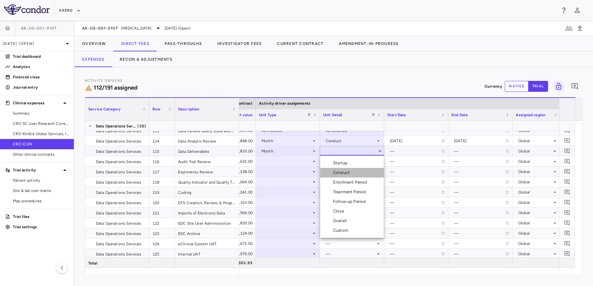
click at [350, 171] on div "Conduct" at bounding box center [342, 173] width 19 height 6
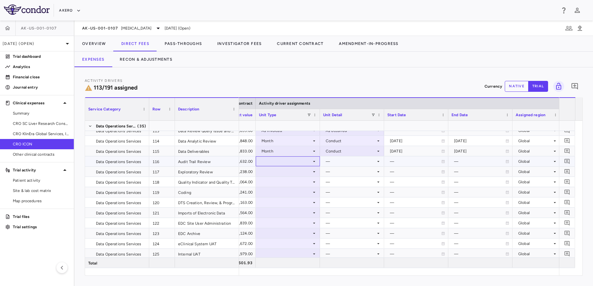
click at [289, 164] on div at bounding box center [288, 161] width 58 height 9
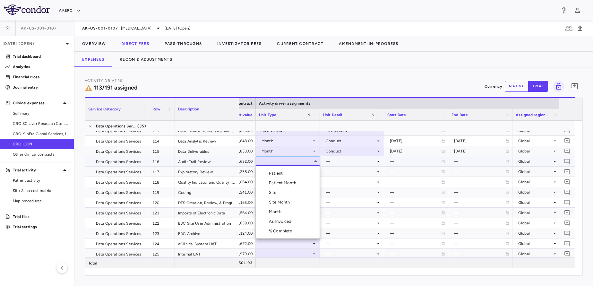
click at [282, 210] on div "Month" at bounding box center [276, 212] width 15 height 6
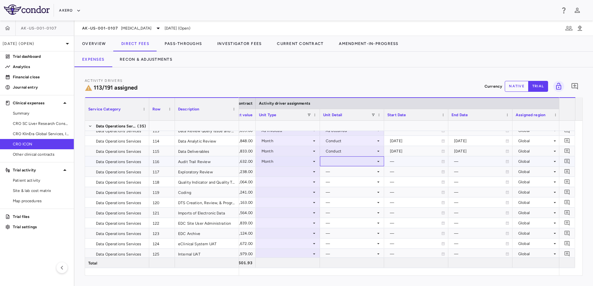
click at [349, 166] on div at bounding box center [352, 161] width 64 height 10
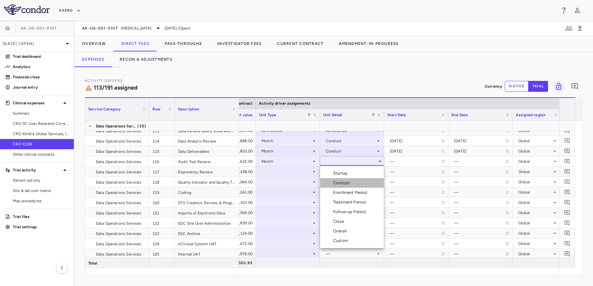
click at [350, 179] on li "Conduct" at bounding box center [352, 183] width 64 height 10
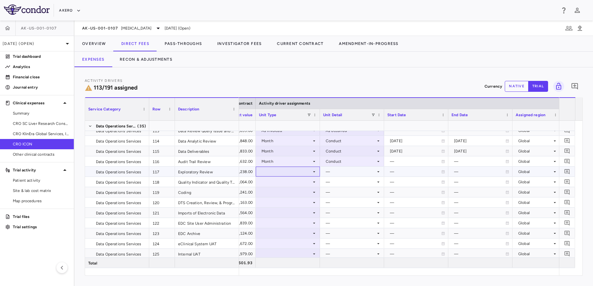
click at [284, 170] on div at bounding box center [288, 171] width 58 height 9
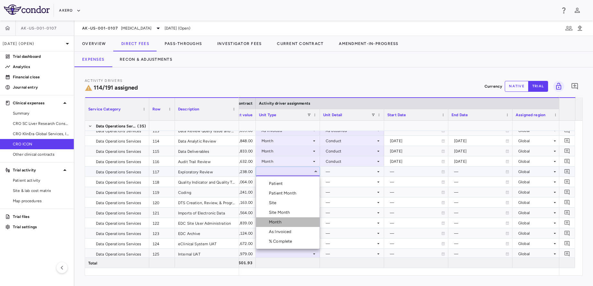
click at [281, 220] on div "Month" at bounding box center [276, 222] width 15 height 6
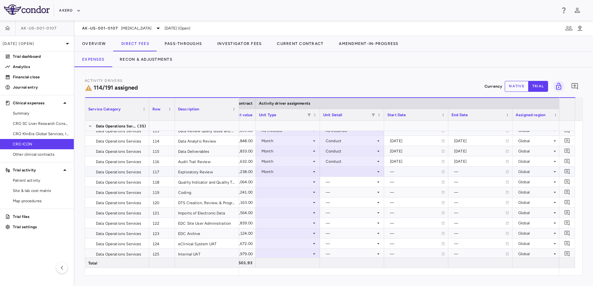
click at [357, 171] on div at bounding box center [352, 171] width 58 height 9
click at [354, 192] on li "Conduct" at bounding box center [352, 193] width 64 height 10
click at [285, 183] on div at bounding box center [288, 181] width 58 height 9
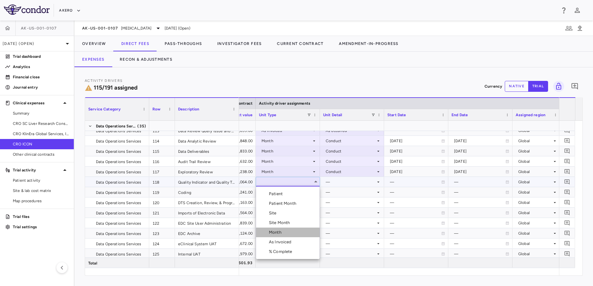
click at [283, 231] on div "Month" at bounding box center [276, 233] width 15 height 6
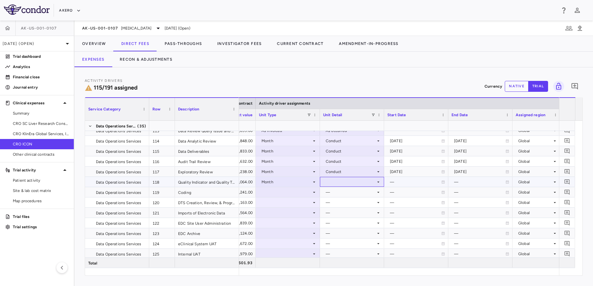
click at [362, 178] on div at bounding box center [352, 181] width 58 height 9
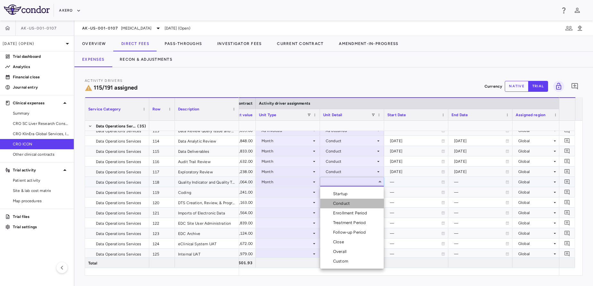
click at [353, 203] on li "Conduct" at bounding box center [352, 204] width 64 height 10
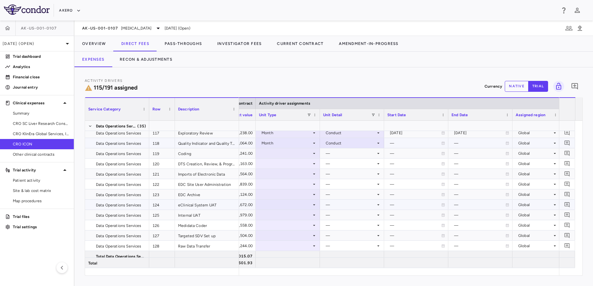
scroll to position [1298, 0]
click at [297, 155] on div at bounding box center [288, 152] width 58 height 9
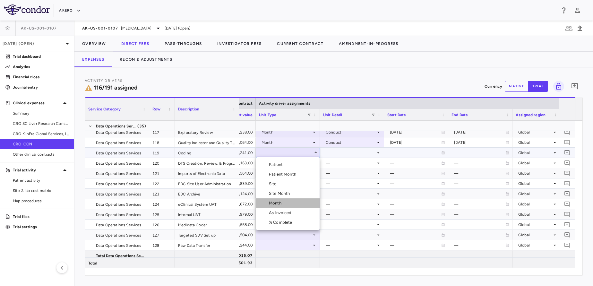
click at [295, 202] on li "Month" at bounding box center [288, 203] width 64 height 10
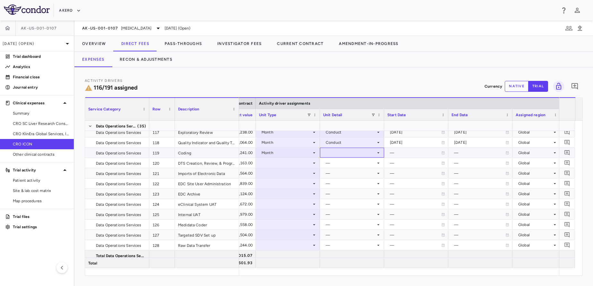
click at [355, 154] on div at bounding box center [352, 152] width 58 height 9
click at [354, 232] on li "Custom" at bounding box center [352, 232] width 64 height 10
click at [284, 166] on div at bounding box center [288, 162] width 58 height 9
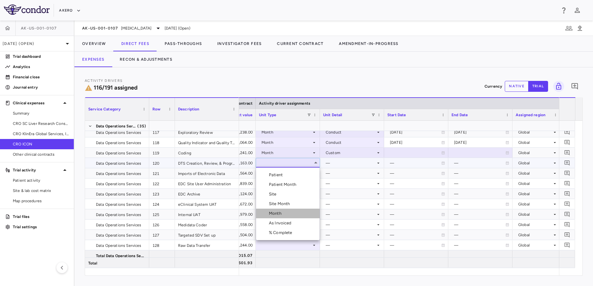
click at [278, 217] on li "Month" at bounding box center [288, 214] width 64 height 10
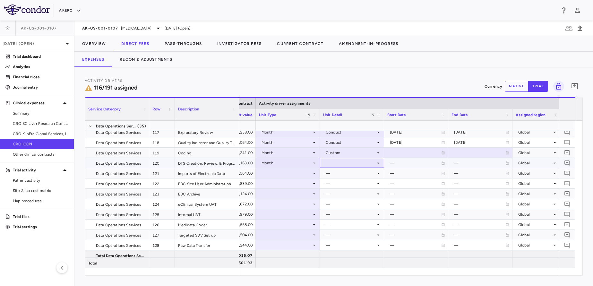
click at [362, 166] on div at bounding box center [352, 162] width 58 height 9
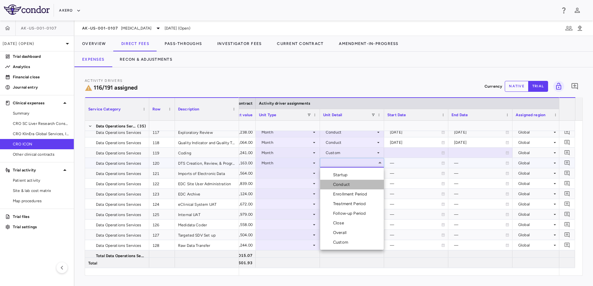
click at [332, 184] on div "Conduct" at bounding box center [336, 185] width 32 height 6
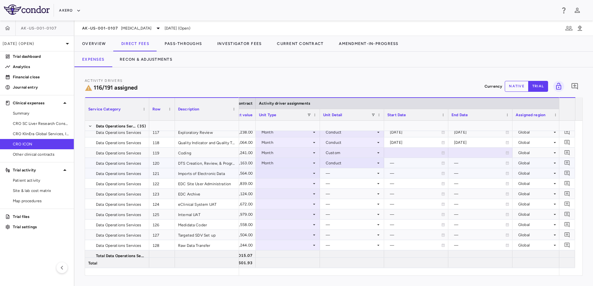
click at [281, 174] on div at bounding box center [288, 173] width 58 height 9
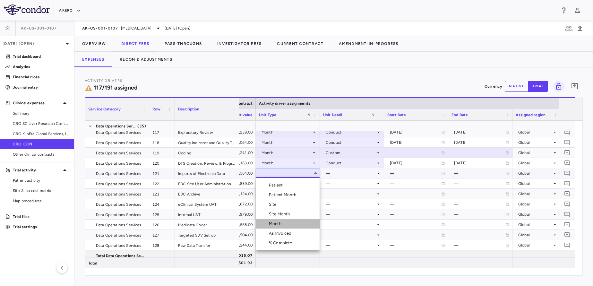
click at [280, 222] on div "Month" at bounding box center [276, 224] width 15 height 6
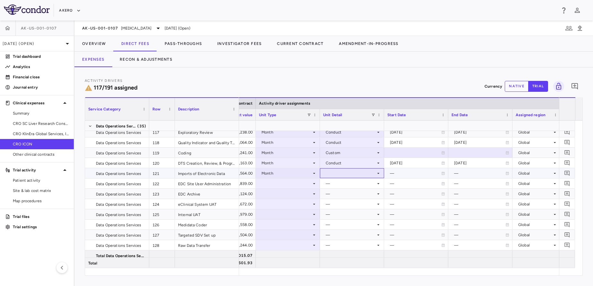
click at [359, 171] on div at bounding box center [352, 173] width 58 height 9
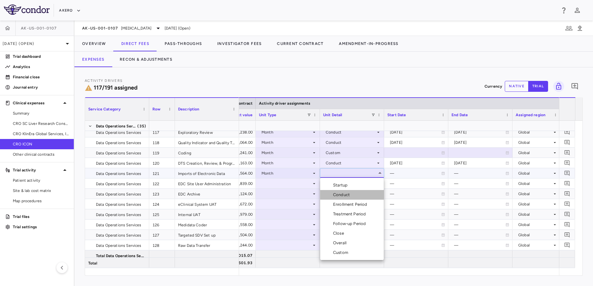
click at [351, 194] on div "Conduct" at bounding box center [342, 195] width 19 height 6
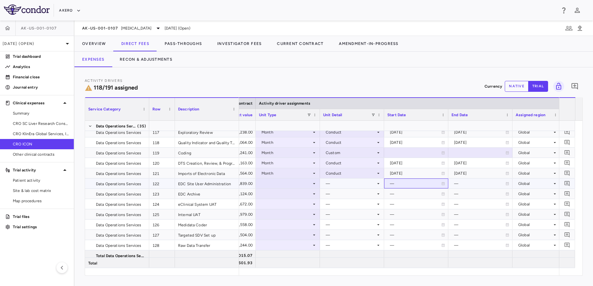
click at [402, 188] on div "—" at bounding box center [415, 184] width 51 height 10
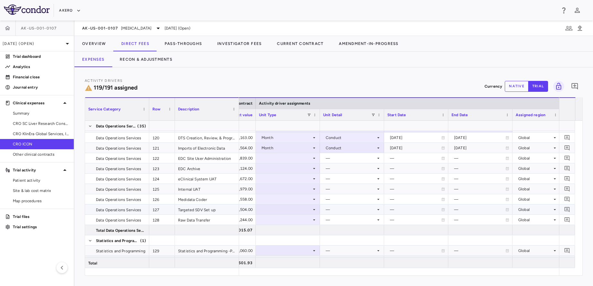
scroll to position [1337, 0]
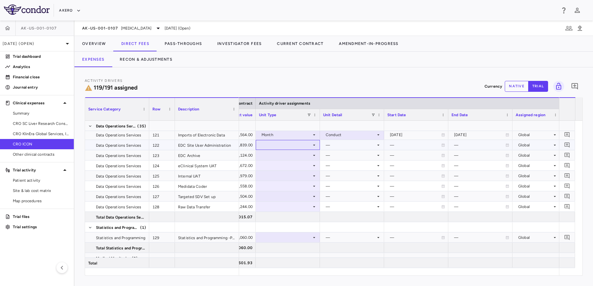
click at [305, 144] on div at bounding box center [288, 144] width 58 height 9
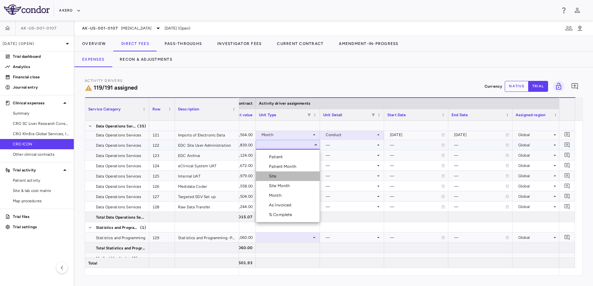
click at [284, 179] on li "Site" at bounding box center [288, 176] width 64 height 10
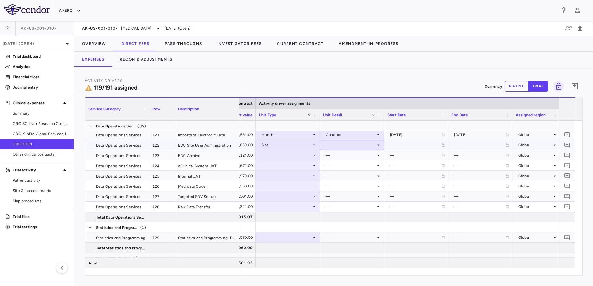
click at [352, 150] on div at bounding box center [352, 145] width 64 height 10
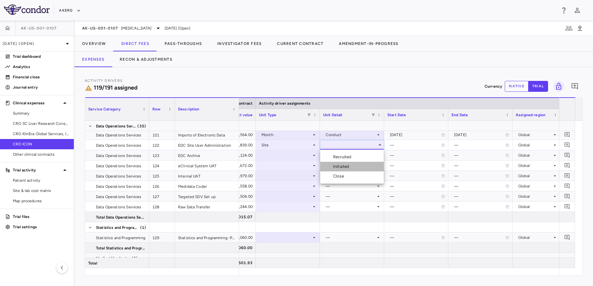
click at [349, 164] on div "Initiated" at bounding box center [342, 167] width 19 height 6
click at [291, 155] on div at bounding box center [288, 155] width 58 height 9
click at [286, 151] on div at bounding box center [288, 155] width 58 height 9
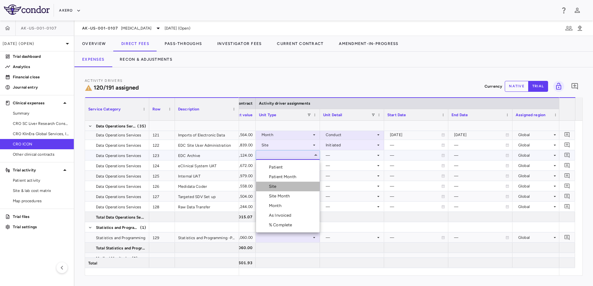
click at [282, 187] on li "Site" at bounding box center [288, 187] width 64 height 10
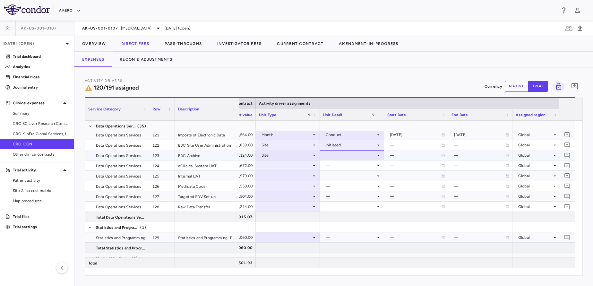
click at [359, 159] on div at bounding box center [352, 155] width 58 height 9
click at [345, 184] on div "Close" at bounding box center [339, 187] width 13 height 6
click at [292, 167] on div at bounding box center [288, 165] width 58 height 9
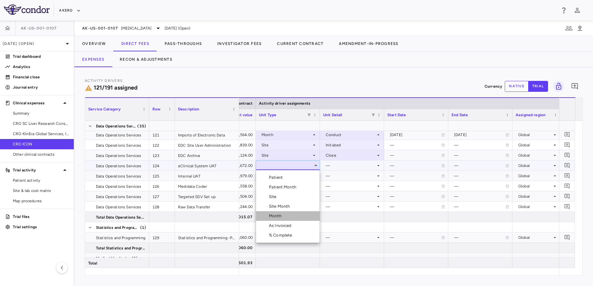
click at [272, 215] on div "Month" at bounding box center [276, 216] width 15 height 6
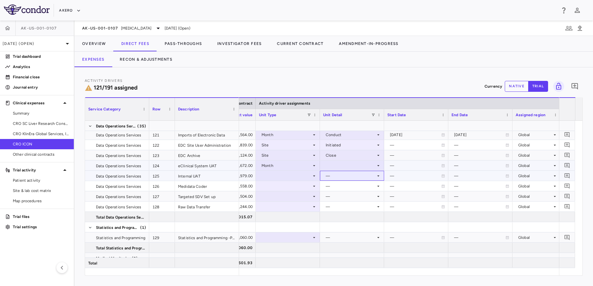
click at [349, 171] on div "—" at bounding box center [352, 176] width 64 height 10
click at [344, 167] on div at bounding box center [352, 165] width 58 height 9
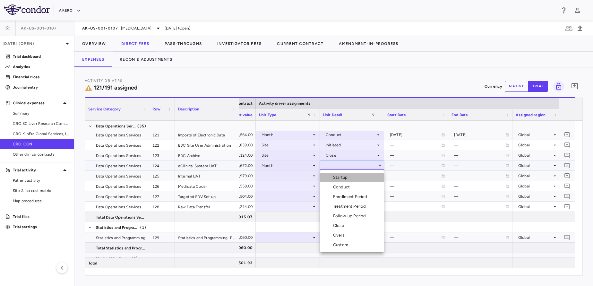
click at [346, 176] on div "Startup" at bounding box center [341, 178] width 17 height 6
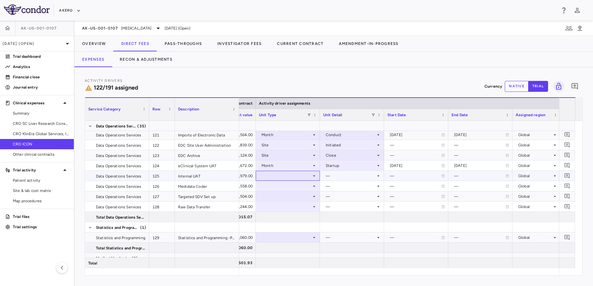
click at [283, 175] on div at bounding box center [288, 175] width 58 height 9
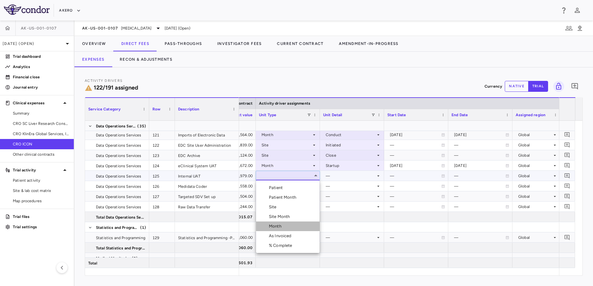
click at [279, 226] on div "Month" at bounding box center [276, 226] width 15 height 6
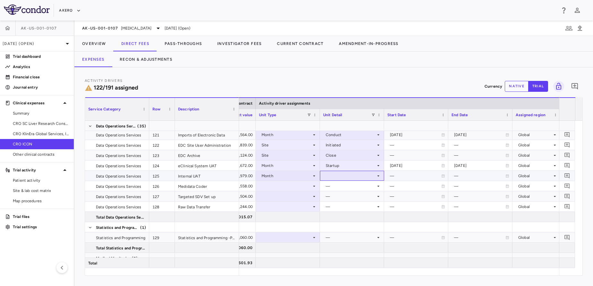
click at [351, 180] on div at bounding box center [352, 175] width 58 height 9
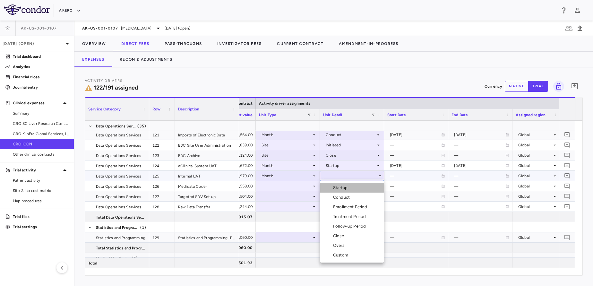
click at [344, 188] on div "Startup" at bounding box center [341, 188] width 17 height 6
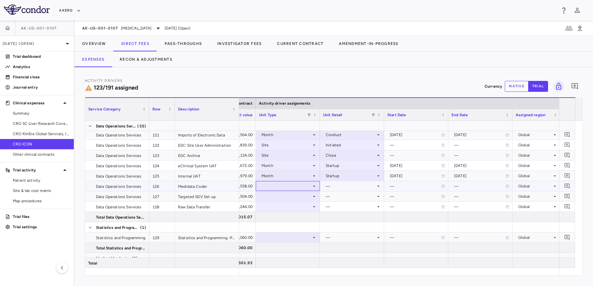
click at [274, 184] on div at bounding box center [288, 185] width 58 height 9
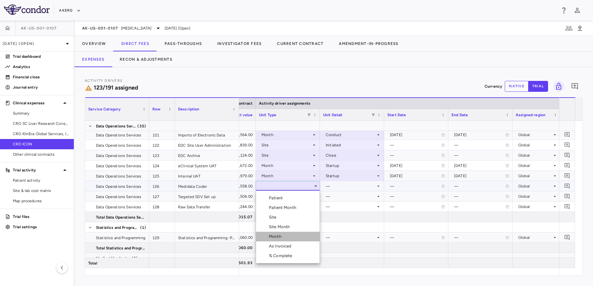
click at [268, 238] on div "Month" at bounding box center [270, 237] width 28 height 6
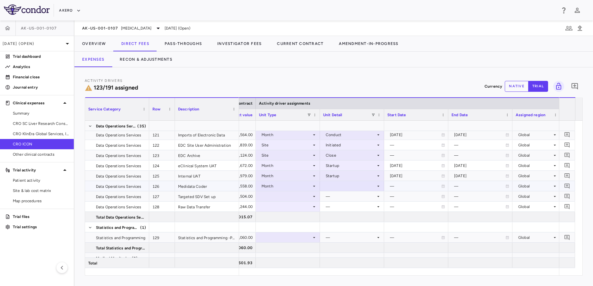
click at [361, 186] on div at bounding box center [352, 185] width 58 height 9
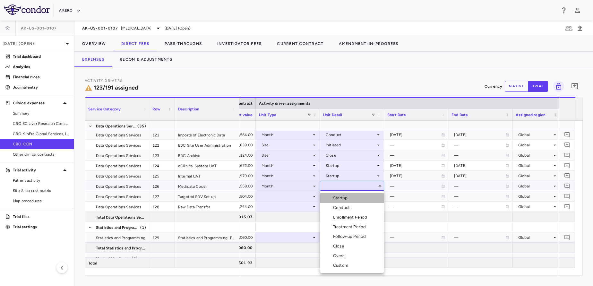
click at [345, 195] on li "Startup" at bounding box center [352, 198] width 64 height 10
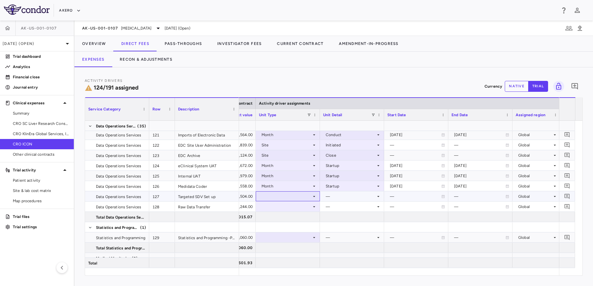
click at [301, 198] on div at bounding box center [288, 196] width 58 height 9
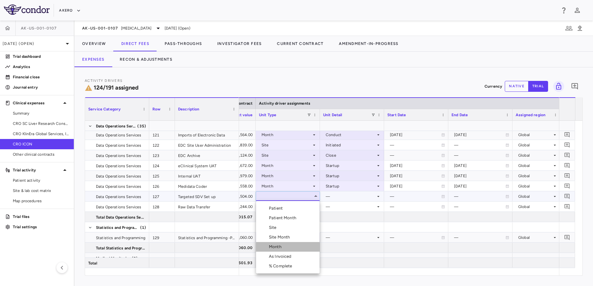
click at [271, 245] on div "Month" at bounding box center [276, 247] width 15 height 6
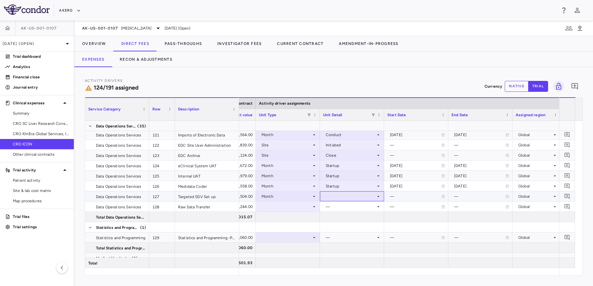
click at [343, 196] on div at bounding box center [352, 196] width 58 height 9
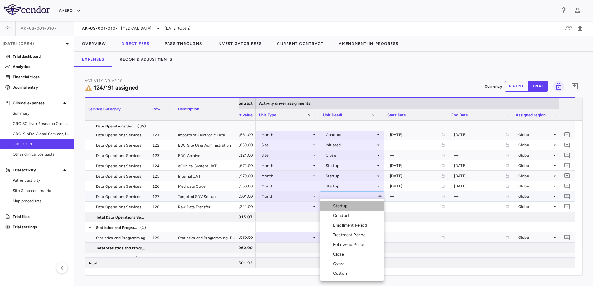
click at [328, 204] on div at bounding box center [327, 206] width 8 height 6
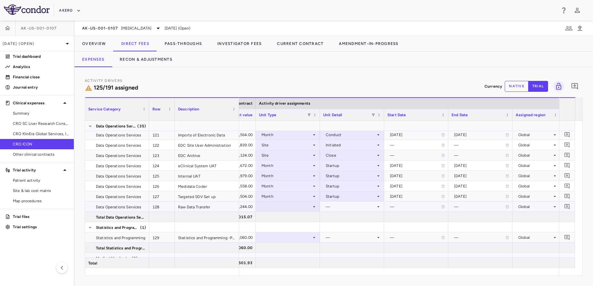
click at [288, 205] on div at bounding box center [288, 206] width 58 height 9
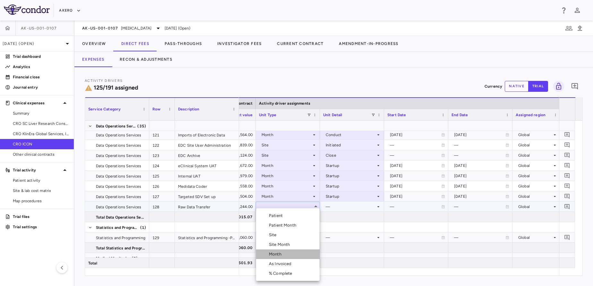
click at [276, 256] on div "Month" at bounding box center [276, 254] width 15 height 6
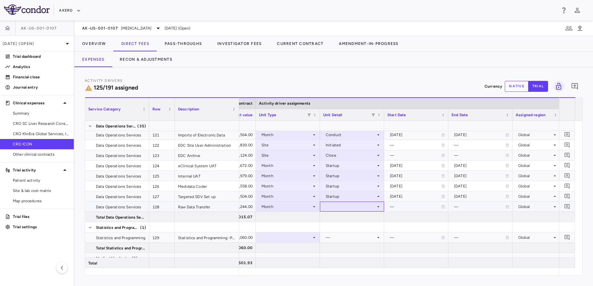
click at [360, 208] on div at bounding box center [352, 206] width 58 height 9
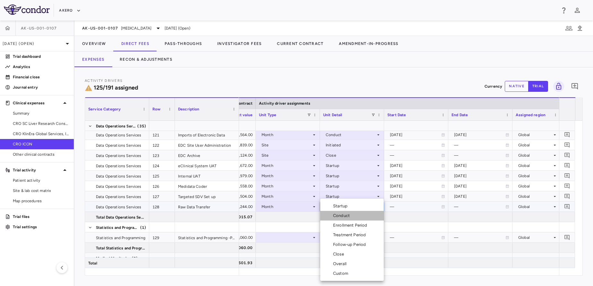
click at [356, 217] on li "Conduct" at bounding box center [352, 216] width 64 height 10
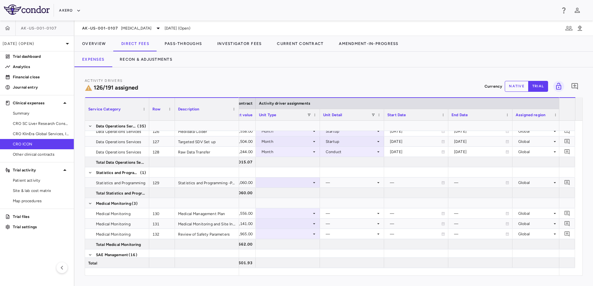
scroll to position [1394, 0]
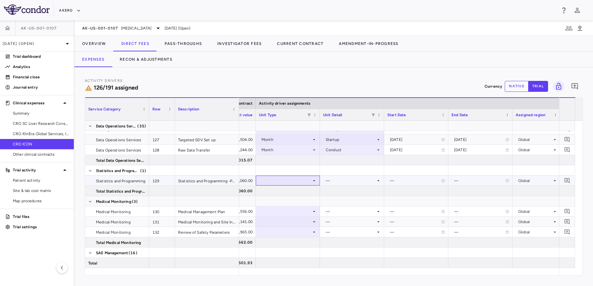
click at [275, 185] on div at bounding box center [288, 181] width 64 height 10
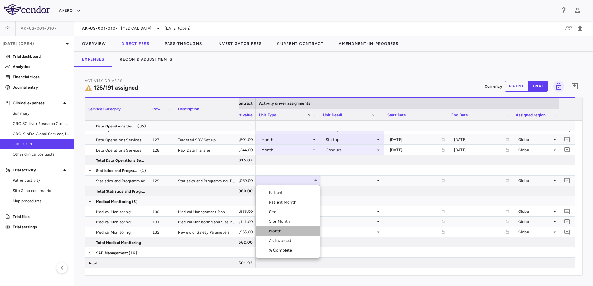
click at [284, 229] on li "Month" at bounding box center [288, 231] width 64 height 10
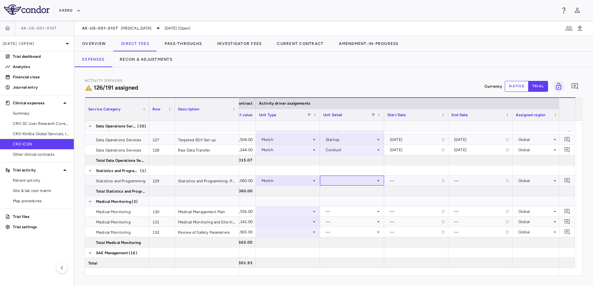
click at [345, 180] on div at bounding box center [352, 180] width 58 height 9
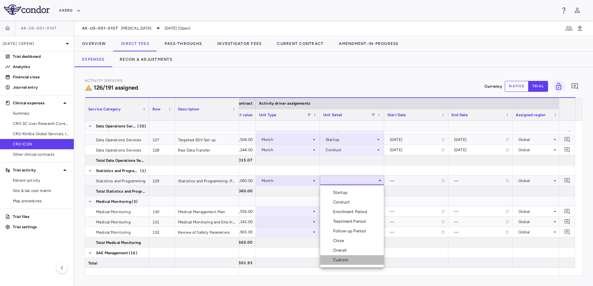
click at [342, 264] on li "Custom" at bounding box center [352, 260] width 64 height 10
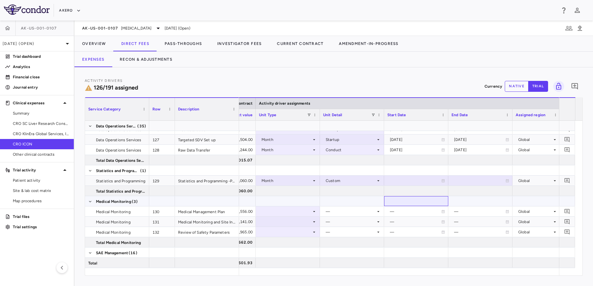
click at [400, 197] on div at bounding box center [417, 201] width 58 height 9
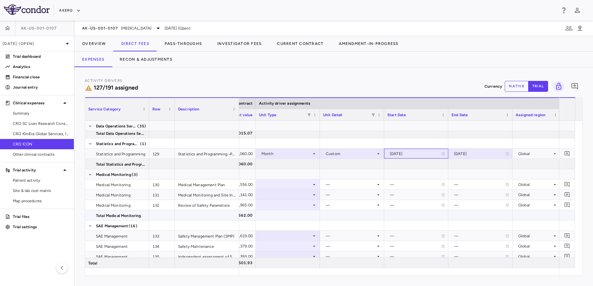
scroll to position [1421, 0]
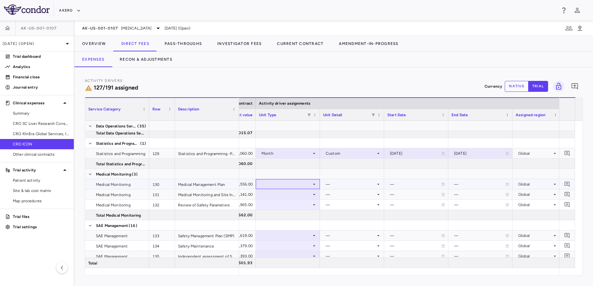
click at [288, 187] on div at bounding box center [288, 183] width 58 height 9
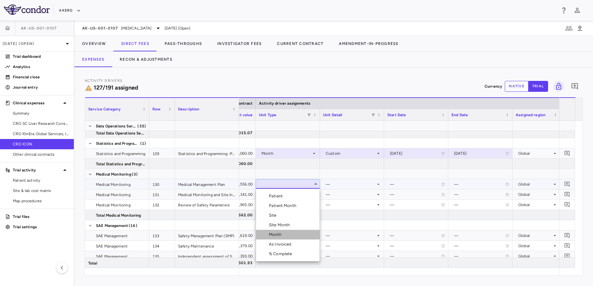
click at [286, 234] on li "Month" at bounding box center [288, 235] width 64 height 10
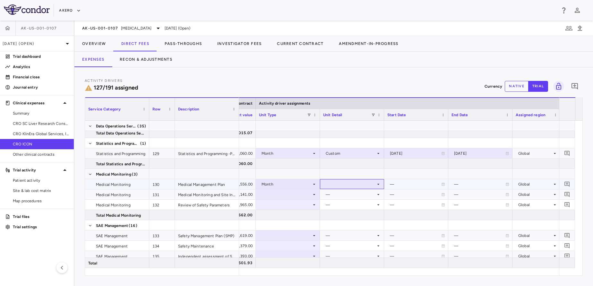
click at [349, 185] on div at bounding box center [352, 183] width 58 height 9
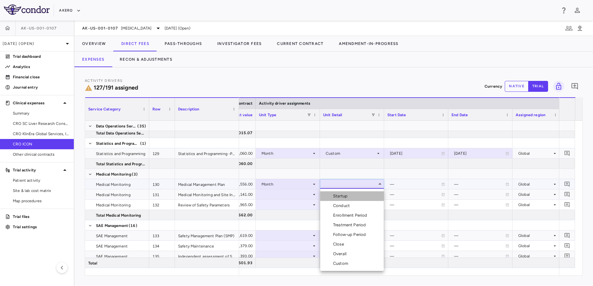
click at [348, 193] on li "Startup" at bounding box center [352, 196] width 64 height 10
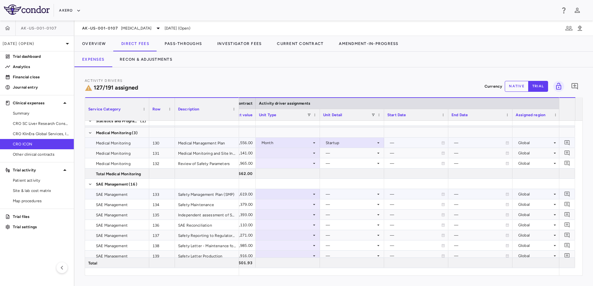
scroll to position [1464, 0]
click at [294, 153] on div at bounding box center [288, 151] width 58 height 9
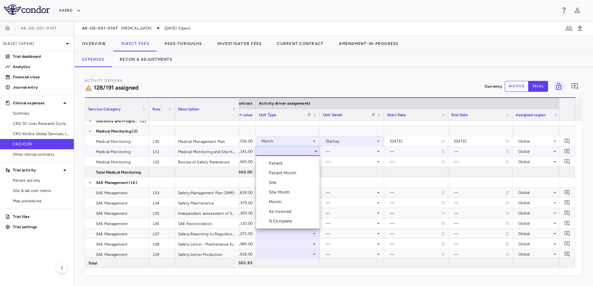
click at [285, 204] on li "Month" at bounding box center [288, 202] width 64 height 10
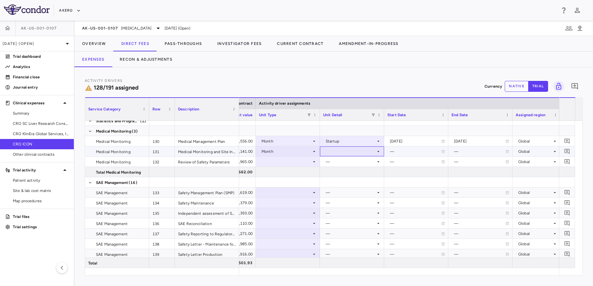
click at [333, 148] on div at bounding box center [352, 151] width 58 height 9
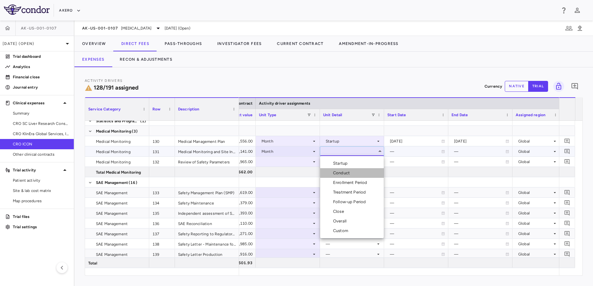
click at [346, 172] on div "Conduct" at bounding box center [342, 173] width 19 height 6
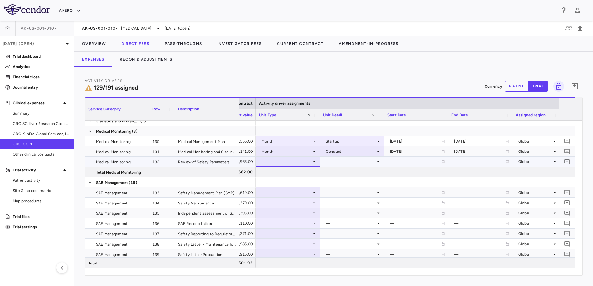
click at [297, 163] on div at bounding box center [288, 161] width 58 height 9
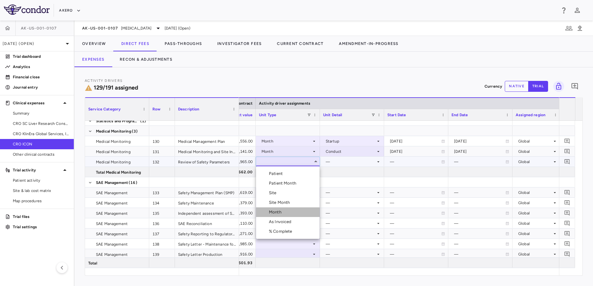
click at [283, 213] on div "Month" at bounding box center [276, 212] width 15 height 6
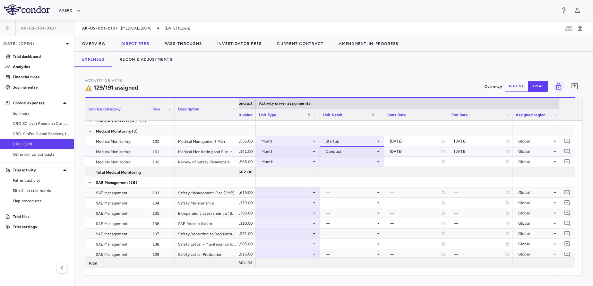
click at [363, 156] on div "Conduct" at bounding box center [351, 151] width 50 height 10
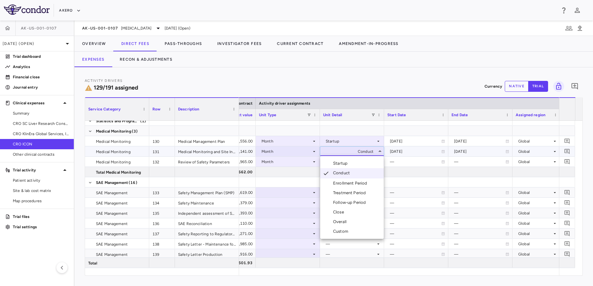
click at [394, 171] on div at bounding box center [296, 143] width 593 height 286
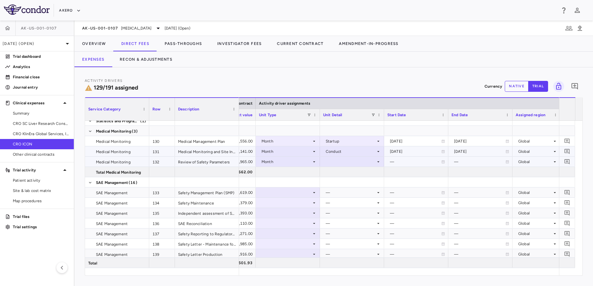
click at [366, 164] on div at bounding box center [352, 161] width 58 height 9
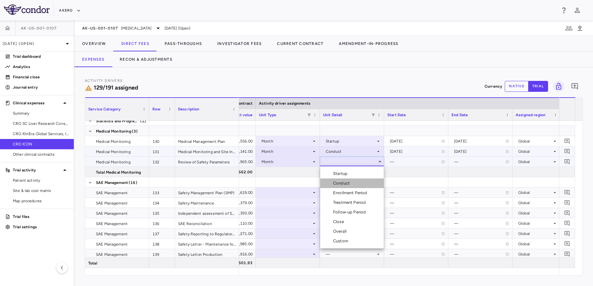
click at [356, 183] on li "Conduct" at bounding box center [352, 184] width 64 height 10
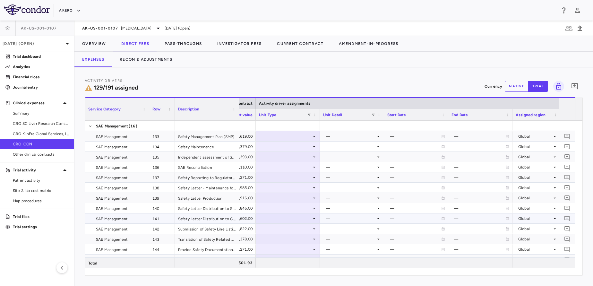
scroll to position [1521, 0]
click at [292, 137] on div at bounding box center [288, 135] width 58 height 9
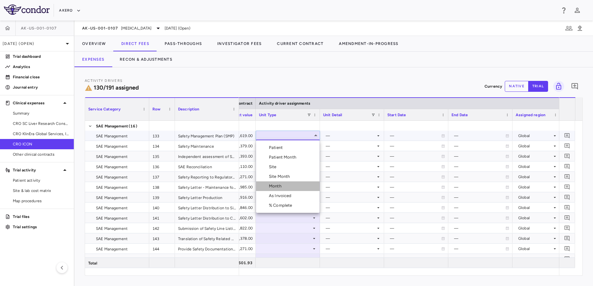
click at [281, 187] on div "Month" at bounding box center [276, 186] width 15 height 6
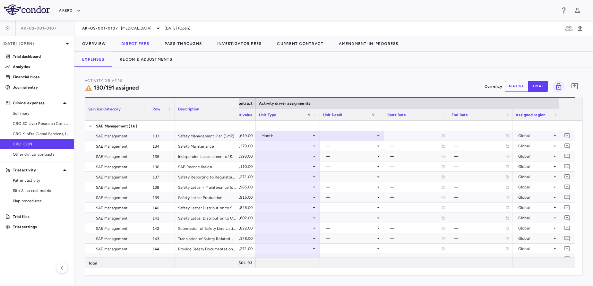
click at [344, 136] on div at bounding box center [352, 135] width 58 height 9
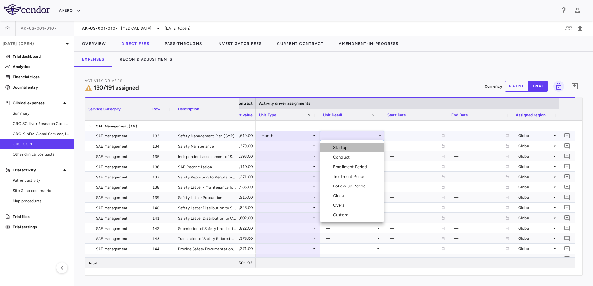
click at [343, 147] on div "Startup" at bounding box center [341, 148] width 17 height 6
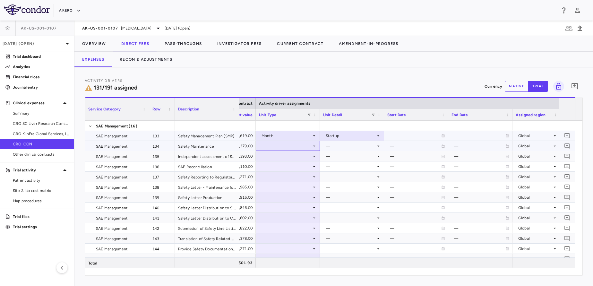
click at [287, 146] on div at bounding box center [288, 145] width 58 height 9
click at [286, 147] on div at bounding box center [288, 145] width 58 height 9
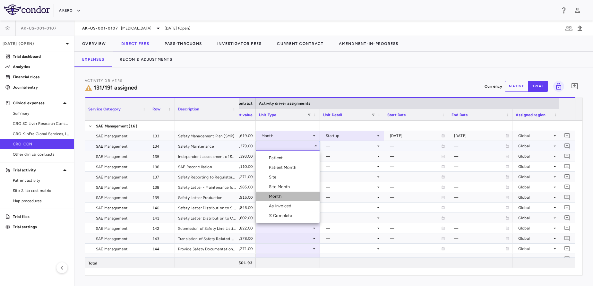
click at [286, 198] on li "Month" at bounding box center [288, 197] width 64 height 10
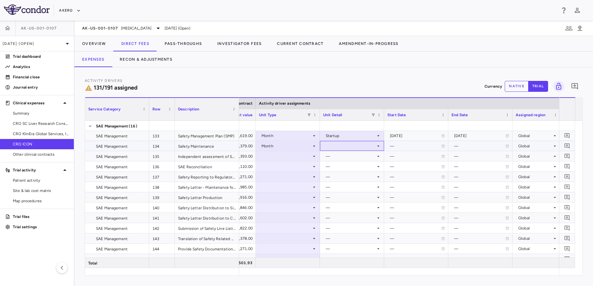
click at [360, 149] on div at bounding box center [352, 145] width 58 height 9
click at [352, 168] on div "Conduct" at bounding box center [342, 168] width 19 height 6
click at [293, 157] on div at bounding box center [288, 156] width 58 height 9
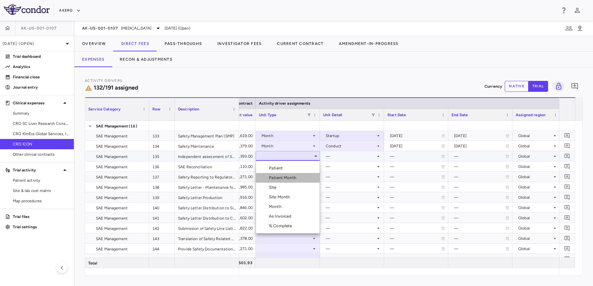
click at [281, 175] on li "Patient Month" at bounding box center [288, 178] width 64 height 10
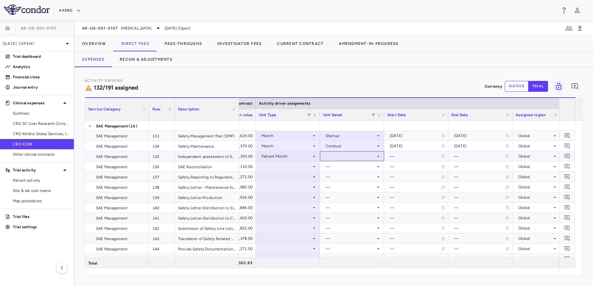
click at [350, 156] on div at bounding box center [352, 156] width 58 height 9
click at [344, 168] on div "As occurred" at bounding box center [346, 168] width 26 height 6
click at [297, 168] on div at bounding box center [288, 166] width 58 height 9
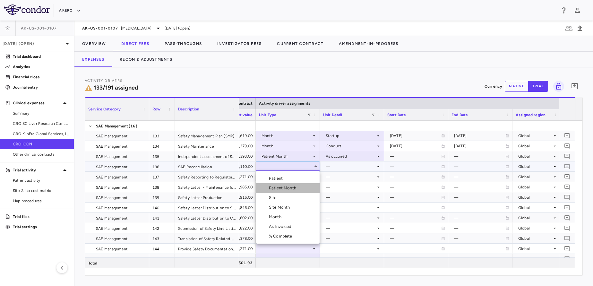
click at [280, 188] on div "Patient Month" at bounding box center [284, 188] width 30 height 6
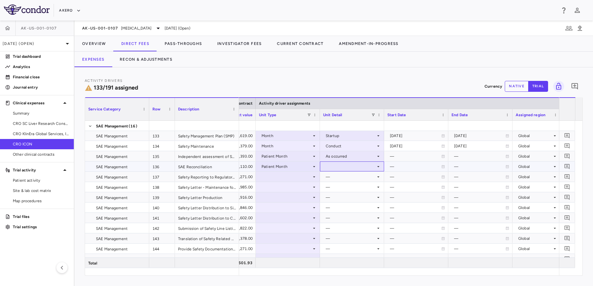
click at [339, 163] on div at bounding box center [352, 166] width 58 height 9
click at [341, 177] on div "As occurred" at bounding box center [346, 179] width 26 height 6
click at [295, 175] on div at bounding box center [288, 176] width 58 height 9
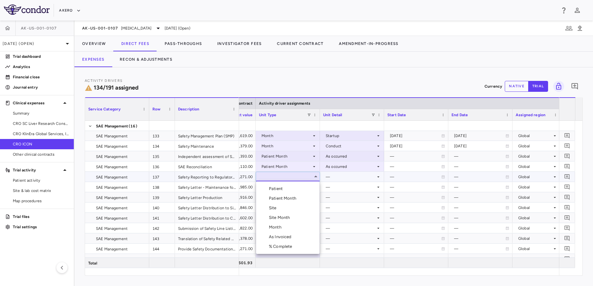
click at [282, 198] on div "Patient Month" at bounding box center [284, 199] width 30 height 6
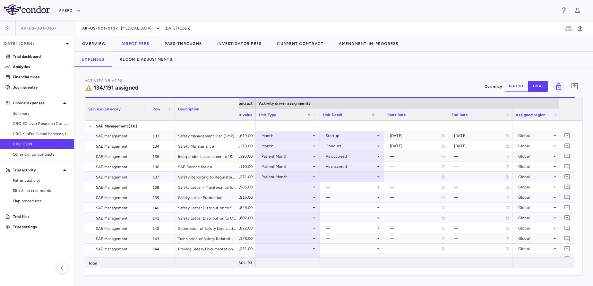
click at [341, 175] on div at bounding box center [352, 176] width 58 height 9
click at [340, 187] on div "As occurred" at bounding box center [346, 189] width 26 height 6
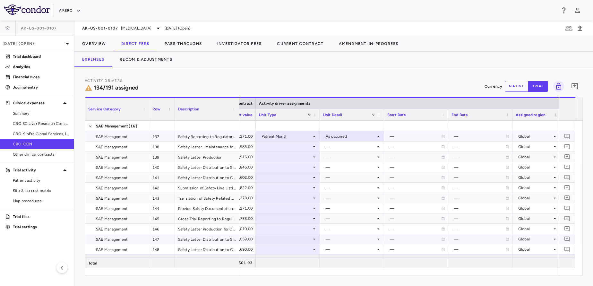
scroll to position [1562, 0]
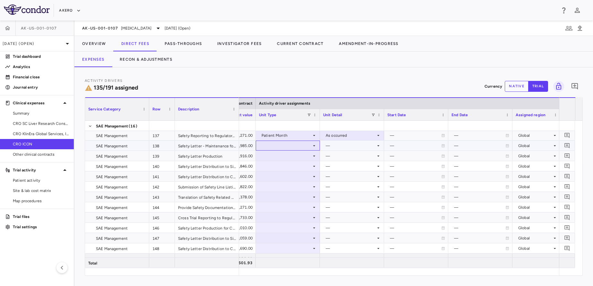
click at [282, 147] on div at bounding box center [288, 145] width 58 height 9
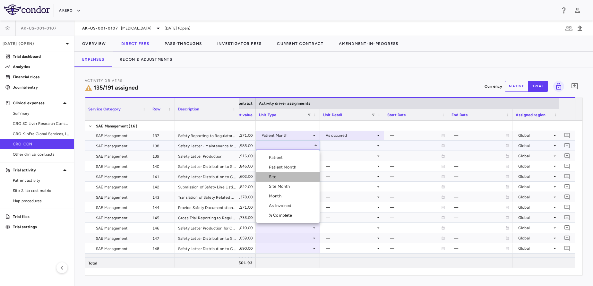
click at [266, 178] on div at bounding box center [263, 177] width 8 height 6
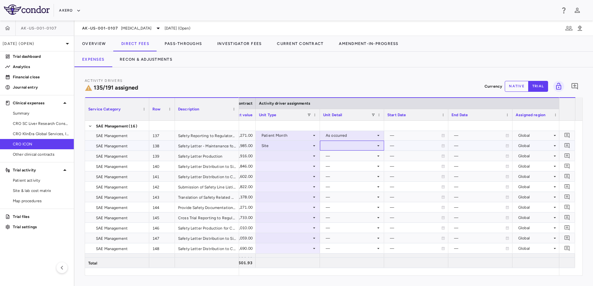
click at [354, 150] on div at bounding box center [352, 145] width 58 height 9
click at [351, 164] on li "Initiated" at bounding box center [352, 167] width 64 height 10
click at [287, 154] on div at bounding box center [288, 155] width 58 height 9
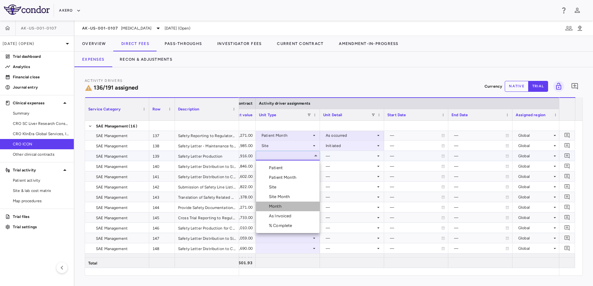
click at [275, 206] on div "Month" at bounding box center [276, 207] width 15 height 6
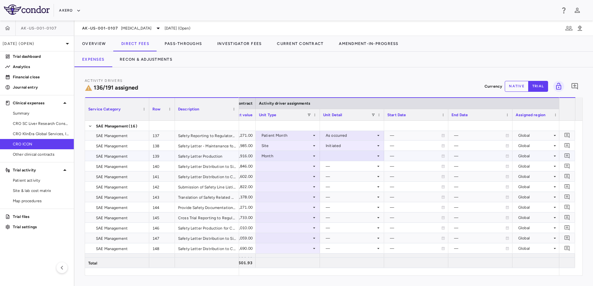
click at [362, 151] on div at bounding box center [352, 156] width 64 height 10
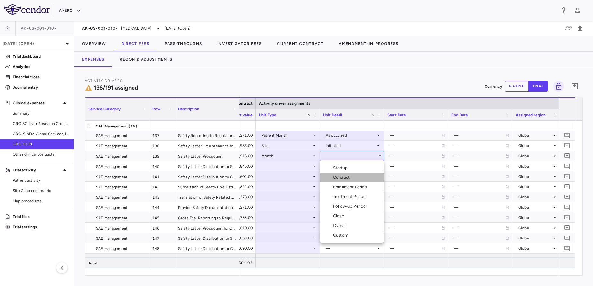
click at [346, 176] on div "Conduct" at bounding box center [342, 178] width 19 height 6
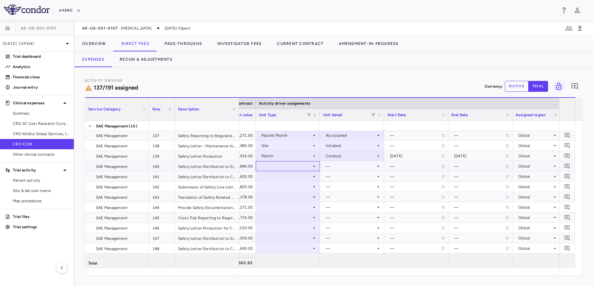
click at [291, 166] on div at bounding box center [288, 166] width 58 height 9
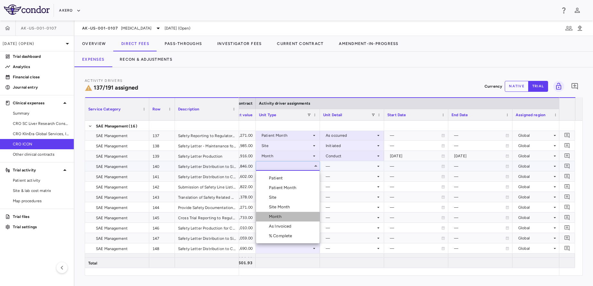
click at [276, 212] on li "Month" at bounding box center [288, 217] width 64 height 10
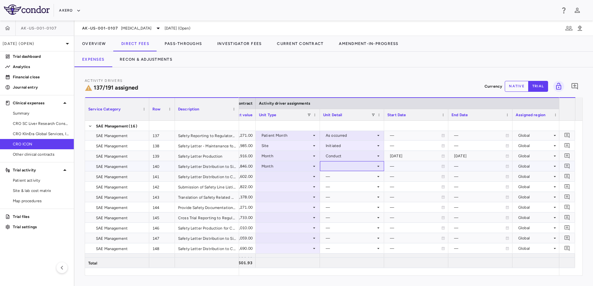
click at [333, 164] on div at bounding box center [352, 166] width 58 height 9
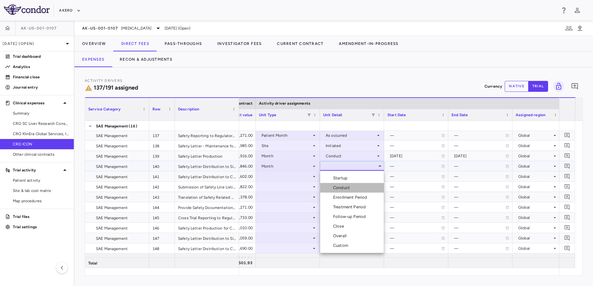
click at [333, 187] on div "Conduct" at bounding box center [336, 188] width 32 height 6
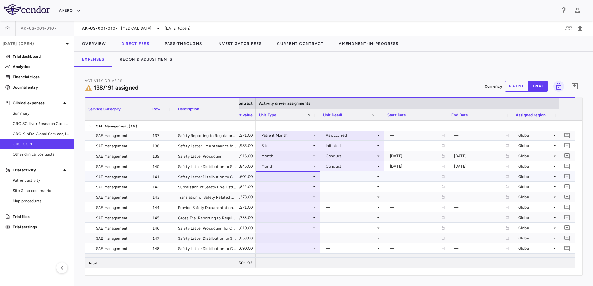
click at [267, 178] on div at bounding box center [288, 176] width 58 height 9
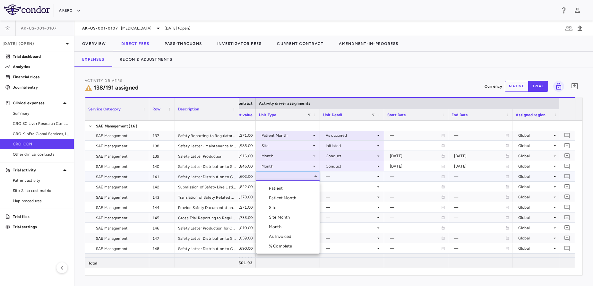
click at [273, 226] on div "Month" at bounding box center [276, 227] width 15 height 6
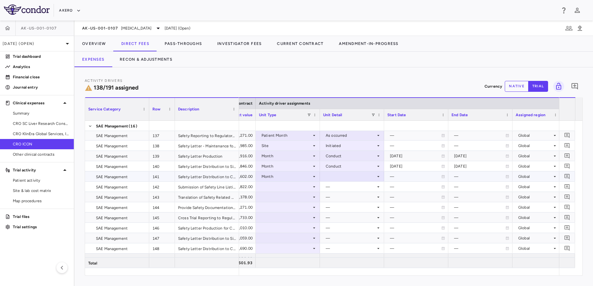
click at [332, 177] on div at bounding box center [352, 176] width 58 height 9
click at [348, 198] on div "Conduct" at bounding box center [342, 198] width 19 height 6
click at [281, 185] on div at bounding box center [288, 186] width 58 height 9
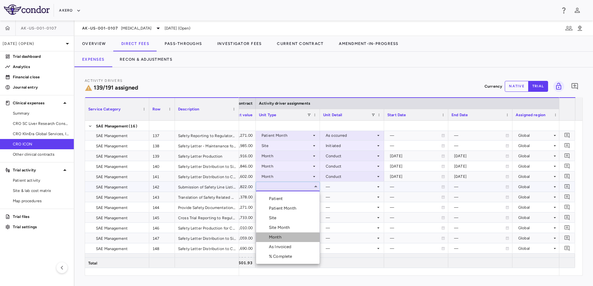
click at [275, 240] on li "Month" at bounding box center [288, 237] width 64 height 10
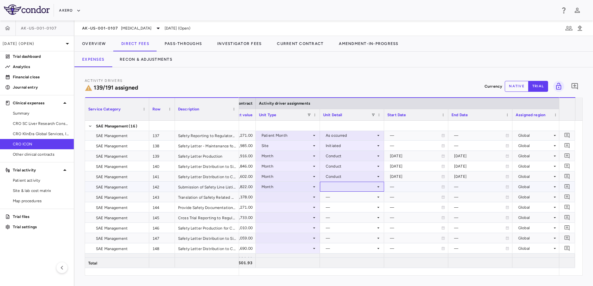
click at [362, 190] on div at bounding box center [352, 186] width 58 height 9
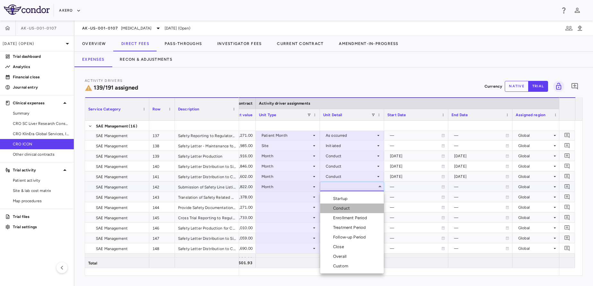
click at [347, 208] on div "Conduct" at bounding box center [342, 208] width 19 height 6
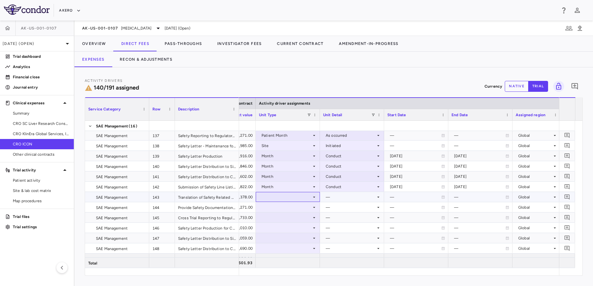
click at [292, 201] on div at bounding box center [288, 196] width 58 height 9
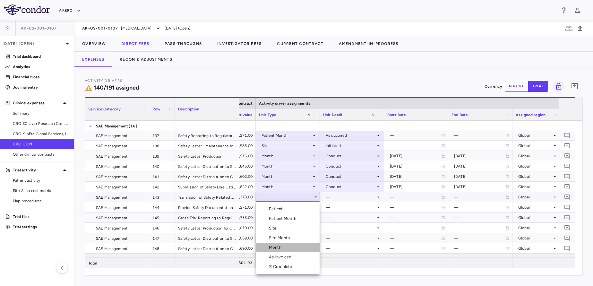
click at [276, 250] on li "Month" at bounding box center [288, 248] width 64 height 10
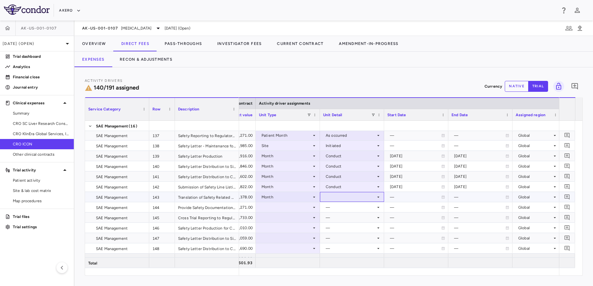
click at [344, 200] on div at bounding box center [352, 196] width 58 height 9
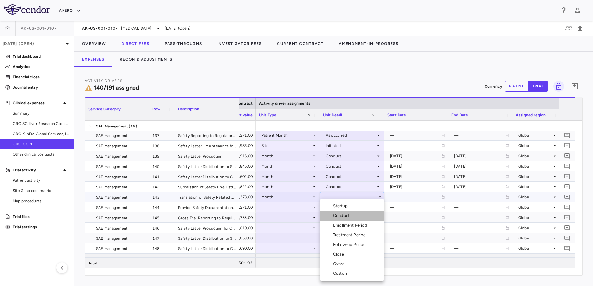
click at [340, 215] on div "Conduct" at bounding box center [342, 216] width 19 height 6
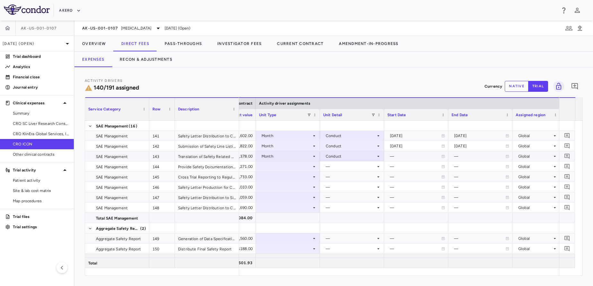
scroll to position [1604, 0]
click at [289, 170] on div at bounding box center [288, 165] width 58 height 9
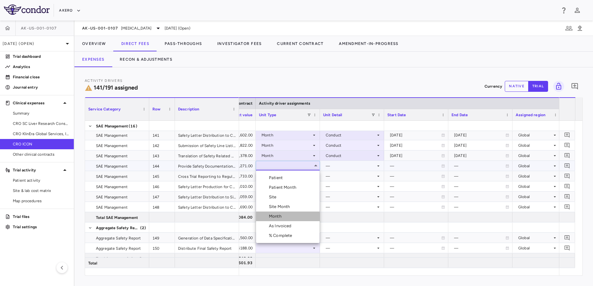
click at [287, 219] on li "Month" at bounding box center [288, 217] width 64 height 10
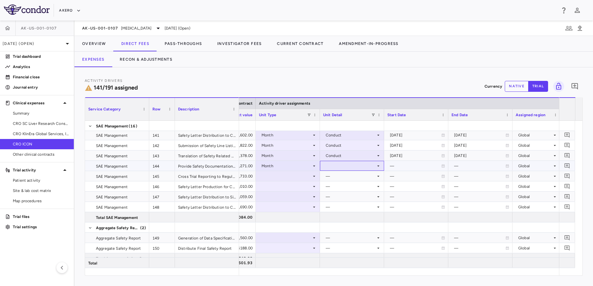
click at [347, 167] on div at bounding box center [352, 165] width 58 height 9
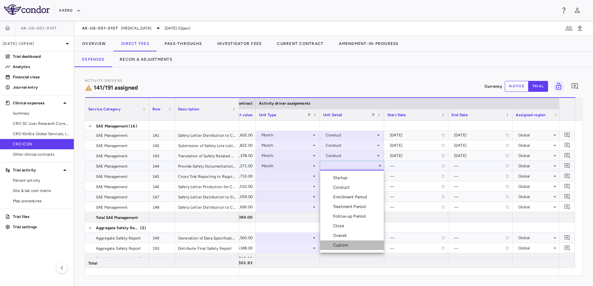
click at [353, 243] on li "Custom" at bounding box center [352, 245] width 64 height 10
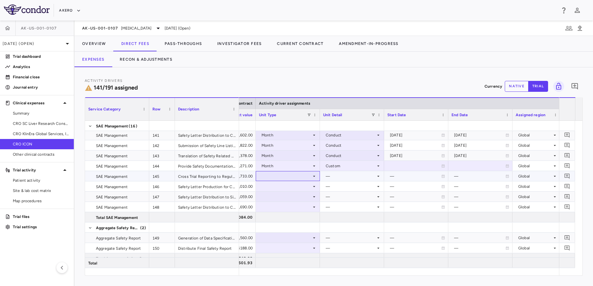
click at [292, 173] on div at bounding box center [288, 175] width 58 height 9
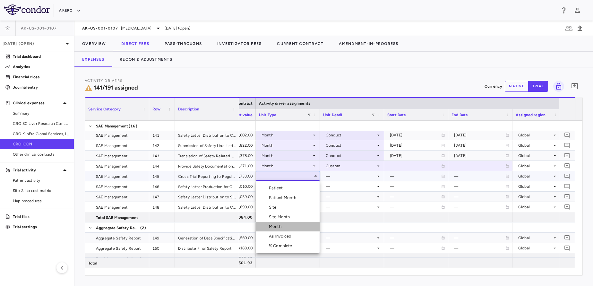
click at [277, 226] on div "Month" at bounding box center [276, 227] width 15 height 6
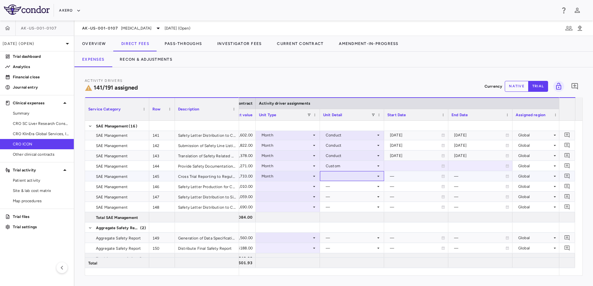
click at [349, 179] on div at bounding box center [352, 175] width 58 height 9
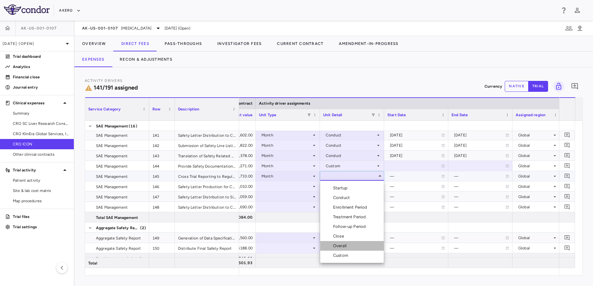
click at [351, 248] on li "Overall" at bounding box center [352, 246] width 64 height 10
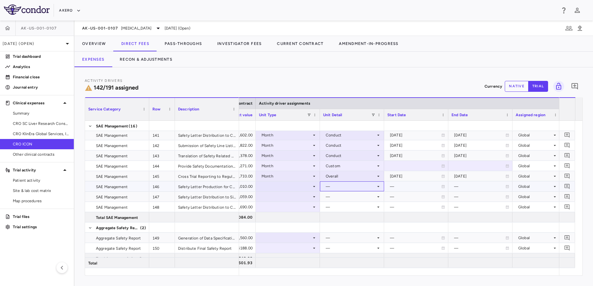
click at [342, 186] on div "—" at bounding box center [351, 186] width 50 height 10
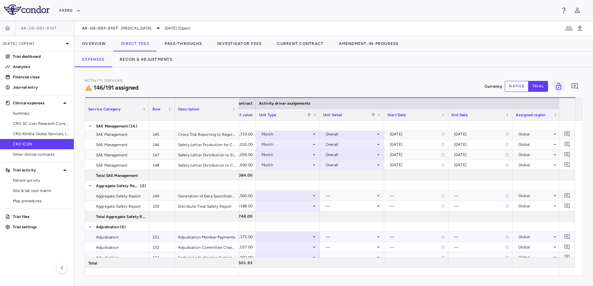
scroll to position [1659, 0]
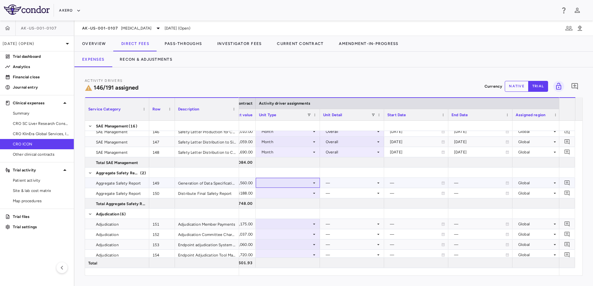
click at [298, 186] on div at bounding box center [288, 182] width 58 height 9
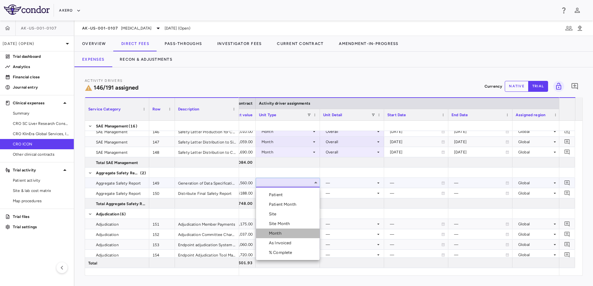
click at [286, 231] on li "Month" at bounding box center [288, 234] width 64 height 10
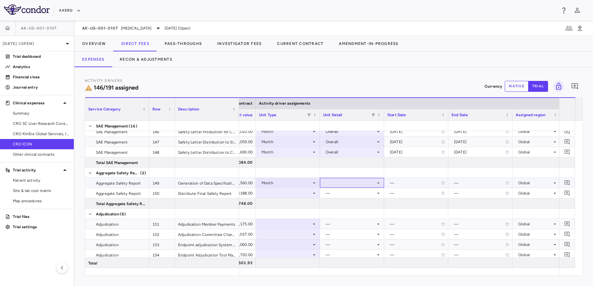
click at [345, 179] on div at bounding box center [352, 182] width 58 height 9
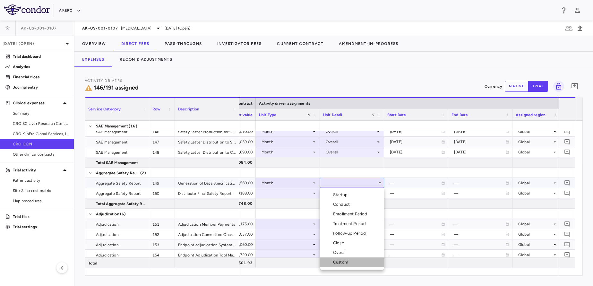
click at [346, 259] on li "Custom" at bounding box center [352, 263] width 64 height 10
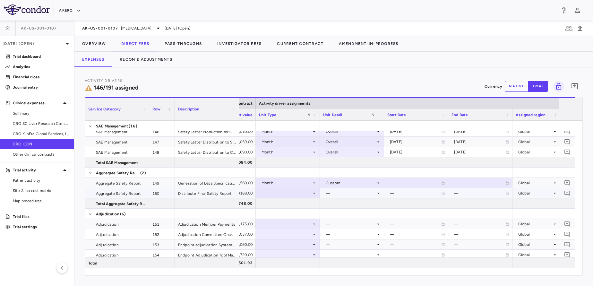
click at [300, 195] on div at bounding box center [288, 192] width 58 height 9
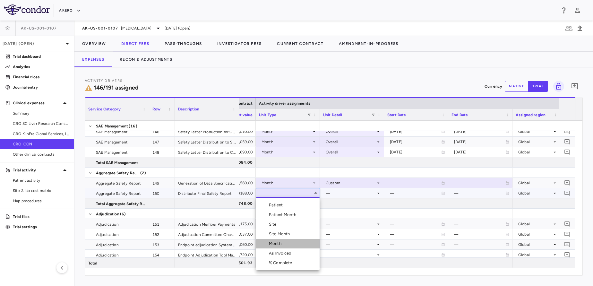
click at [289, 243] on li "Month" at bounding box center [288, 244] width 64 height 10
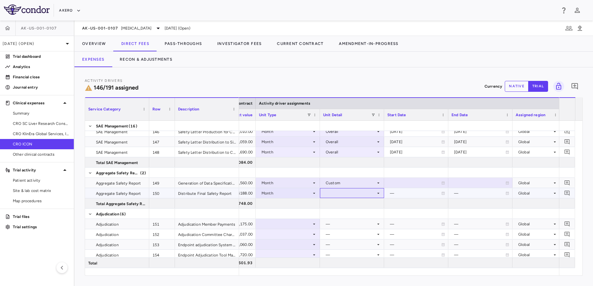
click at [355, 194] on div at bounding box center [352, 192] width 58 height 9
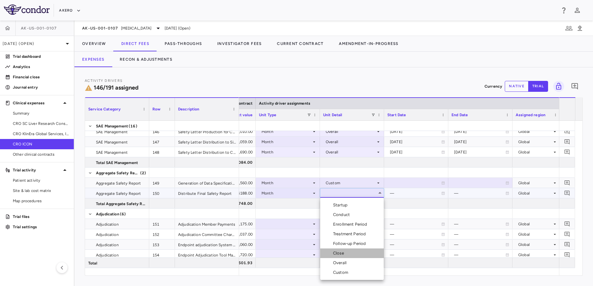
click at [349, 251] on li "Close" at bounding box center [352, 254] width 64 height 10
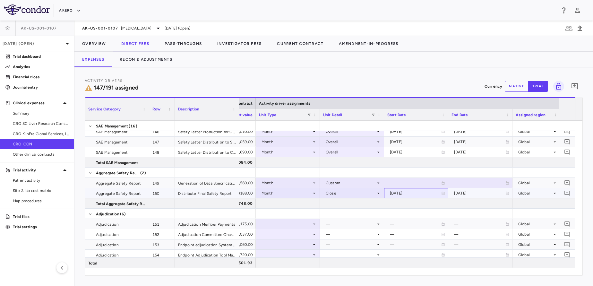
click at [406, 195] on div "2026-04-24" at bounding box center [415, 193] width 51 height 10
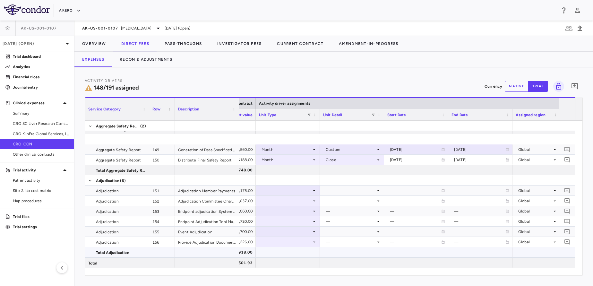
scroll to position [1718, 0]
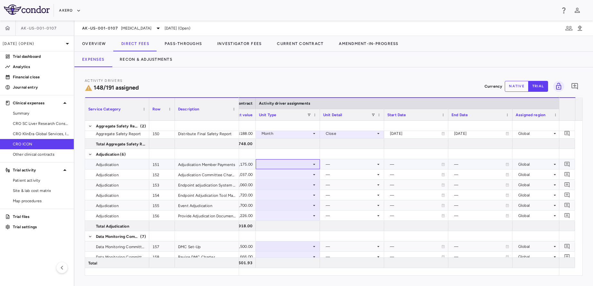
click at [296, 165] on div at bounding box center [288, 164] width 58 height 9
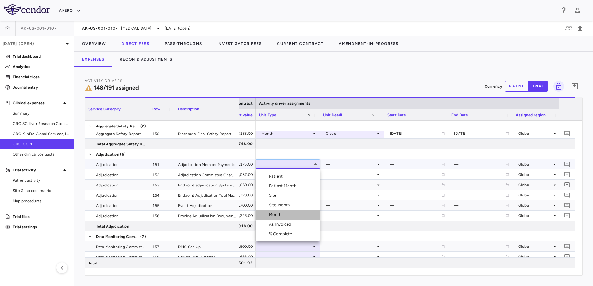
click at [283, 214] on div "Month" at bounding box center [276, 215] width 15 height 6
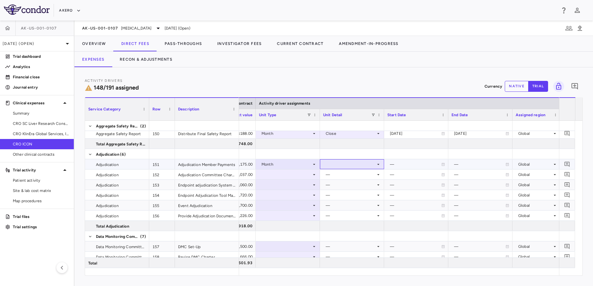
click at [347, 169] on div at bounding box center [352, 164] width 64 height 10
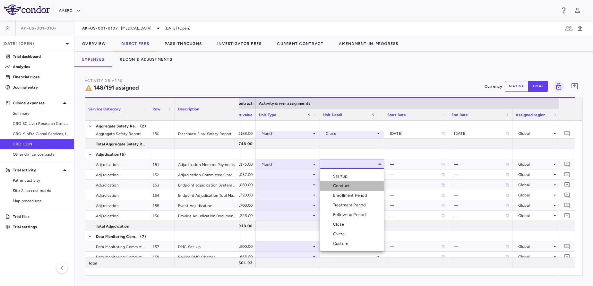
click at [349, 184] on div "Conduct" at bounding box center [342, 186] width 19 height 6
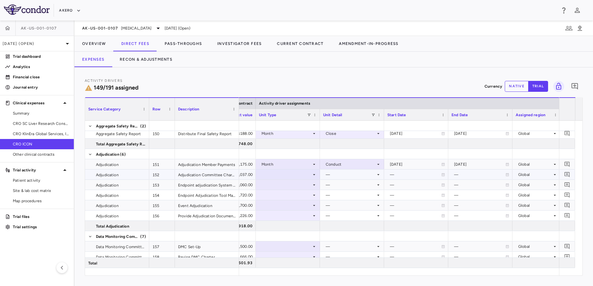
click at [291, 173] on div at bounding box center [288, 174] width 58 height 9
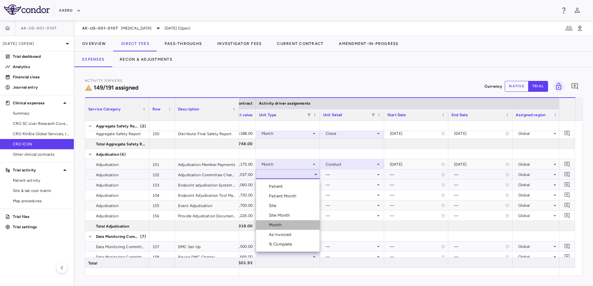
click at [288, 225] on li "Month" at bounding box center [288, 225] width 64 height 10
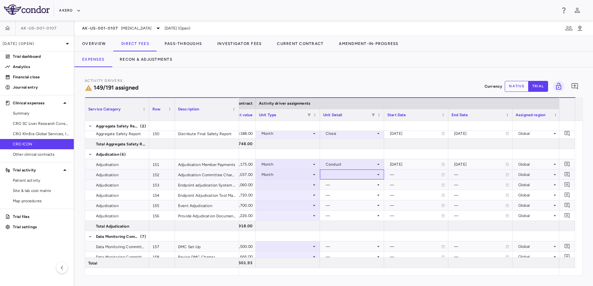
click at [344, 177] on div at bounding box center [352, 174] width 58 height 9
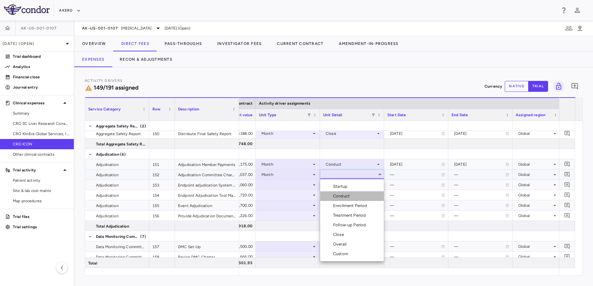
click at [350, 197] on div "Conduct" at bounding box center [342, 196] width 19 height 6
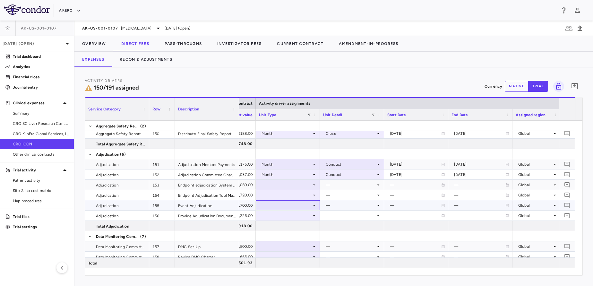
click at [289, 204] on div at bounding box center [288, 205] width 58 height 9
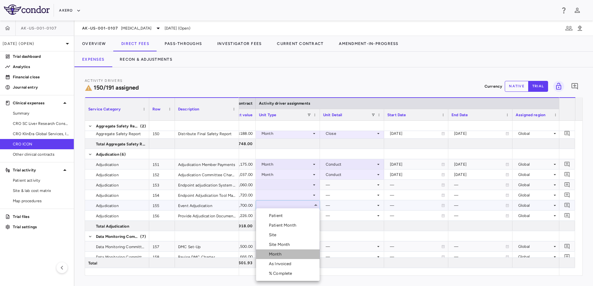
click at [275, 253] on div "Month" at bounding box center [276, 254] width 15 height 6
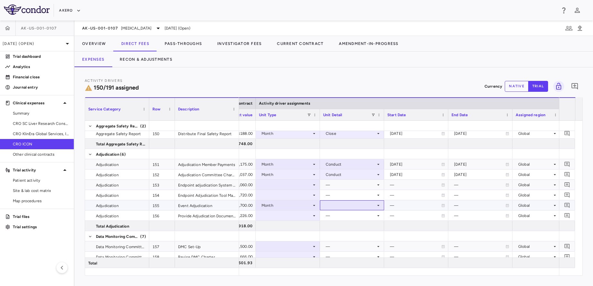
click at [348, 202] on div at bounding box center [352, 205] width 58 height 9
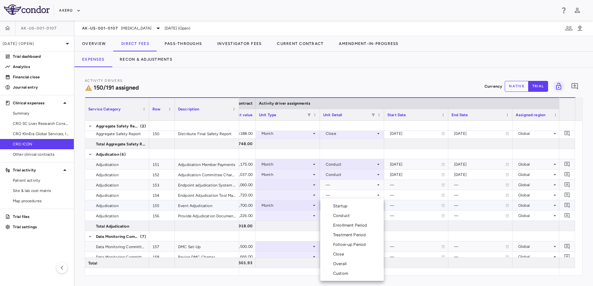
click at [352, 212] on li "Conduct" at bounding box center [352, 216] width 64 height 10
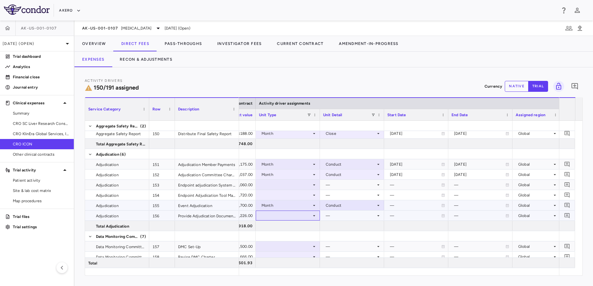
click at [299, 216] on div at bounding box center [288, 215] width 58 height 9
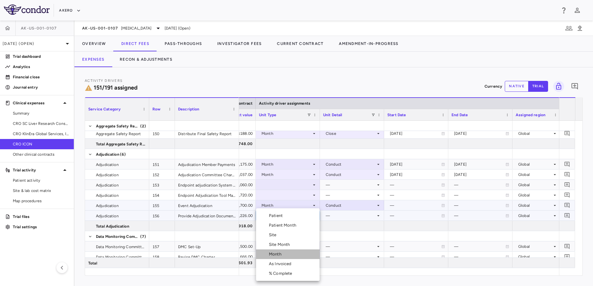
click at [283, 254] on div "Month" at bounding box center [276, 254] width 15 height 6
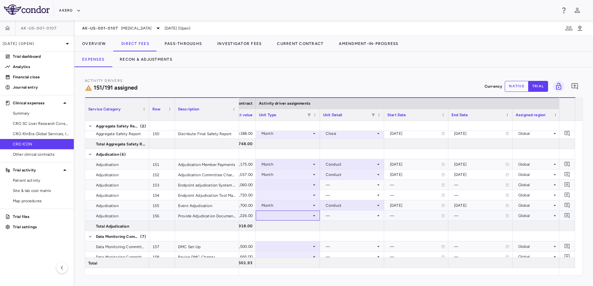
click at [274, 214] on div at bounding box center [288, 215] width 58 height 9
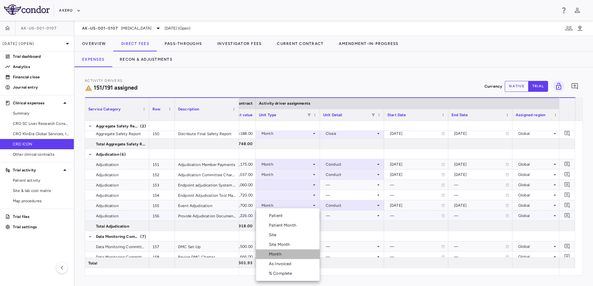
click at [283, 256] on div "Month" at bounding box center [276, 254] width 15 height 6
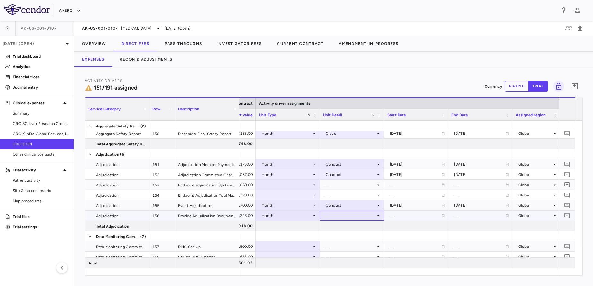
click at [357, 215] on div at bounding box center [352, 215] width 58 height 9
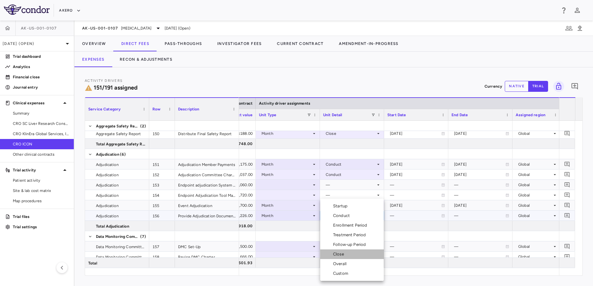
click at [349, 257] on li "Close" at bounding box center [352, 254] width 64 height 10
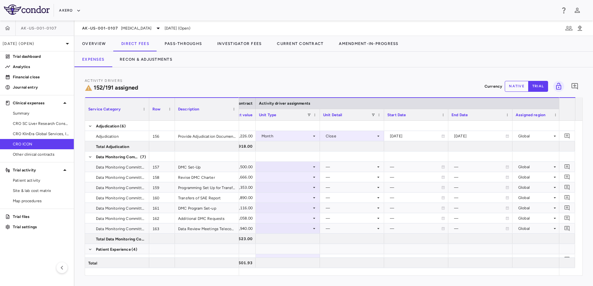
scroll to position [1798, 0]
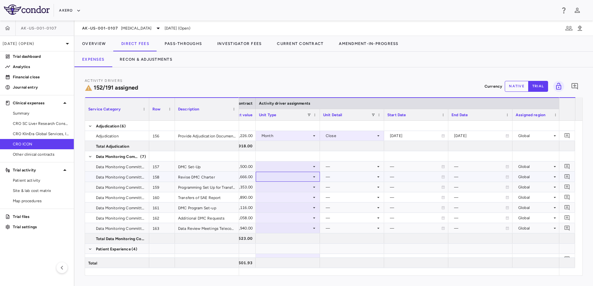
click at [287, 172] on div at bounding box center [288, 176] width 58 height 9
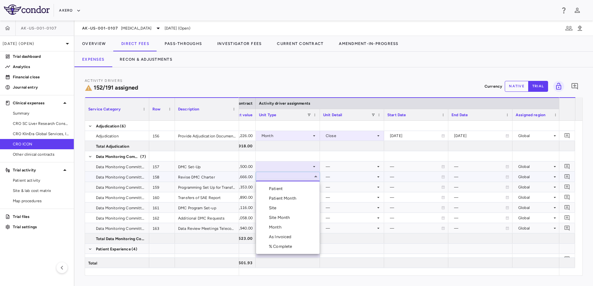
click at [281, 167] on div at bounding box center [296, 143] width 593 height 286
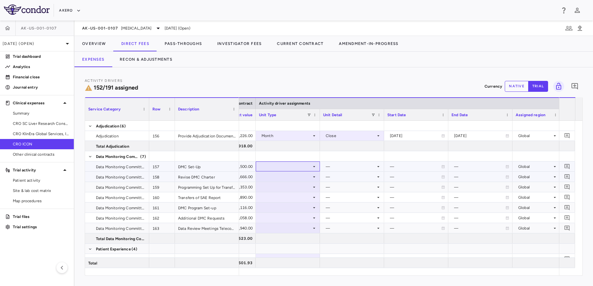
click at [281, 167] on div at bounding box center [288, 166] width 58 height 9
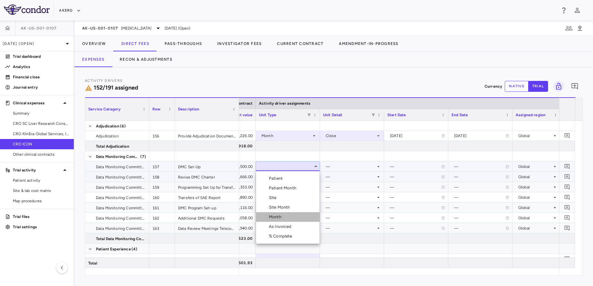
click at [289, 215] on li "Month" at bounding box center [288, 217] width 64 height 10
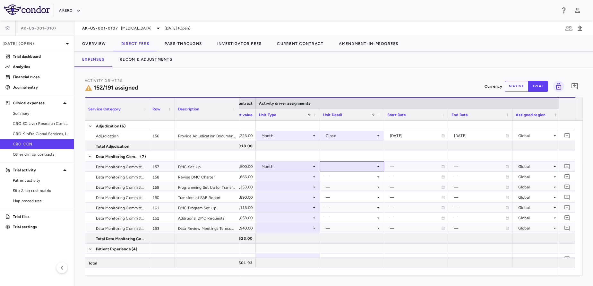
click at [351, 165] on div at bounding box center [352, 166] width 58 height 9
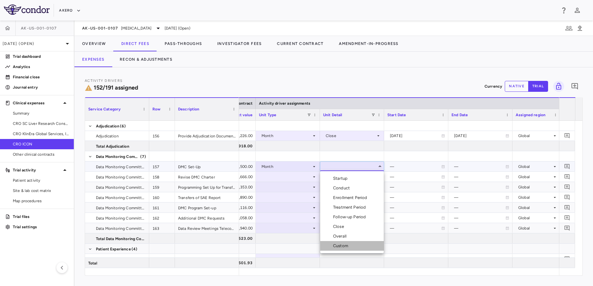
click at [347, 247] on div "Custom" at bounding box center [342, 246] width 18 height 6
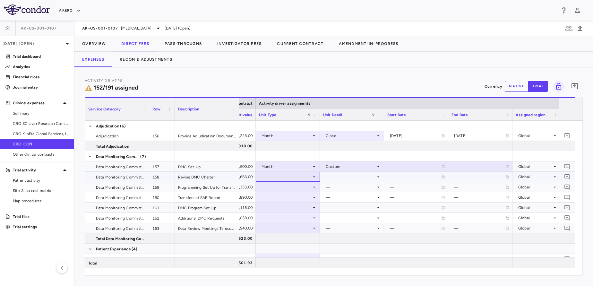
click at [287, 180] on div at bounding box center [288, 176] width 58 height 9
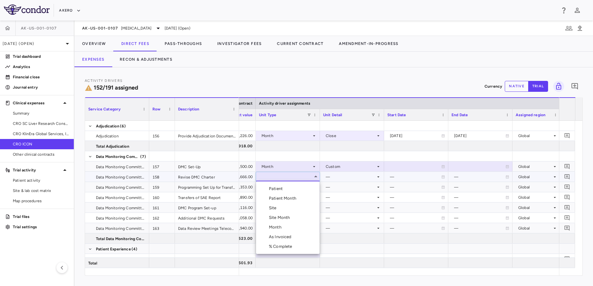
click at [283, 224] on li "Month" at bounding box center [288, 228] width 64 height 10
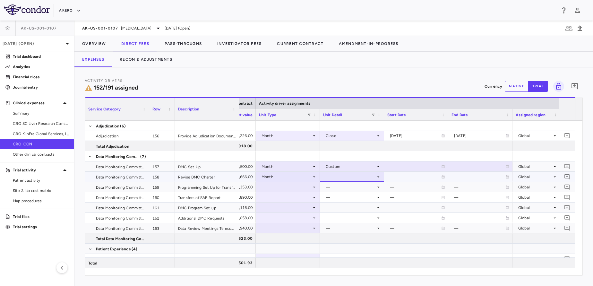
click at [351, 178] on div at bounding box center [352, 176] width 58 height 9
click at [348, 190] on div "Startup" at bounding box center [341, 189] width 17 height 6
click at [283, 188] on div at bounding box center [288, 186] width 58 height 9
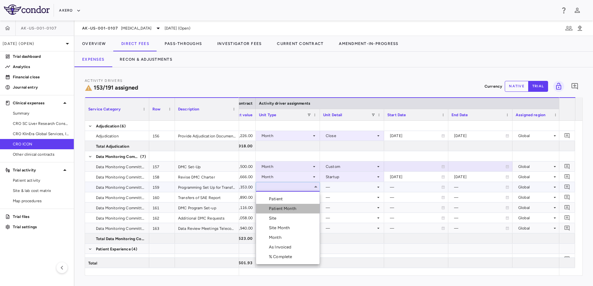
click at [279, 212] on li "Patient Month" at bounding box center [288, 209] width 64 height 10
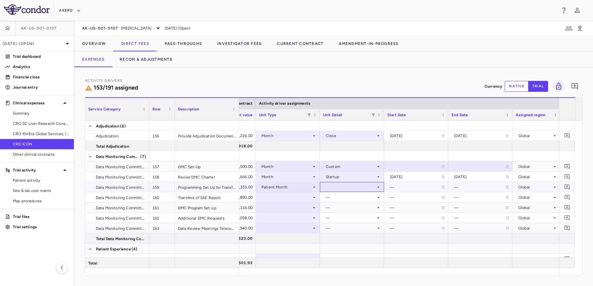
click at [352, 184] on div at bounding box center [352, 186] width 58 height 9
click at [349, 198] on div "As occurred" at bounding box center [346, 199] width 26 height 6
click at [301, 197] on div at bounding box center [288, 197] width 58 height 9
click at [297, 197] on div at bounding box center [288, 197] width 58 height 9
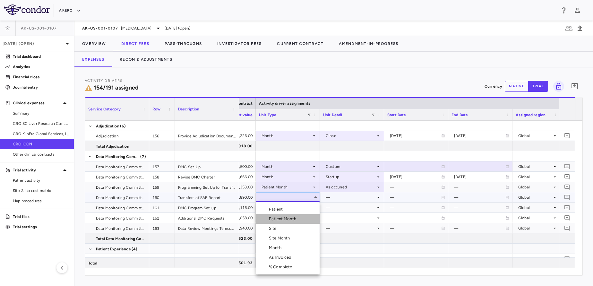
click at [283, 219] on div "Patient Month" at bounding box center [284, 219] width 30 height 6
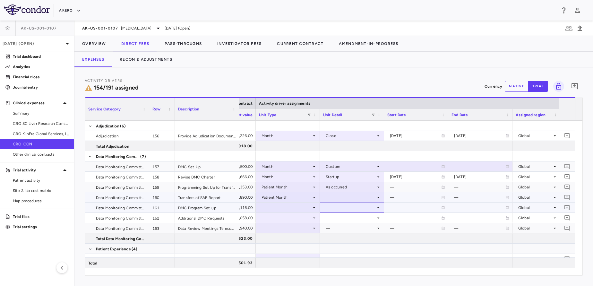
click at [340, 204] on div "—" at bounding box center [351, 208] width 50 height 10
click at [338, 199] on div at bounding box center [352, 197] width 58 height 9
click at [344, 209] on div "As occurred" at bounding box center [346, 209] width 26 height 6
click at [291, 208] on div at bounding box center [288, 207] width 58 height 9
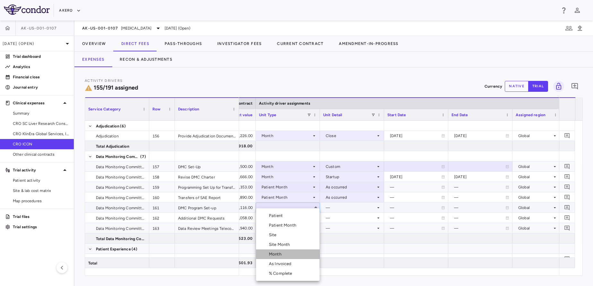
click at [283, 257] on div "Month" at bounding box center [276, 254] width 15 height 6
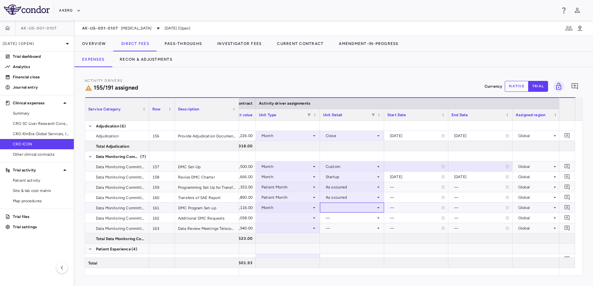
click at [360, 209] on div at bounding box center [352, 207] width 58 height 9
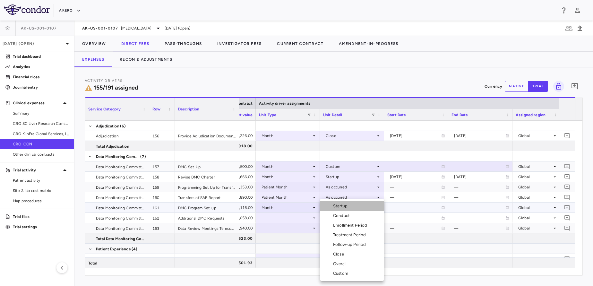
click at [346, 205] on div "Startup" at bounding box center [341, 206] width 17 height 6
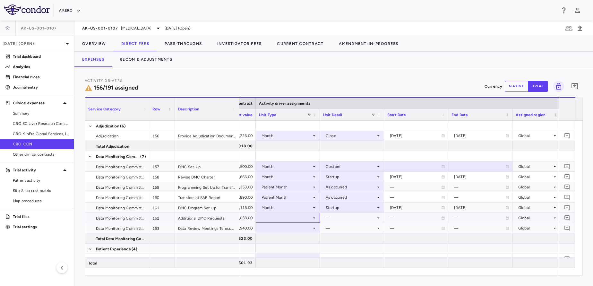
click at [286, 219] on div at bounding box center [288, 217] width 58 height 9
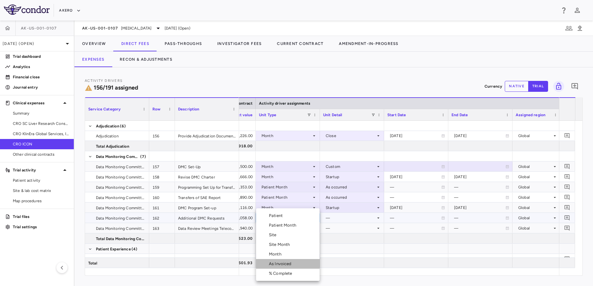
click at [273, 264] on div "As Invoiced" at bounding box center [281, 264] width 25 height 6
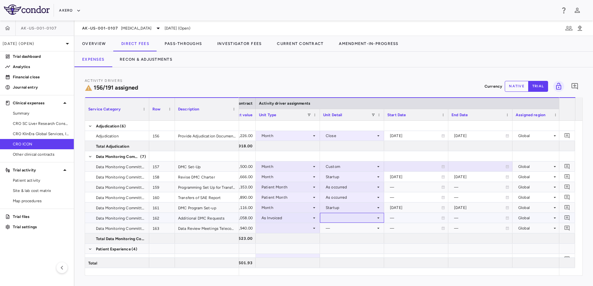
click at [347, 219] on div at bounding box center [352, 217] width 58 height 9
click at [353, 231] on div "As occurred" at bounding box center [346, 230] width 26 height 6
click at [284, 228] on div at bounding box center [288, 227] width 58 height 9
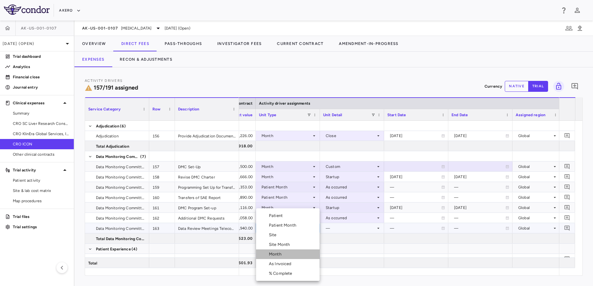
click at [282, 256] on div "Month" at bounding box center [276, 254] width 15 height 6
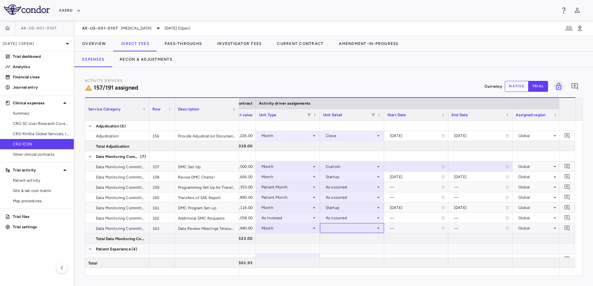
click at [347, 231] on div at bounding box center [352, 227] width 58 height 9
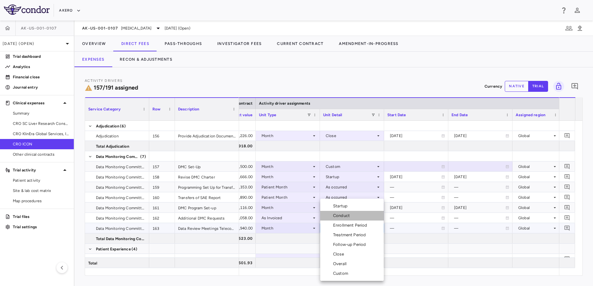
click at [352, 213] on div "Conduct" at bounding box center [342, 216] width 19 height 6
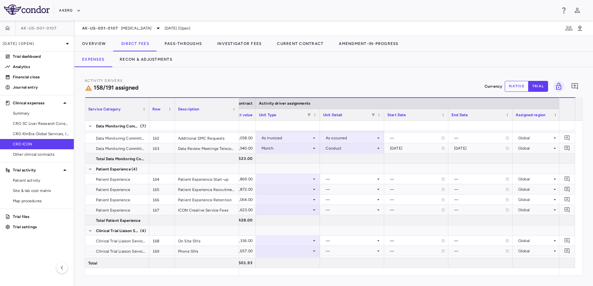
scroll to position [1885, 0]
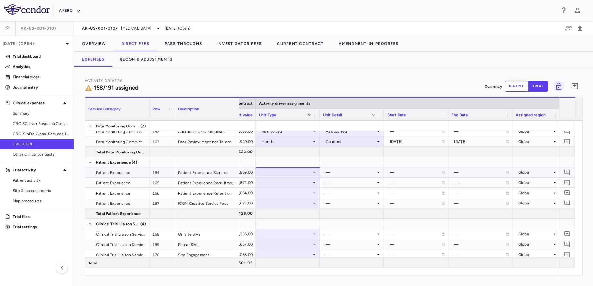
click at [291, 173] on div at bounding box center [288, 172] width 58 height 9
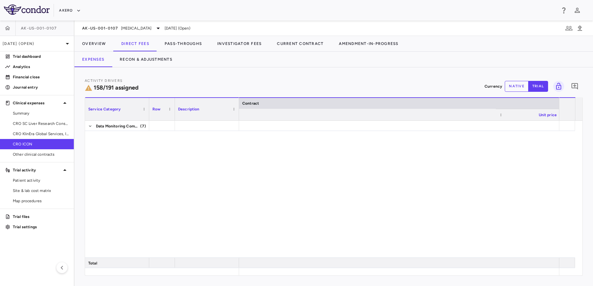
scroll to position [0, 369]
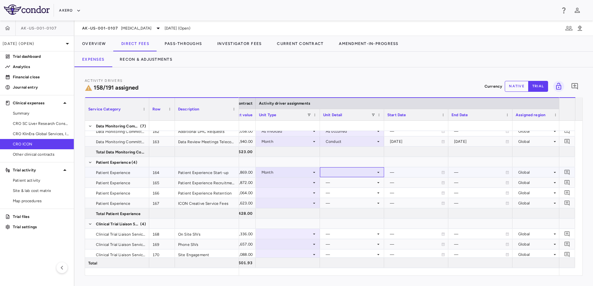
click at [344, 174] on div at bounding box center [352, 172] width 58 height 9
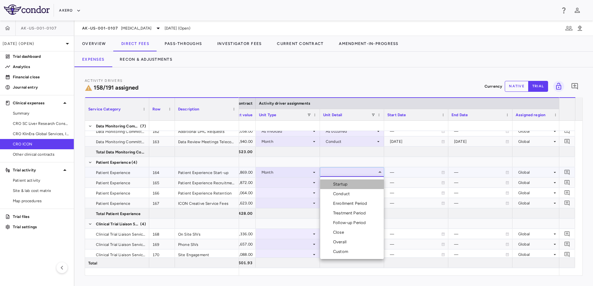
click at [346, 181] on li "Startup" at bounding box center [352, 184] width 64 height 10
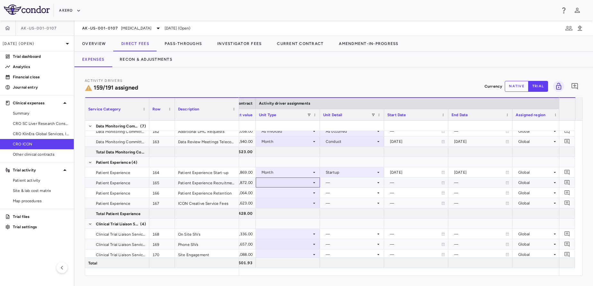
click at [295, 184] on div at bounding box center [288, 182] width 58 height 9
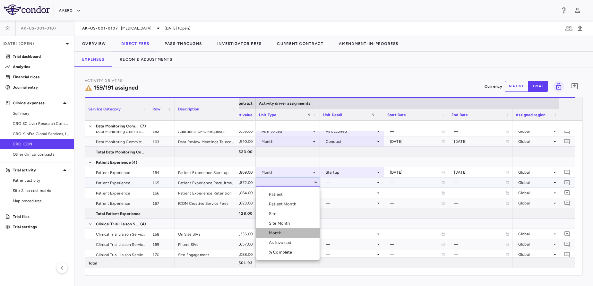
click at [276, 235] on div "Month" at bounding box center [276, 233] width 15 height 6
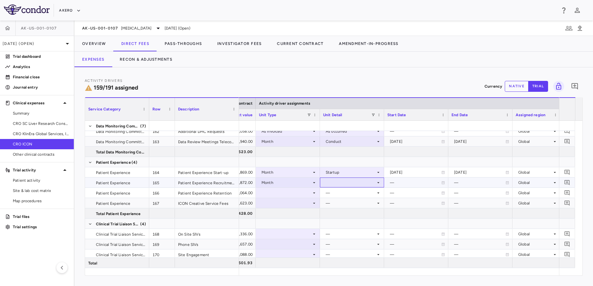
click at [354, 181] on div at bounding box center [352, 182] width 58 height 9
drag, startPoint x: 350, startPoint y: 269, endPoint x: 345, endPoint y: 266, distance: 5.6
click at [345, 266] on ul "Select Startup Conduct Enrollment Period Treatment Period Follow-up Period Clos…" at bounding box center [352, 228] width 64 height 82
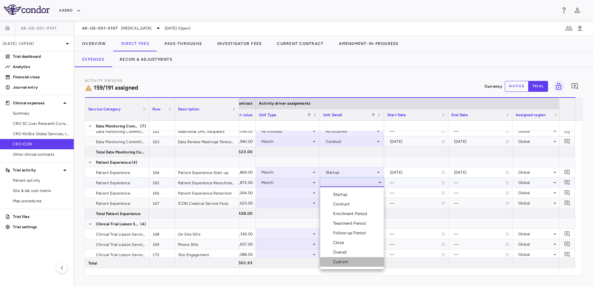
click at [345, 266] on li "Custom" at bounding box center [352, 262] width 64 height 10
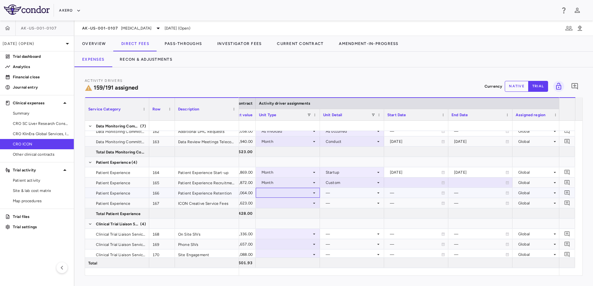
click at [275, 195] on div at bounding box center [288, 192] width 58 height 9
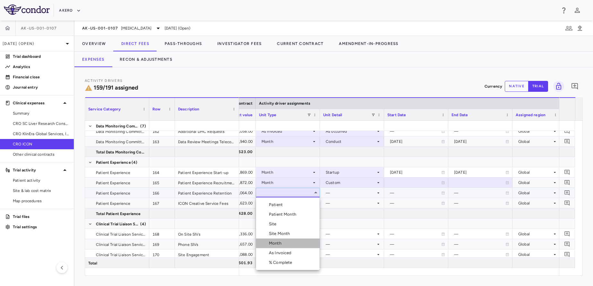
click at [276, 246] on div "Month" at bounding box center [276, 243] width 15 height 6
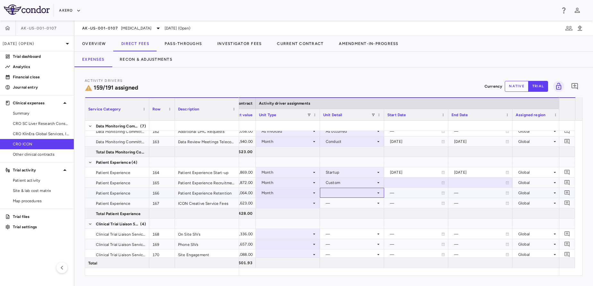
click at [342, 188] on div at bounding box center [352, 193] width 64 height 10
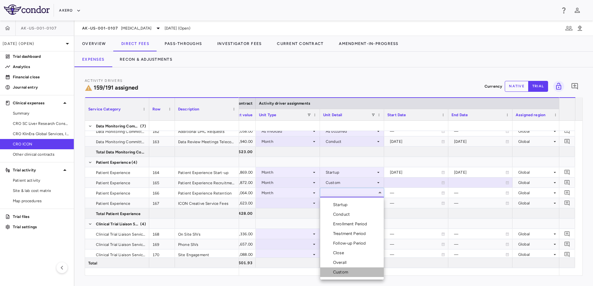
click at [359, 270] on li "Custom" at bounding box center [352, 272] width 64 height 10
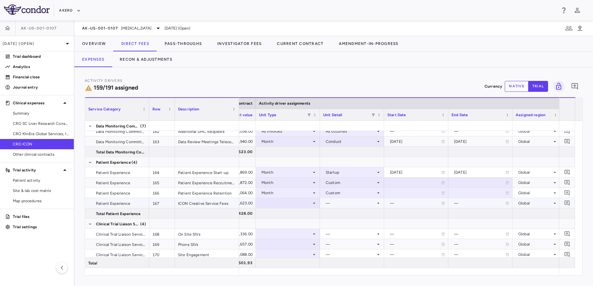
click at [293, 200] on div at bounding box center [288, 202] width 58 height 9
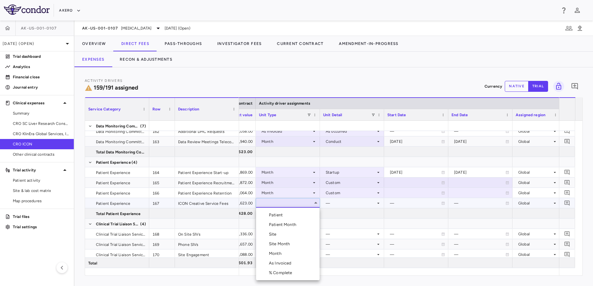
click at [284, 249] on li "Month" at bounding box center [288, 254] width 64 height 10
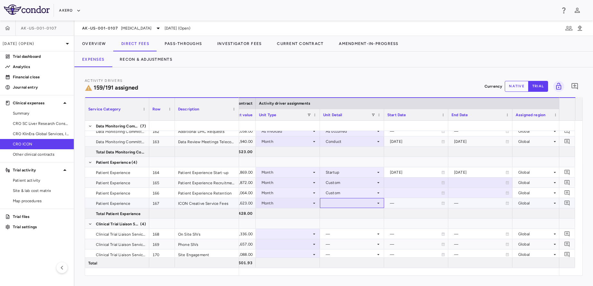
click at [341, 206] on div at bounding box center [352, 202] width 58 height 9
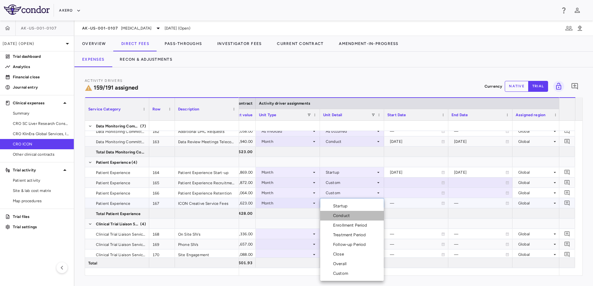
click at [352, 219] on li "Conduct" at bounding box center [352, 216] width 64 height 10
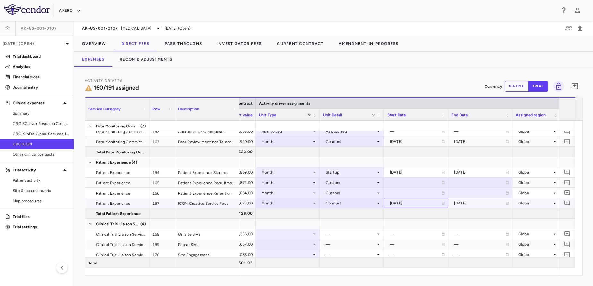
click at [408, 199] on div "[DATE]" at bounding box center [415, 203] width 51 height 10
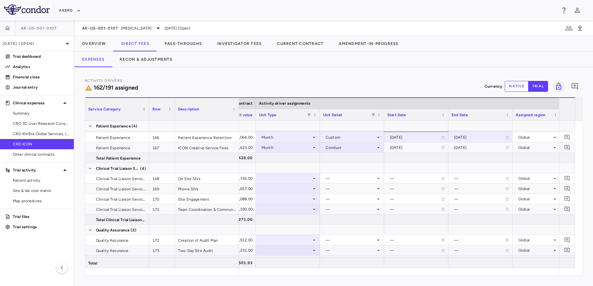
scroll to position [1946, 0]
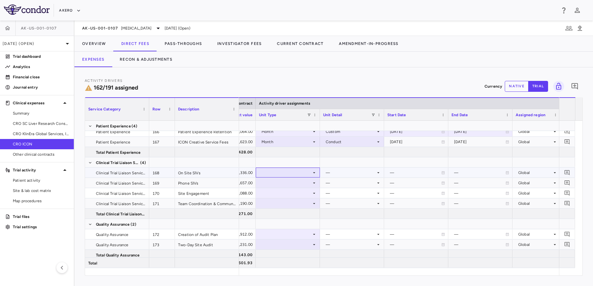
click at [300, 172] on div at bounding box center [288, 172] width 58 height 9
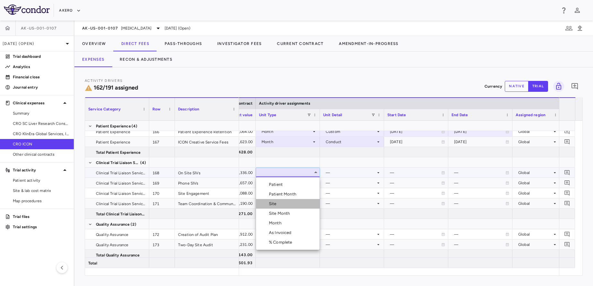
click at [288, 202] on li "Site" at bounding box center [288, 204] width 64 height 10
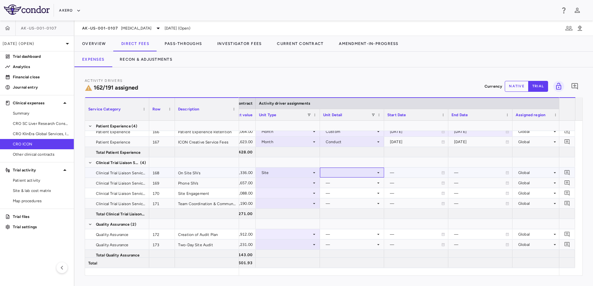
click at [345, 170] on div at bounding box center [352, 172] width 58 height 9
click at [348, 196] on div "Initiated" at bounding box center [342, 194] width 19 height 6
click at [293, 181] on div at bounding box center [288, 182] width 58 height 9
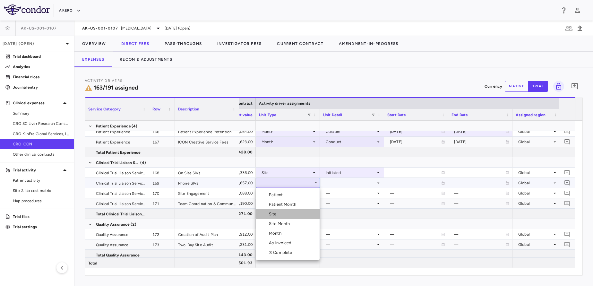
click at [282, 210] on li "Site" at bounding box center [288, 214] width 64 height 10
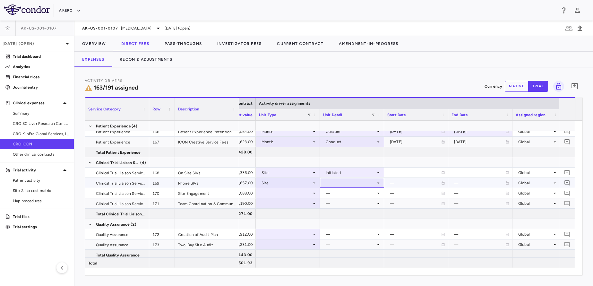
click at [333, 186] on div at bounding box center [352, 182] width 58 height 9
click at [338, 200] on li "Initiated" at bounding box center [352, 205] width 64 height 10
click at [301, 197] on div at bounding box center [288, 192] width 58 height 9
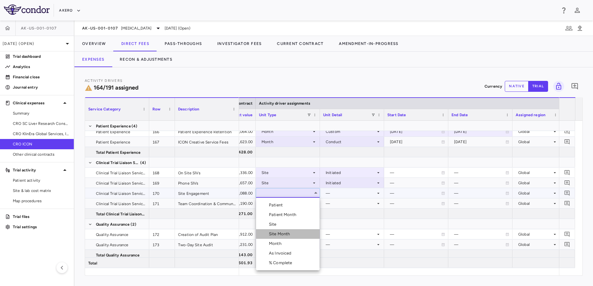
click at [285, 232] on div "Site Month" at bounding box center [281, 234] width 24 height 6
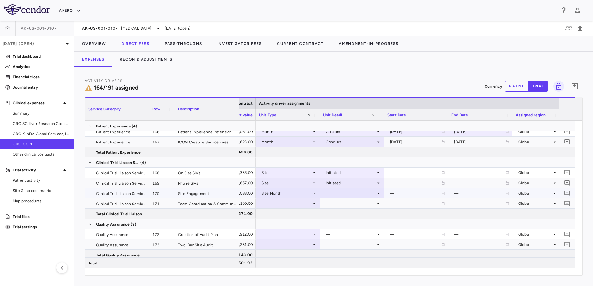
click at [354, 197] on div at bounding box center [352, 192] width 58 height 9
click at [346, 204] on div "As Initiated" at bounding box center [345, 205] width 25 height 6
click at [301, 205] on div at bounding box center [288, 203] width 58 height 9
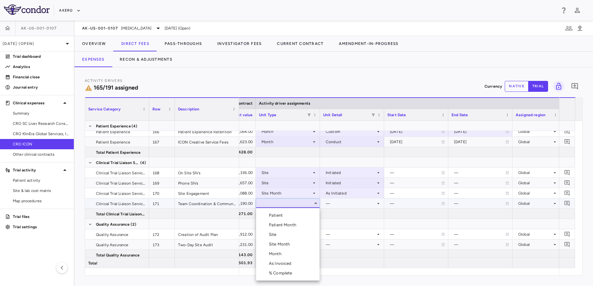
click at [285, 250] on li "Month" at bounding box center [288, 254] width 64 height 10
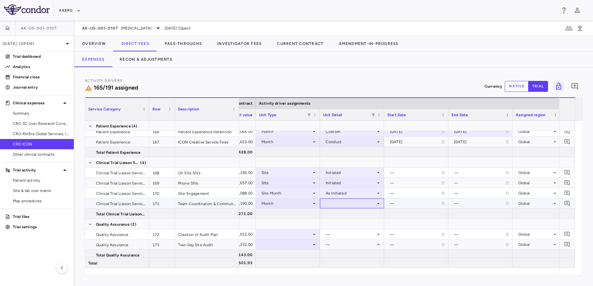
click at [347, 206] on div at bounding box center [352, 203] width 58 height 9
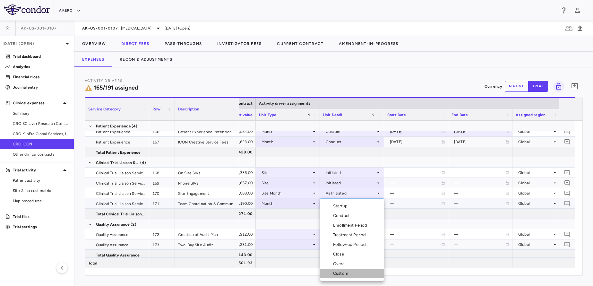
click at [342, 271] on div "Custom" at bounding box center [342, 274] width 18 height 6
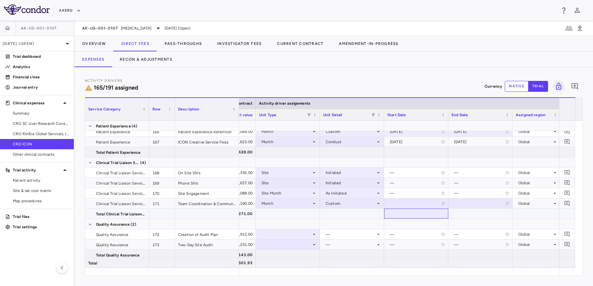
click at [404, 209] on div at bounding box center [416, 214] width 64 height 10
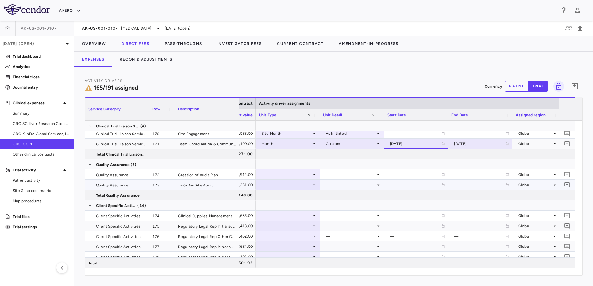
scroll to position [2006, 0]
click at [296, 172] on div at bounding box center [288, 174] width 58 height 9
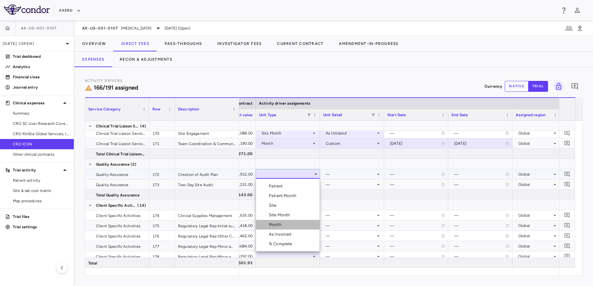
click at [284, 223] on div "Month" at bounding box center [276, 225] width 15 height 6
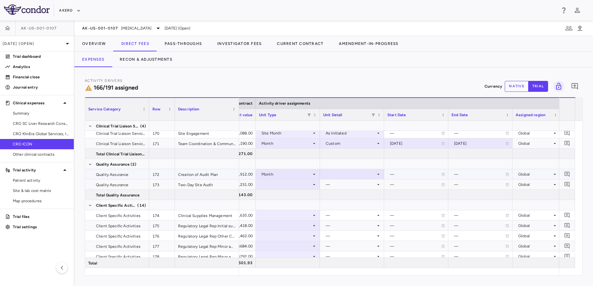
click at [338, 176] on div at bounding box center [352, 174] width 58 height 9
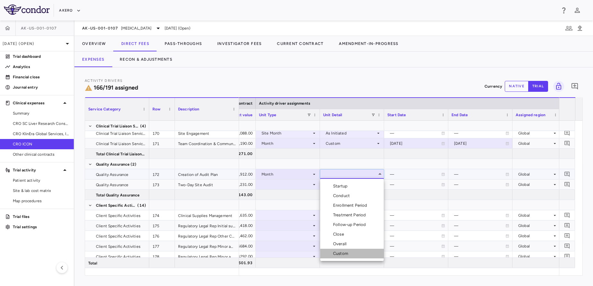
click at [343, 251] on div "Custom" at bounding box center [342, 254] width 18 height 6
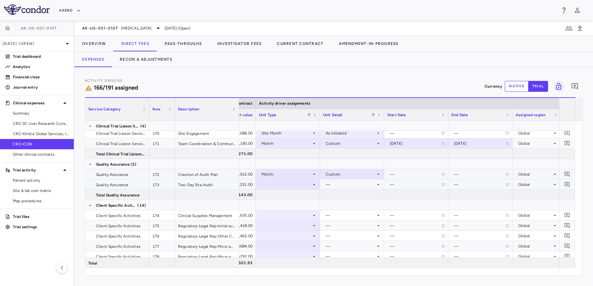
click at [286, 185] on div at bounding box center [288, 184] width 58 height 9
click at [290, 188] on div at bounding box center [288, 184] width 58 height 9
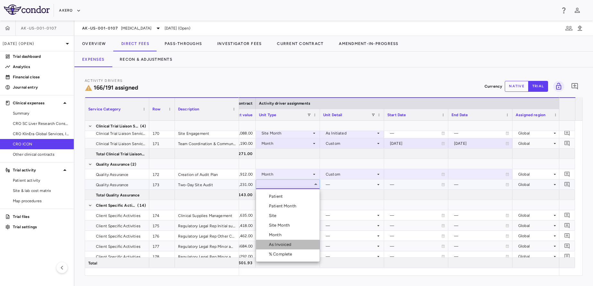
click at [284, 242] on div "As Invoiced" at bounding box center [281, 245] width 25 height 6
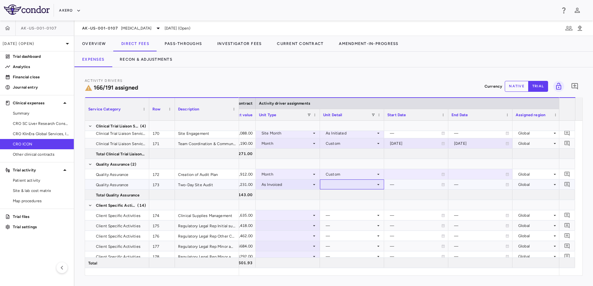
click at [348, 187] on div at bounding box center [352, 184] width 58 height 9
click at [348, 196] on div "As occurred" at bounding box center [346, 197] width 26 height 6
click at [397, 187] on div "—" at bounding box center [415, 184] width 51 height 10
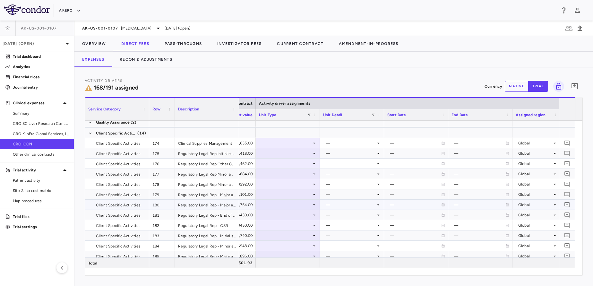
scroll to position [2079, 0]
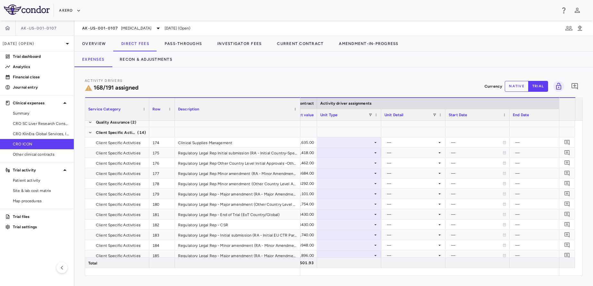
drag, startPoint x: 239, startPoint y: 99, endPoint x: 300, endPoint y: 99, distance: 61.3
click at [300, 99] on div at bounding box center [300, 109] width 3 height 22
click at [150, 101] on div "Row" at bounding box center [162, 108] width 26 height 23
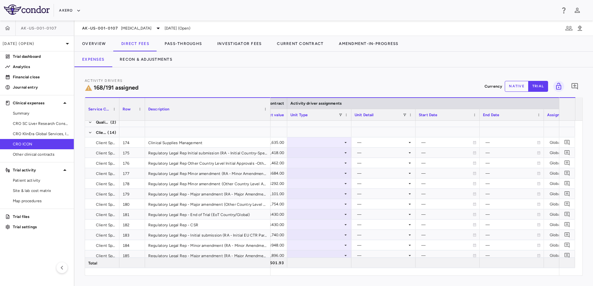
drag, startPoint x: 149, startPoint y: 101, endPoint x: 118, endPoint y: 105, distance: 30.4
click at [118, 105] on div at bounding box center [119, 109] width 3 height 22
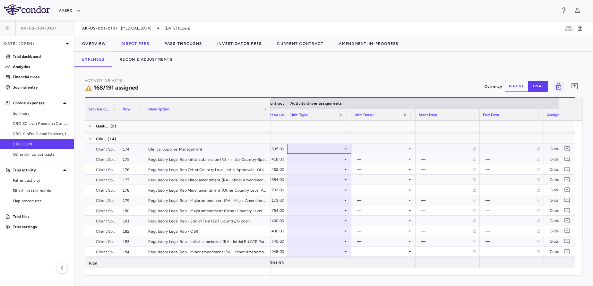
click at [324, 150] on div at bounding box center [320, 148] width 58 height 9
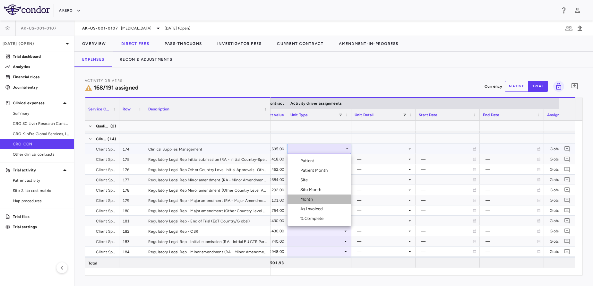
click at [319, 198] on li "Month" at bounding box center [320, 200] width 64 height 10
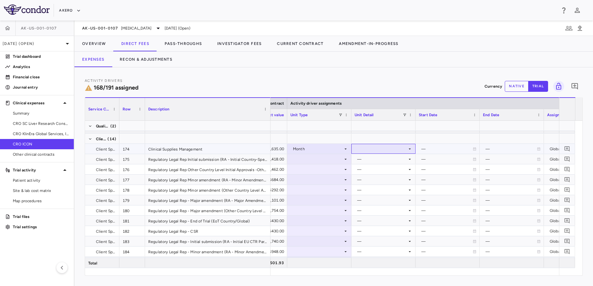
click at [376, 153] on div at bounding box center [384, 149] width 64 height 10
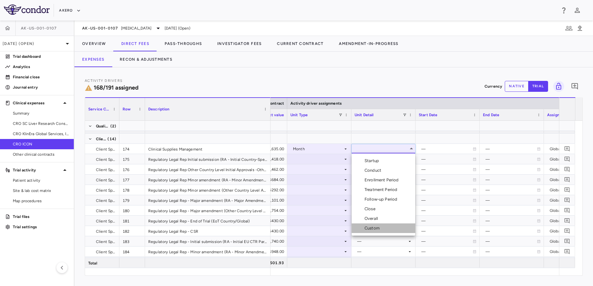
click at [383, 232] on li "Custom" at bounding box center [384, 228] width 64 height 10
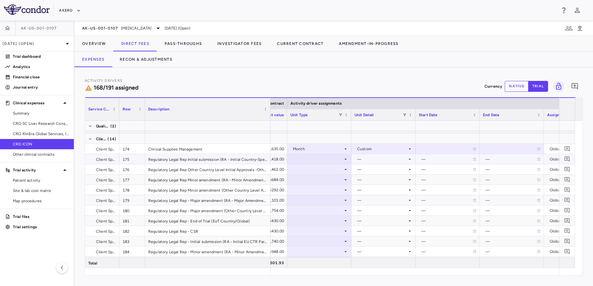
click at [322, 159] on div at bounding box center [320, 158] width 58 height 9
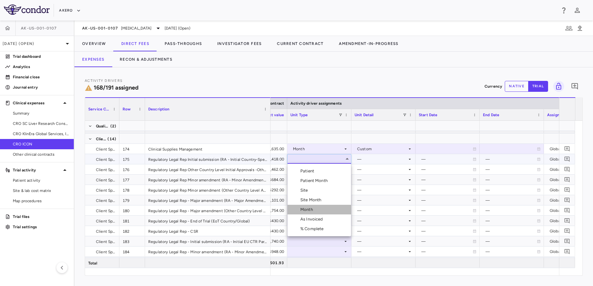
click at [314, 211] on div "Month" at bounding box center [308, 210] width 15 height 6
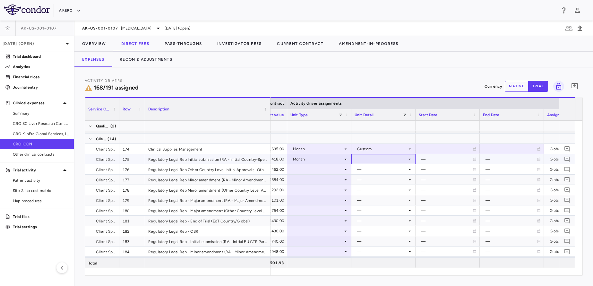
click at [380, 158] on div at bounding box center [384, 158] width 58 height 9
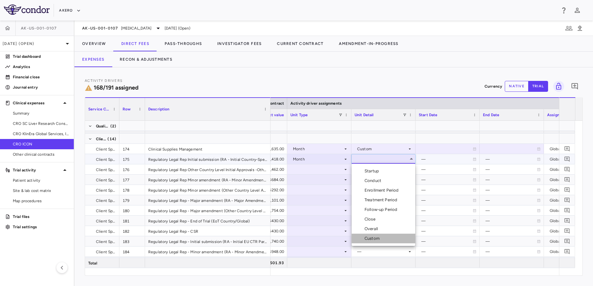
click at [377, 237] on div "Custom" at bounding box center [374, 239] width 18 height 6
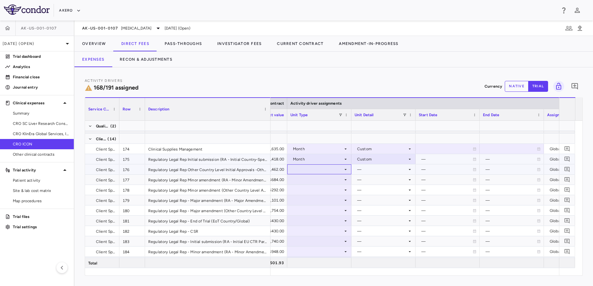
click at [321, 171] on div at bounding box center [320, 169] width 58 height 9
click at [316, 171] on div at bounding box center [320, 169] width 58 height 9
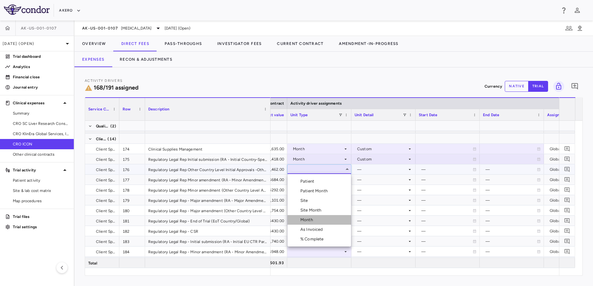
click at [314, 219] on div "Month" at bounding box center [308, 220] width 15 height 6
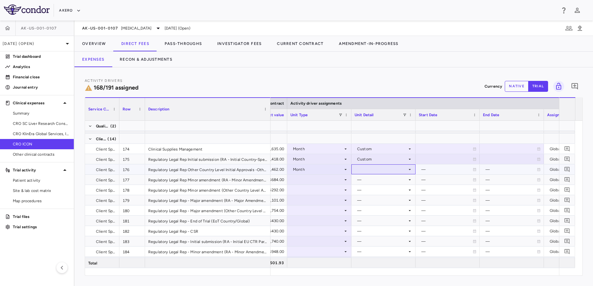
click at [385, 168] on div at bounding box center [384, 169] width 58 height 9
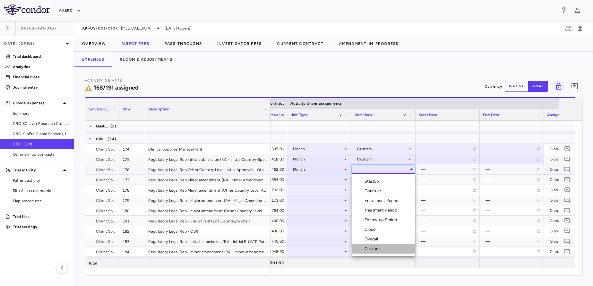
click at [382, 245] on li "Custom" at bounding box center [384, 249] width 64 height 10
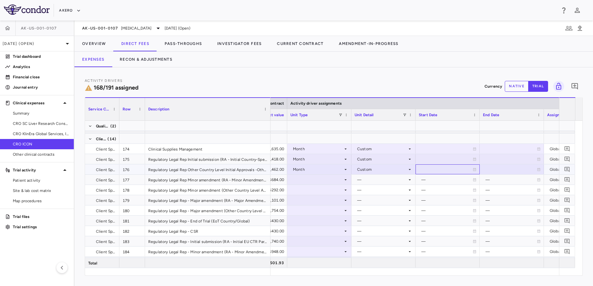
click at [426, 172] on div at bounding box center [448, 169] width 58 height 9
click at [324, 181] on div at bounding box center [320, 179] width 58 height 9
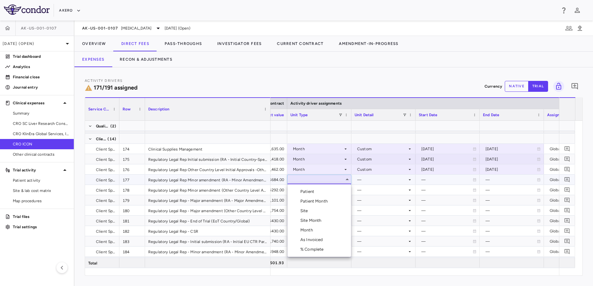
click at [311, 242] on div "As Invoiced" at bounding box center [313, 240] width 25 height 6
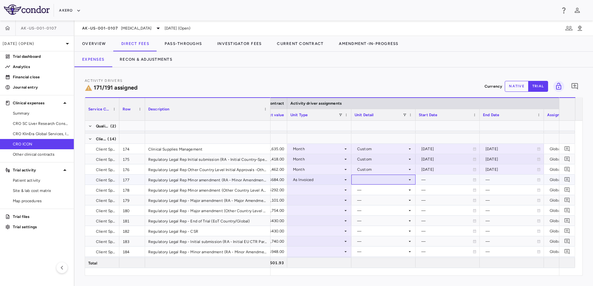
click at [377, 180] on div at bounding box center [384, 179] width 58 height 9
click at [373, 190] on div "As occurred" at bounding box center [378, 192] width 26 height 6
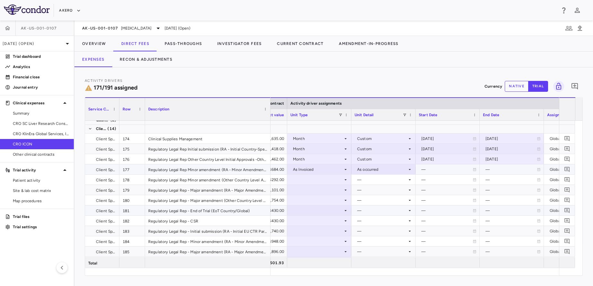
scroll to position [2088, 0]
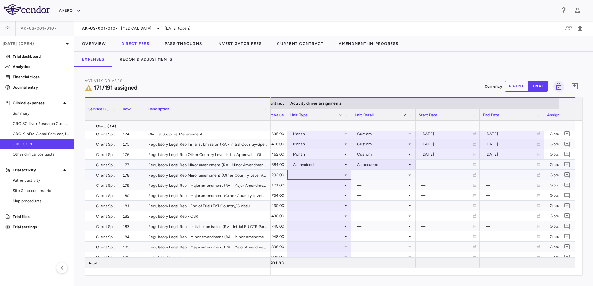
click at [323, 175] on div at bounding box center [320, 174] width 58 height 9
click at [314, 230] on div at bounding box center [320, 226] width 58 height 9
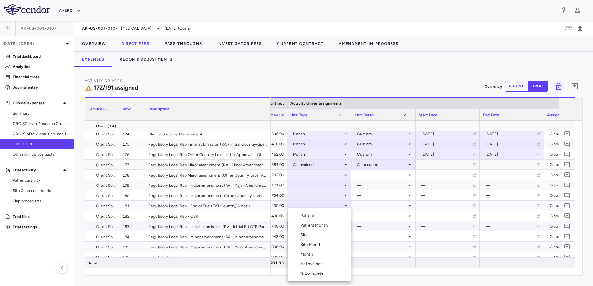
click at [316, 177] on div at bounding box center [296, 143] width 593 height 286
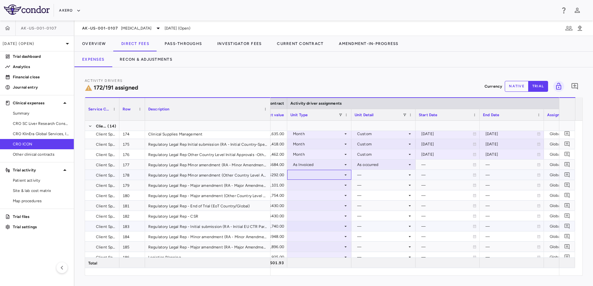
click at [316, 177] on div at bounding box center [320, 174] width 58 height 9
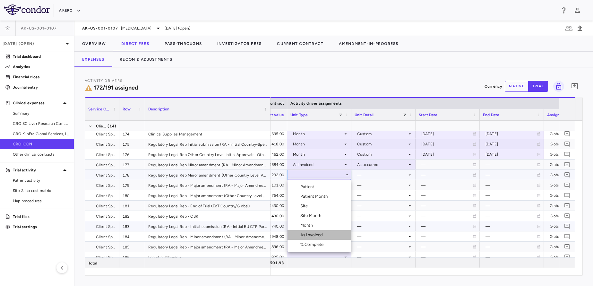
click at [311, 233] on div "As Invoiced" at bounding box center [313, 235] width 25 height 6
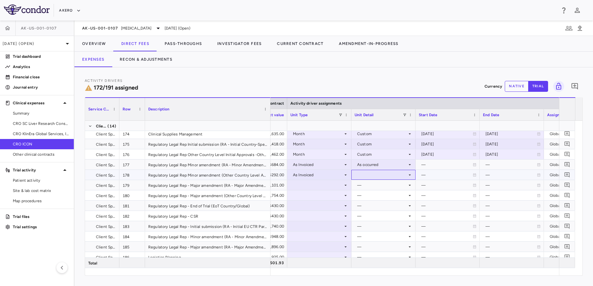
click at [371, 178] on div at bounding box center [384, 174] width 58 height 9
click at [377, 184] on div "As occurred" at bounding box center [378, 187] width 26 height 6
click at [310, 188] on div at bounding box center [320, 184] width 58 height 9
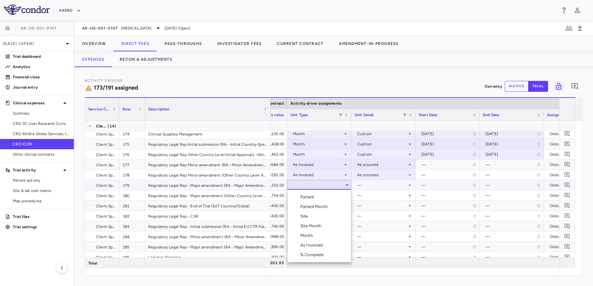
click at [314, 242] on ul "Select Patient Patient Month Site Site Month Month As Invoiced % Complete" at bounding box center [320, 226] width 64 height 73
click at [314, 242] on div "As Invoiced" at bounding box center [313, 245] width 25 height 6
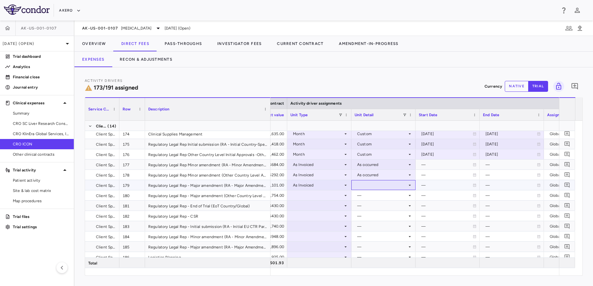
click at [387, 185] on div at bounding box center [384, 184] width 58 height 9
click at [386, 197] on div "As occurred" at bounding box center [378, 197] width 26 height 6
click at [317, 193] on div at bounding box center [320, 195] width 58 height 9
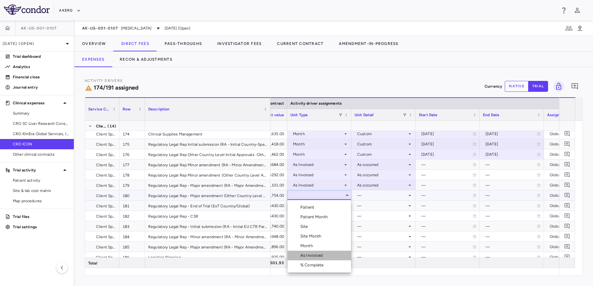
click at [309, 254] on div "As Invoiced" at bounding box center [313, 256] width 25 height 6
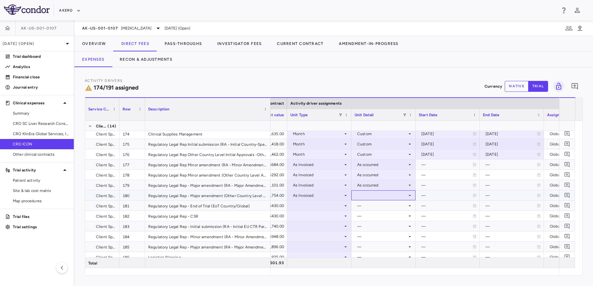
click at [366, 192] on div at bounding box center [384, 195] width 58 height 9
click at [376, 203] on li "As occurred" at bounding box center [384, 208] width 64 height 10
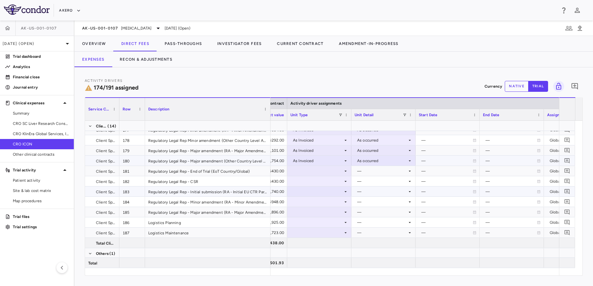
scroll to position [2124, 0]
click at [309, 167] on div at bounding box center [320, 169] width 58 height 9
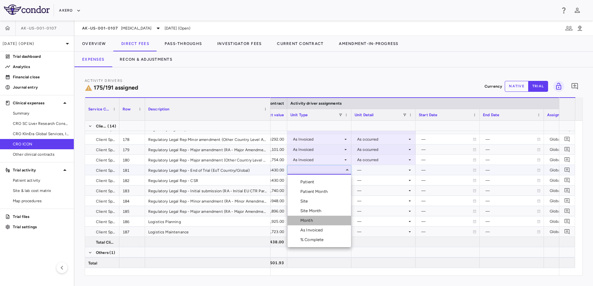
click at [314, 223] on div "Month" at bounding box center [308, 221] width 15 height 6
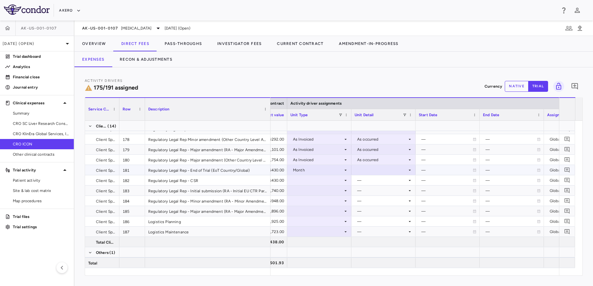
click at [377, 167] on div at bounding box center [384, 169] width 58 height 9
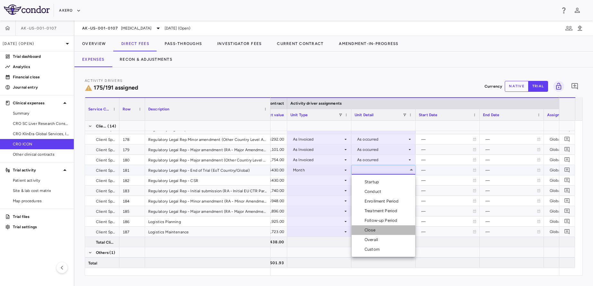
click at [375, 229] on div "Close" at bounding box center [371, 230] width 13 height 6
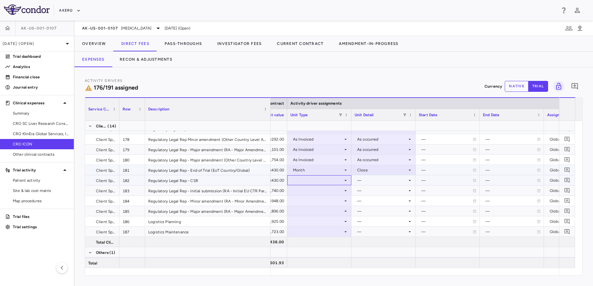
click at [318, 177] on div at bounding box center [320, 180] width 58 height 9
click at [312, 177] on div at bounding box center [320, 180] width 58 height 9
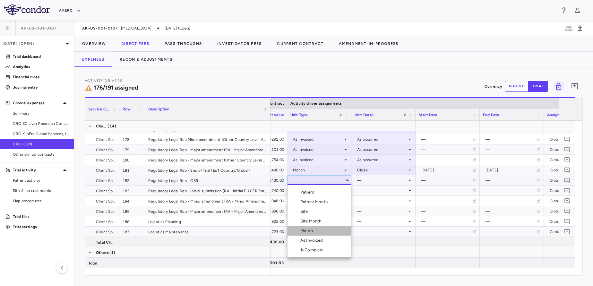
click at [309, 232] on div "Month" at bounding box center [308, 231] width 15 height 6
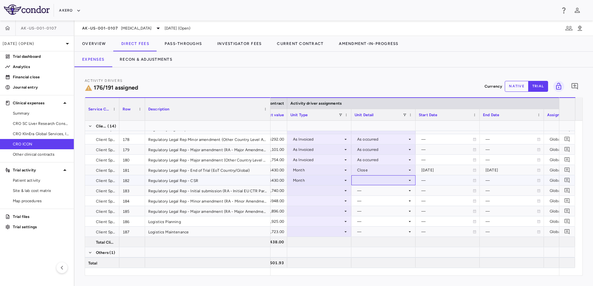
click at [379, 179] on div at bounding box center [384, 180] width 58 height 9
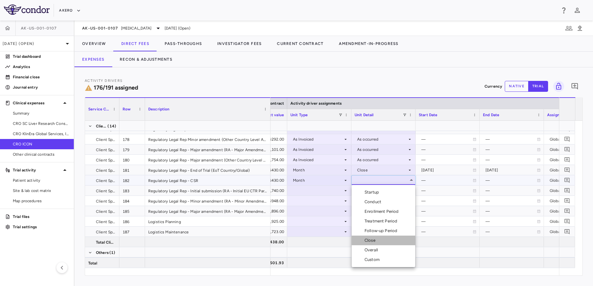
click at [375, 243] on div "Close" at bounding box center [371, 241] width 13 height 6
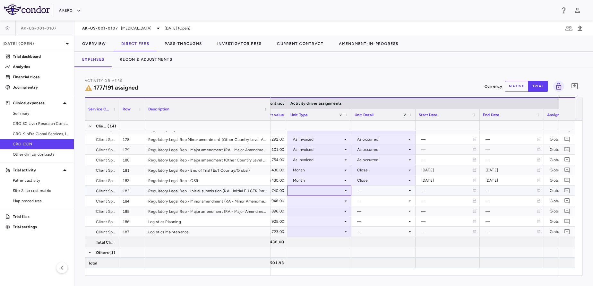
click at [319, 191] on div at bounding box center [320, 190] width 58 height 9
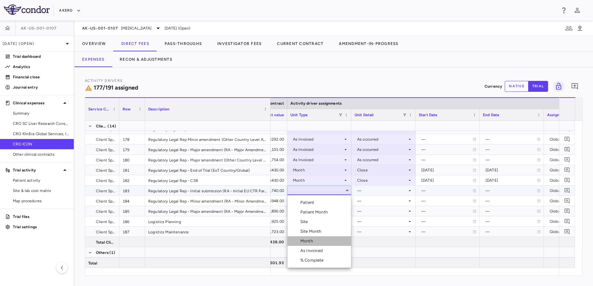
click at [317, 240] on li "Month" at bounding box center [320, 241] width 64 height 10
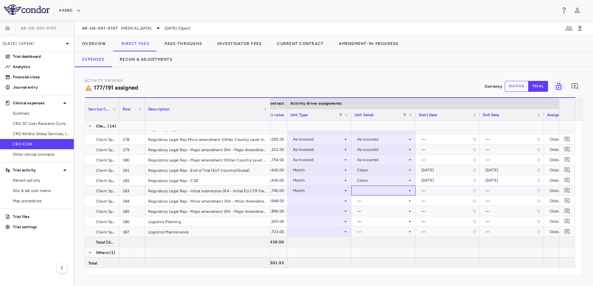
click at [385, 194] on div at bounding box center [384, 190] width 58 height 9
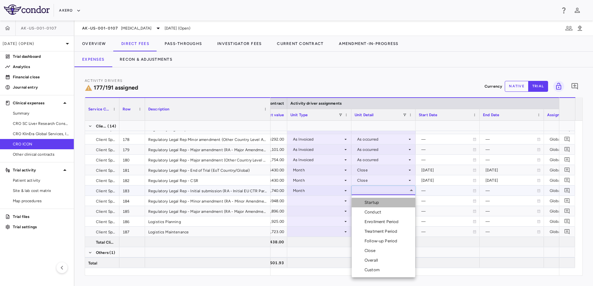
click at [383, 201] on li "Startup" at bounding box center [384, 203] width 64 height 10
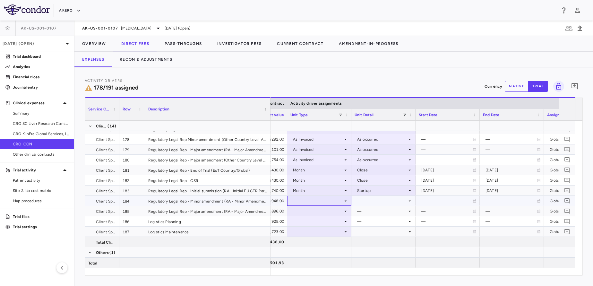
click at [339, 200] on div at bounding box center [320, 200] width 58 height 9
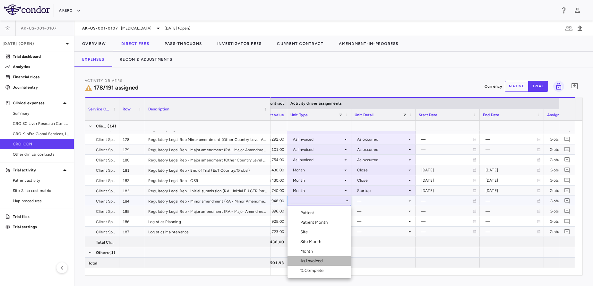
click at [303, 258] on li "As Invoiced" at bounding box center [320, 261] width 64 height 10
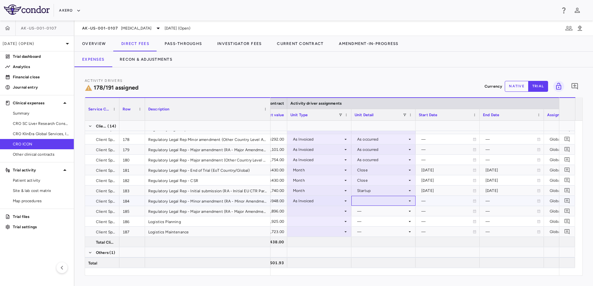
click at [372, 202] on div at bounding box center [384, 200] width 58 height 9
click at [373, 210] on div "As occurred" at bounding box center [378, 213] width 26 height 6
click at [326, 214] on div at bounding box center [320, 210] width 58 height 9
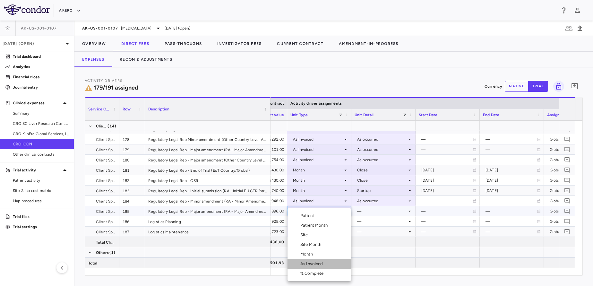
click at [309, 260] on li "As Invoiced" at bounding box center [320, 264] width 64 height 10
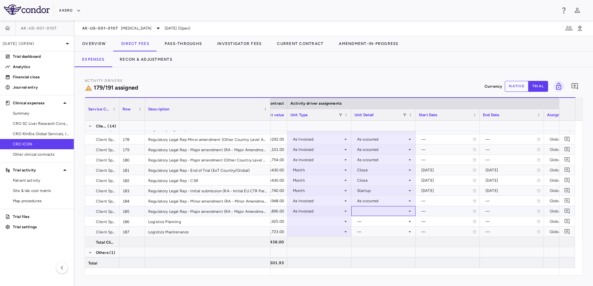
click at [368, 212] on div at bounding box center [384, 210] width 58 height 9
click at [375, 223] on div "As occurred" at bounding box center [378, 223] width 26 height 6
click at [312, 222] on div at bounding box center [320, 221] width 58 height 9
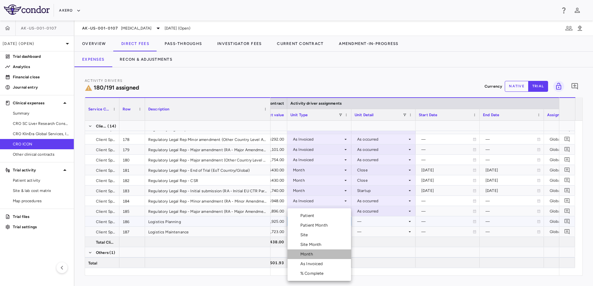
click at [311, 252] on div "Month" at bounding box center [308, 254] width 15 height 6
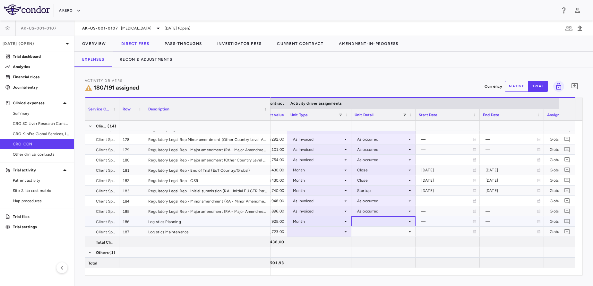
click at [378, 223] on div at bounding box center [384, 221] width 58 height 9
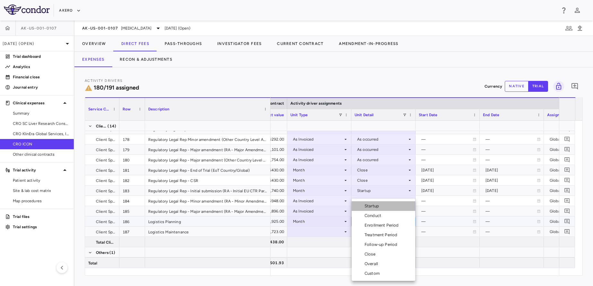
click at [377, 206] on div "Startup" at bounding box center [373, 206] width 17 height 6
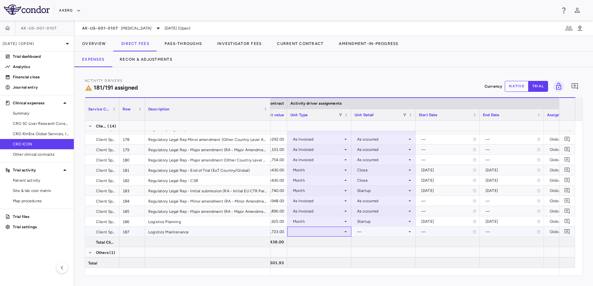
click at [320, 230] on div at bounding box center [320, 231] width 58 height 9
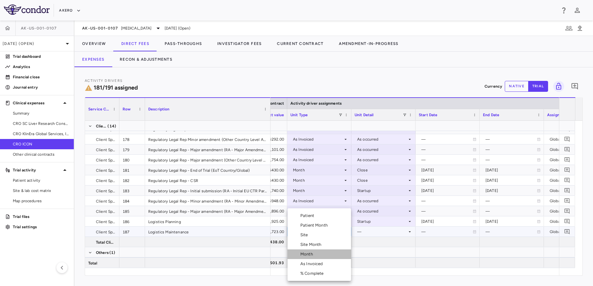
click at [308, 256] on div "Month" at bounding box center [308, 254] width 15 height 6
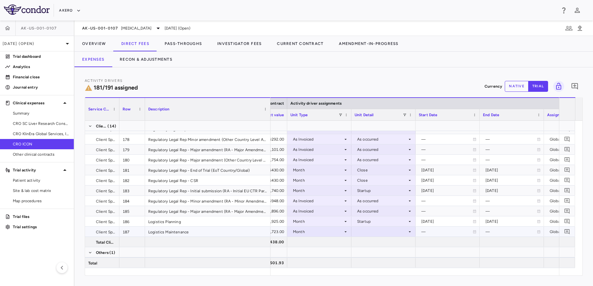
click at [371, 231] on div at bounding box center [384, 231] width 58 height 9
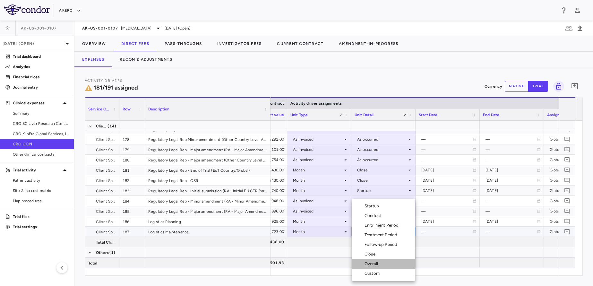
click at [379, 266] on div "Overall" at bounding box center [373, 264] width 16 height 6
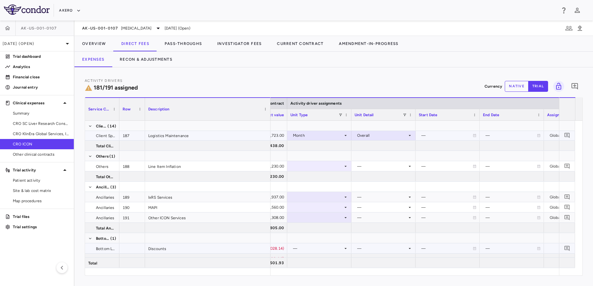
scroll to position [2226, 0]
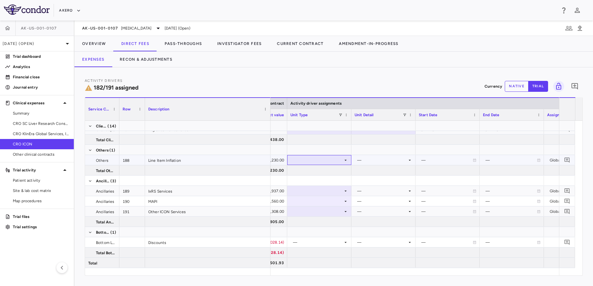
click at [302, 160] on div at bounding box center [320, 159] width 58 height 9
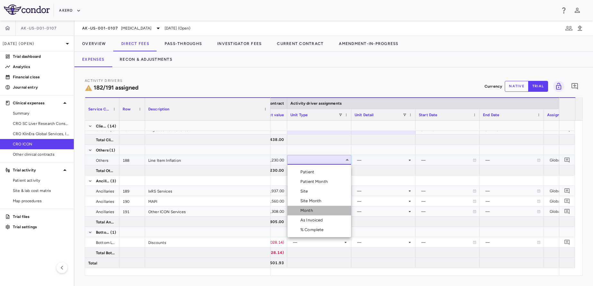
click at [315, 207] on li "Month" at bounding box center [320, 211] width 64 height 10
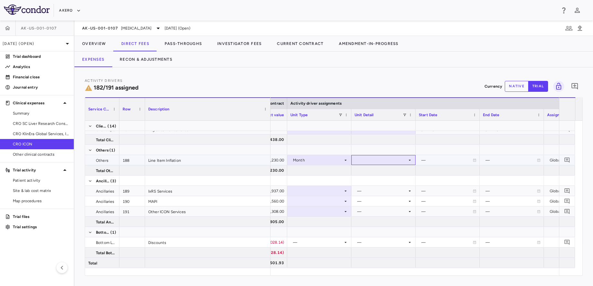
click at [377, 156] on div at bounding box center [384, 159] width 58 height 9
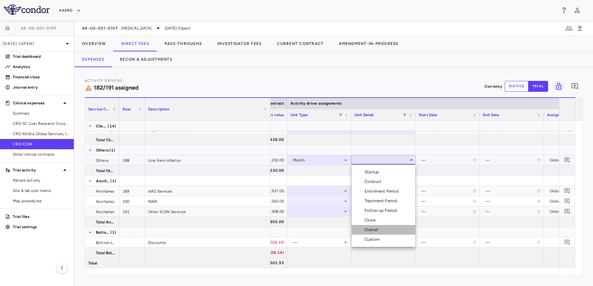
click at [382, 228] on li "Overall" at bounding box center [384, 230] width 64 height 10
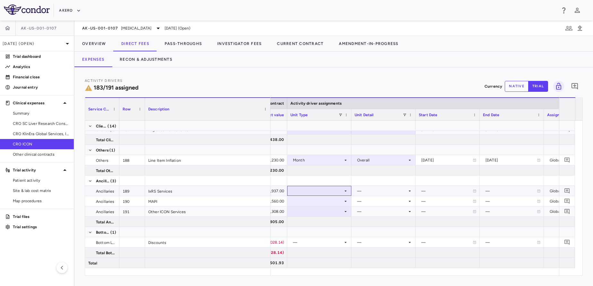
click at [327, 192] on div at bounding box center [320, 190] width 58 height 9
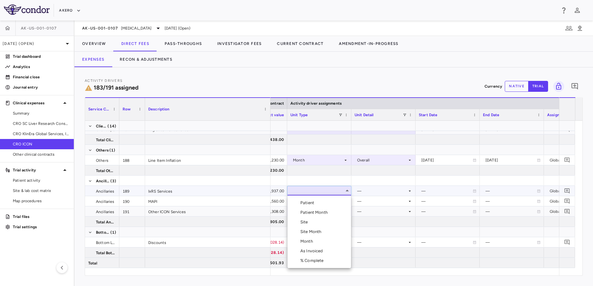
click at [319, 242] on li "Month" at bounding box center [320, 242] width 64 height 10
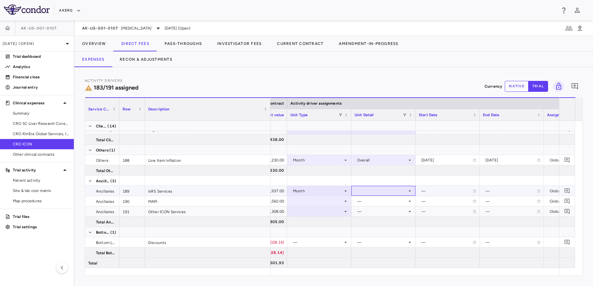
click at [377, 188] on div at bounding box center [384, 190] width 58 height 9
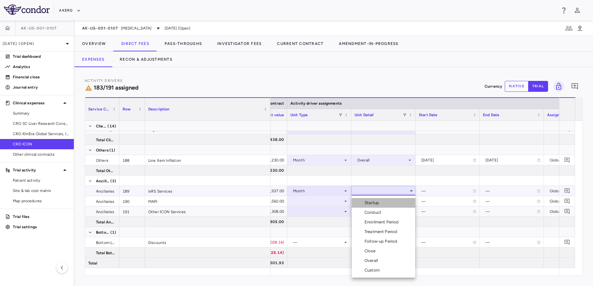
click at [378, 201] on div "Startup" at bounding box center [373, 203] width 17 height 6
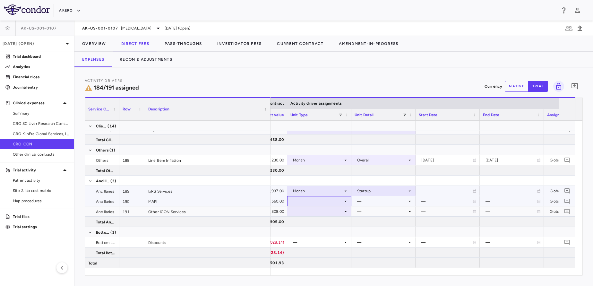
click at [317, 202] on div at bounding box center [320, 201] width 58 height 9
click at [314, 203] on div at bounding box center [320, 201] width 58 height 9
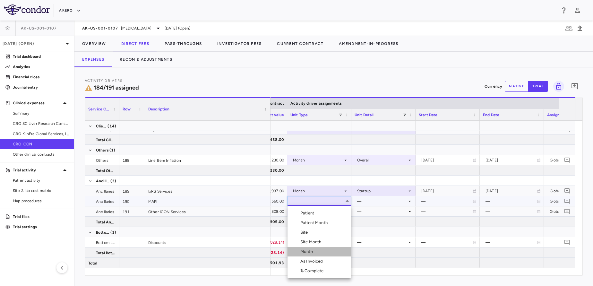
click at [312, 254] on div "Month" at bounding box center [308, 252] width 15 height 6
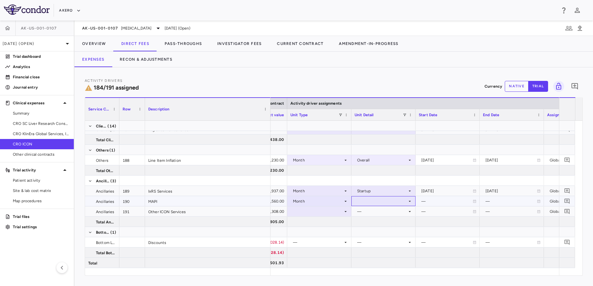
click at [389, 203] on div at bounding box center [384, 201] width 58 height 9
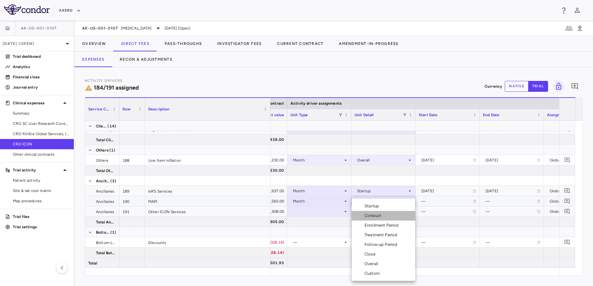
click at [382, 215] on div "Conduct" at bounding box center [374, 216] width 19 height 6
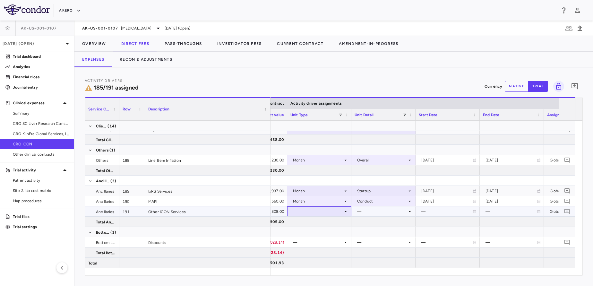
click at [312, 213] on div at bounding box center [320, 211] width 58 height 9
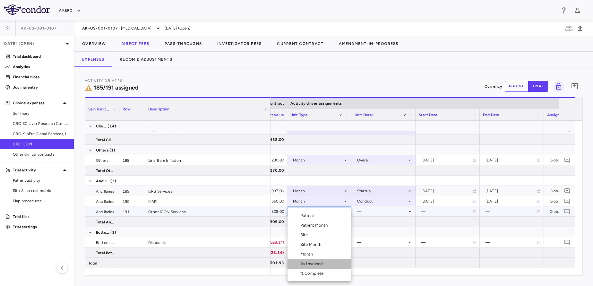
click at [310, 261] on li "As Invoiced" at bounding box center [320, 264] width 64 height 10
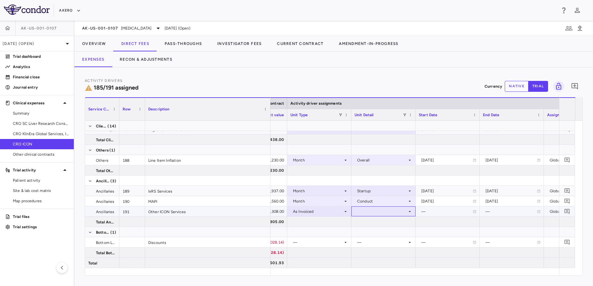
click at [380, 209] on div at bounding box center [384, 211] width 58 height 9
click at [377, 223] on div "As occurred" at bounding box center [378, 224] width 26 height 6
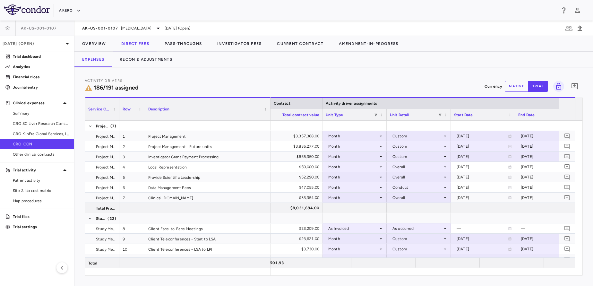
scroll to position [0, 0]
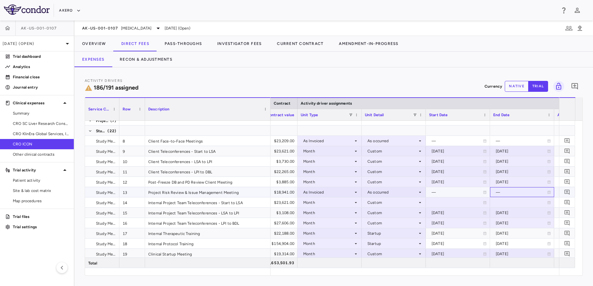
click at [529, 193] on div "—" at bounding box center [521, 192] width 51 height 10
click at [402, 167] on div "Custom" at bounding box center [393, 172] width 50 height 10
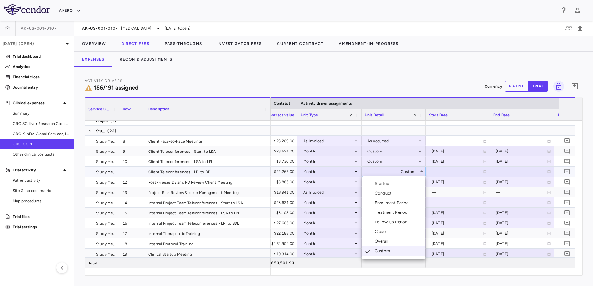
click at [332, 170] on div at bounding box center [296, 143] width 593 height 286
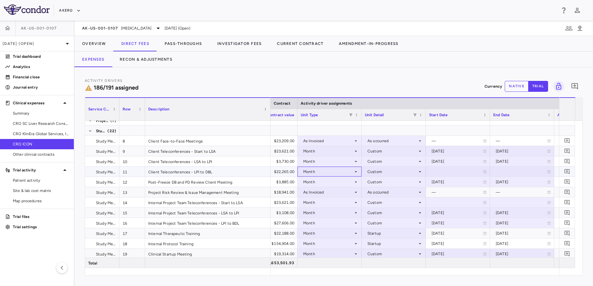
click at [332, 170] on div "Month" at bounding box center [328, 172] width 50 height 10
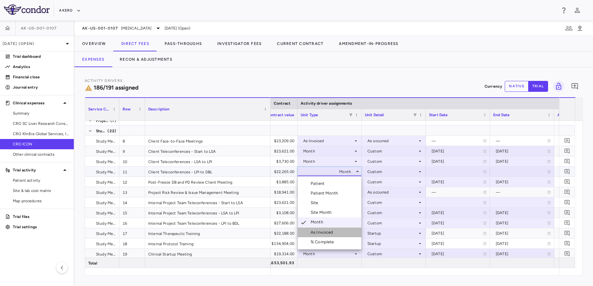
click at [322, 234] on div "As Invoiced" at bounding box center [323, 233] width 25 height 6
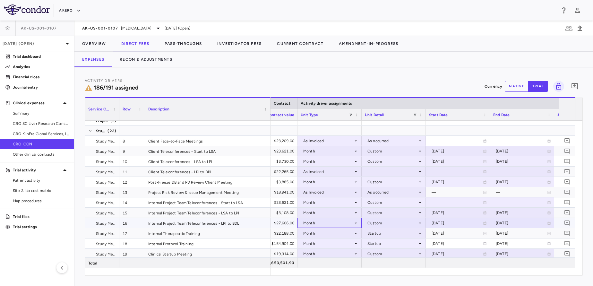
click at [334, 224] on div "Month" at bounding box center [328, 223] width 50 height 10
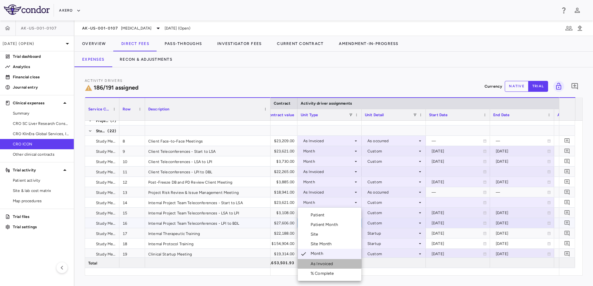
click at [326, 261] on div "As Invoiced" at bounding box center [323, 264] width 25 height 6
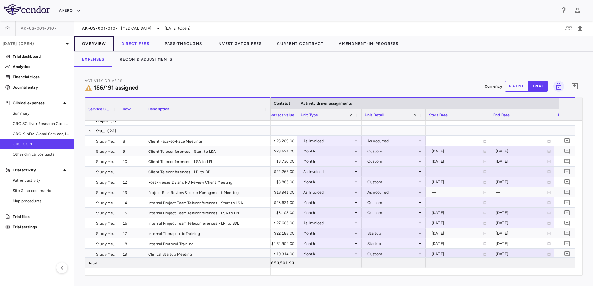
click at [99, 43] on button "Overview" at bounding box center [93, 43] width 39 height 15
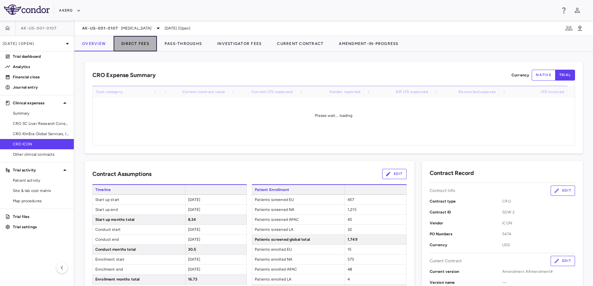
click at [120, 44] on button "Direct Fees" at bounding box center [135, 43] width 43 height 15
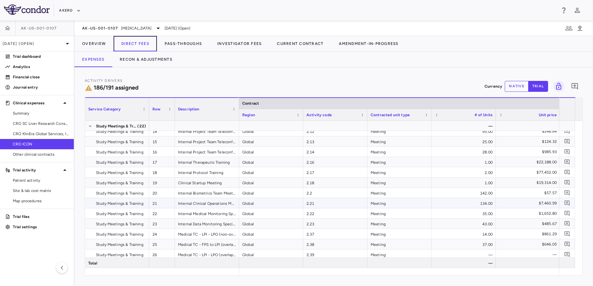
scroll to position [0, 184]
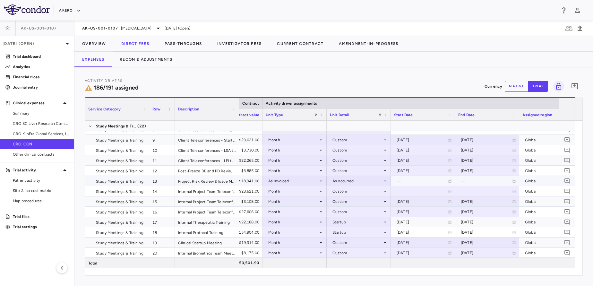
click at [422, 179] on div "—" at bounding box center [422, 181] width 51 height 10
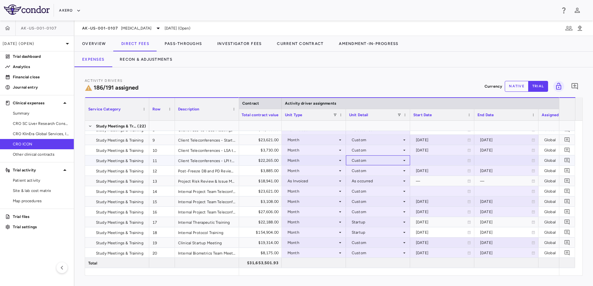
click at [359, 162] on div "Custom" at bounding box center [377, 160] width 50 height 10
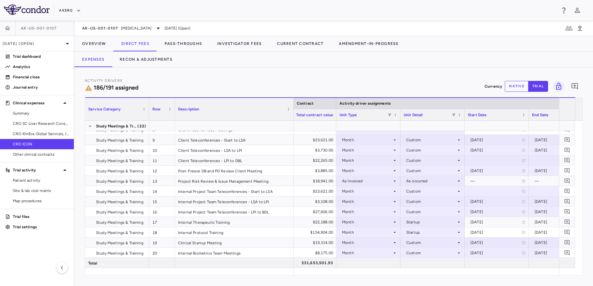
drag, startPoint x: 239, startPoint y: 103, endPoint x: 293, endPoint y: 109, distance: 55.0
click at [293, 109] on div at bounding box center [293, 109] width 3 height 22
click at [505, 219] on div "[DATE]" at bounding box center [496, 222] width 51 height 10
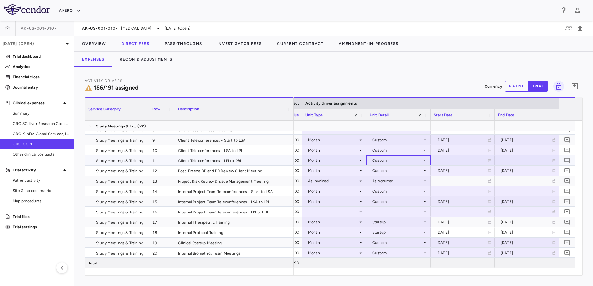
click at [380, 164] on div "Custom" at bounding box center [397, 160] width 50 height 10
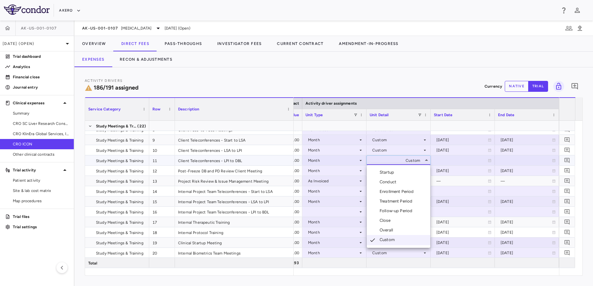
click at [380, 164] on div at bounding box center [296, 143] width 593 height 286
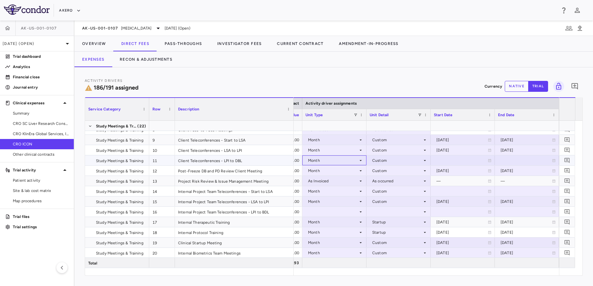
click at [328, 156] on div "Month" at bounding box center [333, 160] width 50 height 10
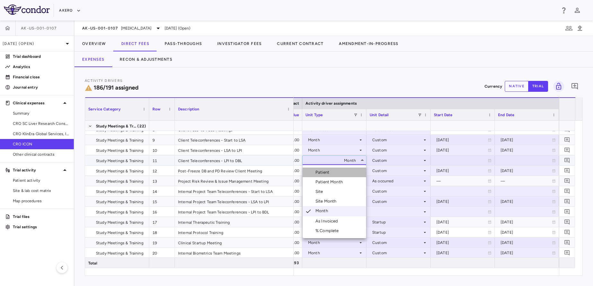
click at [328, 171] on div "Patient" at bounding box center [324, 173] width 16 height 6
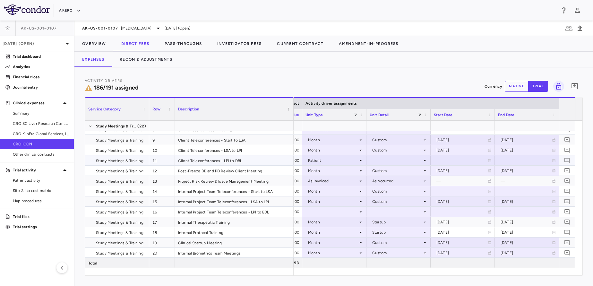
click at [381, 160] on div at bounding box center [399, 160] width 58 height 9
click at [333, 164] on div at bounding box center [296, 143] width 593 height 286
click at [317, 159] on div "Patient" at bounding box center [333, 160] width 50 height 10
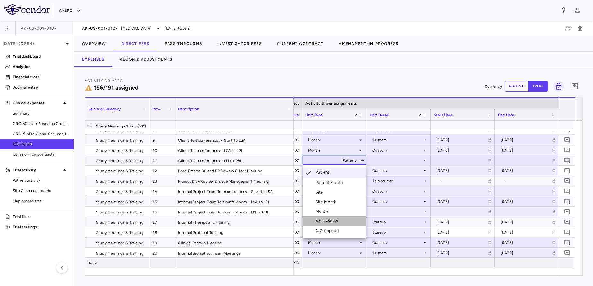
click at [330, 221] on div "As Invoiced" at bounding box center [328, 221] width 25 height 6
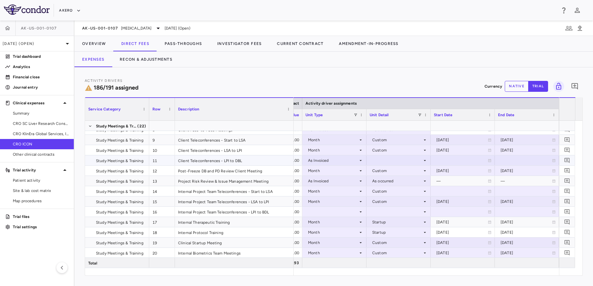
click at [386, 162] on div at bounding box center [399, 160] width 58 height 9
click at [386, 169] on li "As occurred" at bounding box center [399, 173] width 64 height 10
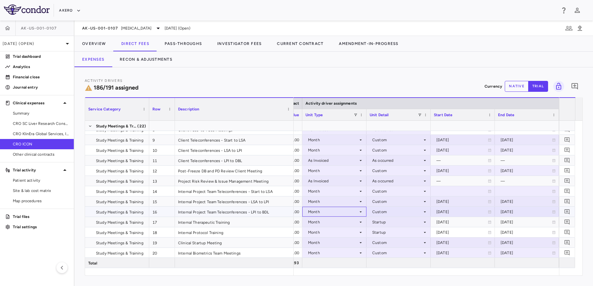
click at [328, 210] on div "Month" at bounding box center [333, 212] width 50 height 10
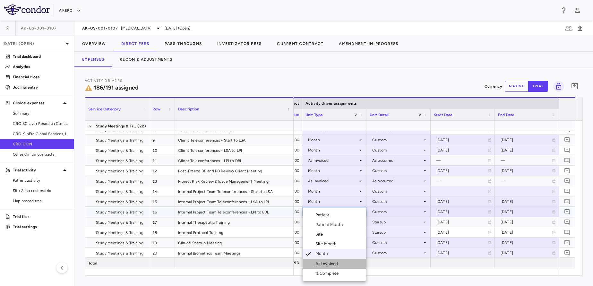
click at [327, 263] on div "As Invoiced" at bounding box center [328, 264] width 25 height 6
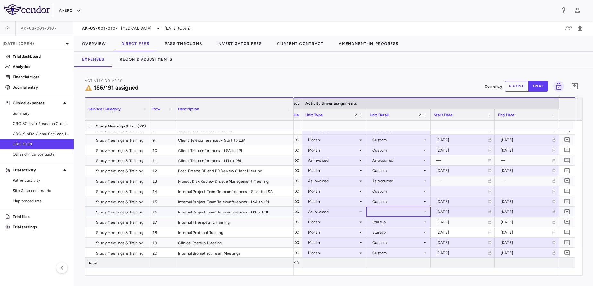
click at [380, 212] on div at bounding box center [399, 211] width 58 height 9
click at [383, 222] on div "As occurred" at bounding box center [393, 224] width 26 height 6
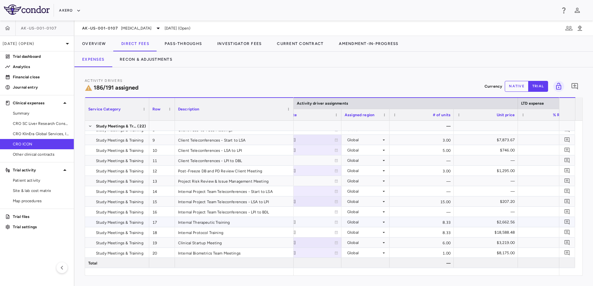
scroll to position [0, 598]
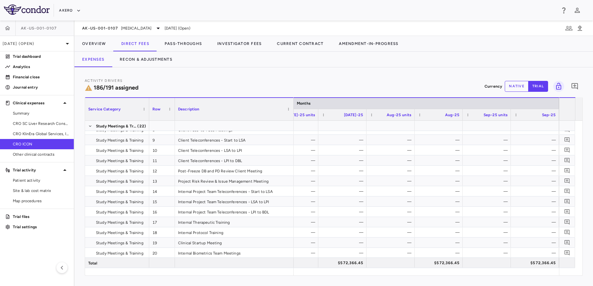
click at [515, 88] on button "native" at bounding box center [517, 86] width 24 height 11
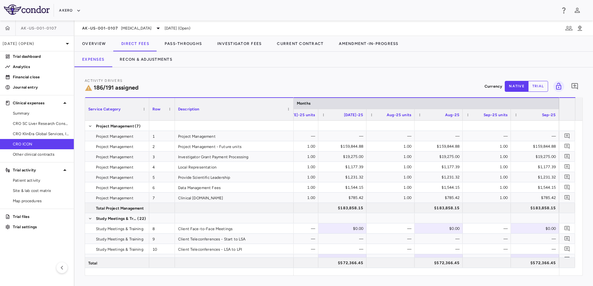
type button "native"
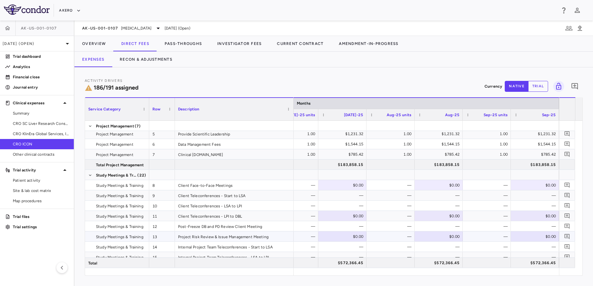
scroll to position [44, 0]
click at [480, 235] on div "—" at bounding box center [488, 236] width 39 height 10
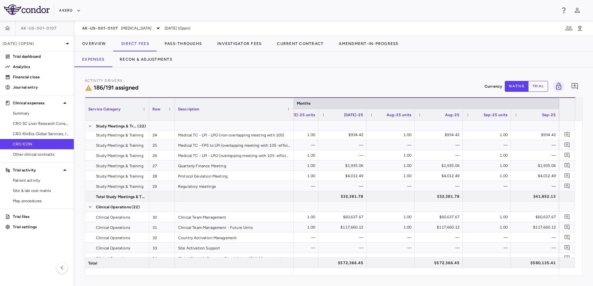
scroll to position [259, 0]
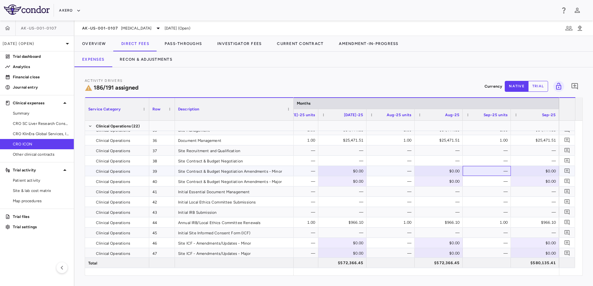
click at [483, 167] on div "—" at bounding box center [488, 171] width 39 height 10
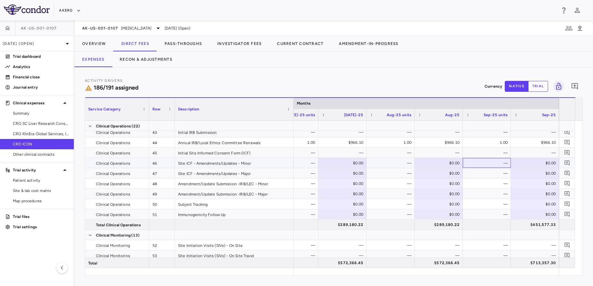
click at [492, 165] on div "—" at bounding box center [488, 163] width 39 height 10
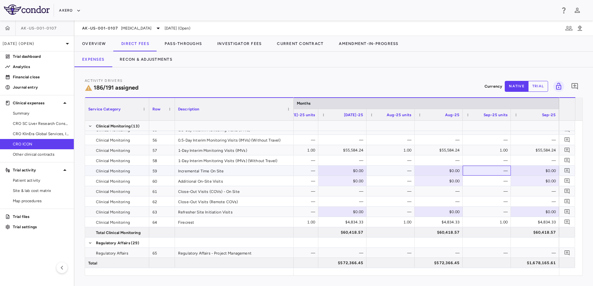
click at [489, 173] on div "—" at bounding box center [488, 171] width 39 height 10
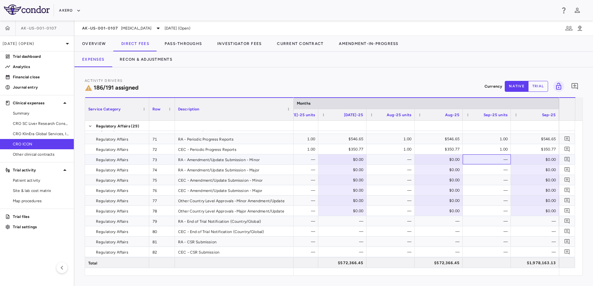
click at [489, 161] on div "—" at bounding box center [488, 159] width 39 height 10
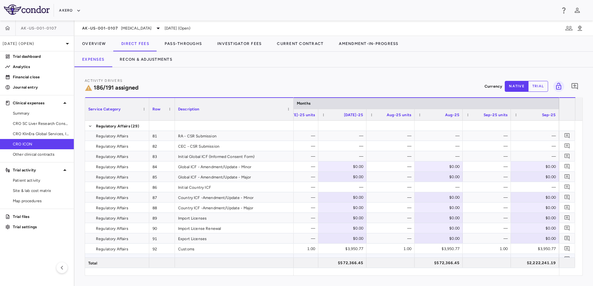
scroll to position [938, 0]
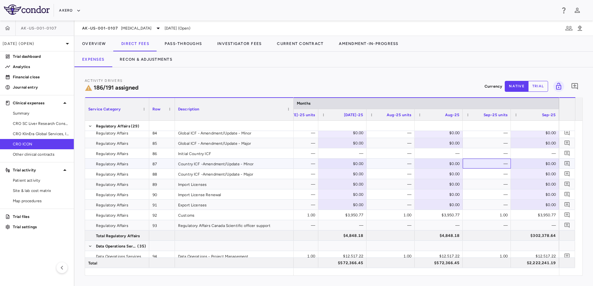
click at [476, 163] on div "—" at bounding box center [488, 164] width 39 height 10
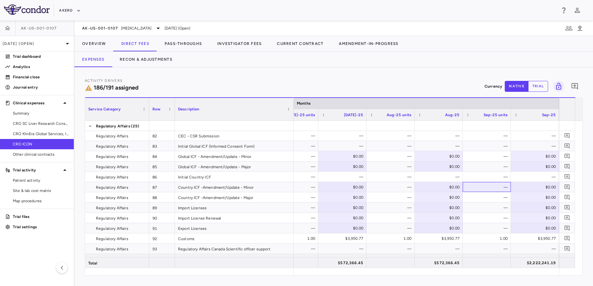
scroll to position [914, 0]
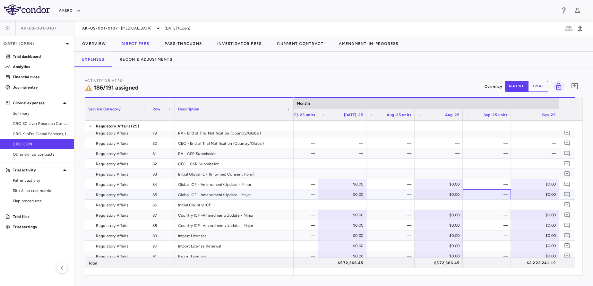
click at [494, 196] on div "—" at bounding box center [488, 194] width 39 height 10
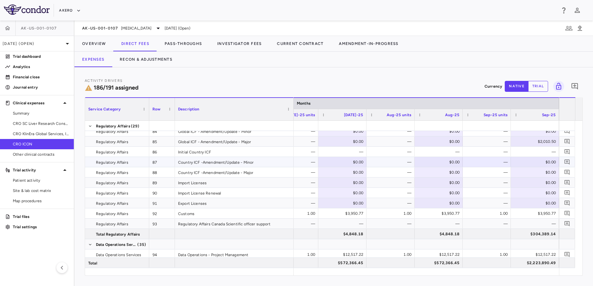
click at [476, 159] on div "—" at bounding box center [488, 162] width 39 height 10
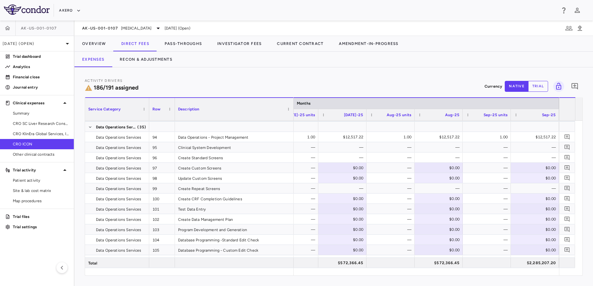
scroll to position [1058, 0]
click at [484, 167] on div "—" at bounding box center [488, 167] width 39 height 10
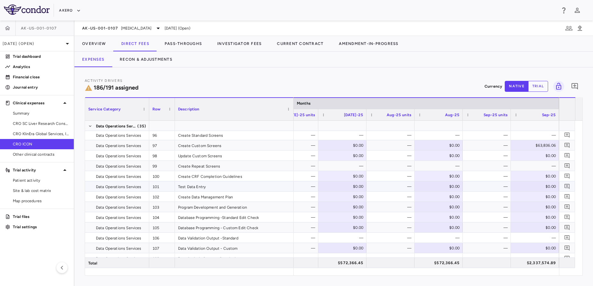
scroll to position [1091, 0]
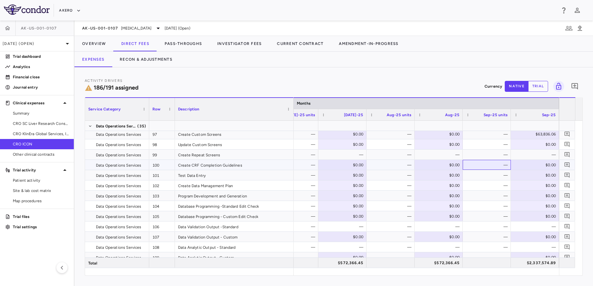
click at [500, 164] on div "—" at bounding box center [488, 165] width 39 height 10
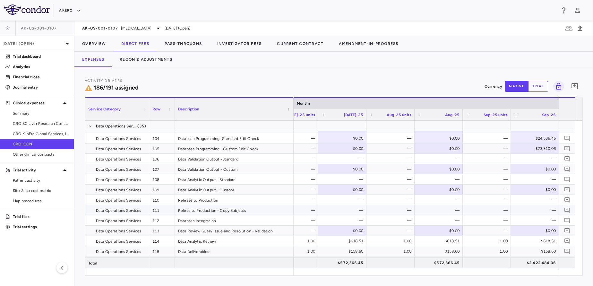
scroll to position [1159, 0]
click at [486, 165] on div "—" at bounding box center [488, 169] width 39 height 10
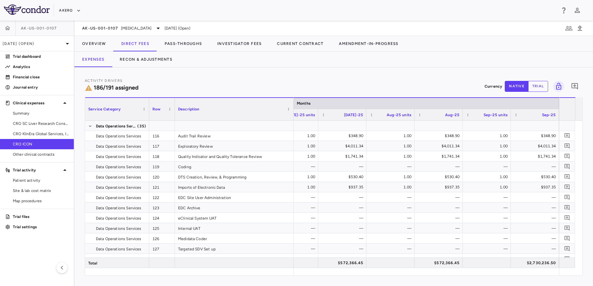
scroll to position [1359, 0]
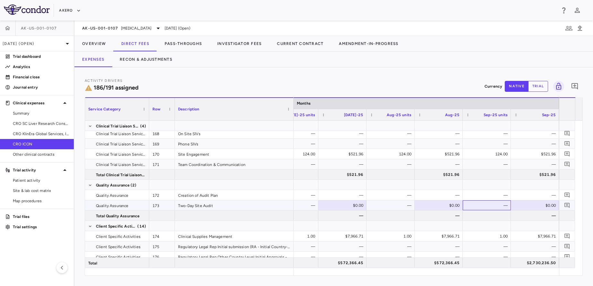
click at [483, 205] on div "—" at bounding box center [488, 205] width 39 height 10
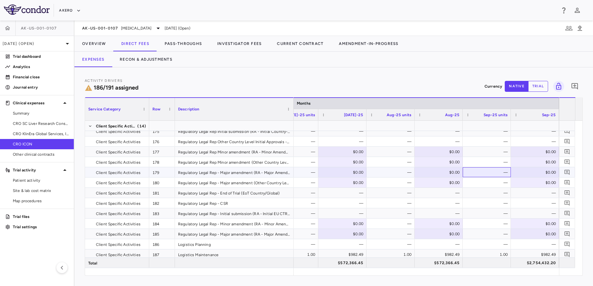
click at [491, 168] on div "—" at bounding box center [488, 172] width 39 height 10
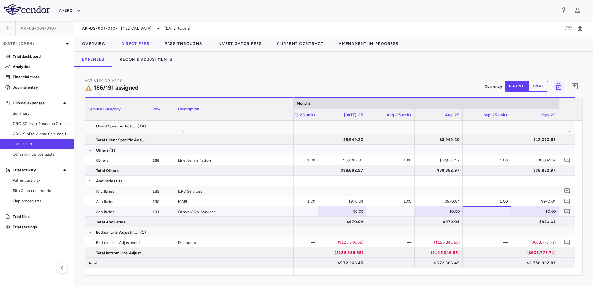
click at [493, 211] on div "—" at bounding box center [488, 211] width 39 height 10
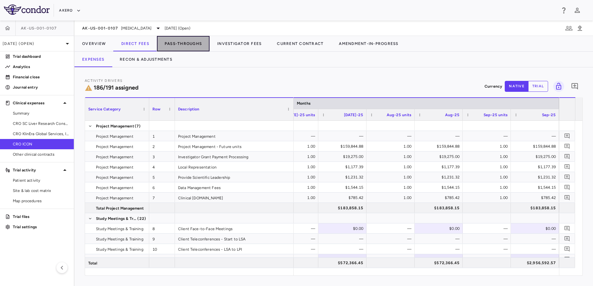
click at [174, 48] on button "Pass-Throughs" at bounding box center [183, 43] width 53 height 15
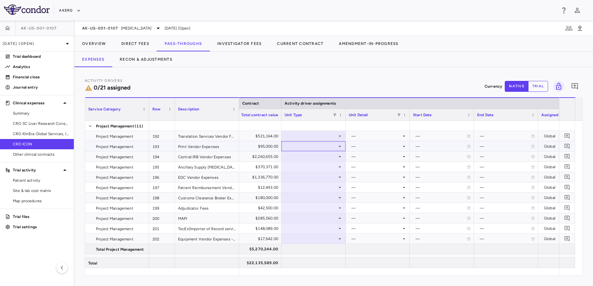
click at [331, 142] on div at bounding box center [314, 146] width 58 height 9
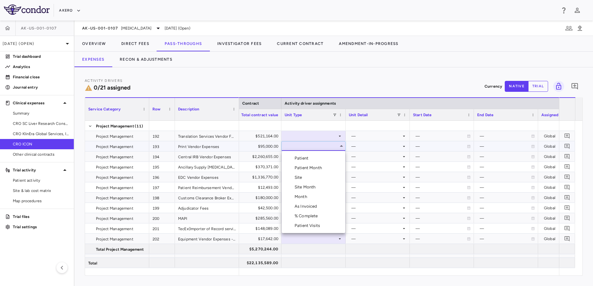
click at [323, 138] on div at bounding box center [296, 143] width 593 height 286
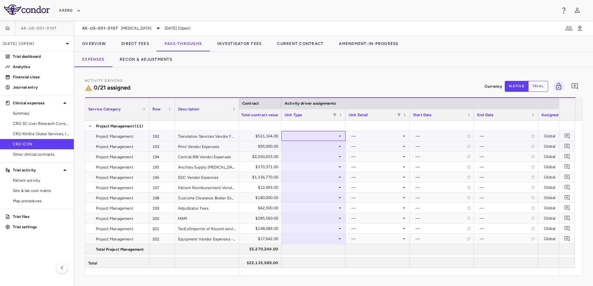
click at [323, 138] on div at bounding box center [314, 135] width 58 height 9
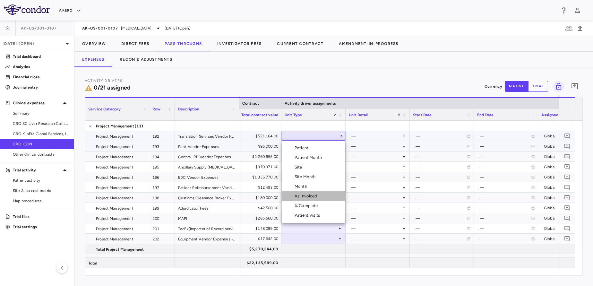
click at [314, 193] on li "As Invoiced" at bounding box center [314, 196] width 64 height 10
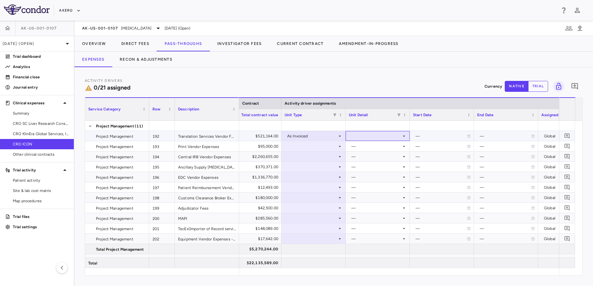
click at [366, 137] on div at bounding box center [378, 135] width 58 height 9
click at [367, 149] on div "As occurred" at bounding box center [372, 148] width 26 height 6
click at [320, 146] on div at bounding box center [314, 146] width 58 height 9
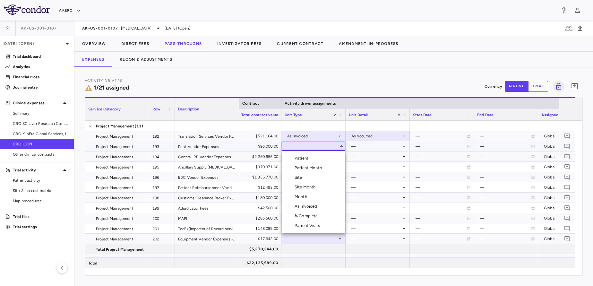
click at [315, 192] on li "Month" at bounding box center [314, 197] width 64 height 10
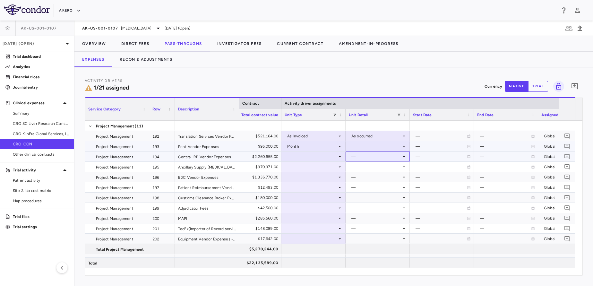
click at [368, 152] on div "—" at bounding box center [378, 157] width 64 height 10
click at [378, 144] on div at bounding box center [378, 146] width 58 height 9
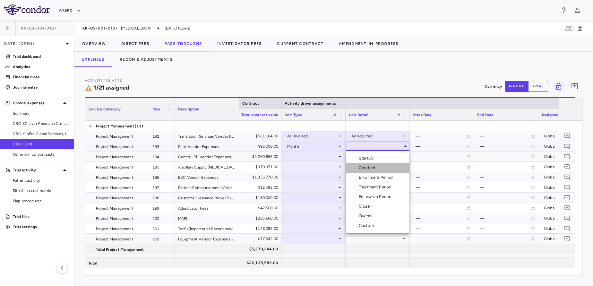
click at [380, 168] on li "Conduct" at bounding box center [378, 168] width 64 height 10
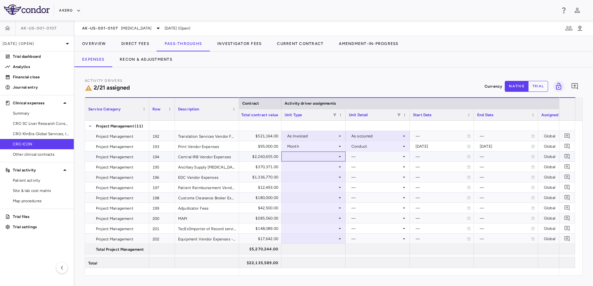
click at [324, 161] on div at bounding box center [314, 156] width 58 height 9
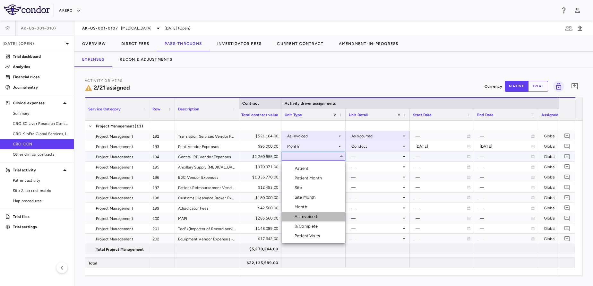
click at [316, 219] on div "As Invoiced" at bounding box center [307, 217] width 25 height 6
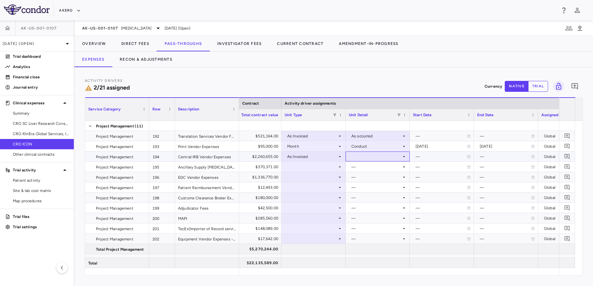
click at [383, 157] on div at bounding box center [378, 156] width 58 height 9
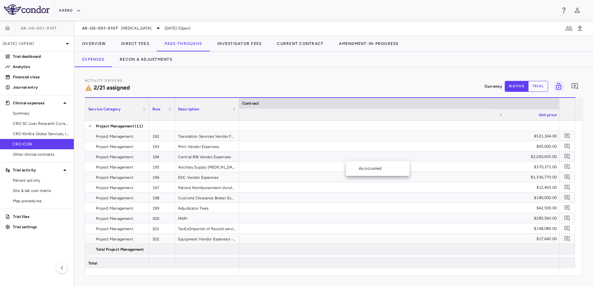
scroll to position [0, 343]
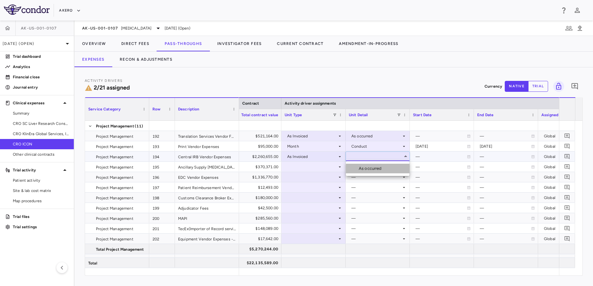
click at [380, 171] on div "As occurred" at bounding box center [372, 169] width 26 height 6
click at [331, 169] on div at bounding box center [314, 166] width 58 height 9
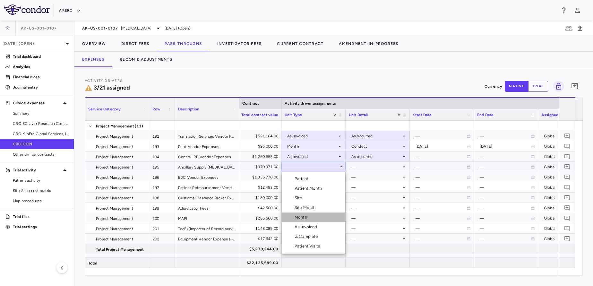
click at [309, 217] on div "Month" at bounding box center [302, 217] width 15 height 6
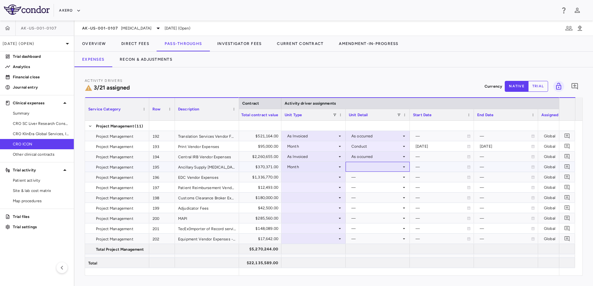
click at [383, 168] on div at bounding box center [378, 166] width 58 height 9
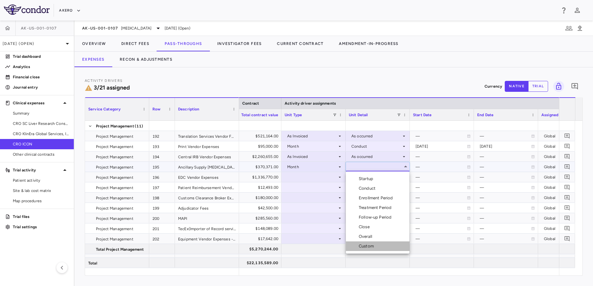
click at [372, 250] on li "Custom" at bounding box center [378, 246] width 64 height 10
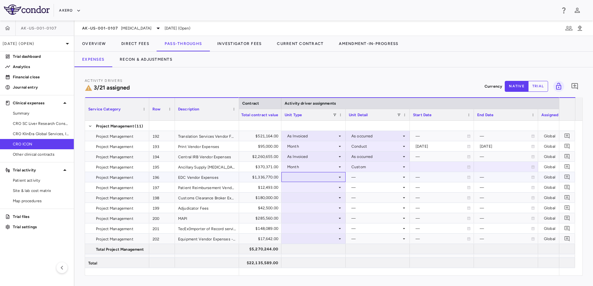
click at [313, 180] on div at bounding box center [314, 176] width 58 height 9
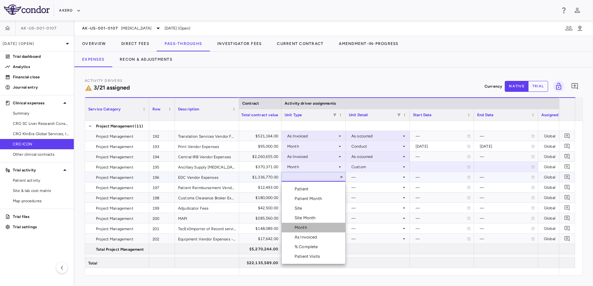
click at [312, 230] on li "Month" at bounding box center [314, 228] width 64 height 10
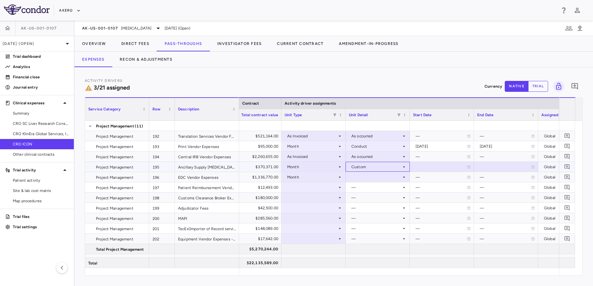
click at [390, 171] on div "Custom" at bounding box center [377, 167] width 50 height 10
click at [386, 176] on div at bounding box center [378, 176] width 58 height 9
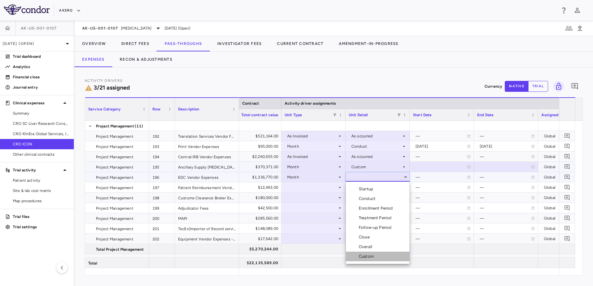
click at [376, 254] on div "Custom" at bounding box center [368, 257] width 18 height 6
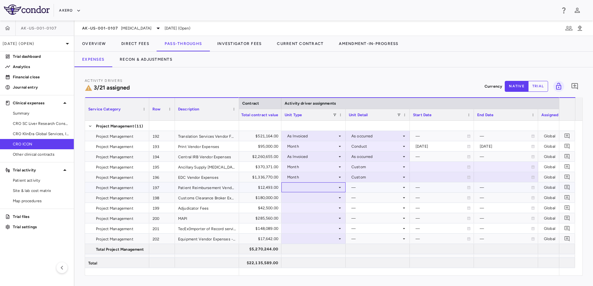
click at [311, 188] on div at bounding box center [314, 187] width 58 height 9
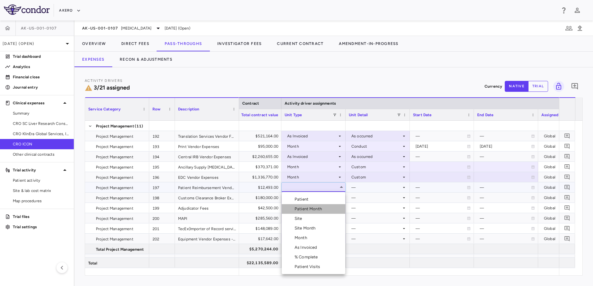
click at [310, 207] on div "Patient Month" at bounding box center [310, 209] width 30 height 6
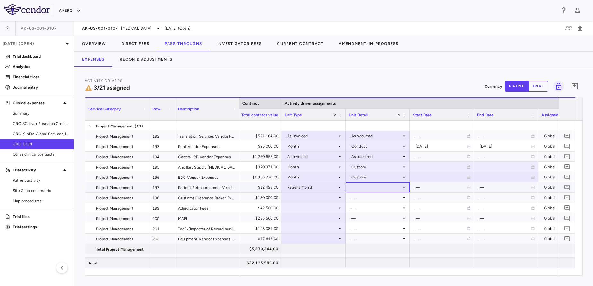
click at [375, 184] on div at bounding box center [378, 187] width 58 height 9
click at [379, 197] on div "As occurred" at bounding box center [372, 200] width 26 height 6
click at [303, 196] on div at bounding box center [314, 197] width 58 height 9
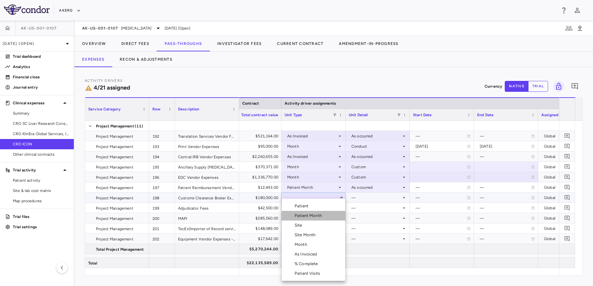
click at [315, 212] on li "Patient Month" at bounding box center [314, 216] width 64 height 10
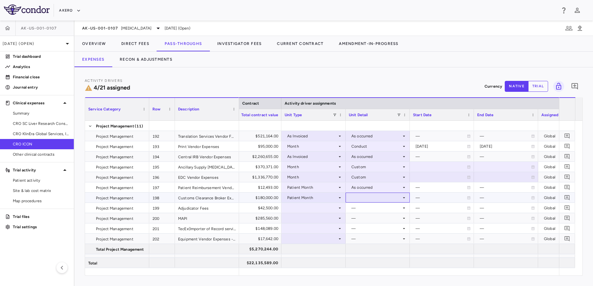
click at [366, 194] on div at bounding box center [378, 197] width 58 height 9
click at [374, 209] on div "As occurred" at bounding box center [372, 210] width 26 height 6
click at [323, 207] on div at bounding box center [314, 207] width 58 height 9
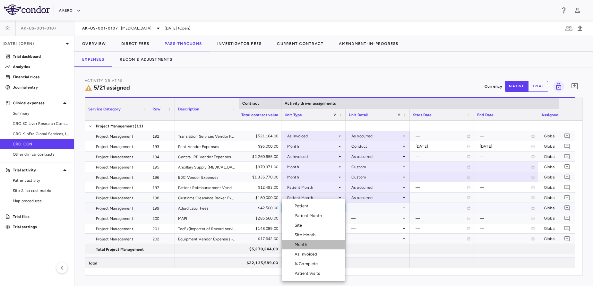
click at [305, 245] on div "Month" at bounding box center [302, 245] width 15 height 6
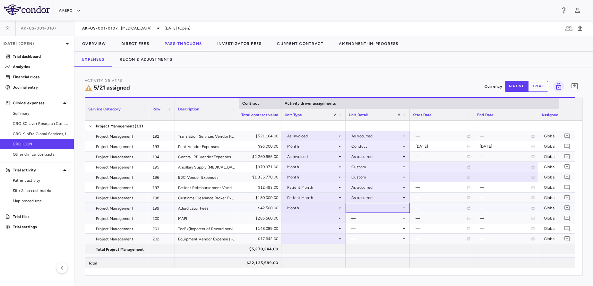
click at [376, 206] on div at bounding box center [378, 207] width 58 height 9
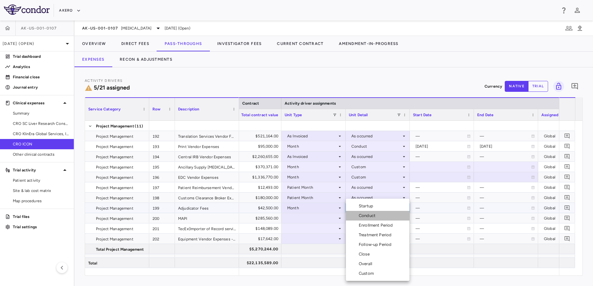
click at [379, 213] on li "Conduct" at bounding box center [378, 216] width 64 height 10
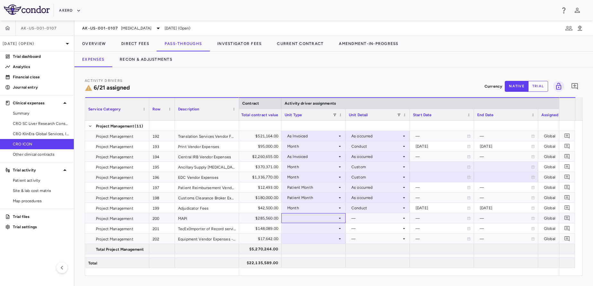
click at [314, 222] on div at bounding box center [314, 218] width 58 height 9
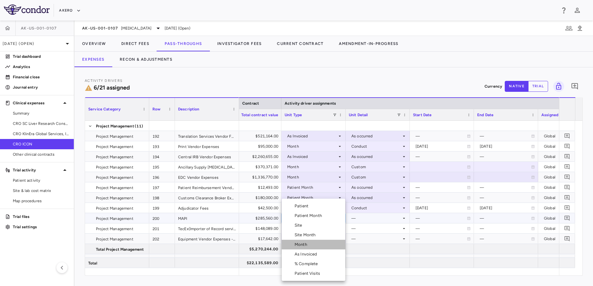
click at [308, 244] on div "Month" at bounding box center [302, 245] width 15 height 6
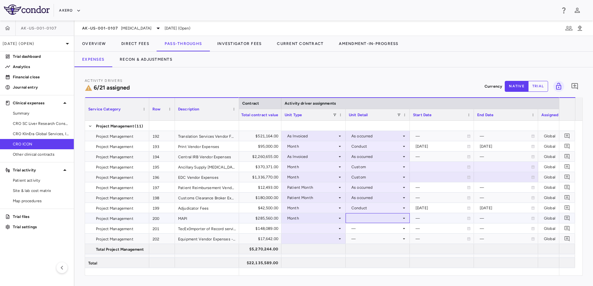
click at [377, 216] on div at bounding box center [378, 218] width 58 height 9
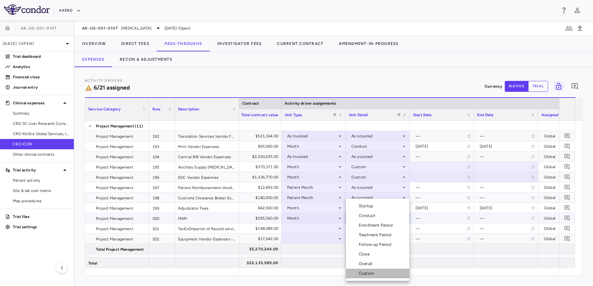
click at [379, 272] on li "Custom" at bounding box center [378, 274] width 64 height 10
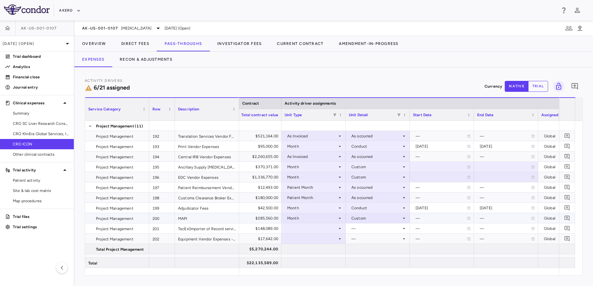
scroll to position [29, 0]
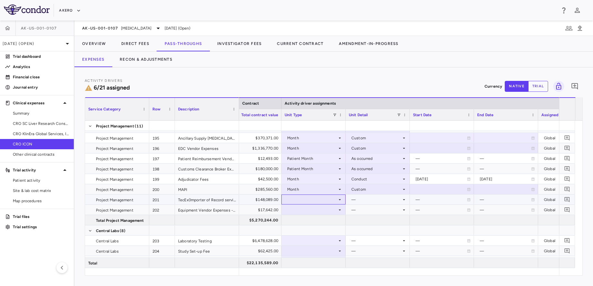
click at [310, 200] on div at bounding box center [314, 199] width 58 height 9
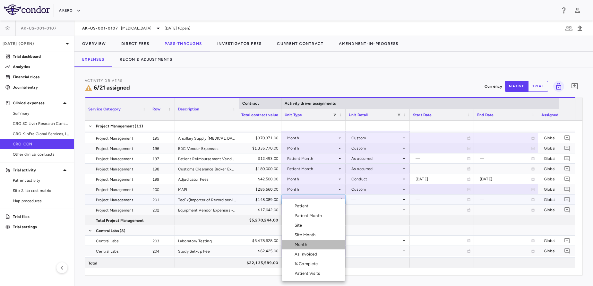
click at [315, 243] on li "Month" at bounding box center [314, 245] width 64 height 10
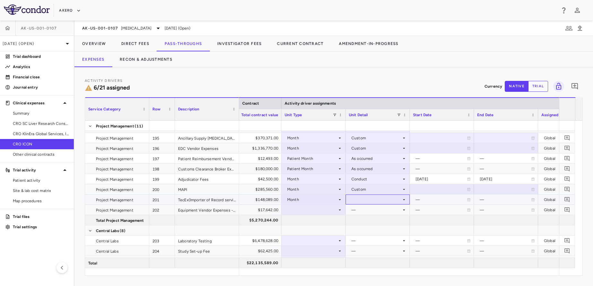
click at [386, 198] on div at bounding box center [378, 199] width 58 height 9
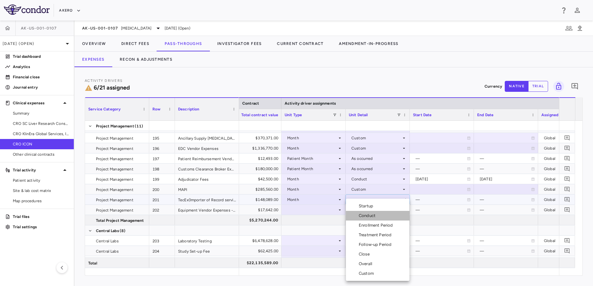
click at [387, 214] on li "Conduct" at bounding box center [378, 216] width 64 height 10
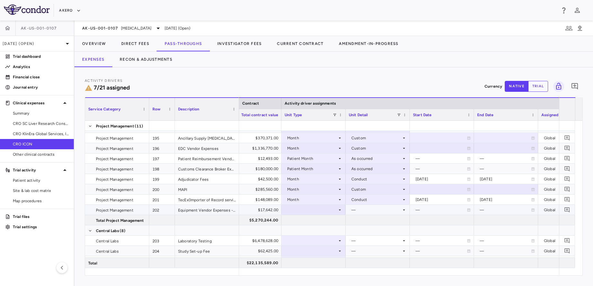
click at [315, 212] on div at bounding box center [314, 209] width 58 height 9
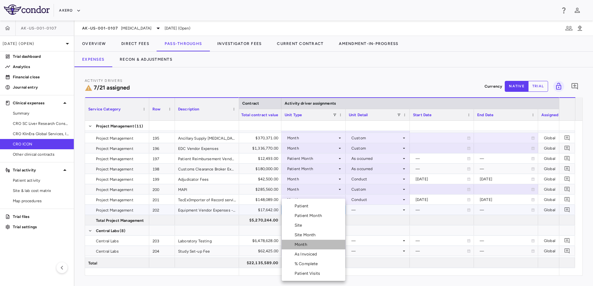
click at [317, 245] on li "Month" at bounding box center [314, 245] width 64 height 10
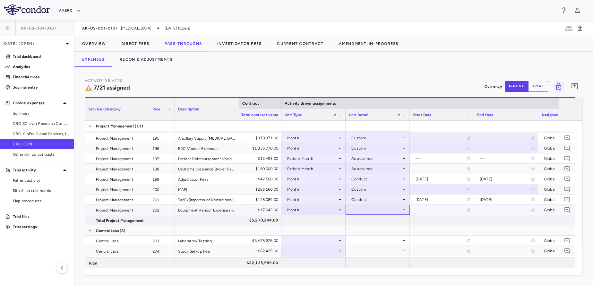
click at [382, 207] on div at bounding box center [378, 209] width 58 height 9
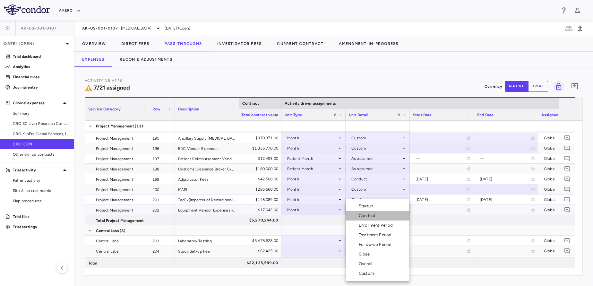
click at [381, 220] on li "Conduct" at bounding box center [378, 216] width 64 height 10
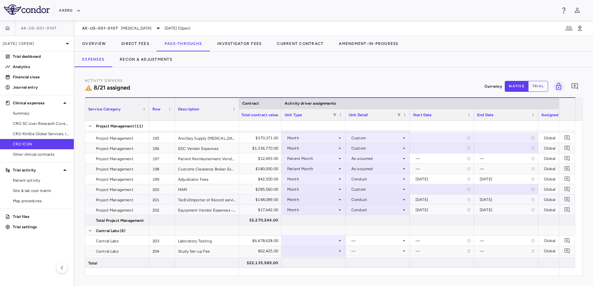
click at [441, 202] on div "[DATE]" at bounding box center [441, 200] width 51 height 10
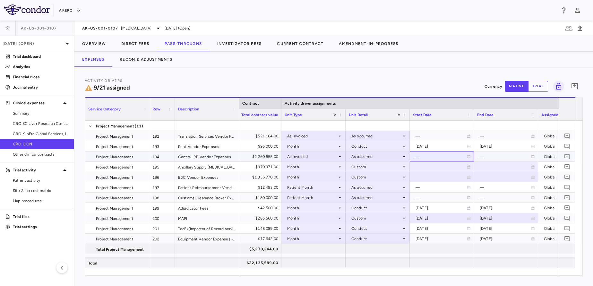
click at [429, 161] on div "—" at bounding box center [441, 157] width 51 height 10
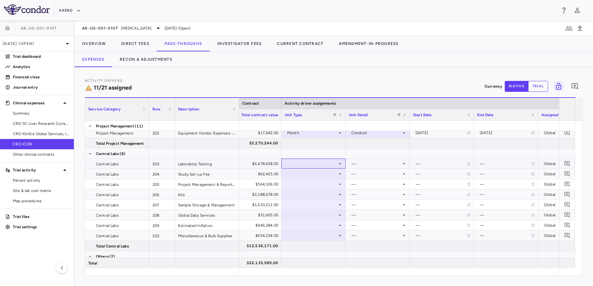
click at [308, 164] on div at bounding box center [314, 163] width 58 height 9
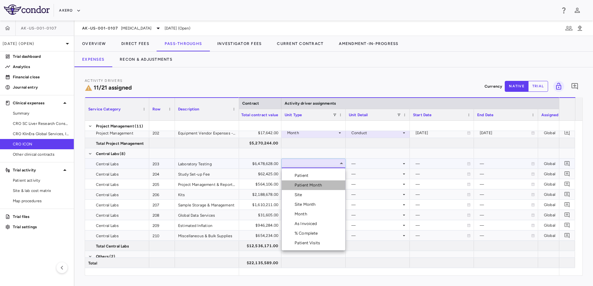
click at [314, 185] on div "Patient Month" at bounding box center [310, 185] width 30 height 6
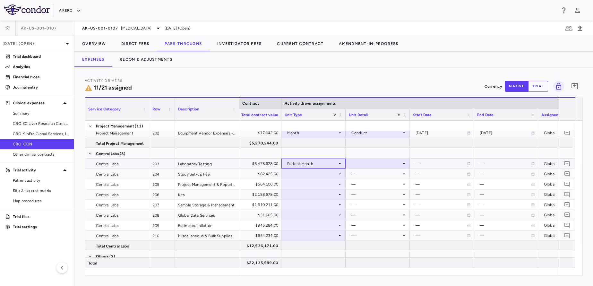
click at [299, 163] on div "Patient Month" at bounding box center [312, 164] width 50 height 10
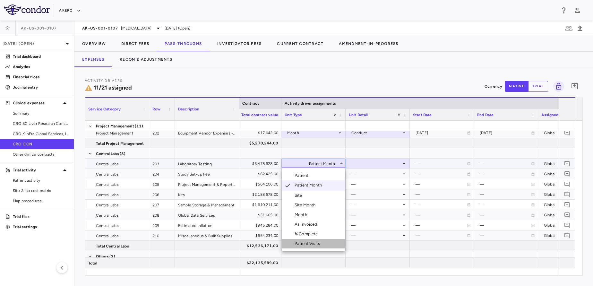
click at [309, 240] on li "Patient Visits" at bounding box center [314, 244] width 64 height 10
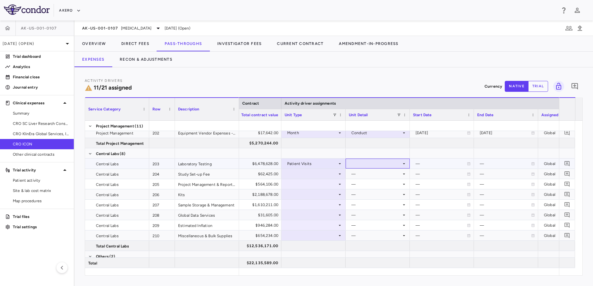
click at [366, 160] on div at bounding box center [378, 163] width 58 height 9
click at [369, 176] on div "As occurred" at bounding box center [372, 176] width 26 height 6
click at [302, 175] on div at bounding box center [314, 173] width 58 height 9
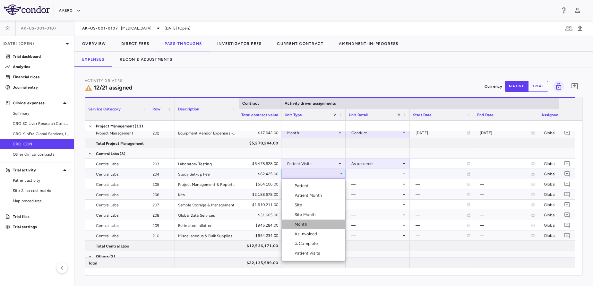
click at [301, 222] on div "Month" at bounding box center [302, 225] width 15 height 6
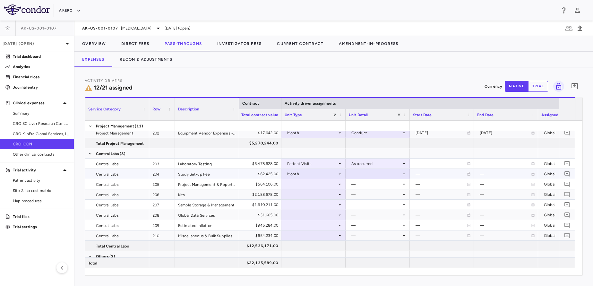
click at [375, 173] on div at bounding box center [378, 173] width 58 height 9
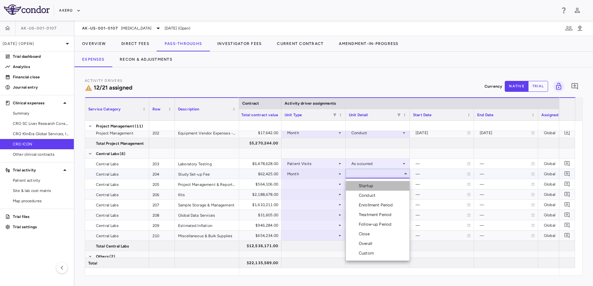
click at [374, 183] on div "Startup" at bounding box center [367, 186] width 17 height 6
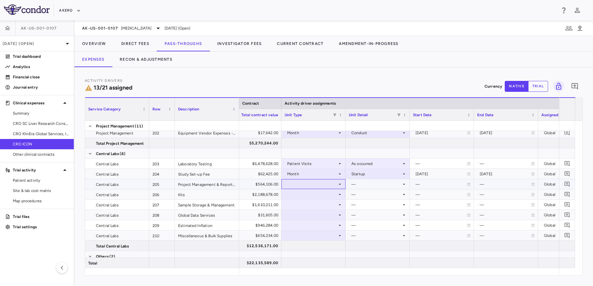
click at [309, 182] on div at bounding box center [314, 183] width 58 height 9
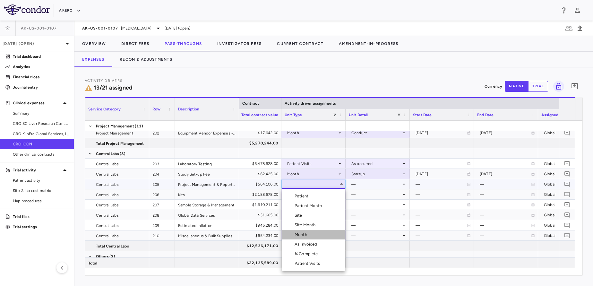
click at [305, 237] on div "Month" at bounding box center [302, 235] width 15 height 6
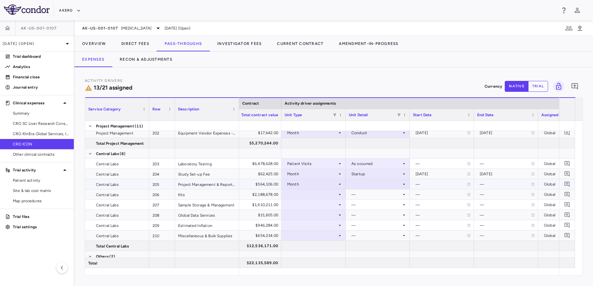
click at [357, 183] on div at bounding box center [378, 183] width 58 height 9
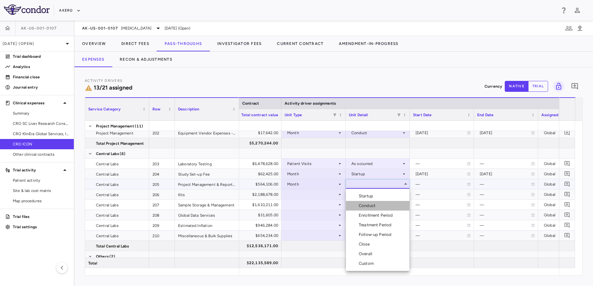
click at [376, 205] on div "Conduct" at bounding box center [368, 206] width 19 height 6
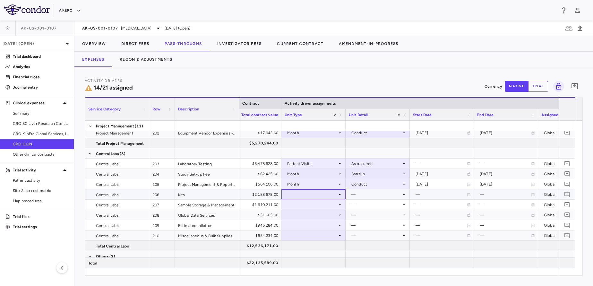
click at [314, 192] on div at bounding box center [314, 194] width 58 height 9
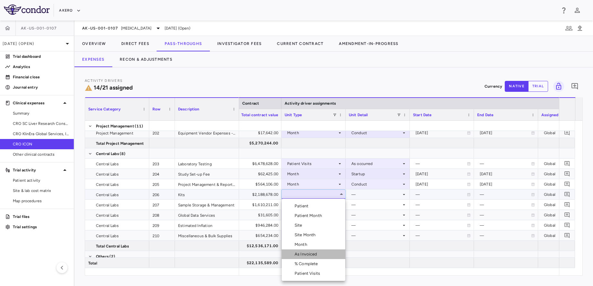
click at [301, 254] on div "As Invoiced" at bounding box center [307, 254] width 25 height 6
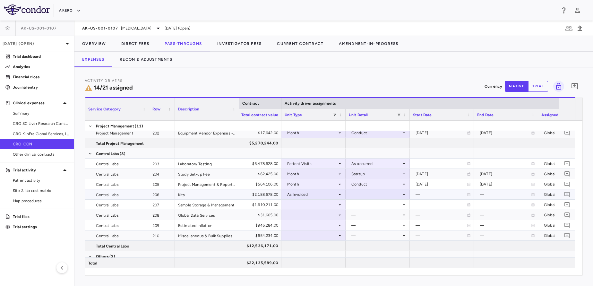
click at [393, 192] on div at bounding box center [378, 194] width 58 height 9
click at [378, 206] on div "As occurred" at bounding box center [372, 207] width 26 height 6
click at [309, 205] on div at bounding box center [314, 204] width 58 height 9
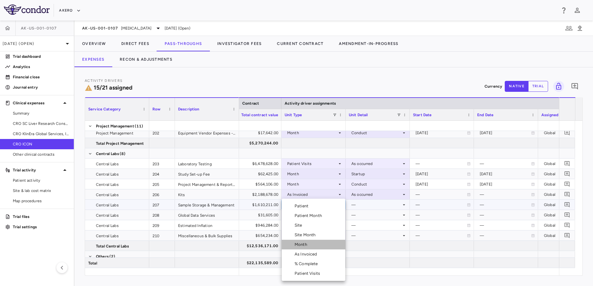
click at [303, 247] on div "Month" at bounding box center [302, 245] width 15 height 6
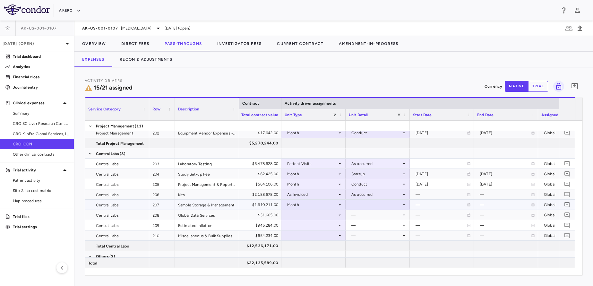
click at [380, 206] on div at bounding box center [378, 204] width 58 height 9
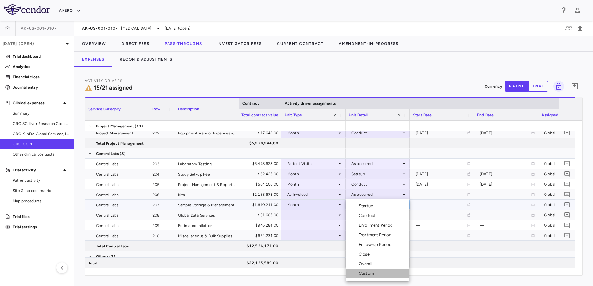
click at [376, 278] on li "Custom" at bounding box center [378, 274] width 64 height 10
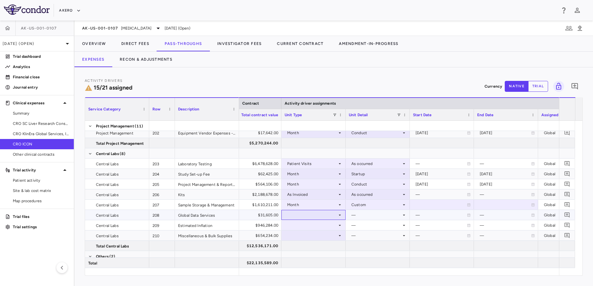
click at [292, 213] on div at bounding box center [314, 214] width 58 height 9
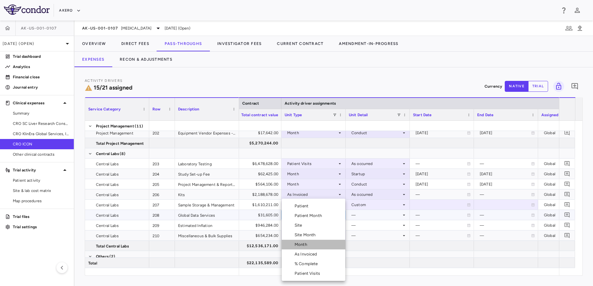
click at [295, 248] on li "Month" at bounding box center [314, 245] width 64 height 10
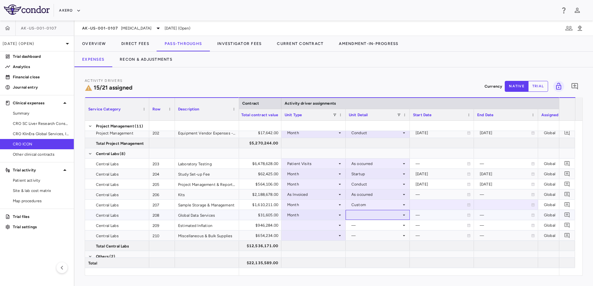
click at [372, 210] on div at bounding box center [378, 214] width 58 height 9
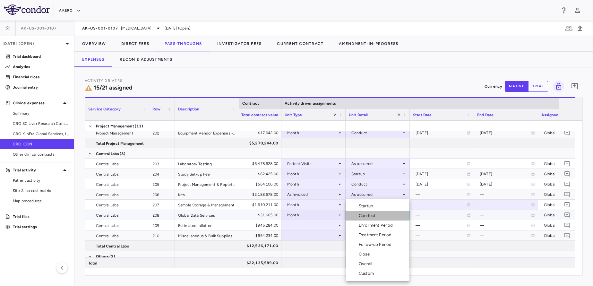
click at [380, 213] on li "Conduct" at bounding box center [378, 216] width 64 height 10
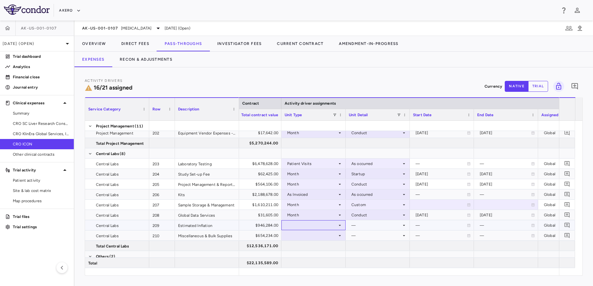
click at [289, 225] on div at bounding box center [314, 225] width 58 height 9
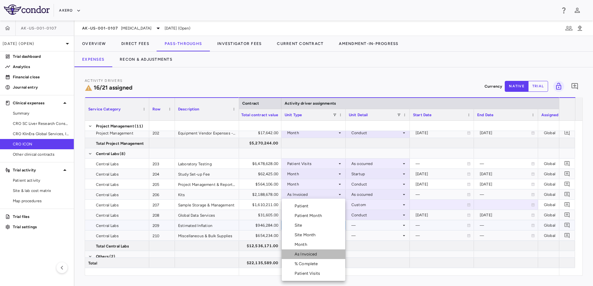
click at [298, 257] on li "As Invoiced" at bounding box center [314, 254] width 64 height 10
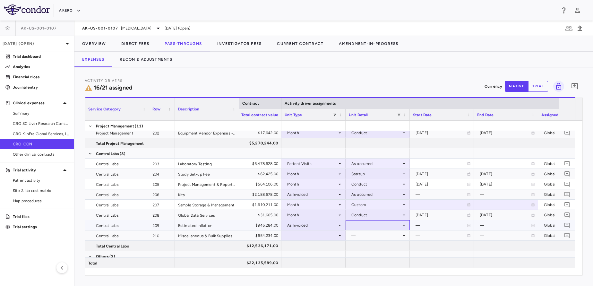
click at [389, 223] on div at bounding box center [378, 225] width 58 height 9
click at [366, 234] on li "As occurred" at bounding box center [378, 237] width 64 height 10
click at [310, 234] on div at bounding box center [314, 235] width 58 height 9
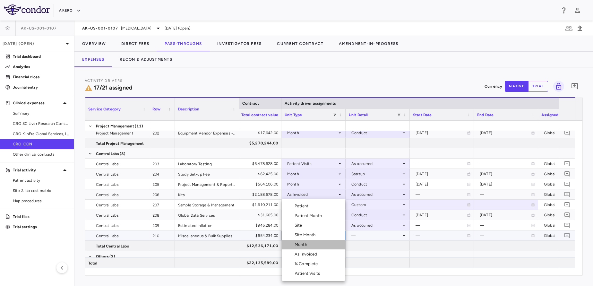
click at [311, 241] on li "Month" at bounding box center [314, 245] width 64 height 10
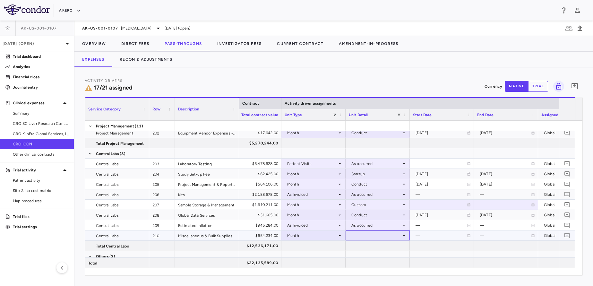
click at [363, 233] on div at bounding box center [378, 235] width 58 height 9
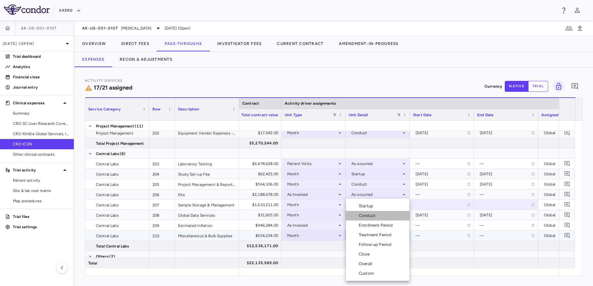
click at [382, 211] on li "Conduct" at bounding box center [378, 216] width 64 height 10
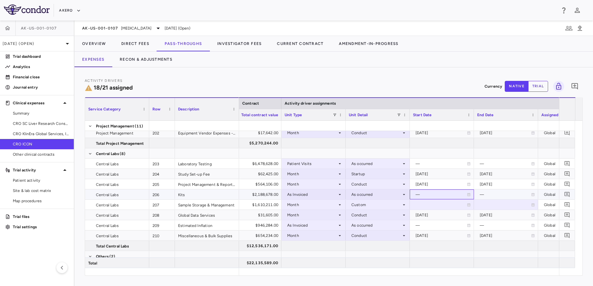
click at [441, 195] on div "—" at bounding box center [441, 194] width 51 height 10
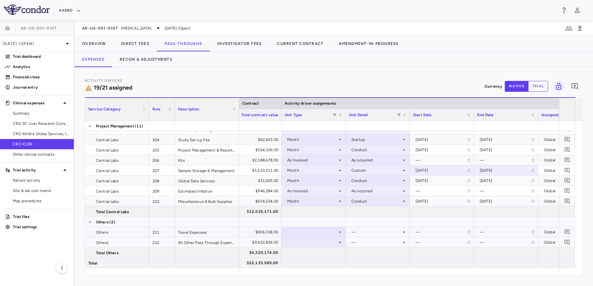
scroll to position [140, 0]
click at [307, 233] on div at bounding box center [314, 231] width 58 height 9
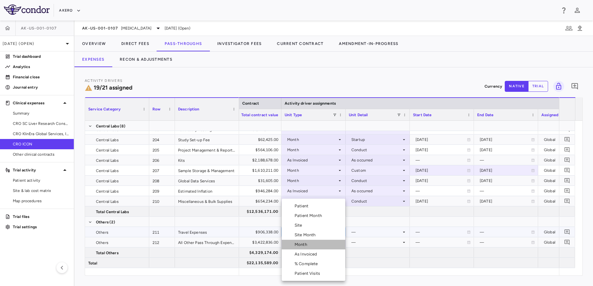
click at [288, 249] on li "Month" at bounding box center [314, 245] width 64 height 10
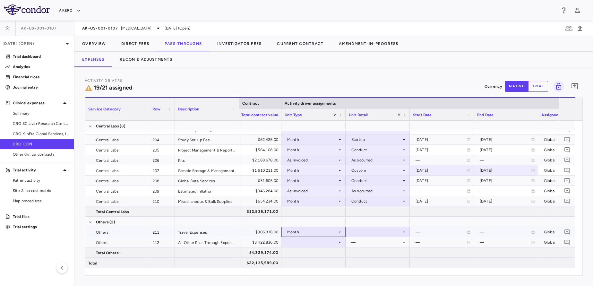
click at [323, 232] on div "Month" at bounding box center [312, 232] width 50 height 10
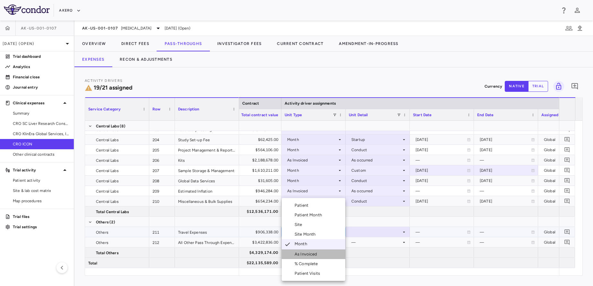
click at [293, 255] on div "As Invoiced" at bounding box center [301, 254] width 38 height 6
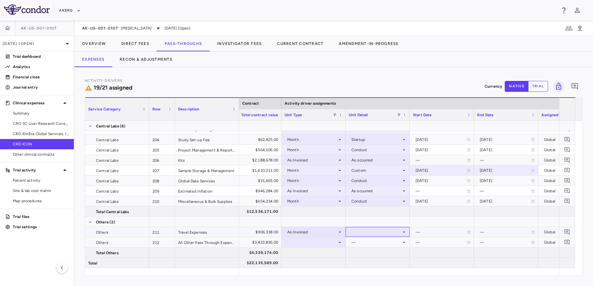
click at [381, 233] on div at bounding box center [378, 231] width 58 height 9
click at [373, 242] on div "As occurred" at bounding box center [372, 244] width 26 height 6
click at [313, 246] on div at bounding box center [314, 242] width 58 height 9
click at [312, 244] on div at bounding box center [314, 242] width 58 height 9
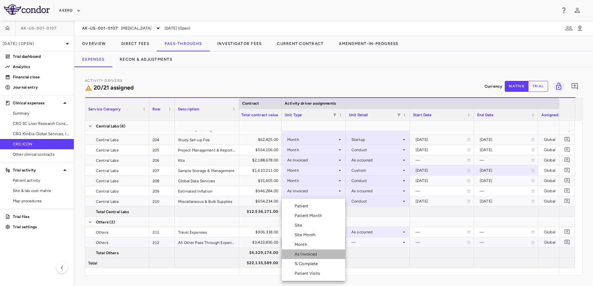
click at [301, 256] on div "As Invoiced" at bounding box center [307, 254] width 25 height 6
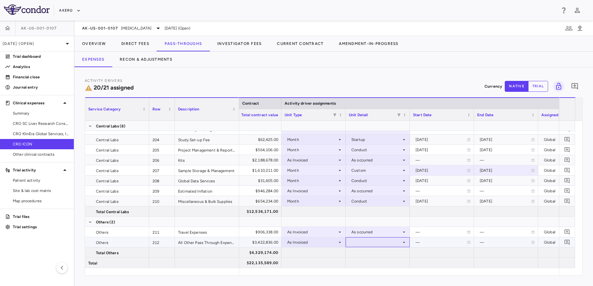
click at [373, 242] on div at bounding box center [378, 242] width 58 height 9
click at [360, 249] on li "As occurred" at bounding box center [378, 254] width 64 height 10
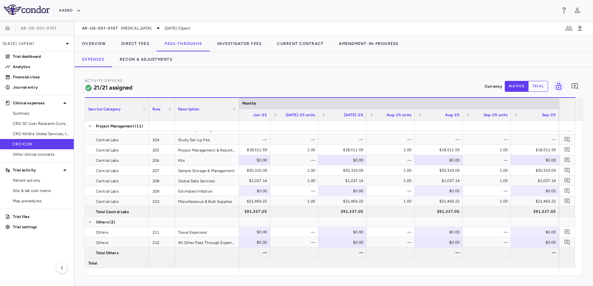
scroll to position [0, 0]
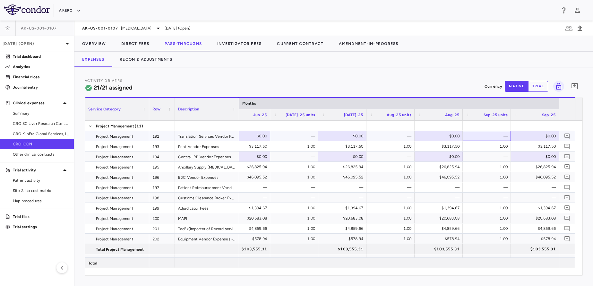
click at [485, 135] on div "—" at bounding box center [488, 136] width 39 height 10
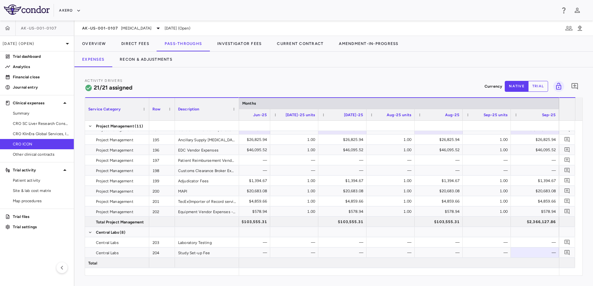
scroll to position [38, 0]
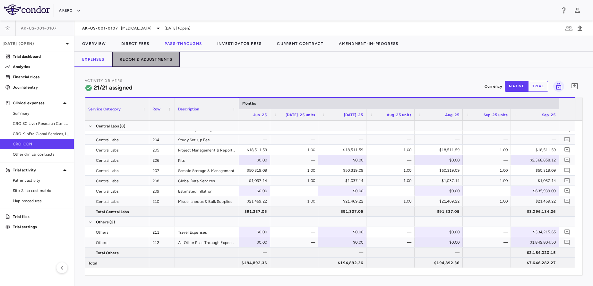
click at [126, 53] on button "Recon & Adjustments" at bounding box center [146, 59] width 68 height 15
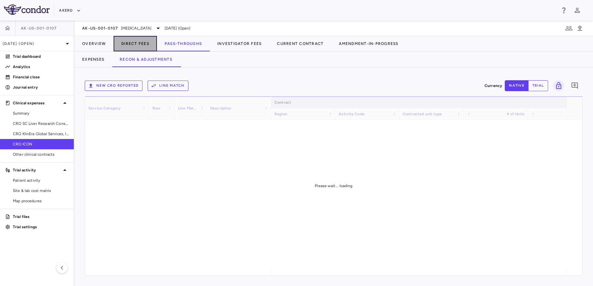
click at [126, 43] on button "Direct Fees" at bounding box center [135, 43] width 43 height 15
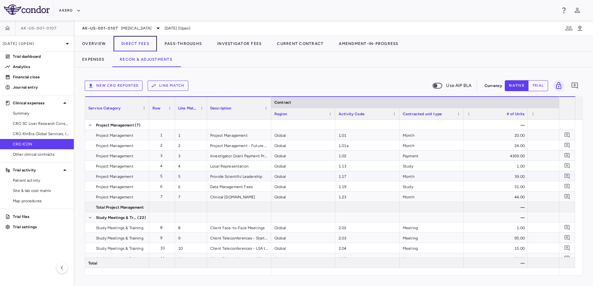
scroll to position [0, 286]
